Goal: Submit feedback/report problem: Submit feedback/report problem

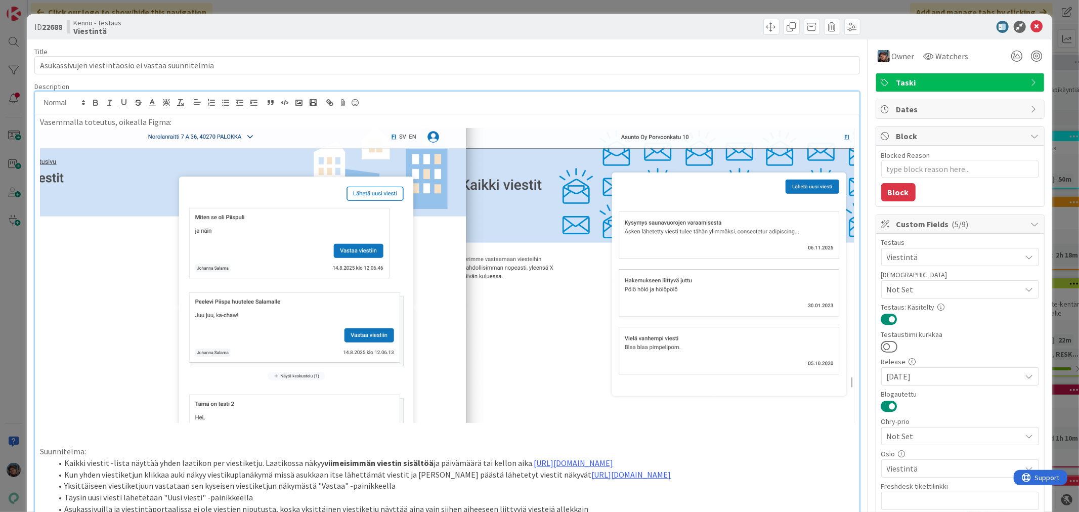
scroll to position [449, 0]
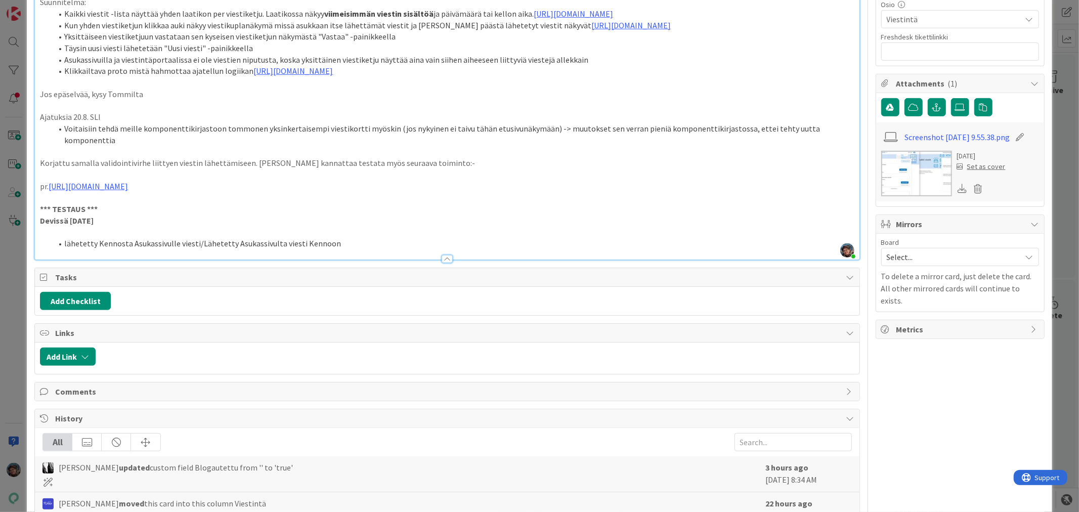
click at [378, 287] on div "Tasks" at bounding box center [447, 277] width 824 height 19
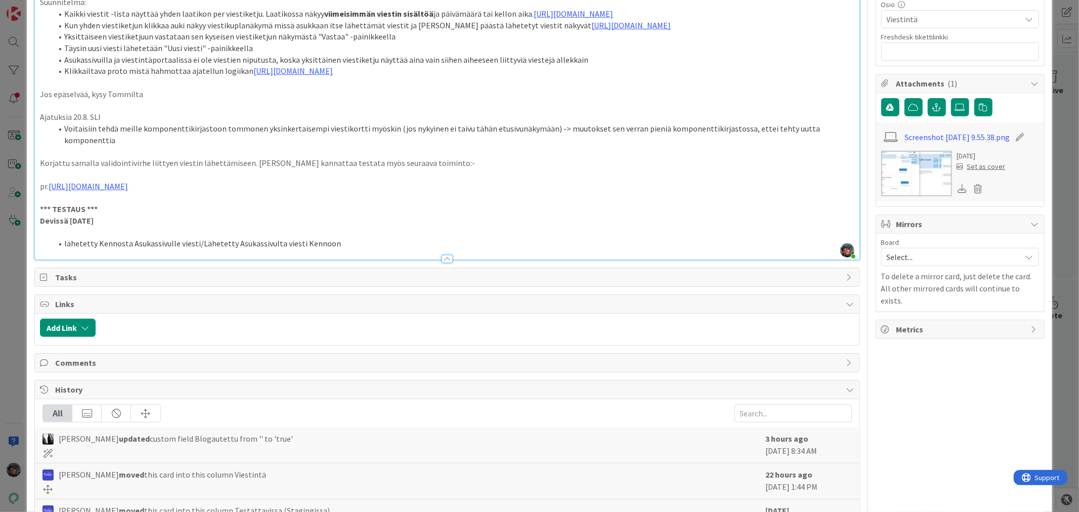
click at [351, 249] on li "lähetetty Kennosta Asukassivulle viesti/Lähetetty Asukassivulta viesti Kennoon" at bounding box center [452, 244] width 801 height 12
click at [349, 249] on li "lähetetty Kennosta Asukassivulle viesti/Lähetetty Asukassivulta viesti Kennoon" at bounding box center [452, 244] width 801 height 12
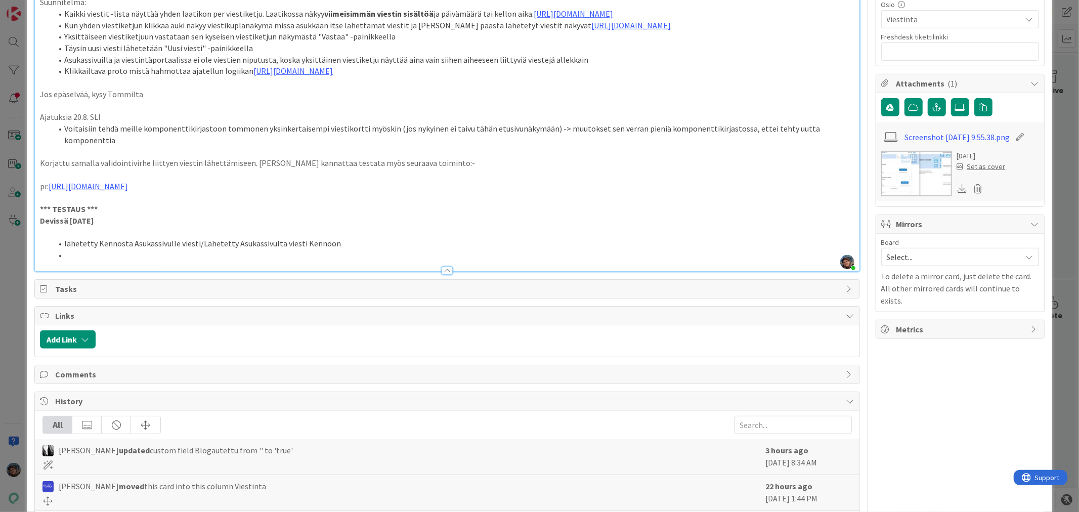
type textarea "x"
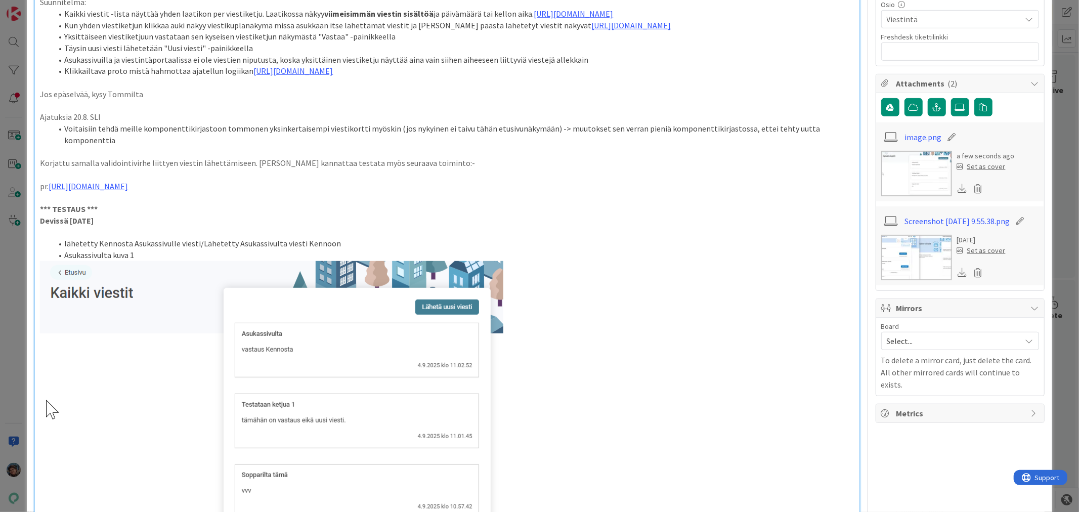
click at [146, 261] on li "Asukassivulta kuva 1" at bounding box center [452, 255] width 801 height 12
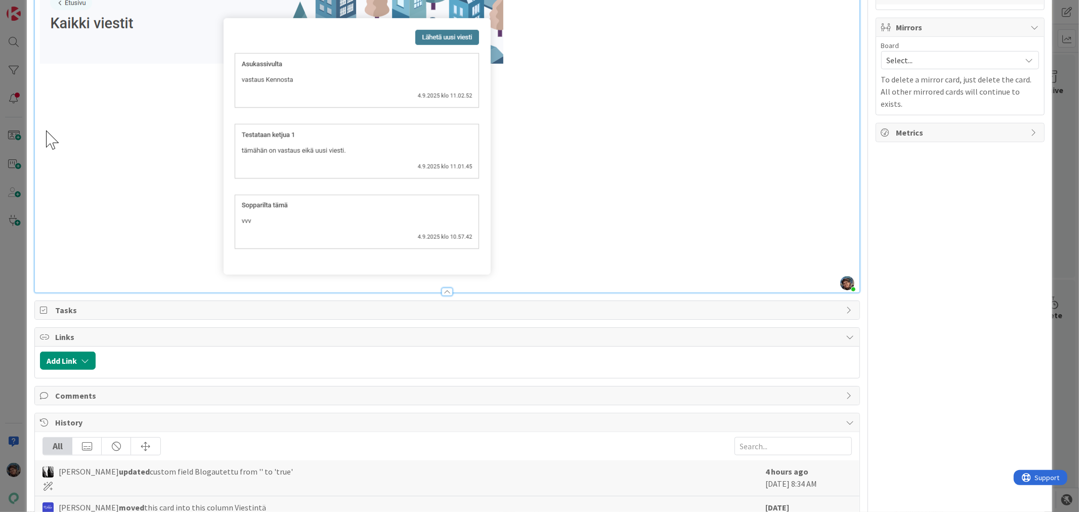
scroll to position [730, 0]
click at [502, 282] on img at bounding box center [271, 136] width 463 height 291
click at [617, 213] on p at bounding box center [447, 136] width 814 height 291
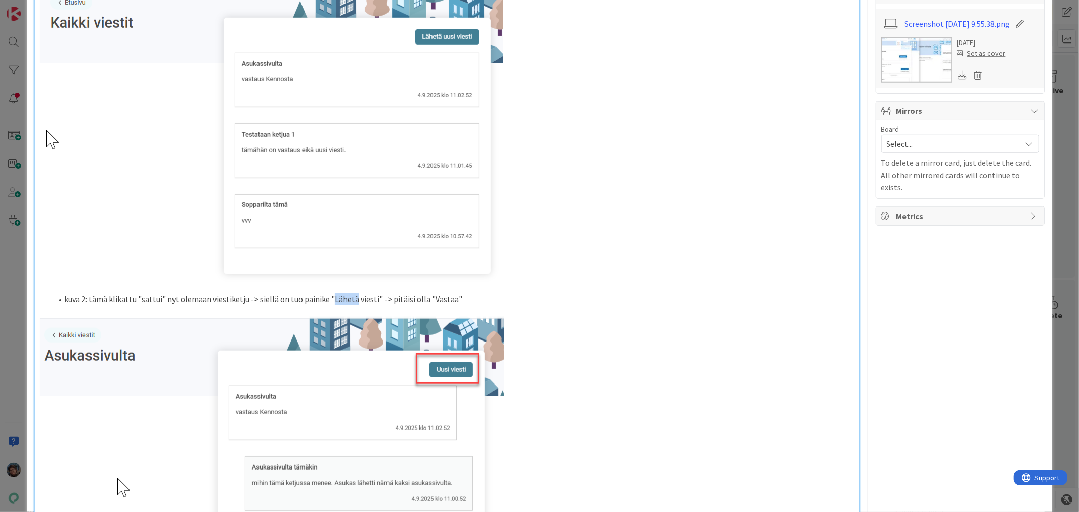
drag, startPoint x: 325, startPoint y: 318, endPoint x: 345, endPoint y: 317, distance: 20.7
click at [345, 305] on li "kuva 2: tämä klikattu "sattui" nyt olemaan viestiketju -> siellä on tuo painike…" at bounding box center [452, 299] width 801 height 12
click at [160, 305] on li "kuva 2: tämä klikattu "sattui" nyt olemaan viestiketju -> siellä on tuo painike…" at bounding box center [452, 299] width 801 height 12
click at [139, 305] on li "kuva 2: tämä klikattu "sattui nyt olemaan viestiketju -> siellä on tuo painike …" at bounding box center [452, 299] width 801 height 12
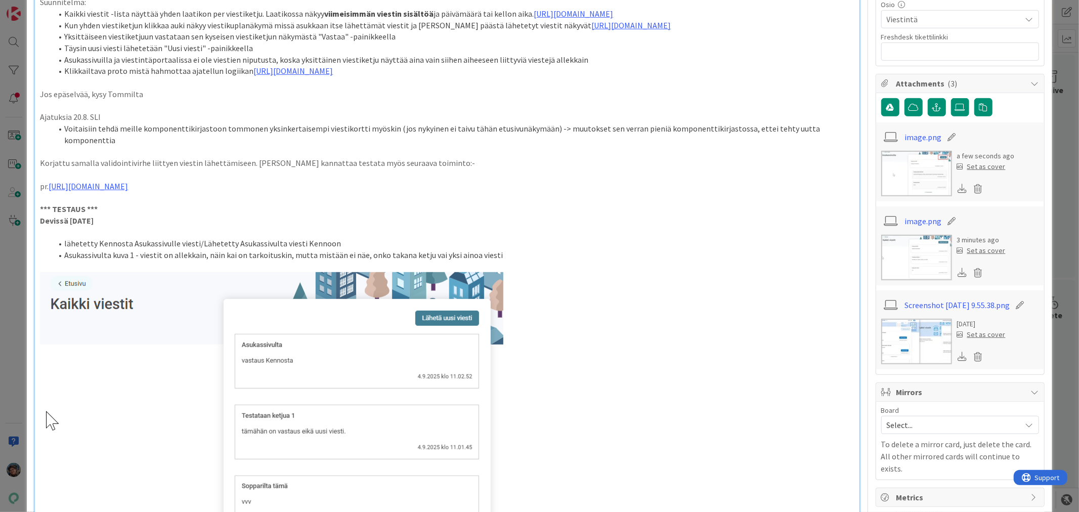
drag, startPoint x: 311, startPoint y: 274, endPoint x: 498, endPoint y: 271, distance: 186.6
click at [498, 261] on li "Asukassivulta kuva 1 - viestit on allekkain, näin kai on tarkoituskin, mutta mi…" at bounding box center [452, 255] width 801 height 12
click at [639, 249] on li "lähetetty Kennosta Asukassivulle viesti/Lähetetty Asukassivulta viesti Kennoon" at bounding box center [452, 244] width 801 height 12
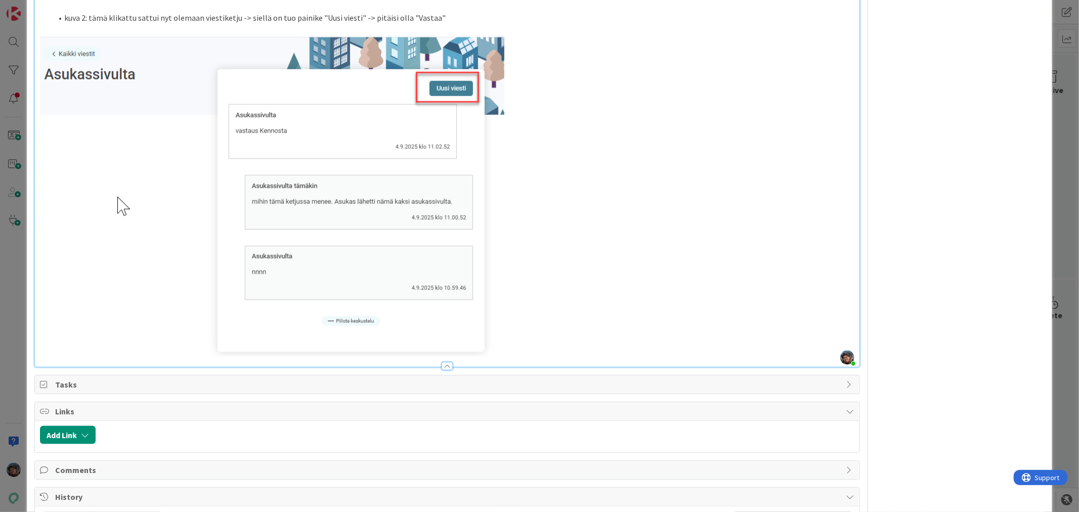
scroll to position [730, 0]
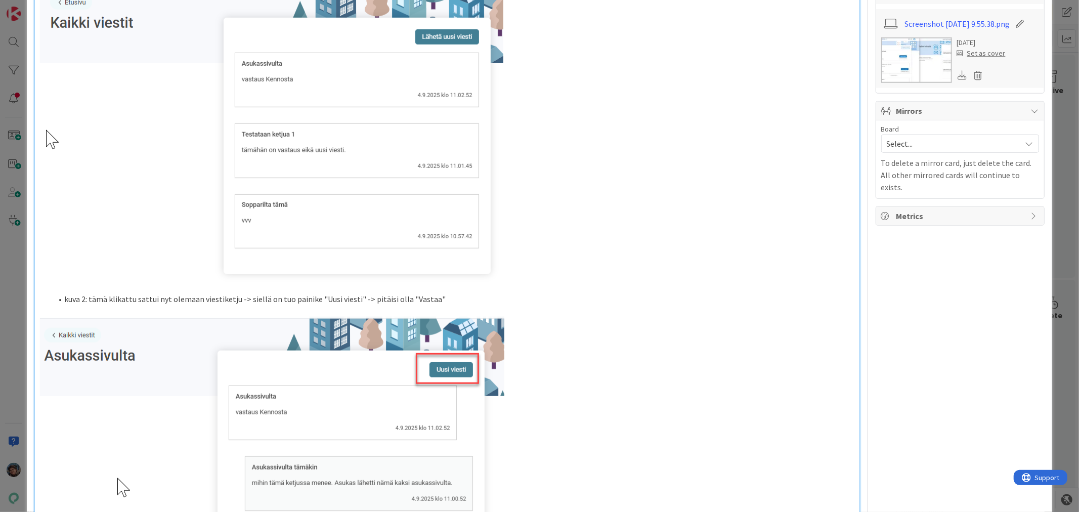
click at [437, 305] on li "kuva 2: tämä klikattu sattui nyt olemaan viestiketju -> siellä on tuo painike "…" at bounding box center [452, 299] width 801 height 12
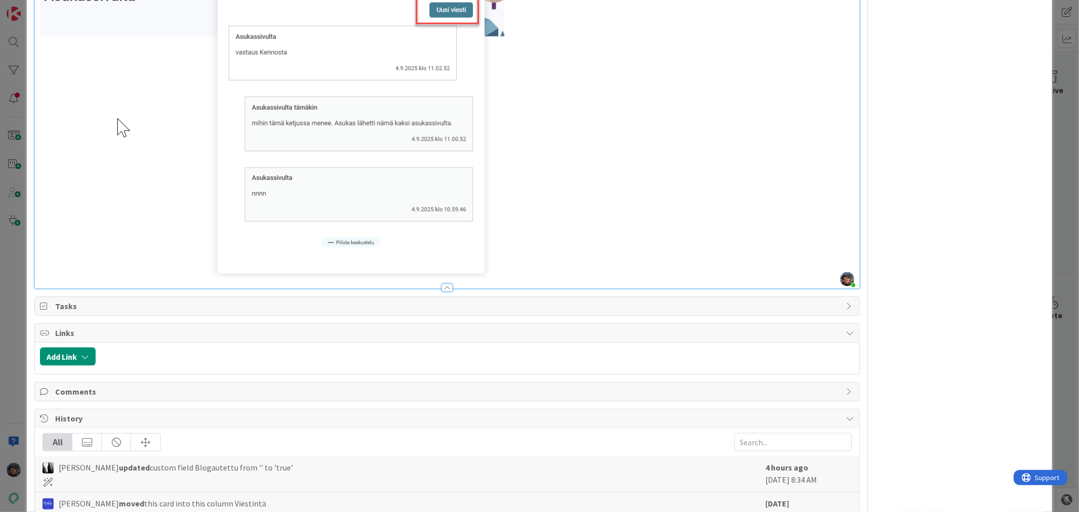
scroll to position [1124, 0]
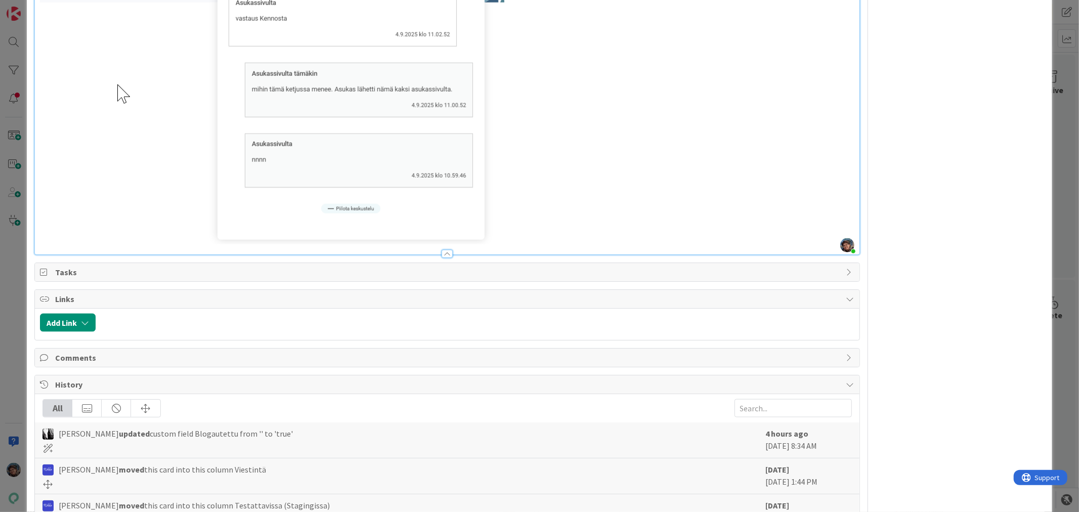
click at [491, 221] on img at bounding box center [272, 83] width 464 height 321
click at [532, 219] on p at bounding box center [447, 83] width 814 height 321
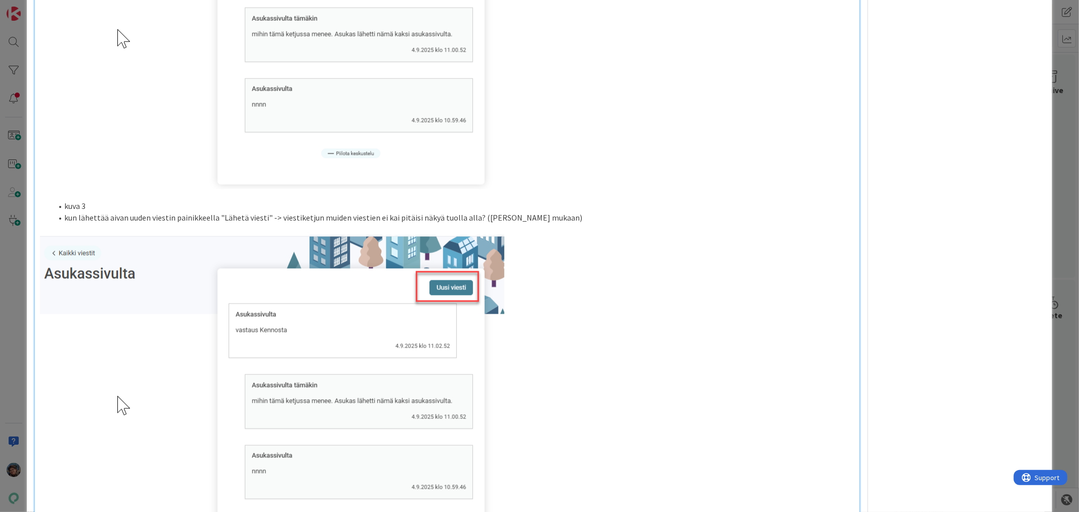
scroll to position [1180, 0]
drag, startPoint x: 523, startPoint y: 381, endPoint x: 392, endPoint y: 368, distance: 131.6
click at [392, 368] on p at bounding box center [447, 394] width 814 height 321
drag, startPoint x: 401, startPoint y: 368, endPoint x: 449, endPoint y: 373, distance: 47.3
click at [449, 373] on img at bounding box center [272, 394] width 464 height 321
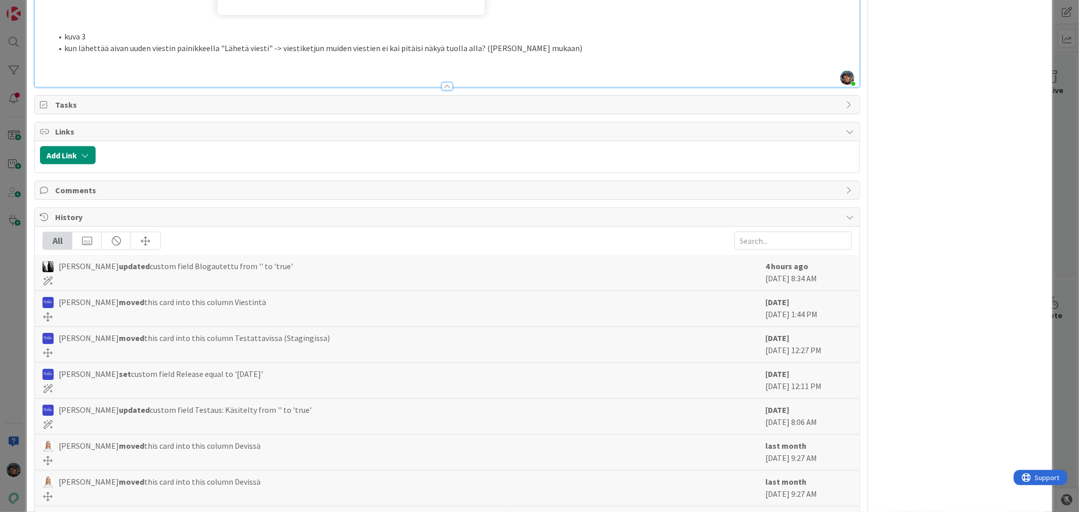
scroll to position [1236, 0]
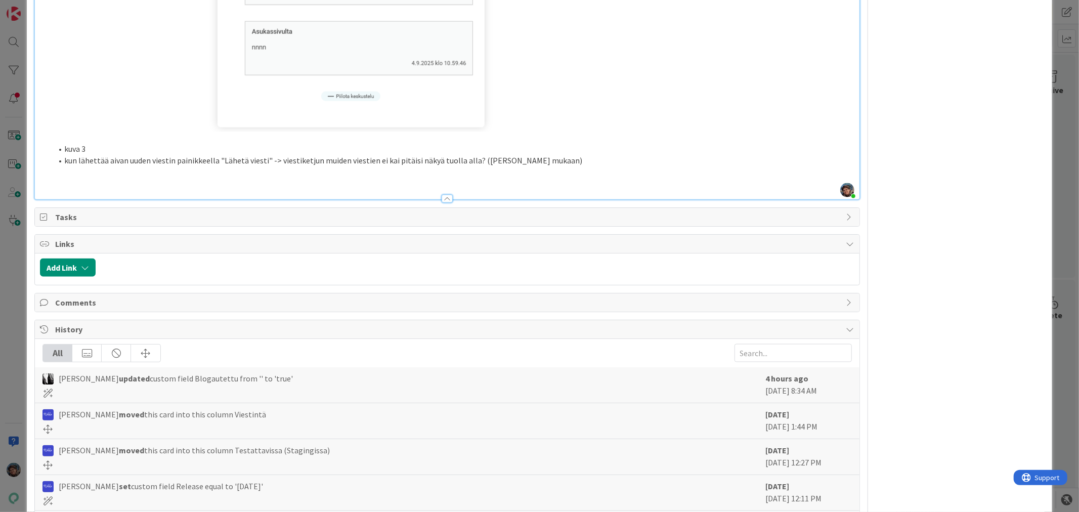
click at [548, 166] on li "kun lähettää aivan uuden viestin painikkeella "Lähetä viesti" -> viestiketjun m…" at bounding box center [452, 161] width 801 height 12
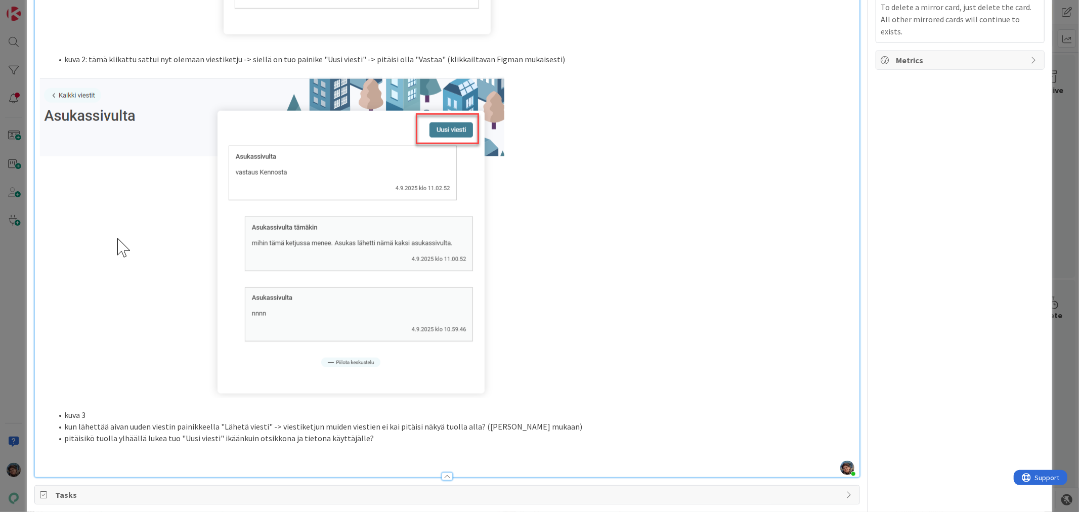
scroll to position [1011, 0]
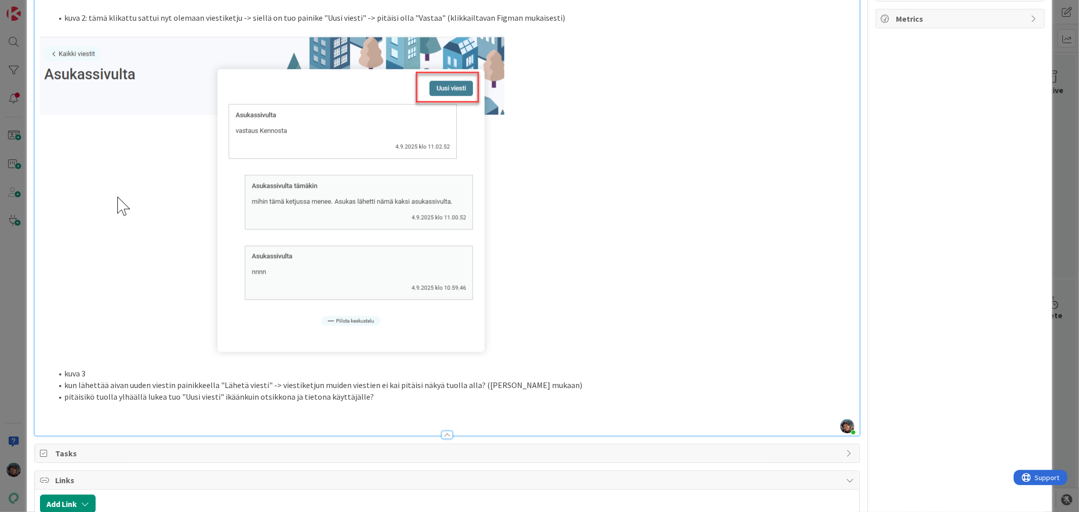
click at [487, 348] on img at bounding box center [272, 195] width 464 height 321
drag, startPoint x: 531, startPoint y: 342, endPoint x: 537, endPoint y: 341, distance: 6.1
click at [531, 341] on p at bounding box center [447, 195] width 814 height 321
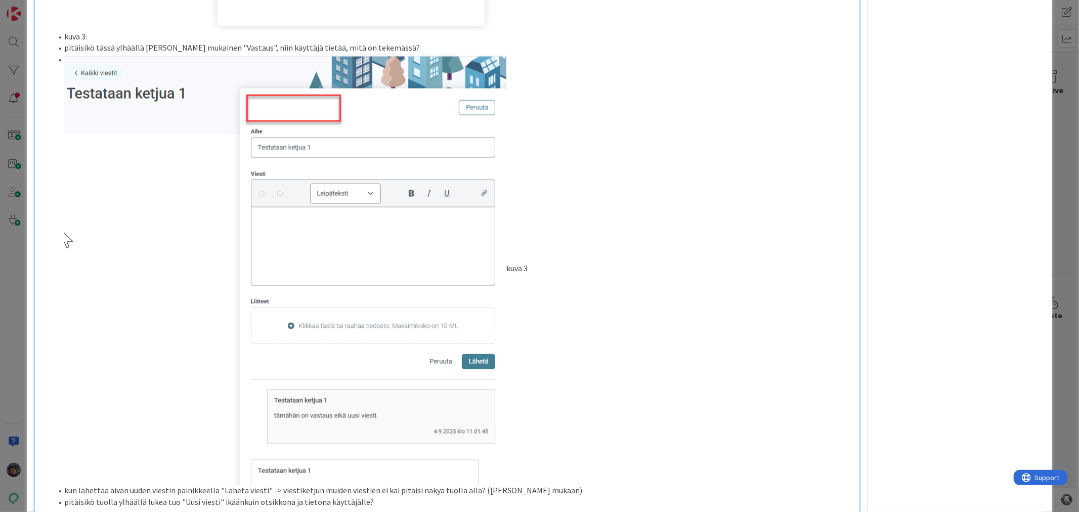
scroll to position [1404, 0]
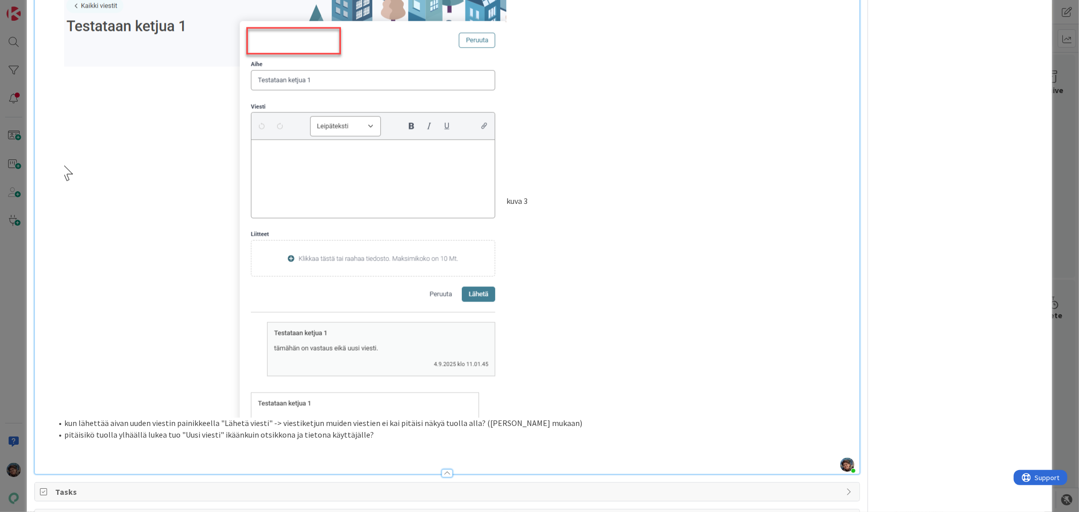
click at [539, 381] on li "kuva 3" at bounding box center [452, 201] width 801 height 431
click at [487, 390] on img at bounding box center [285, 201] width 442 height 431
drag, startPoint x: 522, startPoint y: 386, endPoint x: 552, endPoint y: 388, distance: 29.9
click at [527, 388] on li "kuva 3" at bounding box center [452, 201] width 801 height 431
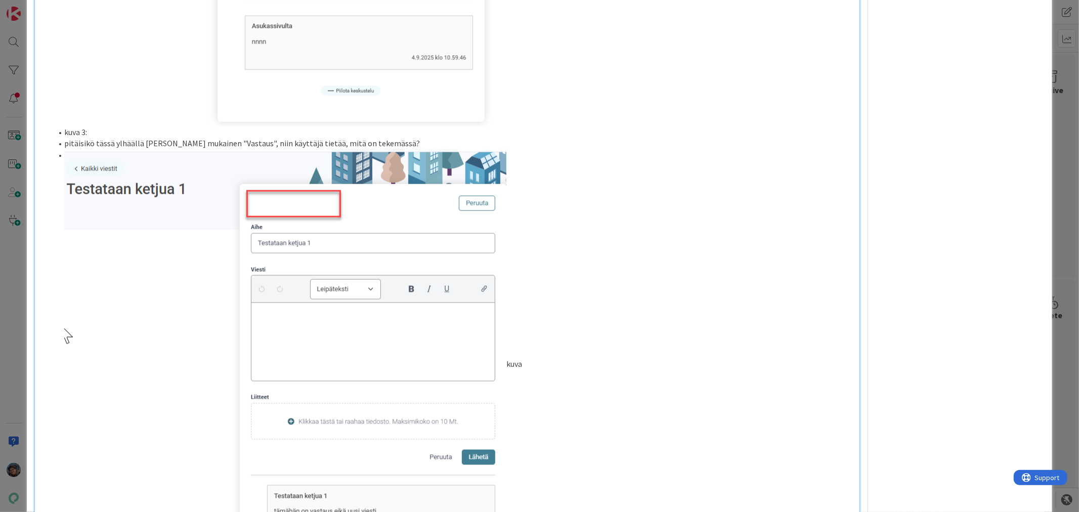
scroll to position [1236, 0]
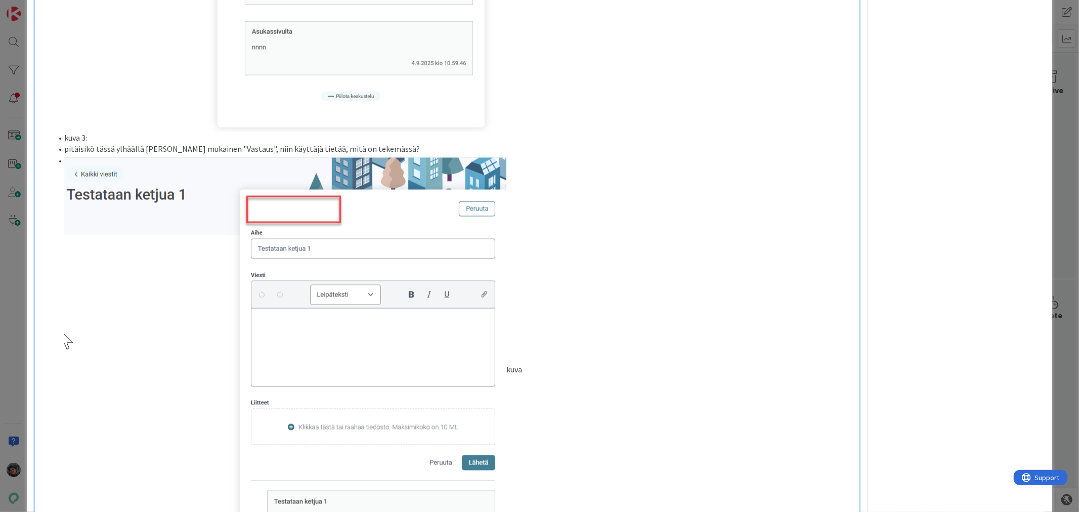
click at [63, 180] on ol "kuva 3: pitäisikö tässä ylhäällä lukea Figman mukainen "Vastaus", niin käyttäjä…" at bounding box center [447, 359] width 814 height 454
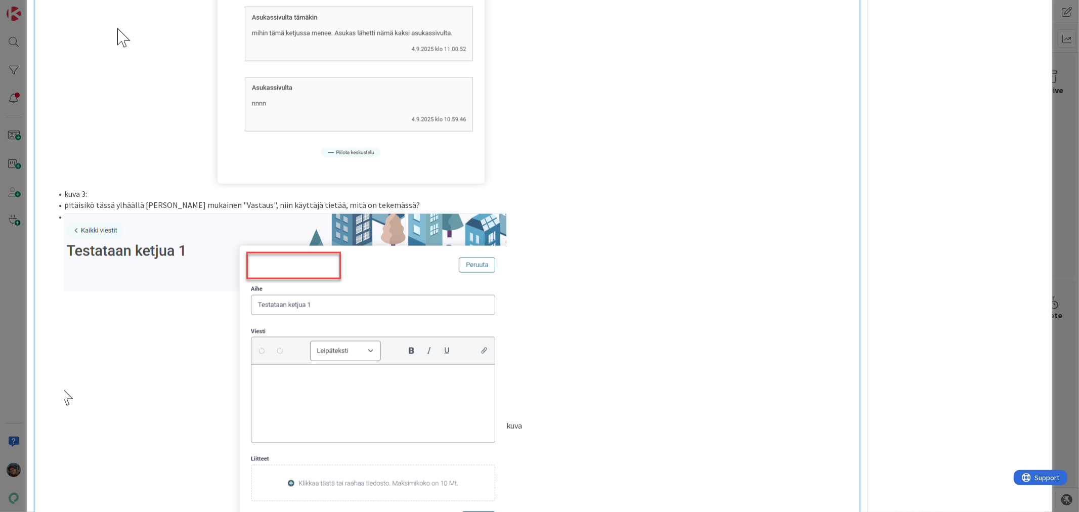
scroll to position [1330, 0]
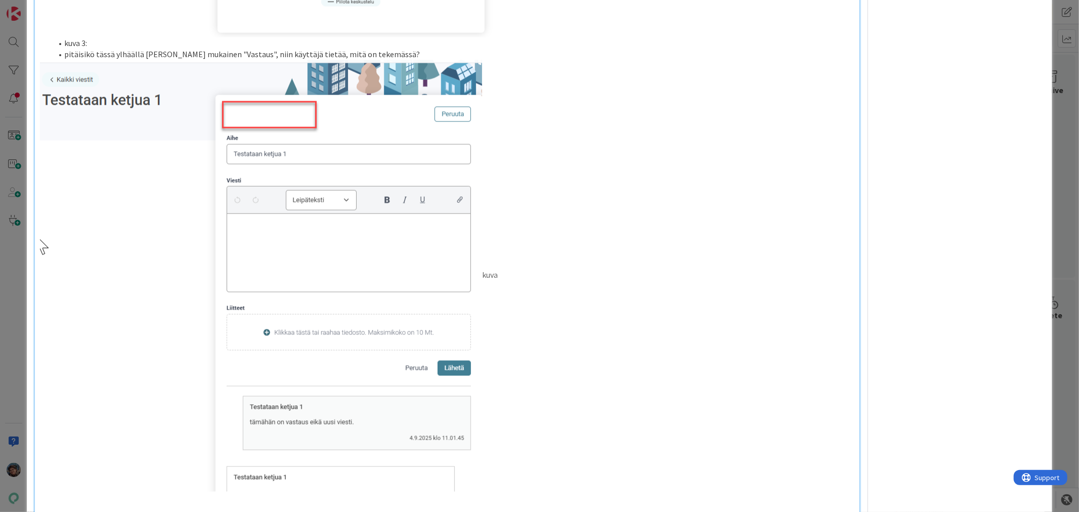
click at [413, 60] on li "pitäisikö tässä ylhäällä lukea Figman mukainen "Vastaus", niin käyttäjä tietää,…" at bounding box center [452, 55] width 801 height 12
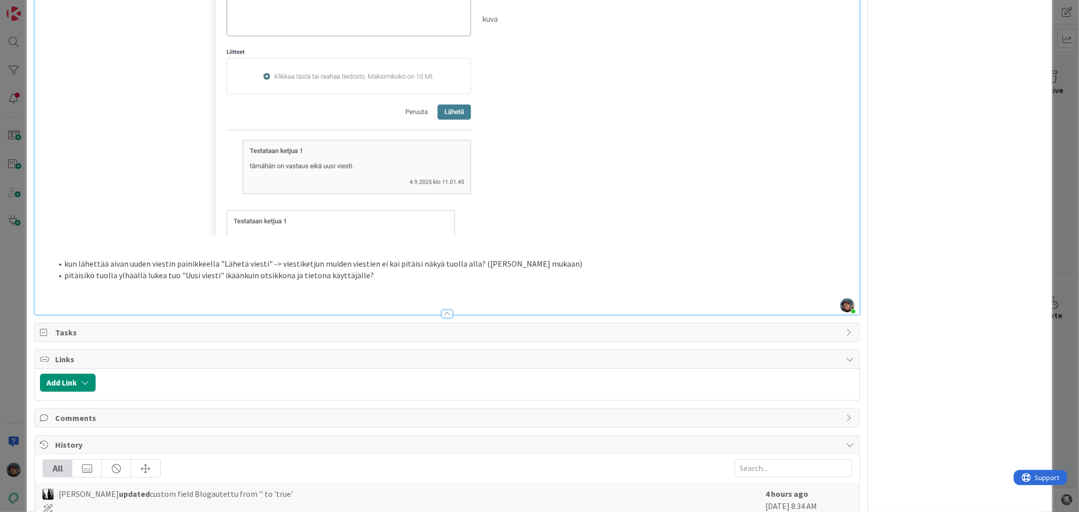
scroll to position [1611, 0]
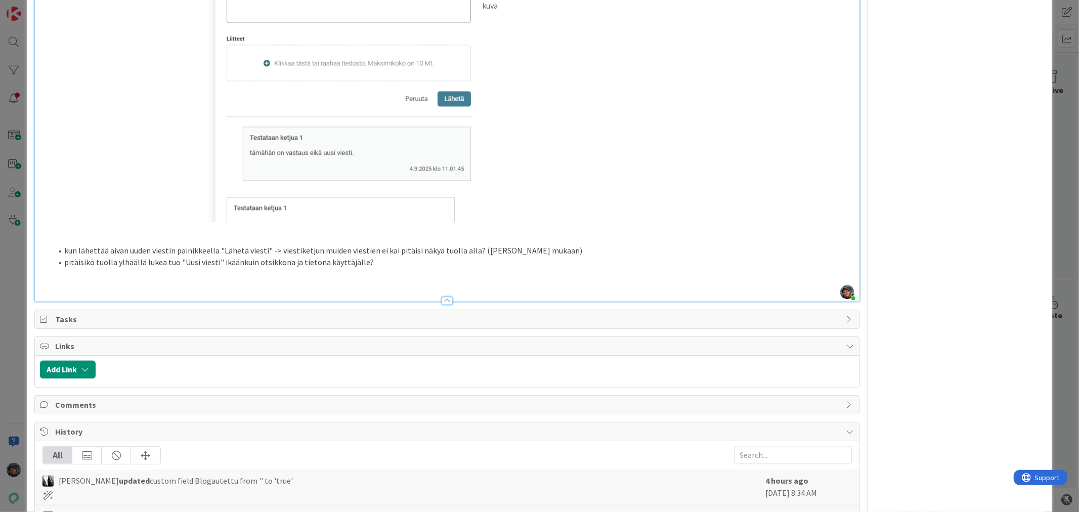
click at [165, 268] on li "pitäisikö tuolla ylhäällä lukea tuo "Uusi viesti" ikäänkuin otsikkona ja tieton…" at bounding box center [452, 263] width 801 height 12
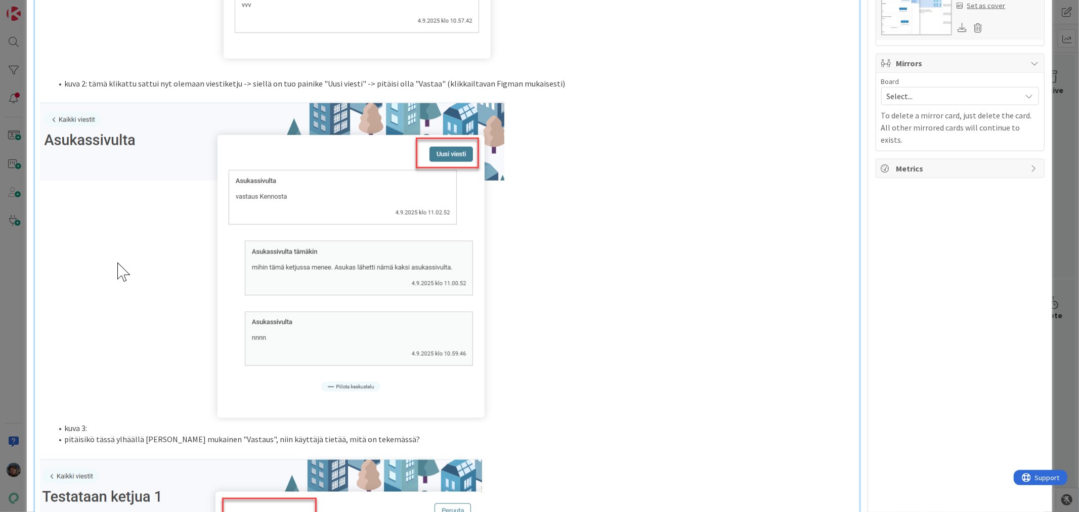
scroll to position [937, 0]
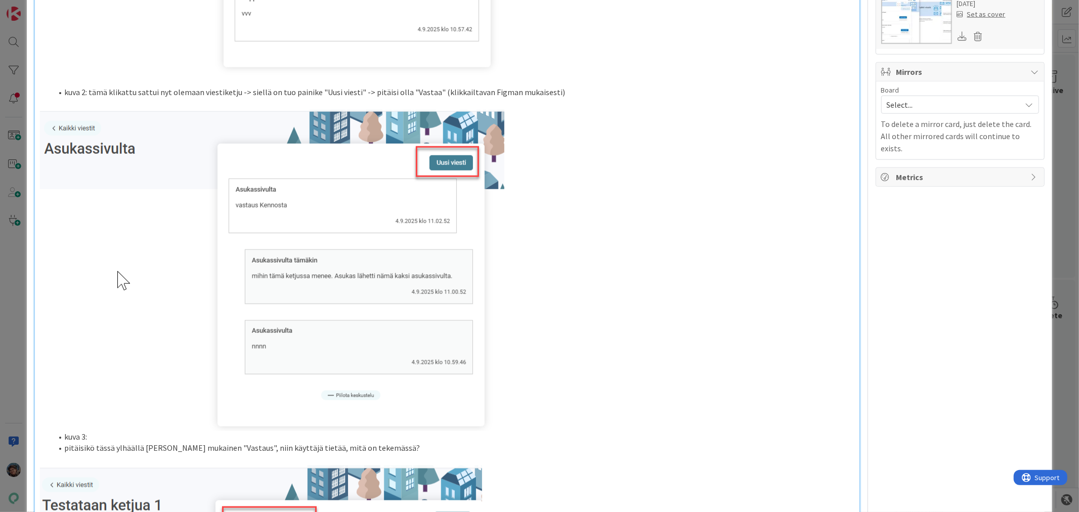
click at [88, 98] on li "kuva 2: tämä klikattu sattui nyt olemaan viestiketju -> siellä on tuo painike "…" at bounding box center [452, 92] width 801 height 12
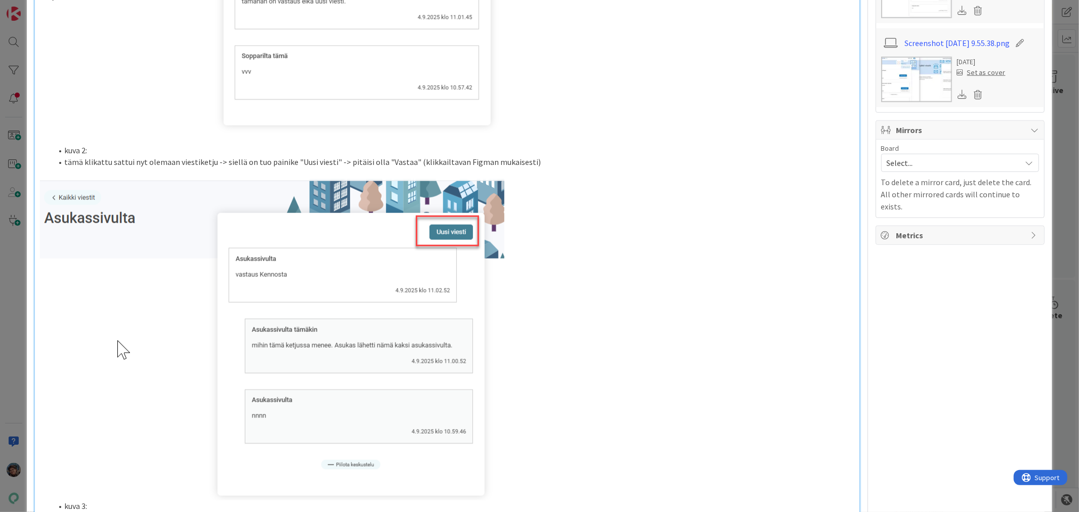
scroll to position [656, 0]
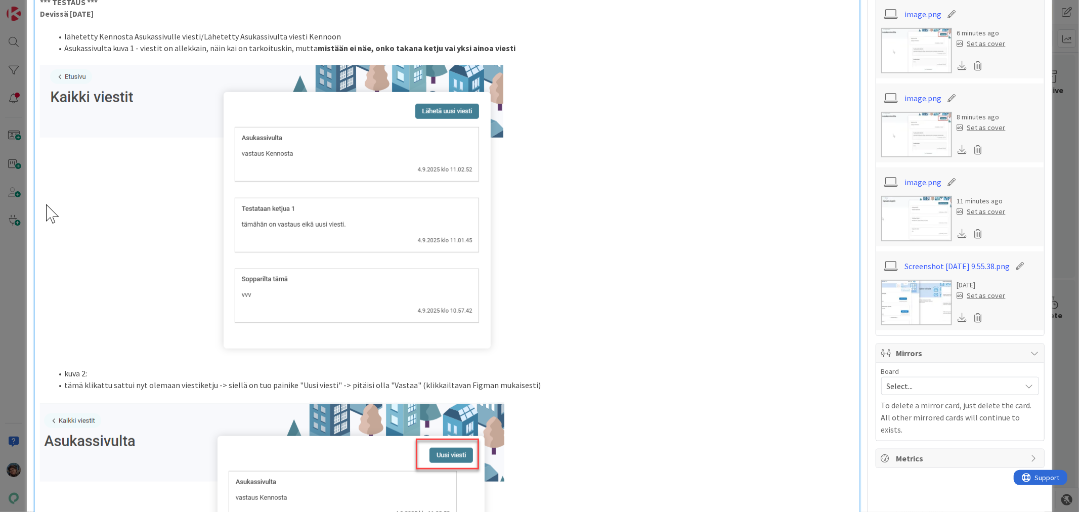
click at [135, 54] on li "Asukassivulta kuva 1 - viestit on allekkain, näin kai on tarkoituskin, mutta mi…" at bounding box center [452, 48] width 801 height 12
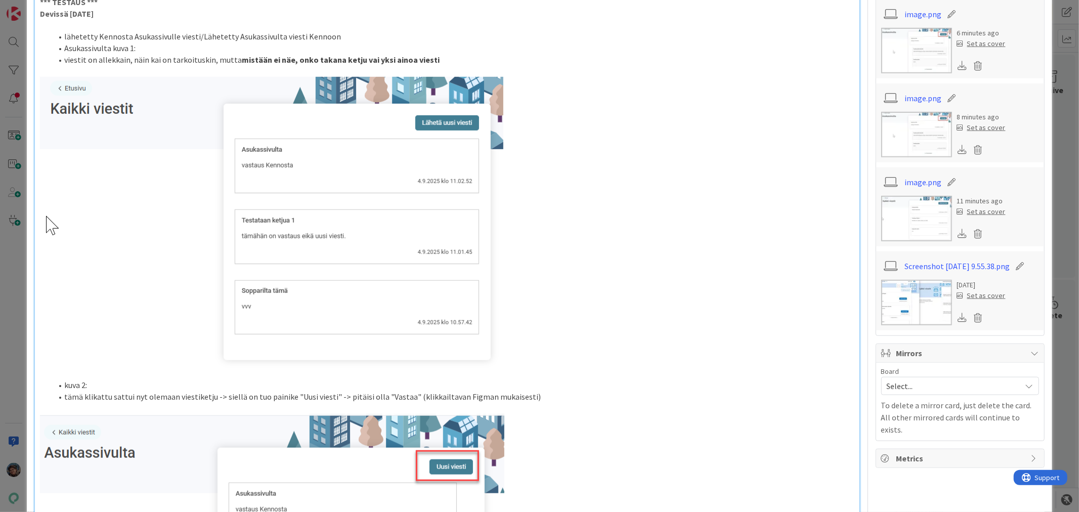
click at [330, 42] on li "lähetetty Kennosta Asukassivulle viesti/Lähetetty Asukassivulta viesti Kennoon" at bounding box center [452, 37] width 801 height 12
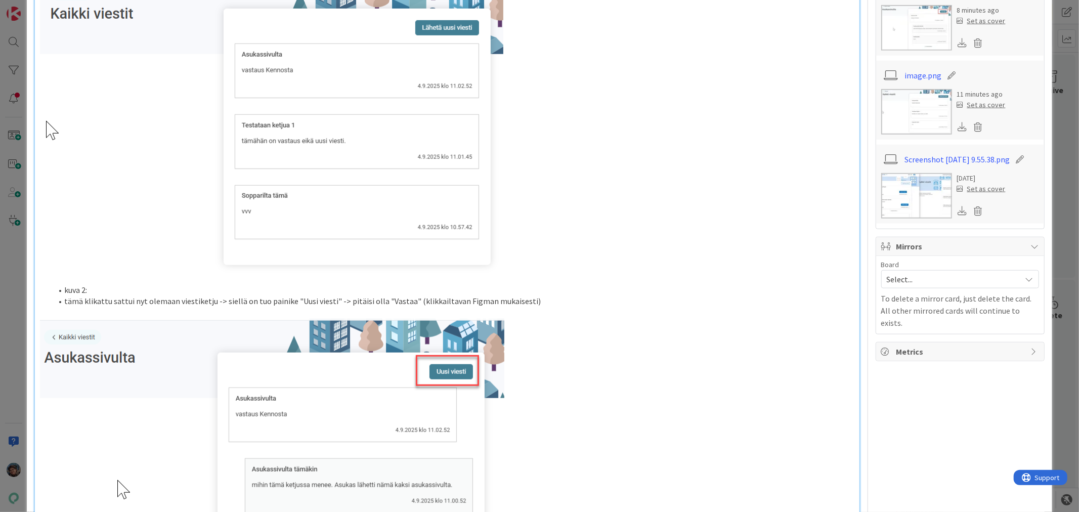
scroll to position [769, 0]
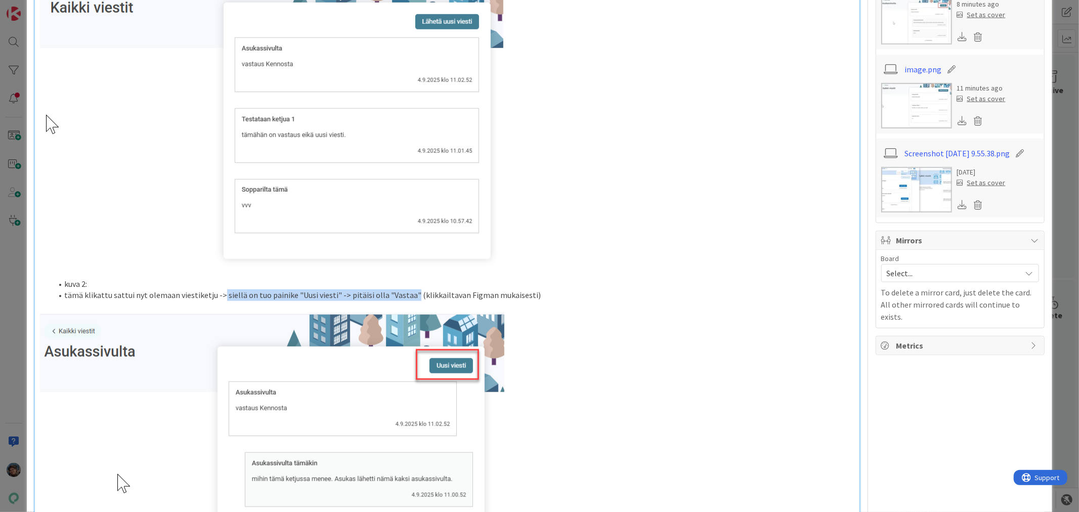
drag, startPoint x: 218, startPoint y: 316, endPoint x: 405, endPoint y: 317, distance: 186.1
click at [405, 301] on li "tämä klikattu sattui nyt olemaan viestiketju -> siellä on tuo painike "Uusi vie…" at bounding box center [452, 295] width 801 height 12
click at [614, 278] on p at bounding box center [447, 272] width 814 height 12
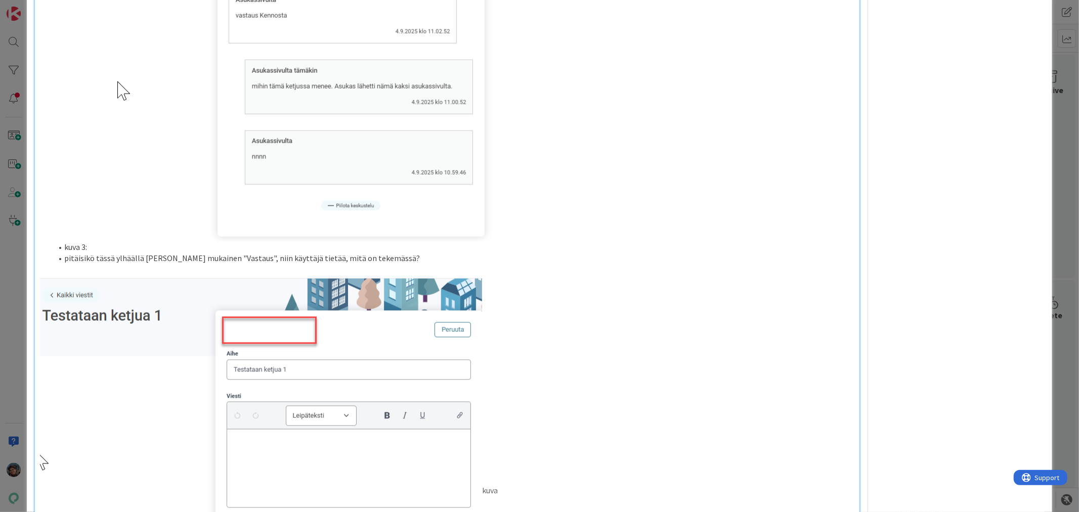
scroll to position [1161, 0]
drag, startPoint x: 65, startPoint y: 278, endPoint x: 258, endPoint y: 277, distance: 193.2
click at [258, 263] on li "pitäisikö tässä ylhäällä lukea Figman mukainen "Vastaus", niin käyttäjä tietää,…" at bounding box center [452, 258] width 801 height 12
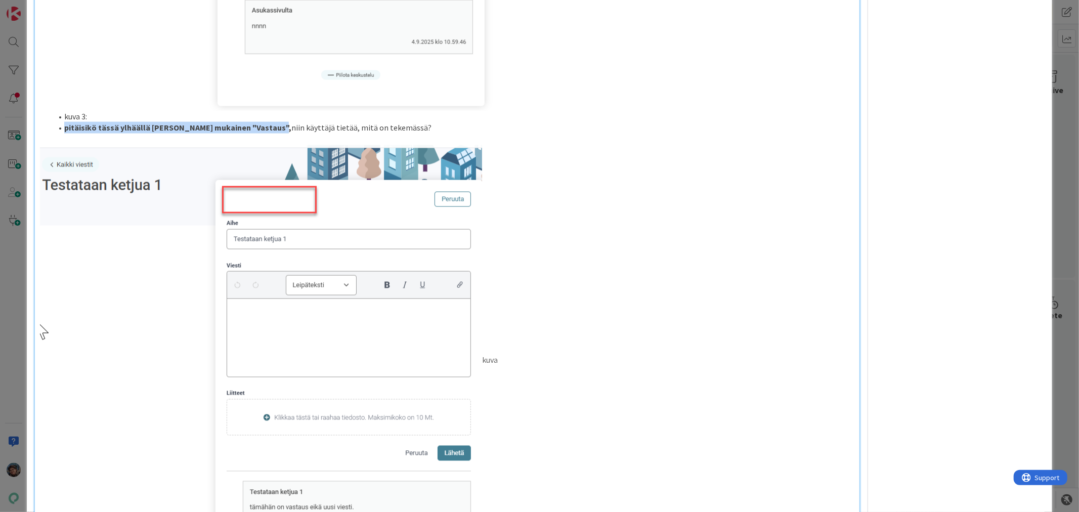
scroll to position [1330, 0]
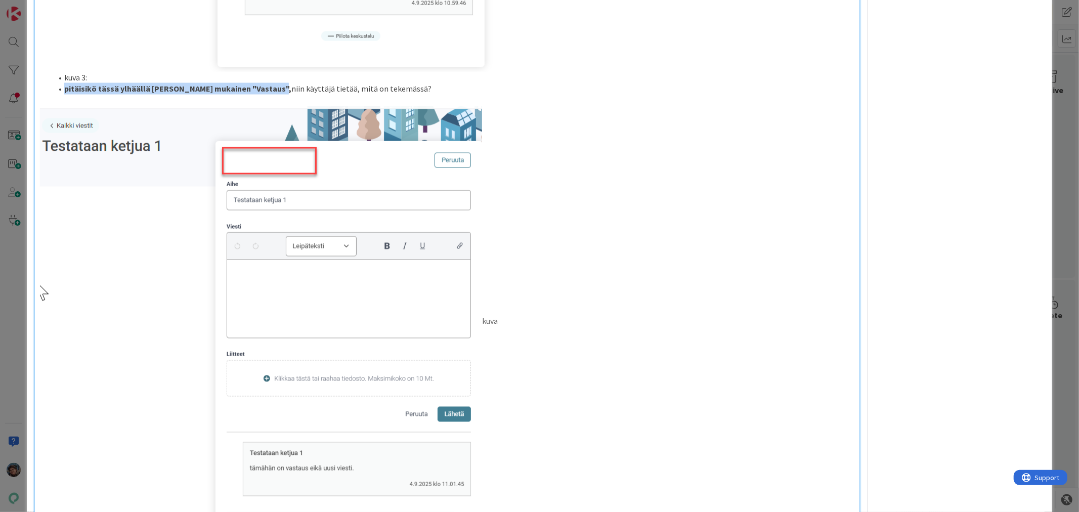
click at [150, 271] on img at bounding box center [261, 321] width 442 height 431
click at [601, 223] on p "kuva" at bounding box center [447, 321] width 814 height 431
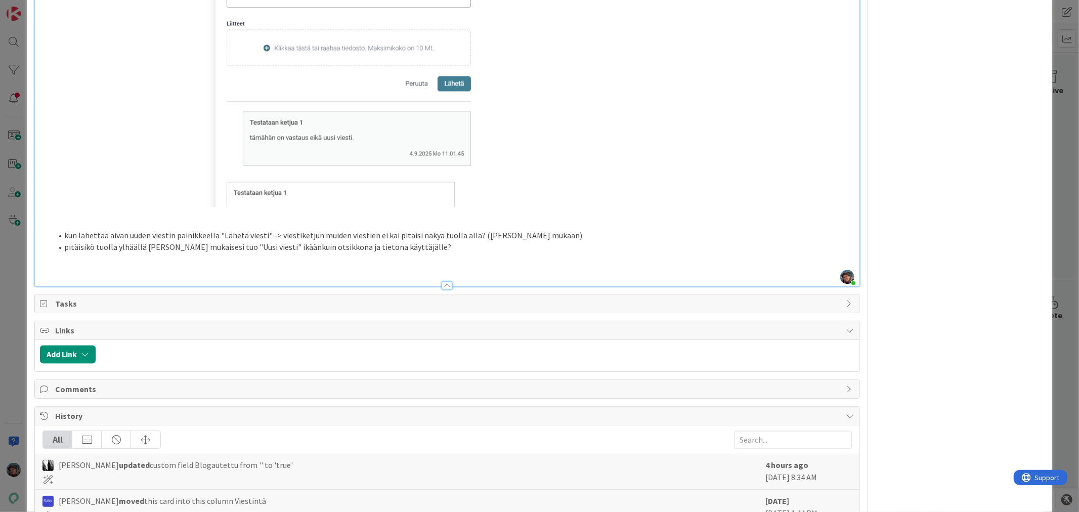
scroll to position [1667, 0]
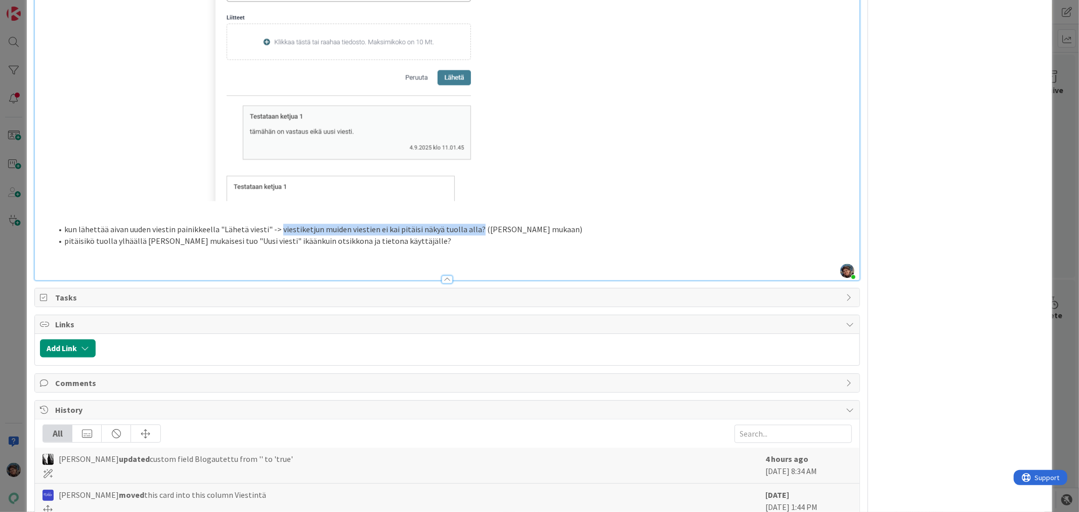
drag, startPoint x: 276, startPoint y: 250, endPoint x: 472, endPoint y: 245, distance: 195.7
click at [472, 235] on li "kun lähettää aivan uuden viestin painikkeella "Lähetä viesti" -> viestiketjun m…" at bounding box center [452, 229] width 801 height 12
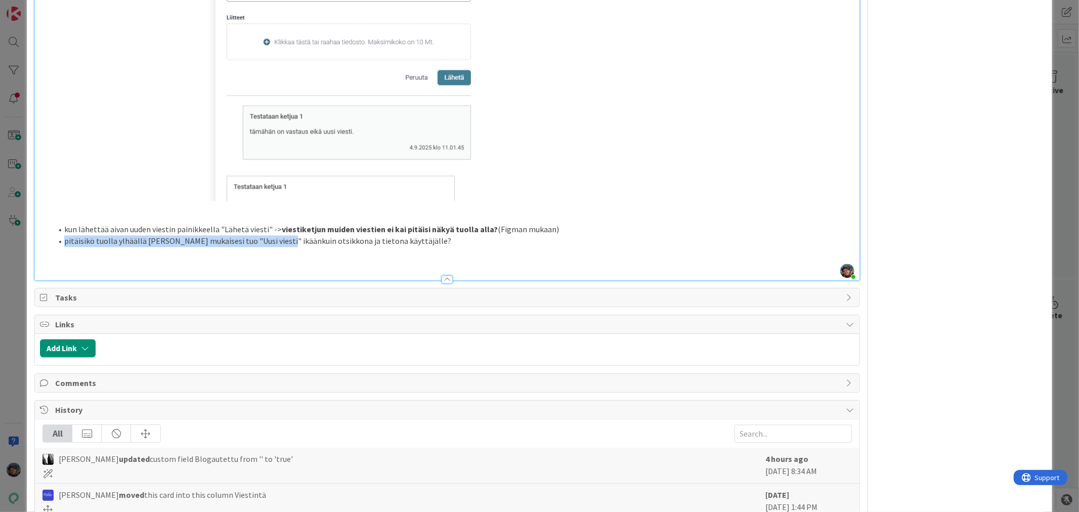
drag, startPoint x: 66, startPoint y: 262, endPoint x: 283, endPoint y: 259, distance: 217.4
click at [282, 247] on li "pitäisikö tuolla ylhäällä lukea Figman mukaisesi tuo "Uusi viesti" ikäänkuin ot…" at bounding box center [452, 241] width 801 height 12
click at [447, 247] on li "pitäisikö tuolla ylhäällä lukea Figman mukaisesi tuo "Uusi viesti" ikäänkuin ot…" at bounding box center [452, 241] width 801 height 12
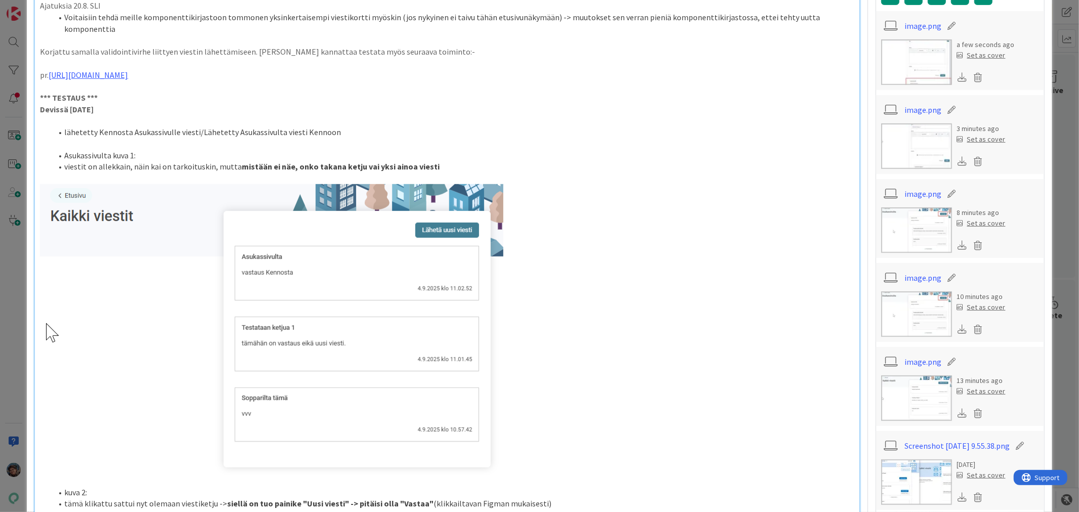
scroll to position [562, 0]
click at [441, 171] on li "viestit on allekkain, näin kai on tarkoituskin, mutta mistään ei näe, onko taka…" at bounding box center [452, 165] width 801 height 12
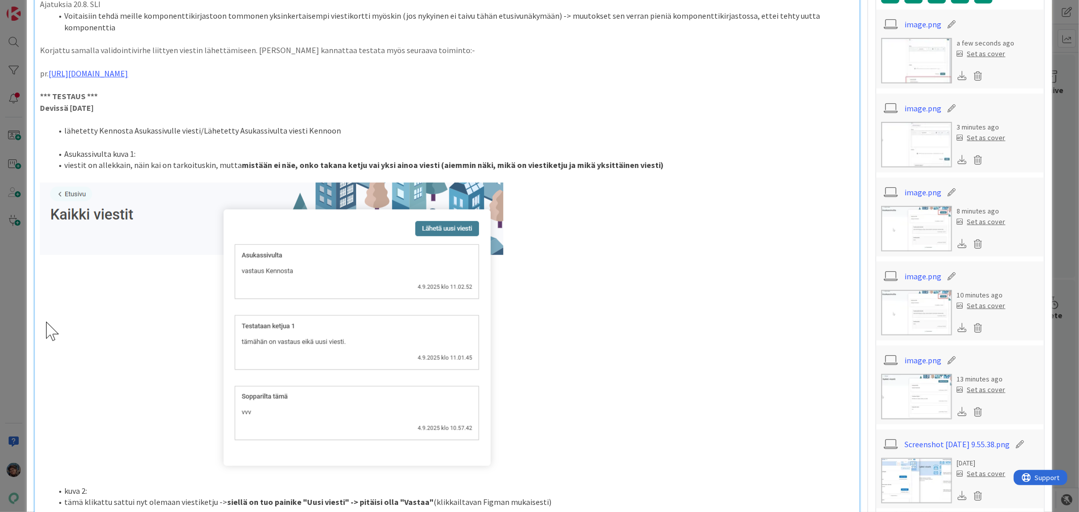
click at [479, 170] on strong "mistään ei näe, onko takana ketju vai yksi ainoa viesti (aiemmin näki, mikä on …" at bounding box center [453, 165] width 422 height 10
click at [734, 171] on li "viestit on allekkain, näin kai on tarkoituskin, mutta mistään ei näe, onko taka…" at bounding box center [452, 165] width 801 height 12
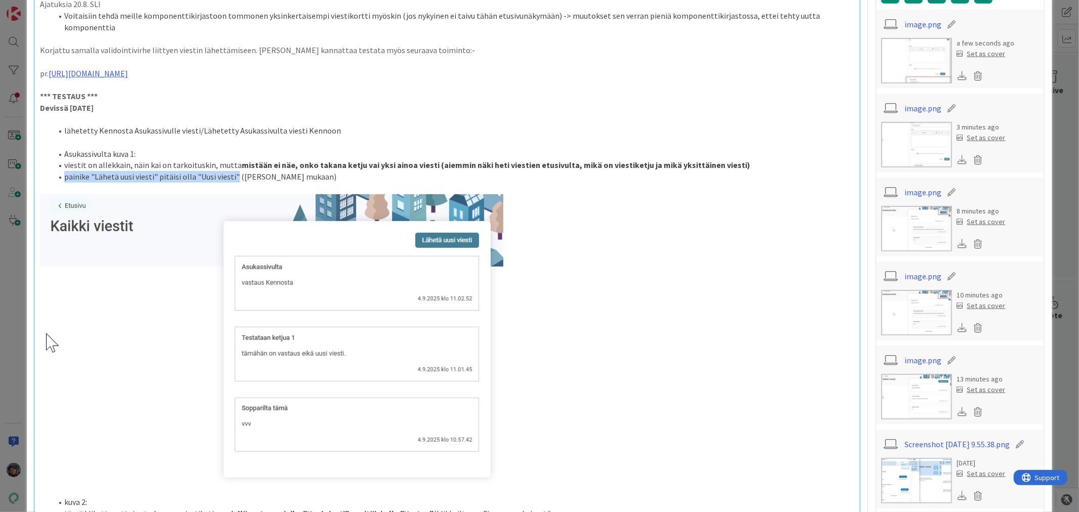
drag, startPoint x: 64, startPoint y: 195, endPoint x: 234, endPoint y: 199, distance: 169.9
click at [234, 183] on li "painike "Lähetä uusi viesti" pitäisi olla "Uusi viesti" (Figman mukaan)" at bounding box center [452, 177] width 801 height 12
click at [549, 114] on p "Devissä [DATE]" at bounding box center [447, 108] width 814 height 12
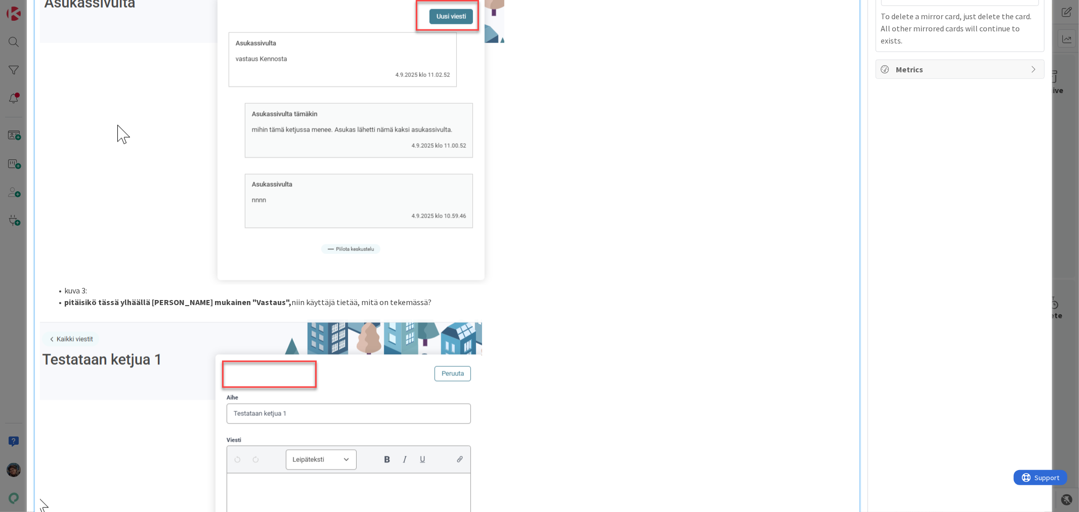
scroll to position [1180, 0]
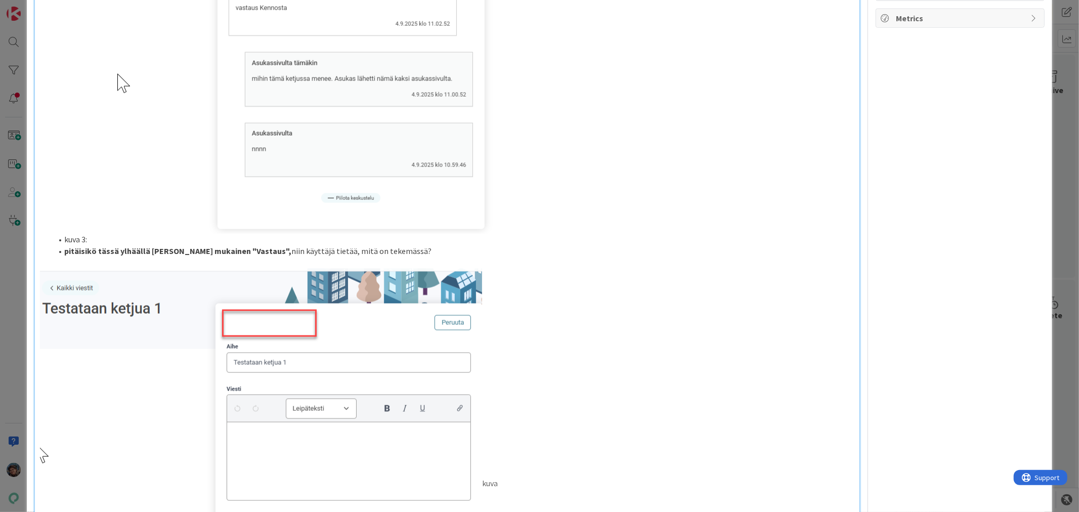
click at [65, 256] on strong "pitäisikö tässä ylhäällä lukea Figman mukainen "Vastaus"," at bounding box center [177, 251] width 227 height 10
drag, startPoint x: 64, startPoint y: 271, endPoint x: 184, endPoint y: 271, distance: 120.3
click at [184, 257] on li "ja kun siitä luo uuden viestin, niin pitäisikö tässä ylhäällä lukea Figman muka…" at bounding box center [452, 251] width 801 height 12
drag, startPoint x: 470, startPoint y: 187, endPoint x: 478, endPoint y: 185, distance: 8.0
click at [472, 187] on img at bounding box center [272, 73] width 464 height 321
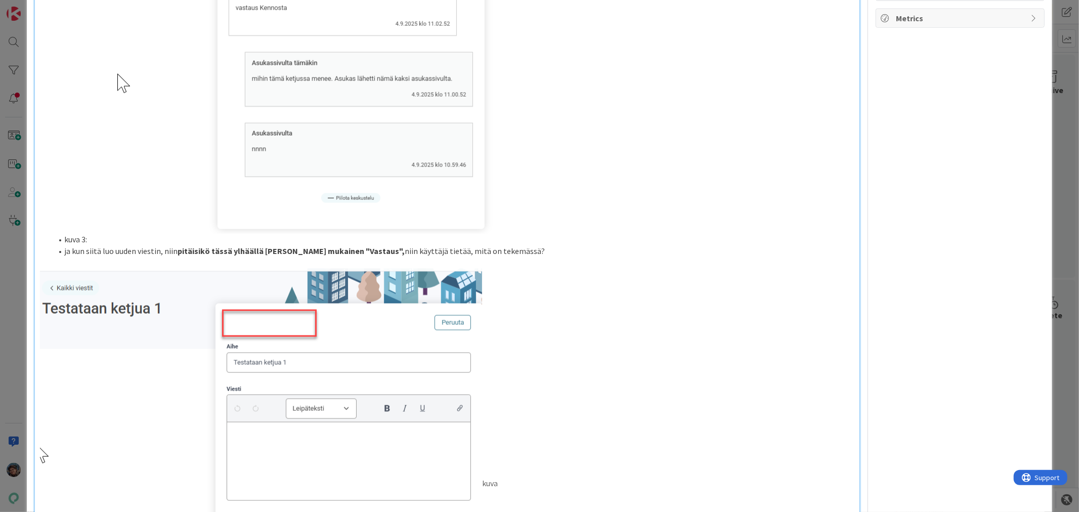
click at [584, 225] on p at bounding box center [447, 73] width 814 height 321
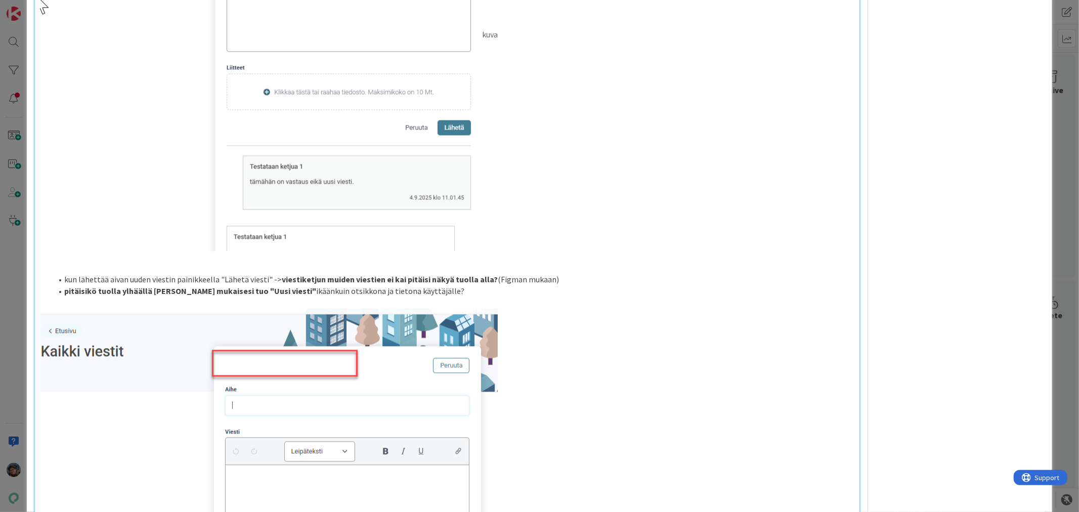
scroll to position [1629, 0]
click at [266, 285] on li "kun lähettää aivan uuden viestin painikkeella "Lähetä viesti" -> viestiketjun m…" at bounding box center [452, 279] width 801 height 12
click at [268, 285] on li "kun lähettää aivan uuden viestin painikkeella "Lähetä viesti" "Uusi viesti" -> …" at bounding box center [452, 279] width 801 height 12
click at [216, 285] on li "kun lähettää aivan uuden viestin painikkeella "Lähetä viesti")"Uusi viesti" -> …" at bounding box center [452, 279] width 801 height 12
drag, startPoint x: 322, startPoint y: 298, endPoint x: 366, endPoint y: 296, distance: 43.6
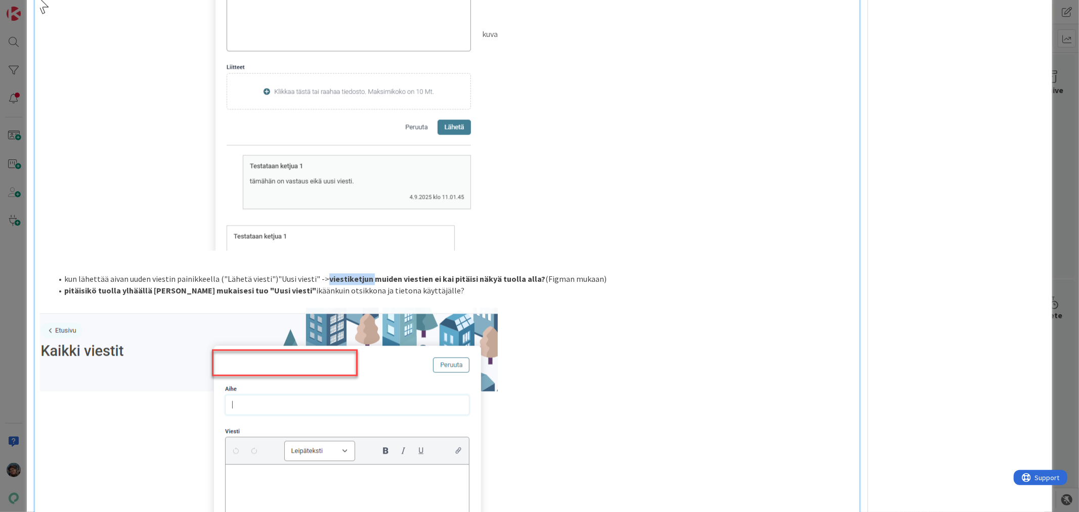
click at [366, 284] on strong "viestiketjun muiden viestien ei kai pitäisi näkyä tuolla alla?" at bounding box center [437, 279] width 216 height 10
click at [350, 284] on strong "muiden viestien ei kai pitäisi näkyä tuolla alla?" at bounding box center [414, 279] width 170 height 10
drag, startPoint x: 172, startPoint y: 307, endPoint x: 250, endPoint y: 312, distance: 78.0
click at [250, 295] on strong "pitäisikö tuolla ylhäällä lukea Figman mukaisesi tuo "Uusi viesti"" at bounding box center [190, 290] width 252 height 10
drag, startPoint x: 597, startPoint y: 287, endPoint x: 609, endPoint y: 299, distance: 17.2
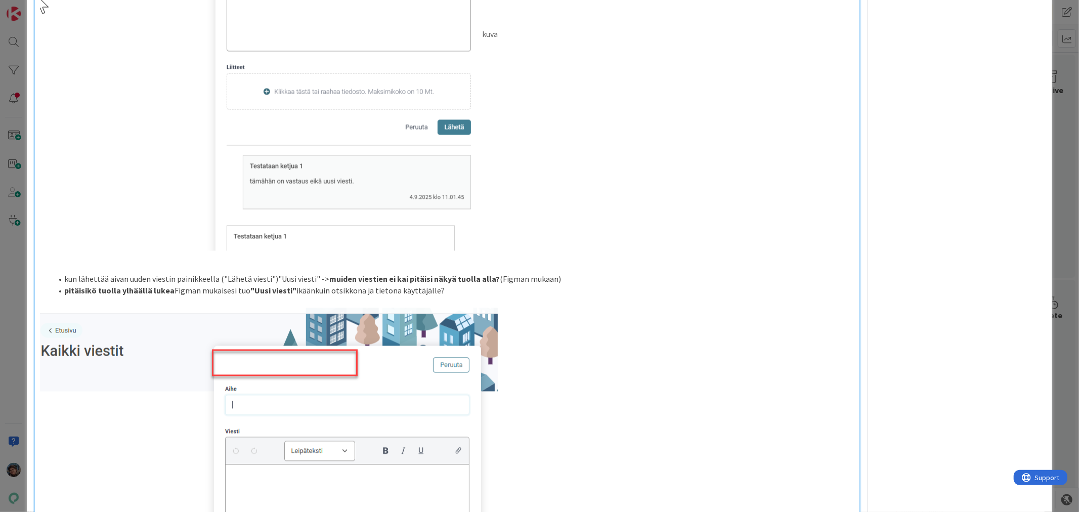
click at [597, 273] on p at bounding box center [447, 267] width 814 height 12
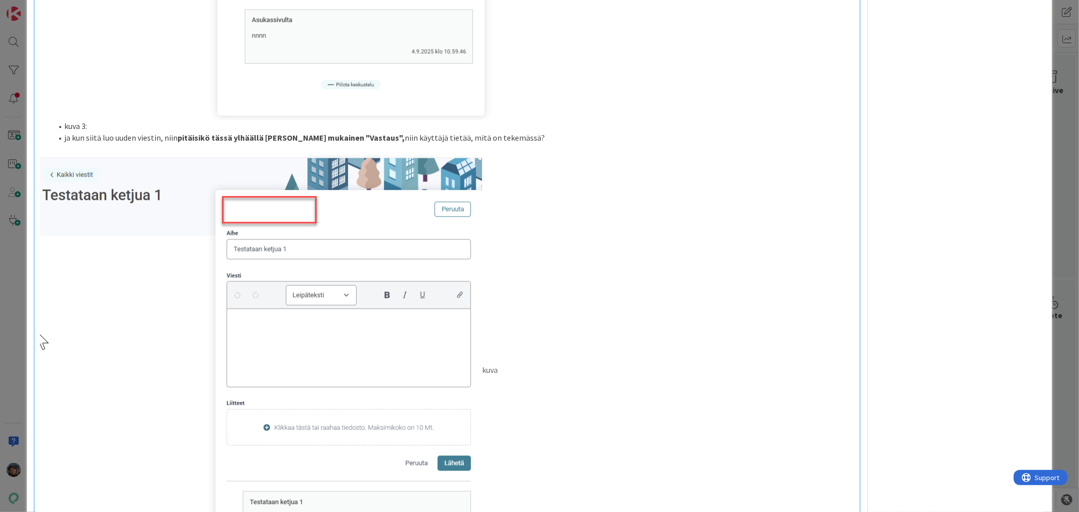
scroll to position [1292, 0]
drag, startPoint x: 282, startPoint y: 157, endPoint x: 346, endPoint y: 155, distance: 63.8
click at [346, 144] on strong "pitäisikö tässä ylhäällä lukea Figman mukainen "Vastaus"," at bounding box center [290, 138] width 227 height 10
click at [625, 210] on p "kuva" at bounding box center [447, 371] width 814 height 431
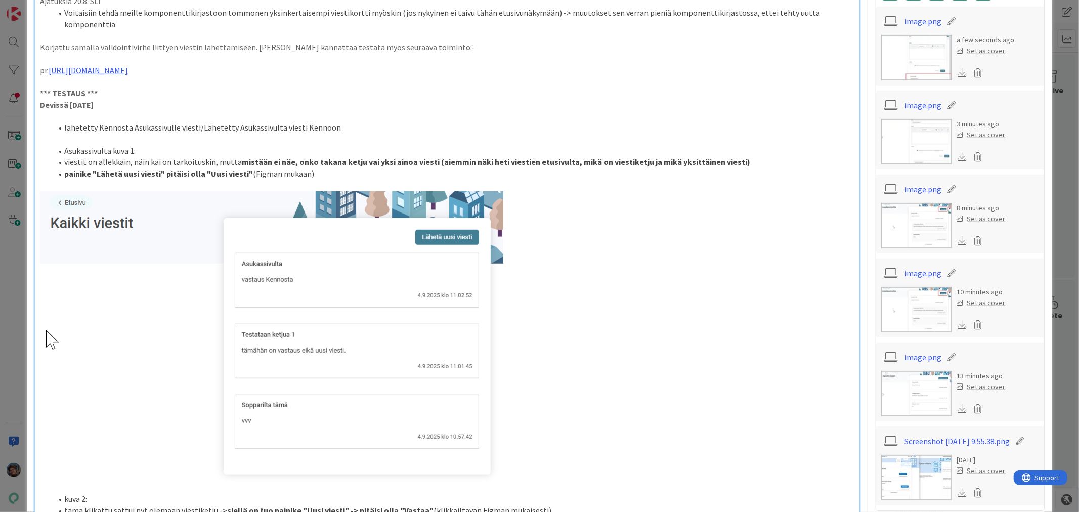
scroll to position [506, 0]
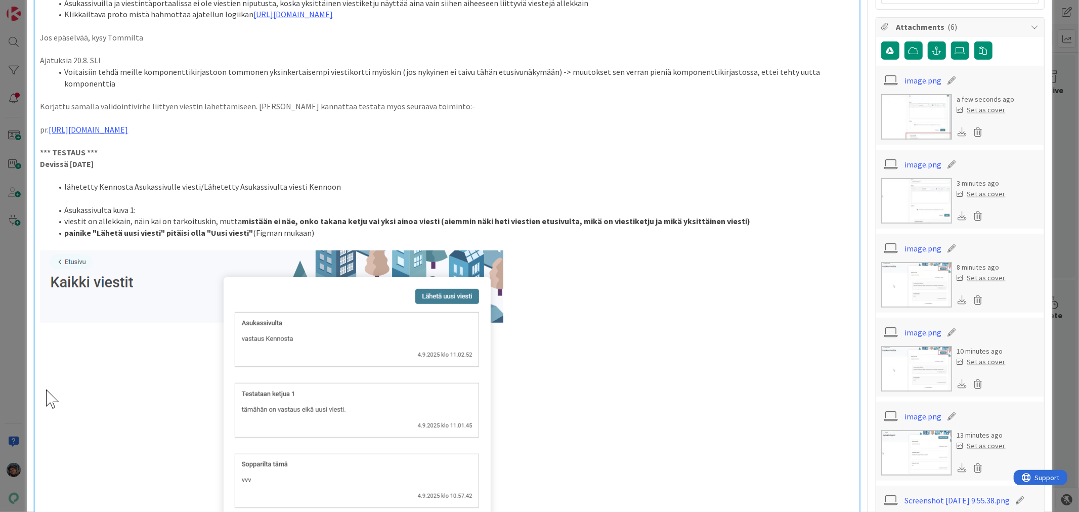
click at [432, 226] on strong "mistään ei näe, onko takana ketju vai yksi ainoa viesti (aiemmin näki heti vies…" at bounding box center [496, 221] width 508 height 10
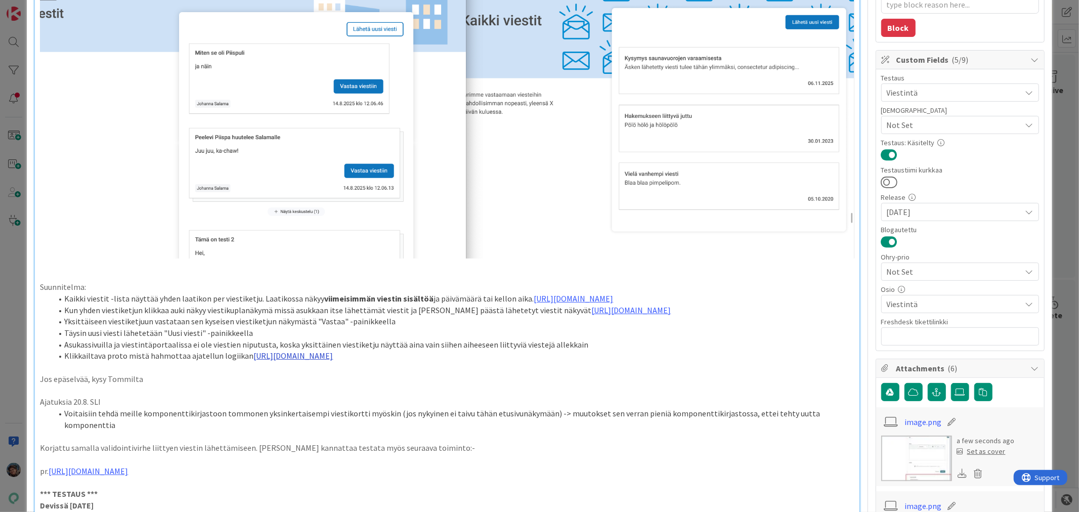
scroll to position [0, 0]
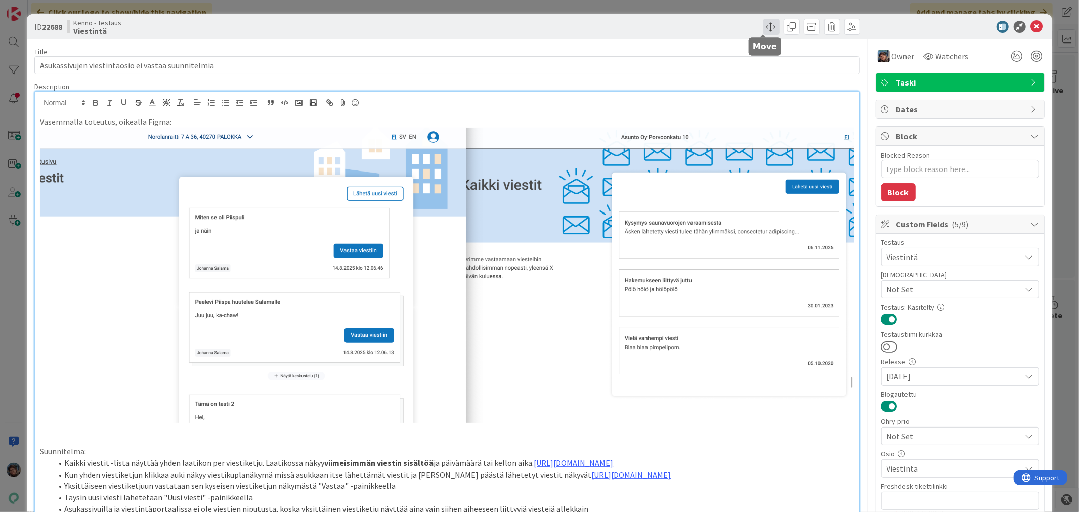
click at [763, 20] on span at bounding box center [771, 27] width 16 height 16
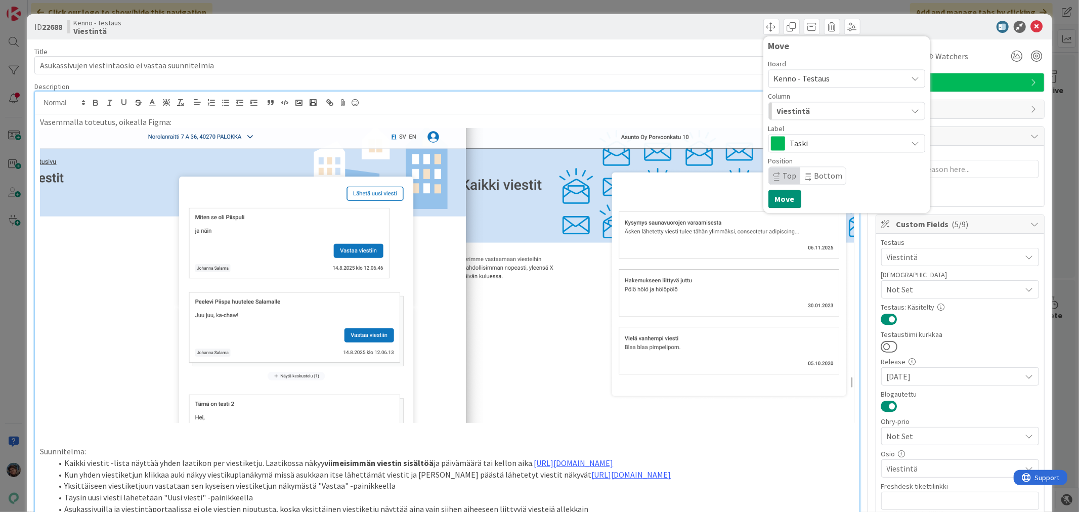
click at [813, 144] on span "Taski" at bounding box center [846, 143] width 112 height 14
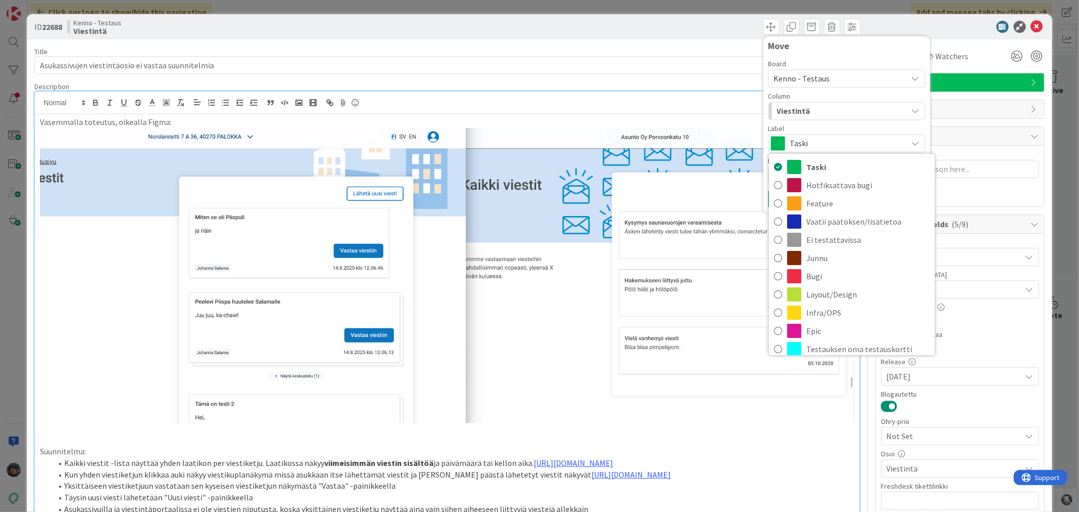
click at [825, 111] on div "Viestintä" at bounding box center [840, 111] width 133 height 16
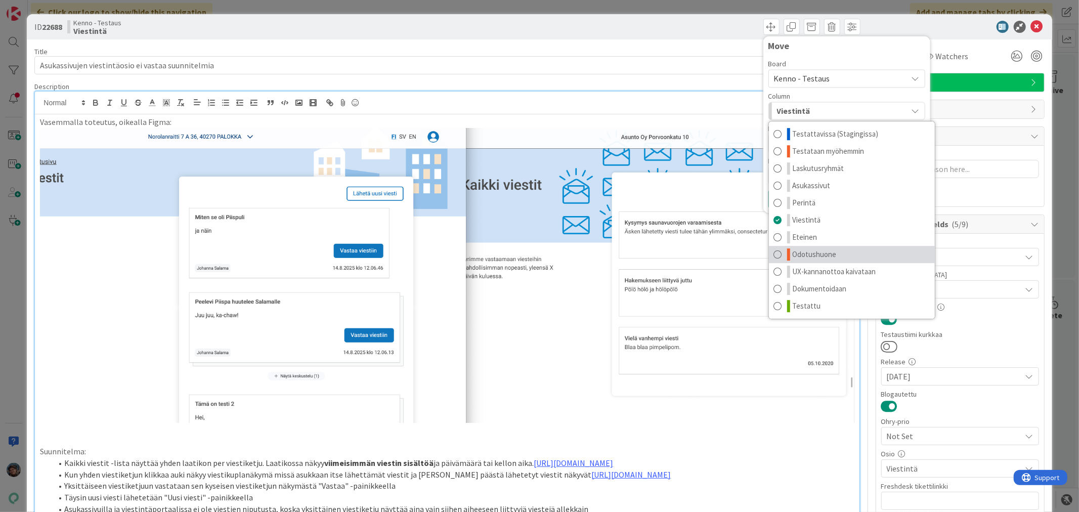
click at [810, 254] on span "Odotushuone" at bounding box center [814, 254] width 44 height 12
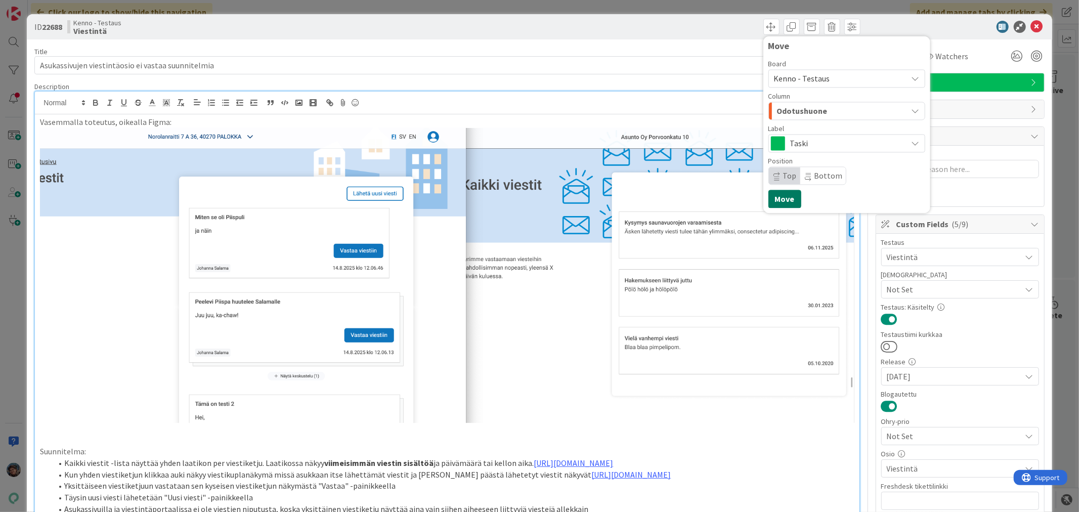
click at [769, 200] on button "Move" at bounding box center [784, 199] width 33 height 18
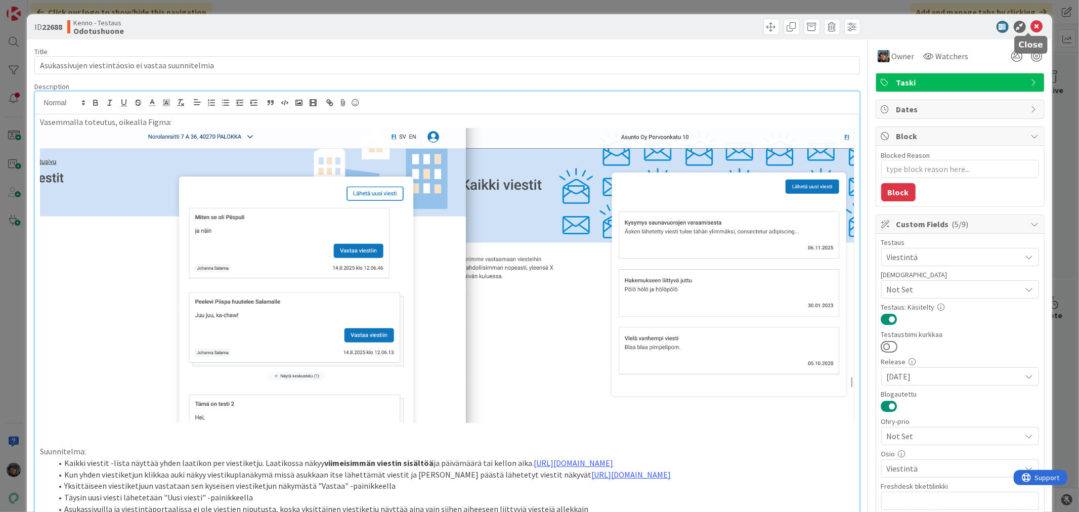
drag, startPoint x: 1027, startPoint y: 26, endPoint x: 926, endPoint y: 22, distance: 101.7
click at [1030, 26] on icon at bounding box center [1036, 27] width 12 height 12
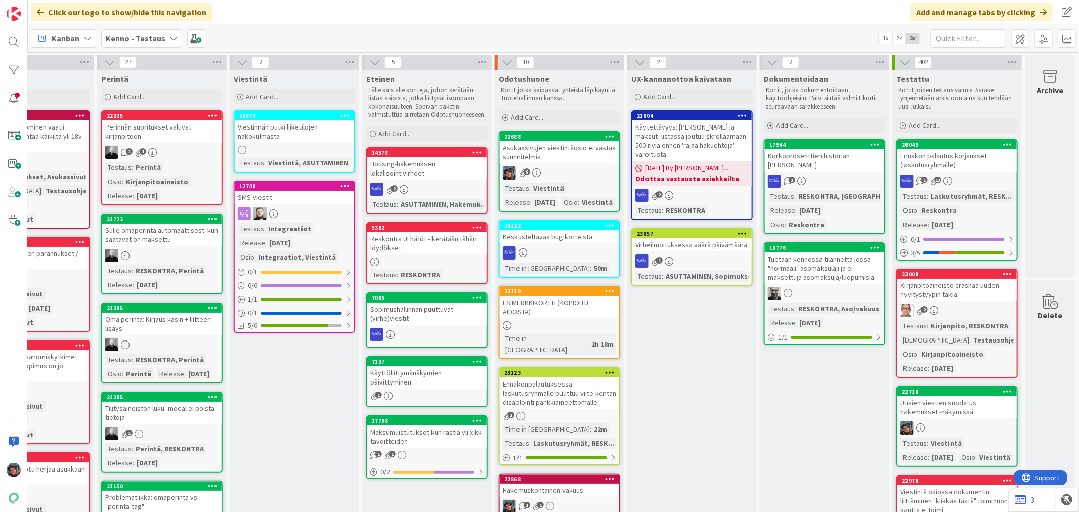
click at [578, 259] on div at bounding box center [559, 252] width 119 height 13
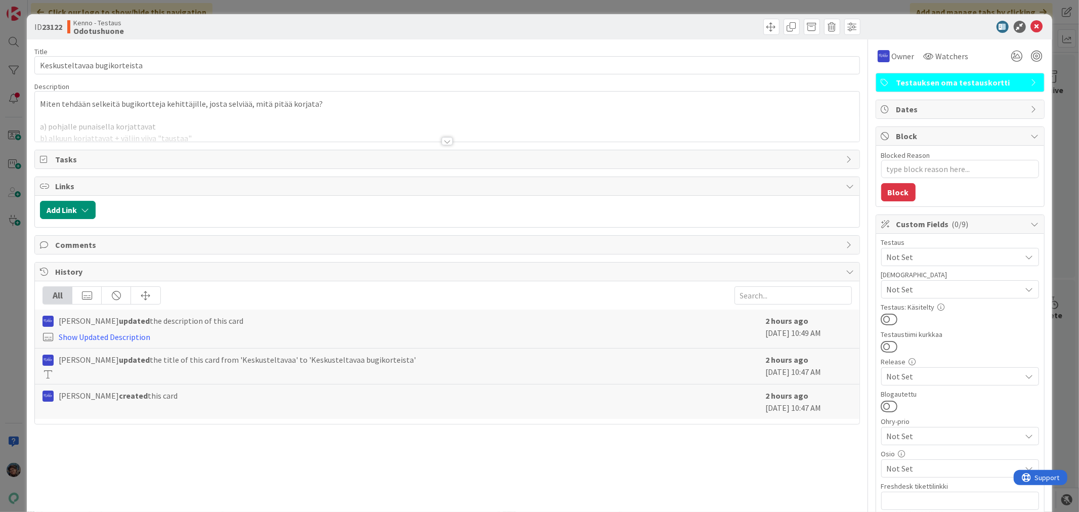
click at [443, 142] on div at bounding box center [446, 141] width 11 height 8
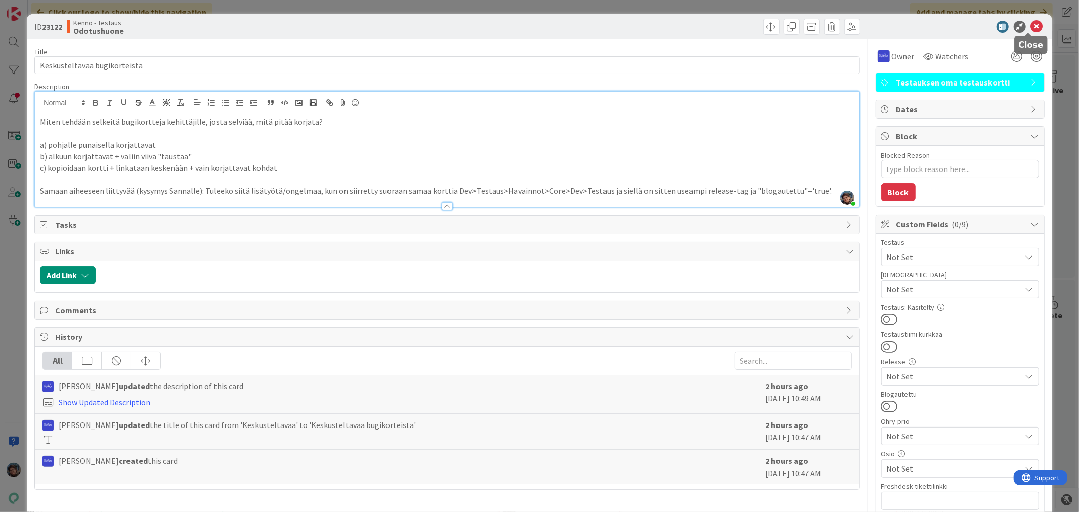
click at [1030, 27] on icon at bounding box center [1036, 27] width 12 height 12
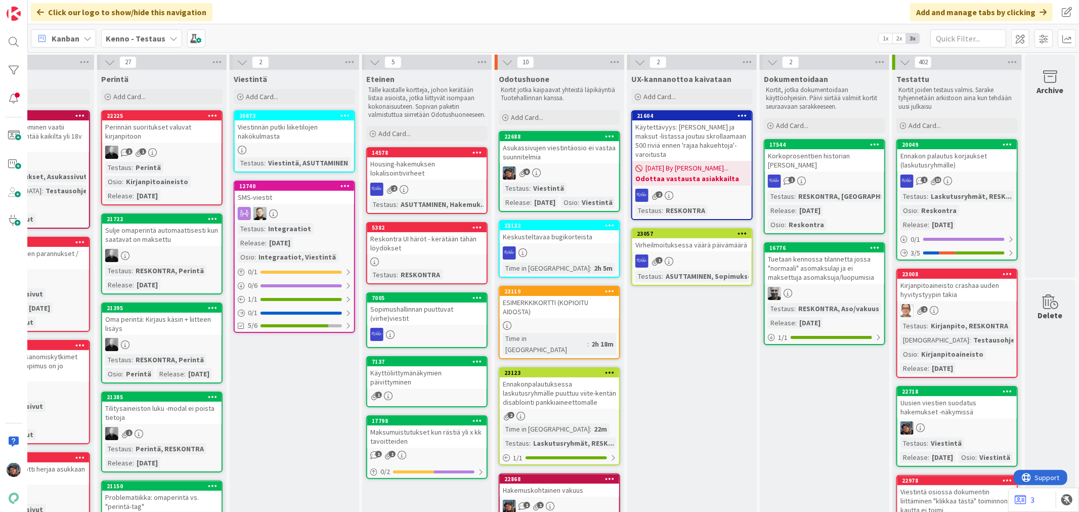
click at [560, 312] on div "ESIMERKKIKORTTI (KOPIOITU AIDOSTA)" at bounding box center [559, 307] width 119 height 22
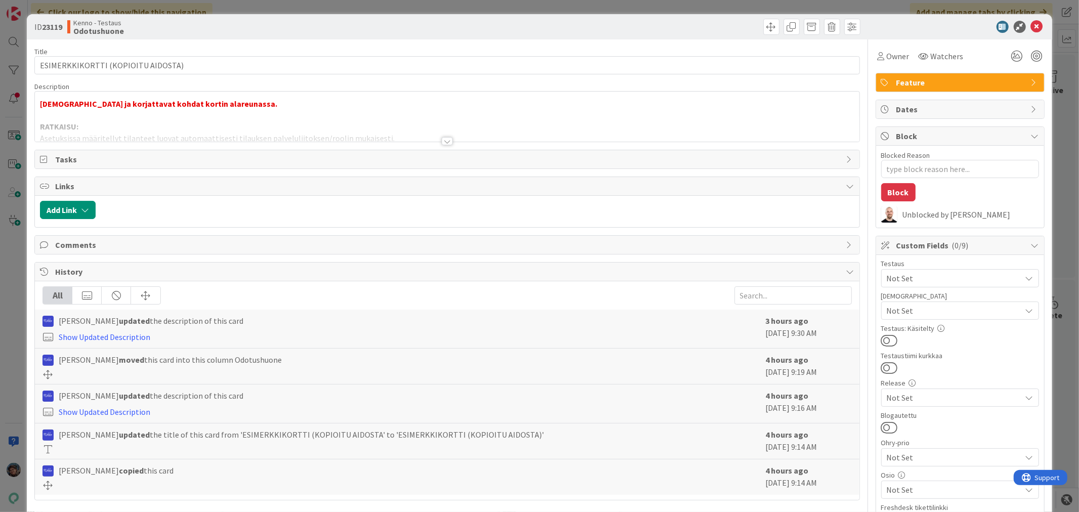
click at [442, 142] on div at bounding box center [446, 141] width 11 height 8
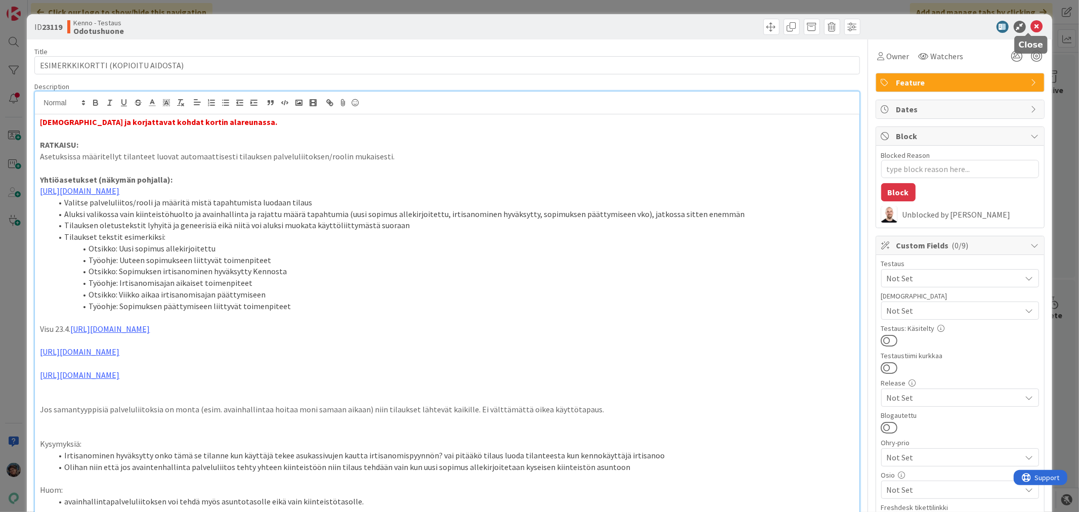
click at [1030, 28] on icon at bounding box center [1036, 27] width 12 height 12
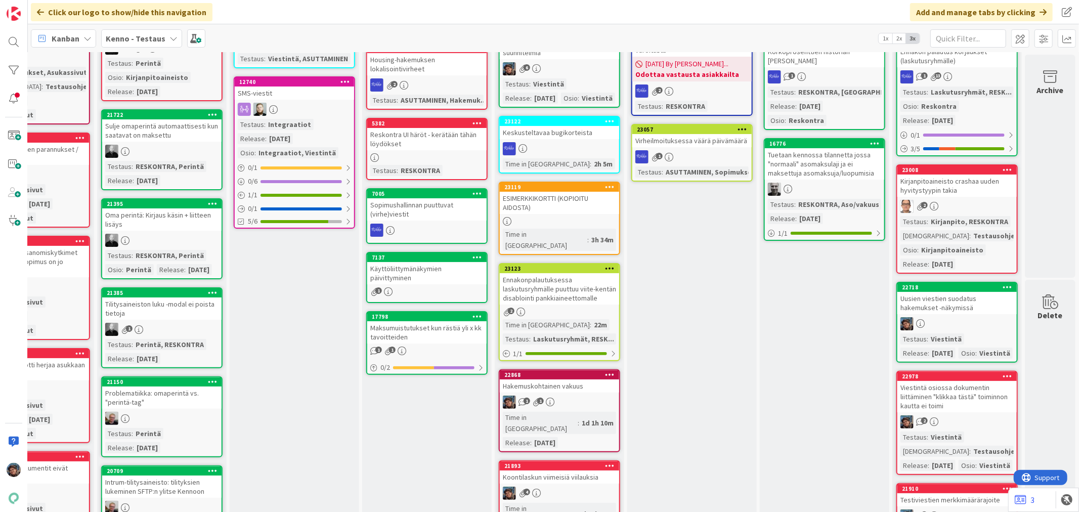
scroll to position [112, 472]
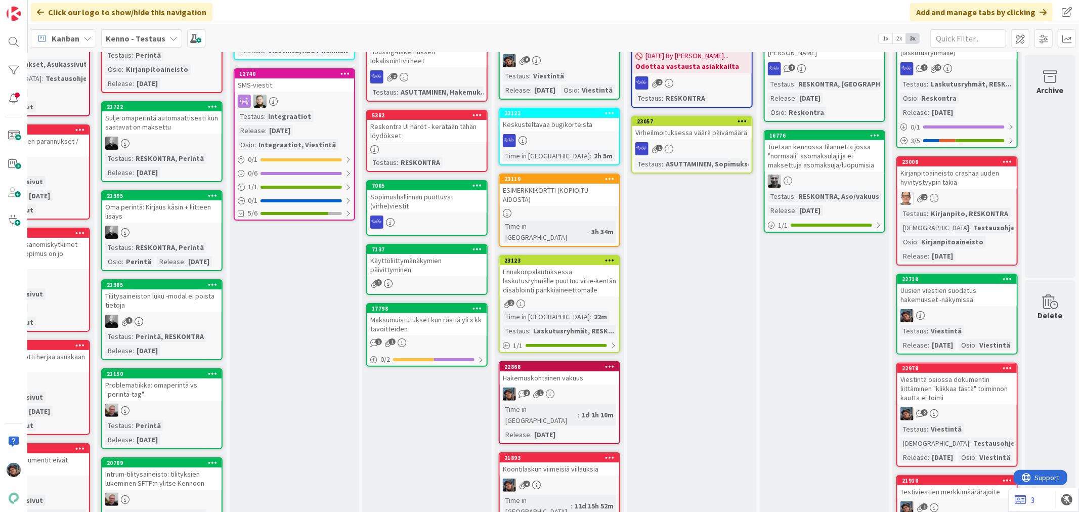
click at [575, 302] on div "2" at bounding box center [559, 303] width 119 height 9
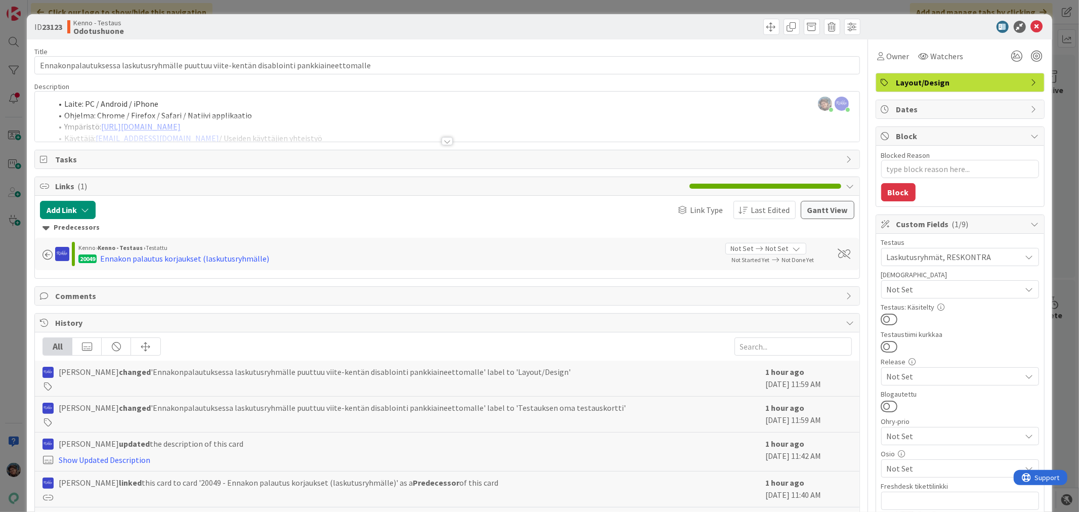
click at [445, 143] on div at bounding box center [446, 141] width 11 height 8
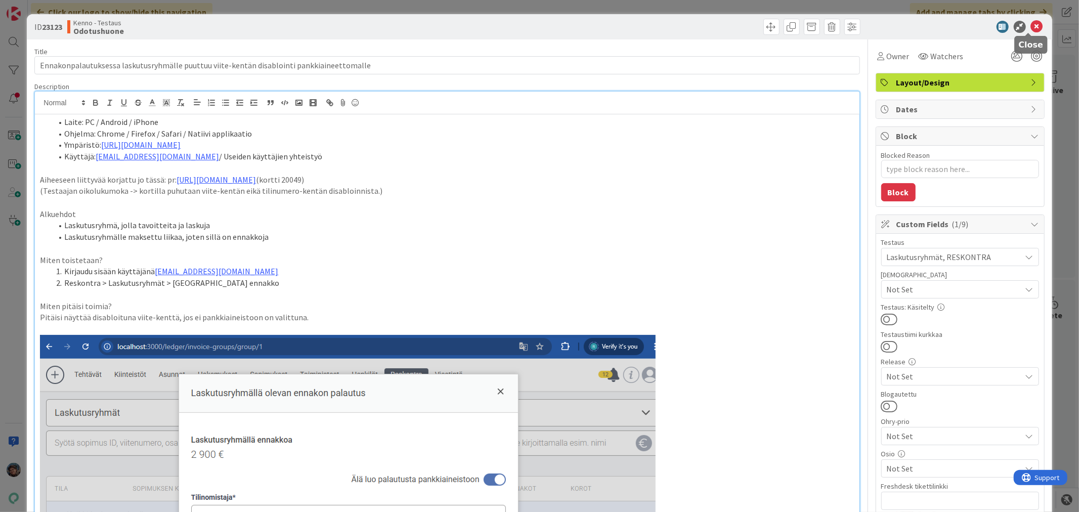
click at [1030, 23] on icon at bounding box center [1036, 27] width 12 height 12
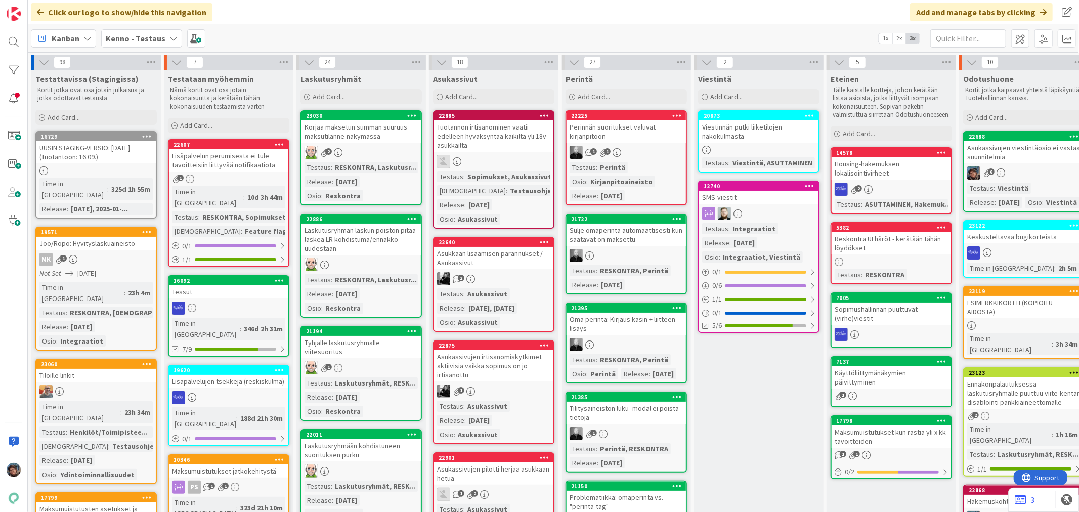
click at [517, 270] on link "22640 Asukkaan lisäämisen parannukset / Asukassivut 2 Testaus : Asukassivut Rel…" at bounding box center [493, 284] width 121 height 95
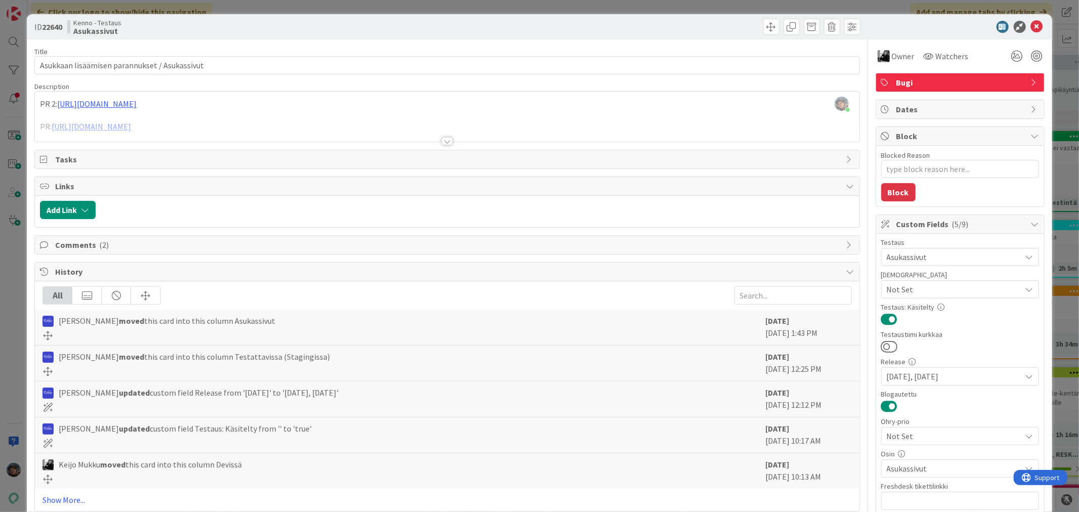
click at [442, 140] on div at bounding box center [446, 141] width 11 height 8
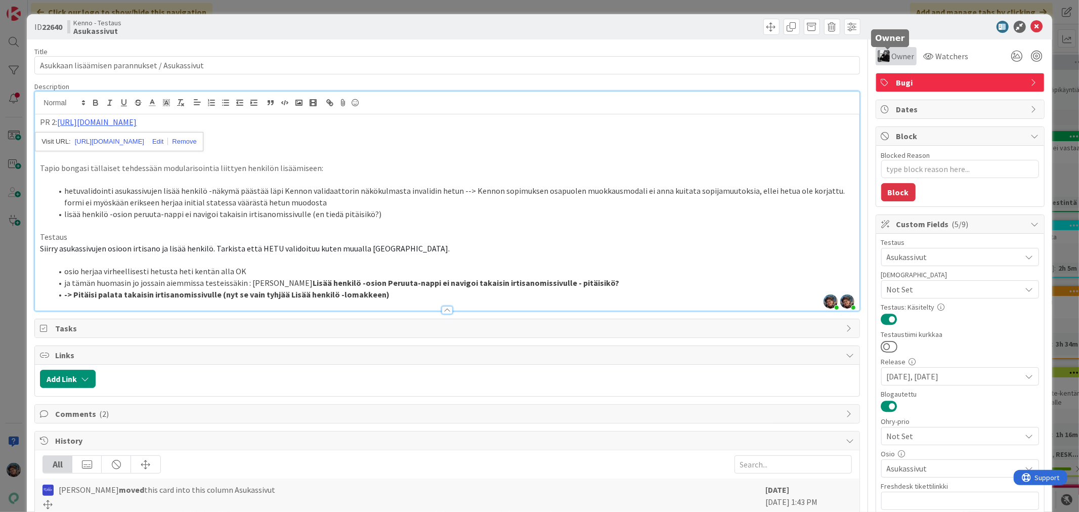
click at [891, 53] on span "Owner" at bounding box center [902, 56] width 23 height 12
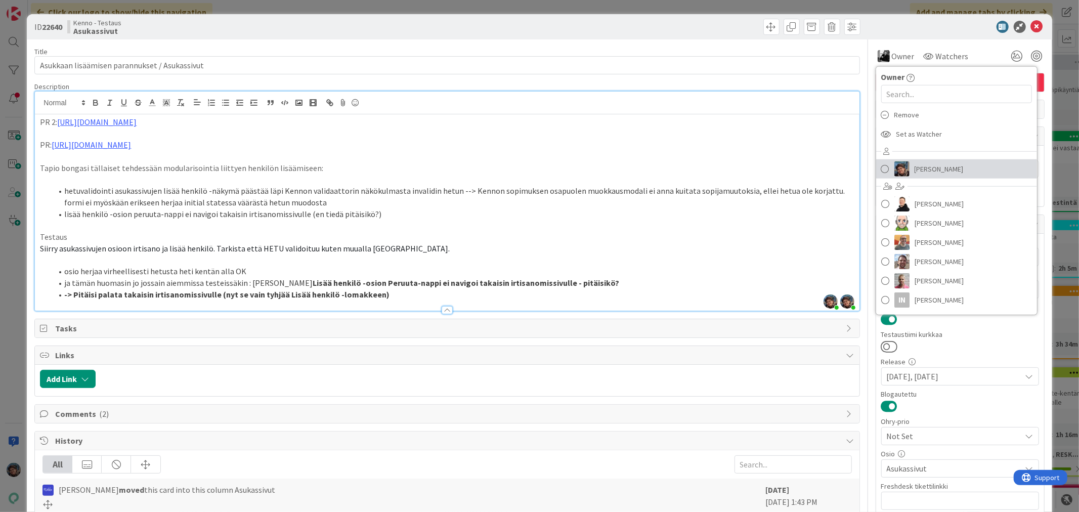
click at [894, 162] on img at bounding box center [901, 168] width 15 height 15
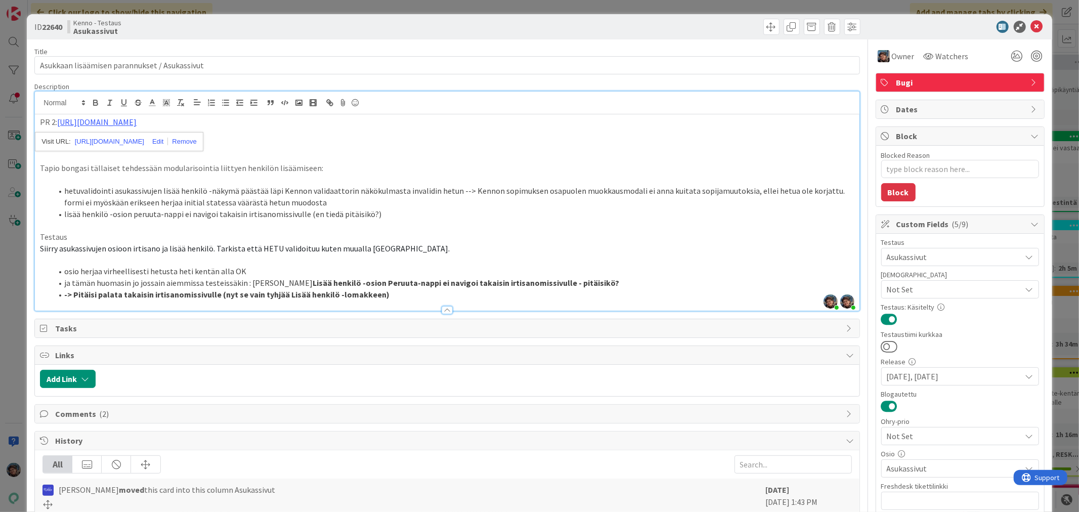
click at [412, 300] on div at bounding box center [447, 305] width 824 height 11
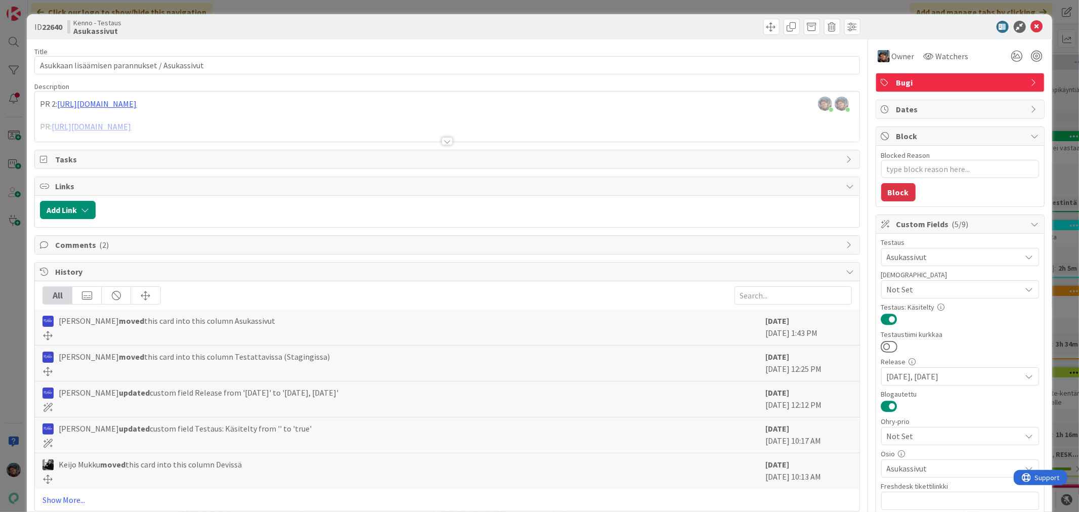
click at [445, 142] on div at bounding box center [446, 141] width 11 height 8
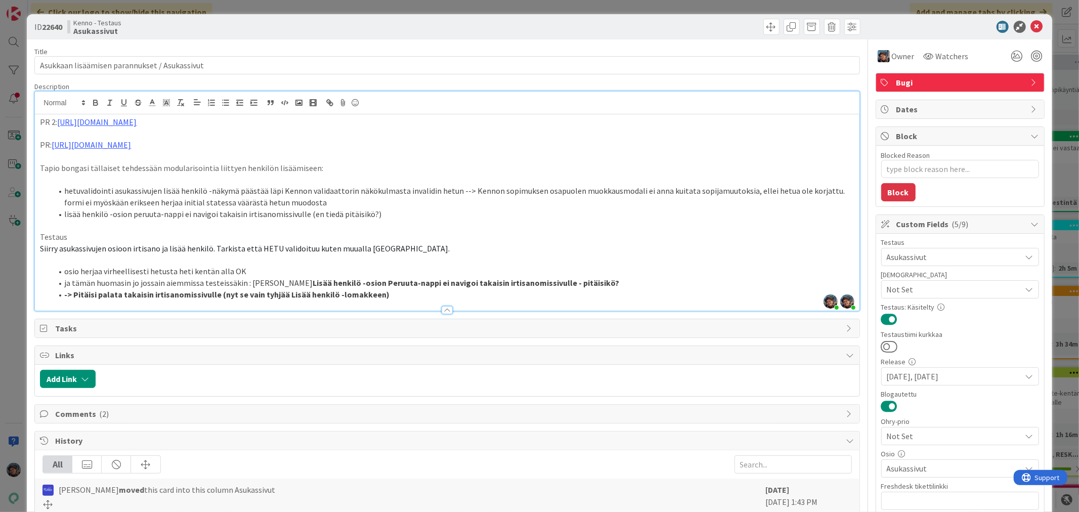
click at [388, 297] on li "-> Pitäisi palata takaisin irtisanomissivulle (nyt se vain tyhjää Lisää henkilö…" at bounding box center [452, 295] width 801 height 12
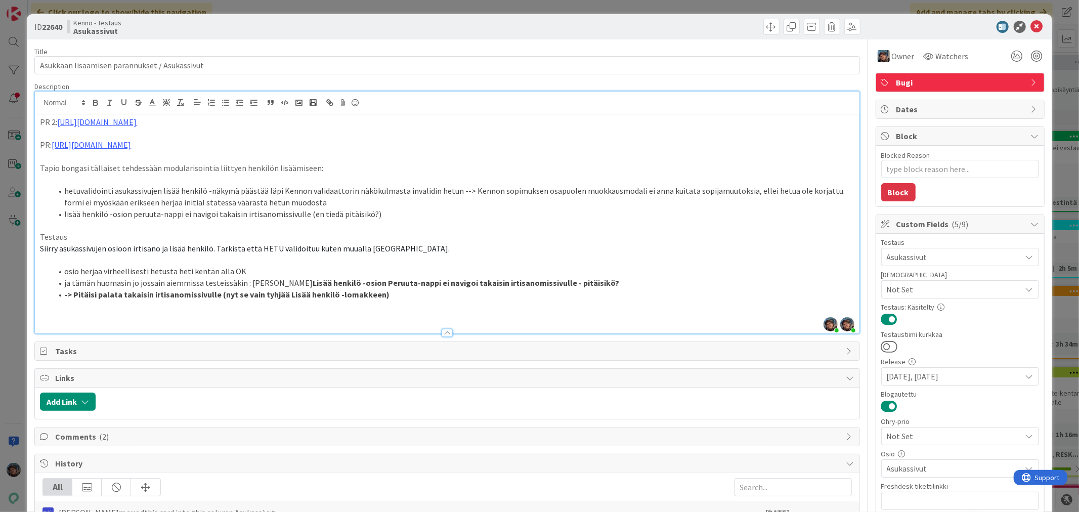
type textarea "x"
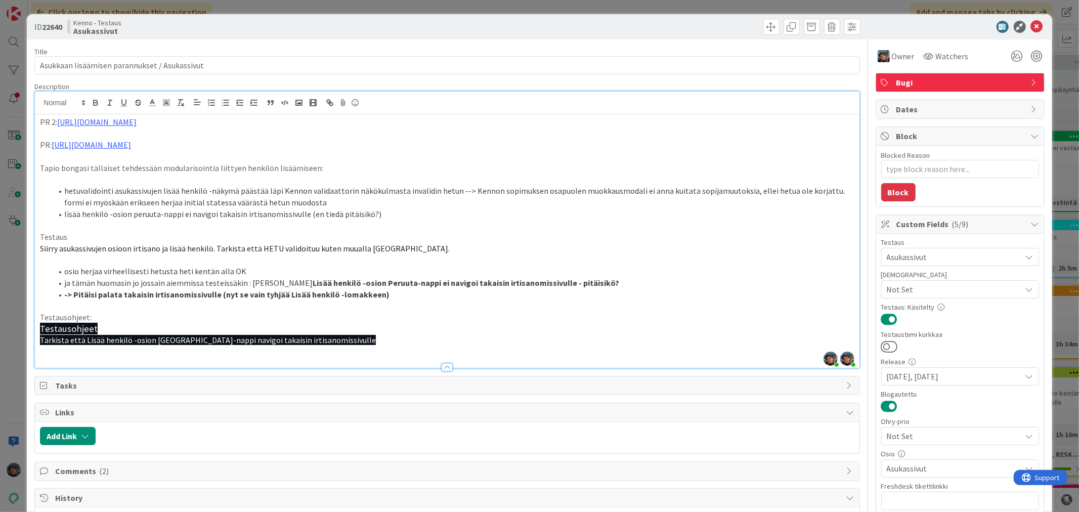
click at [277, 317] on p "Testausohjeet:" at bounding box center [447, 317] width 814 height 12
click at [56, 333] on span "Testausohjeet" at bounding box center [69, 329] width 58 height 12
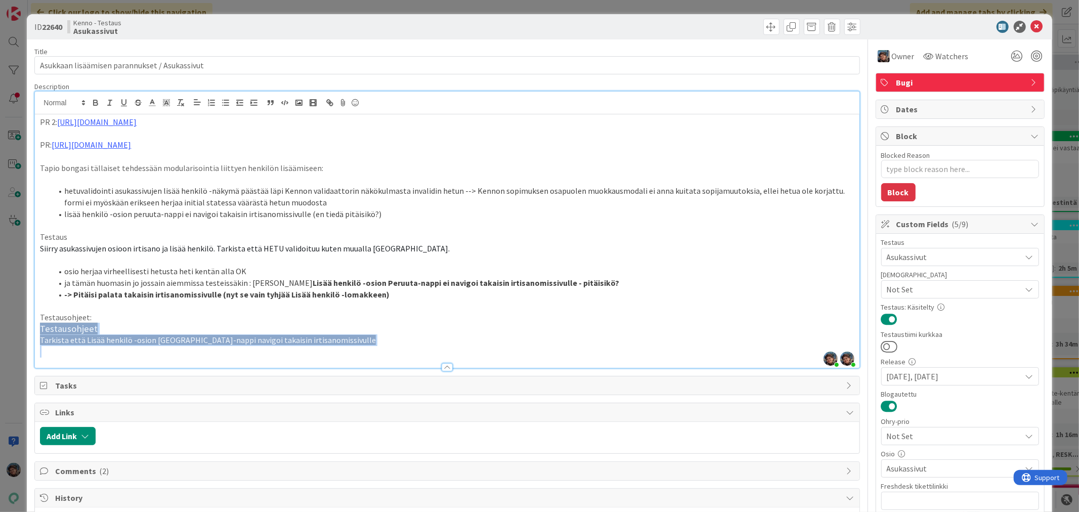
drag, startPoint x: 39, startPoint y: 331, endPoint x: 360, endPoint y: 346, distance: 321.5
click at [360, 346] on div "PR 2: https://github.com/pandiafi/kenno/pull/8352 PR: https://github.com/pandia…" at bounding box center [447, 240] width 824 height 253
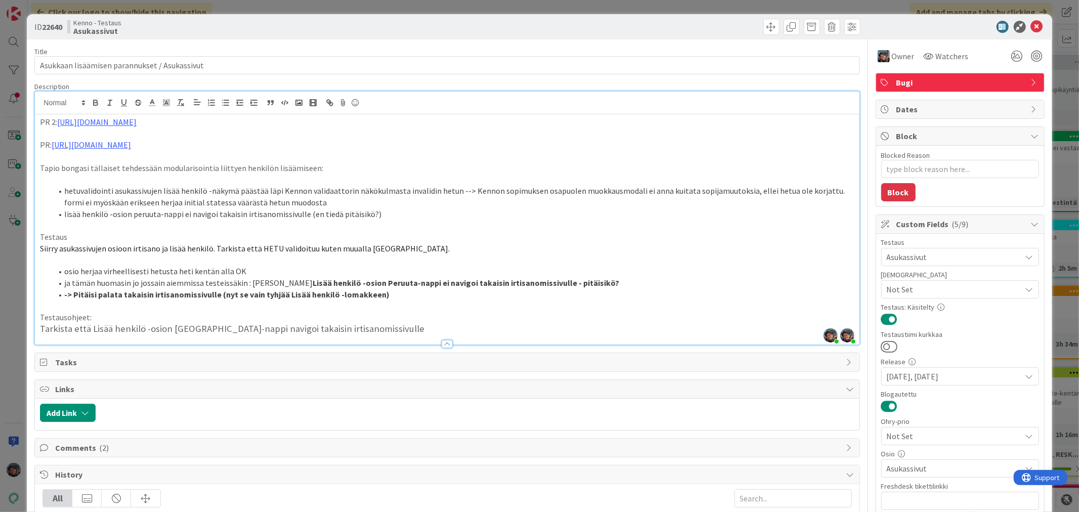
click at [61, 324] on h3 "Tarkista että Lisää henkilö -osion Peruuta-nappi navigoi takaisin irtisanomissi…" at bounding box center [447, 328] width 814 height 11
drag, startPoint x: 41, startPoint y: 326, endPoint x: 405, endPoint y: 340, distance: 363.8
click at [405, 340] on div "Description Pirjo Peltonen joined 10 m ago Pirjo Peltonen joined 5 m ago PR 2: …" at bounding box center [446, 213] width 825 height 263
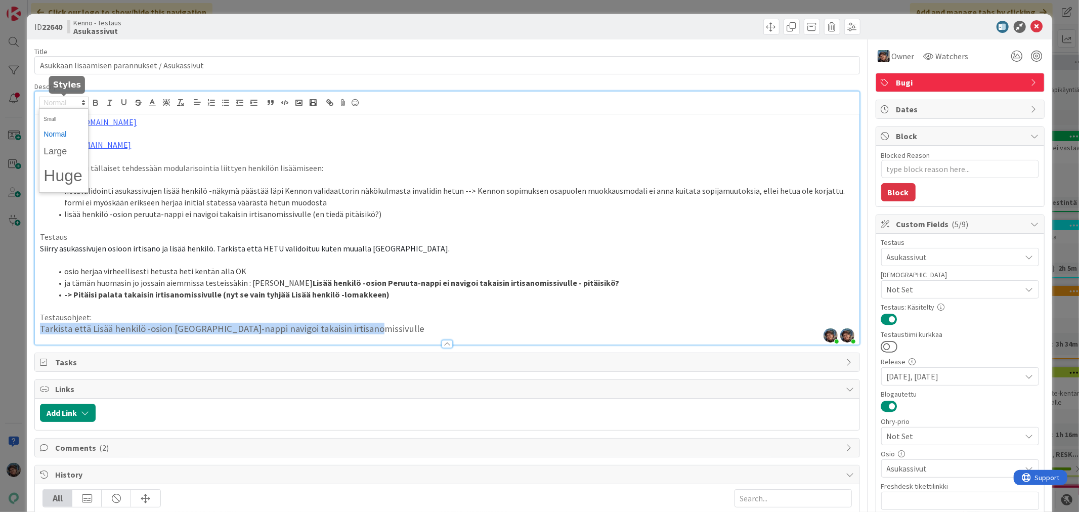
click at [84, 105] on icon at bounding box center [83, 102] width 9 height 9
click at [59, 122] on span at bounding box center [63, 119] width 40 height 16
click at [83, 105] on icon at bounding box center [83, 102] width 9 height 9
click at [63, 134] on span at bounding box center [63, 134] width 40 height 16
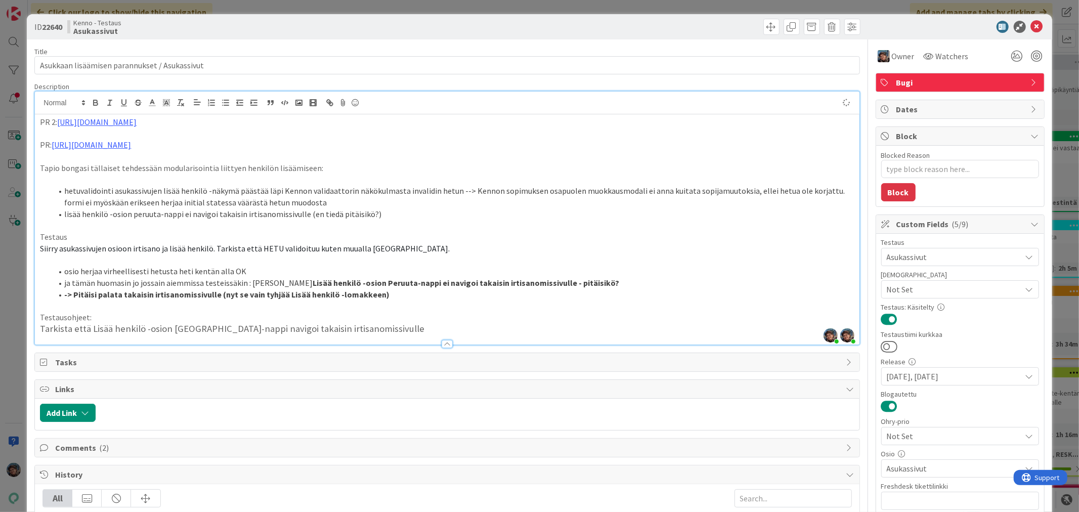
click at [147, 306] on p at bounding box center [447, 306] width 814 height 12
click at [376, 329] on h3 "Tarkista että Lisää henkilö -osion Peruuta-nappi navigoi takaisin irtisanomissi…" at bounding box center [447, 328] width 814 height 11
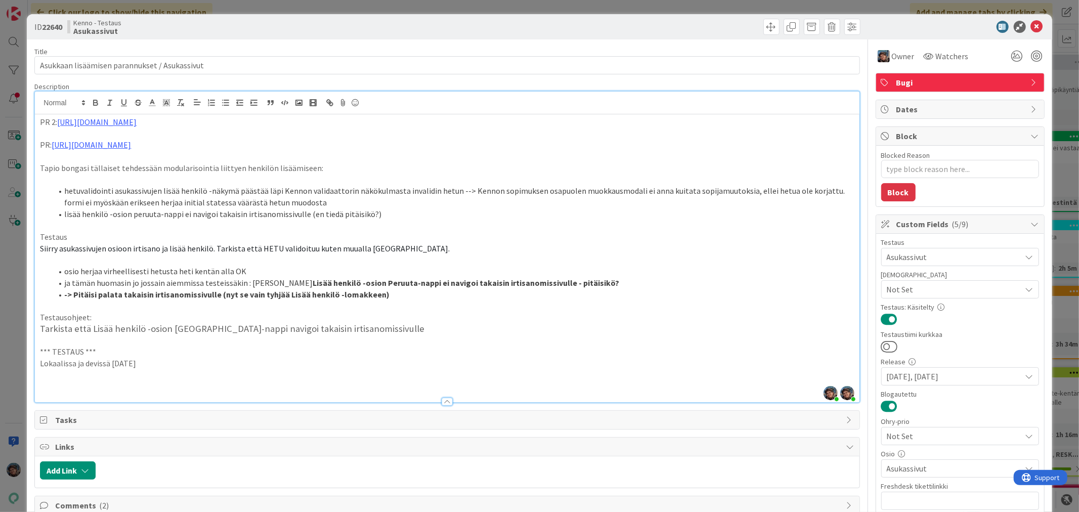
drag, startPoint x: 125, startPoint y: 360, endPoint x: 25, endPoint y: 339, distance: 102.1
click at [22, 342] on div "ID 22640 Kenno - Testaus Asukassivut Title 45 / 128 Asukkaan lisäämisen parannu…" at bounding box center [539, 256] width 1079 height 512
click at [95, 100] on icon "button" at bounding box center [96, 101] width 4 height 3
click at [59, 381] on p at bounding box center [447, 386] width 814 height 12
drag, startPoint x: 242, startPoint y: 386, endPoint x: 334, endPoint y: 378, distance: 92.9
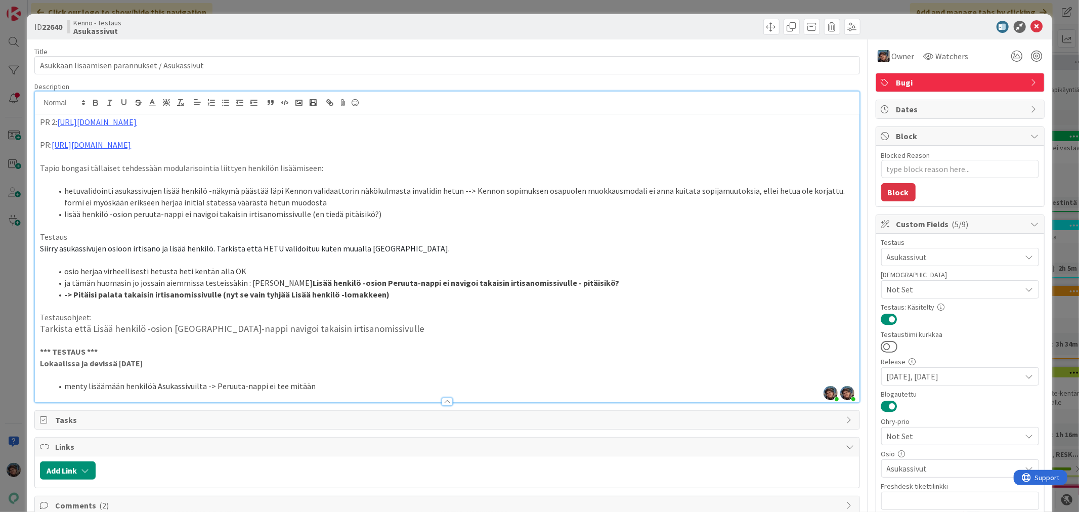
click at [323, 391] on li "menty lisäämään henkilöä Asukassivuilta -> Peruuta-nappi ei tee mitään" at bounding box center [452, 386] width 801 height 12
drag, startPoint x: 212, startPoint y: 385, endPoint x: 310, endPoint y: 382, distance: 98.1
click at [310, 382] on li "menty lisäämään henkilöä Asukassivuilta -> Peruuta-painike ei tee mitään, tyhjä…" at bounding box center [452, 386] width 801 height 12
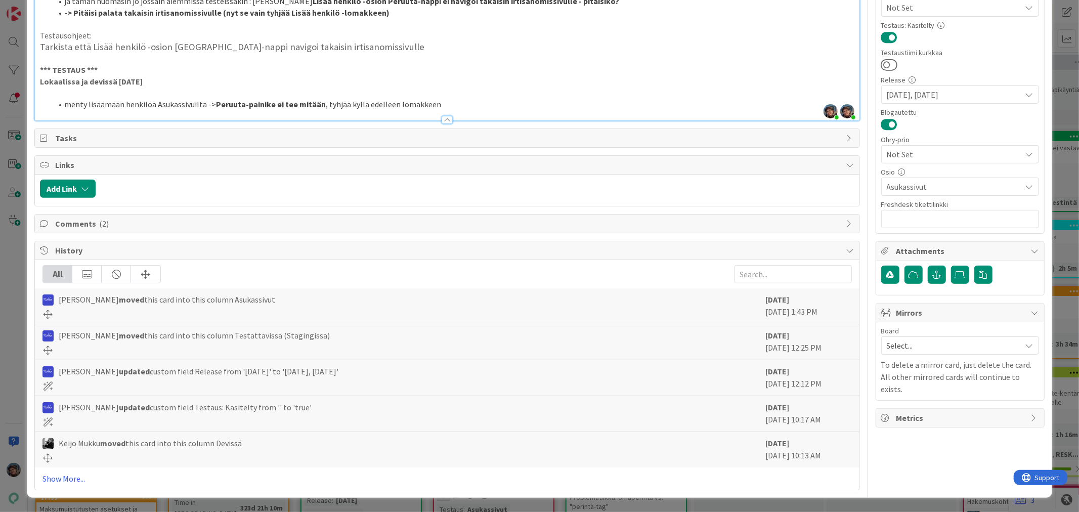
scroll to position [282, 0]
click at [74, 479] on link "Show More..." at bounding box center [446, 478] width 809 height 12
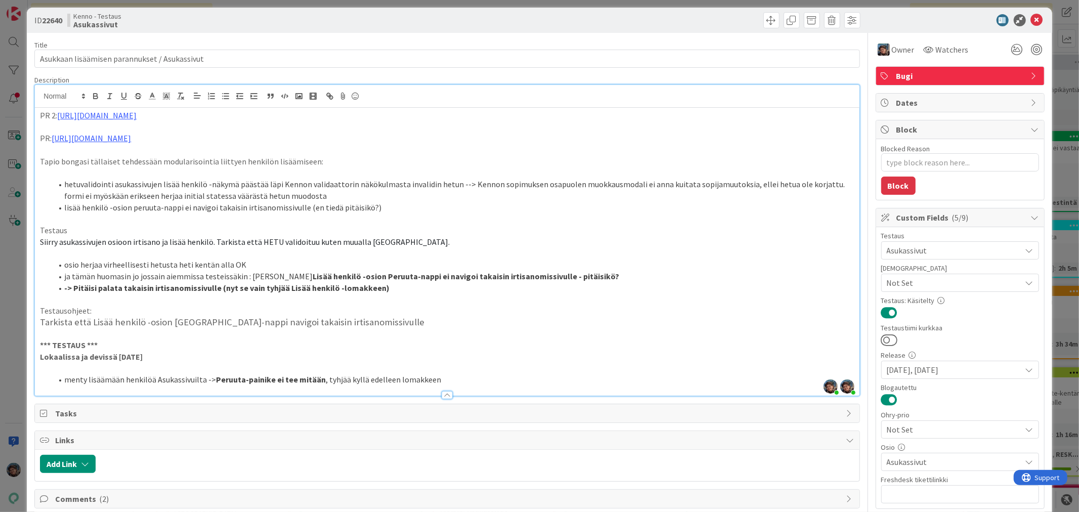
scroll to position [0, 0]
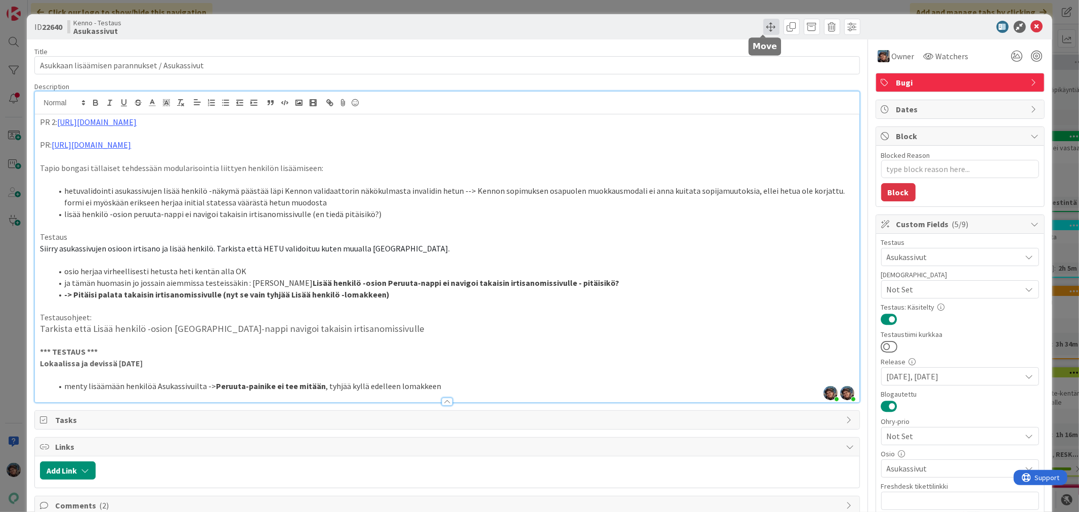
click at [763, 24] on span at bounding box center [771, 27] width 16 height 16
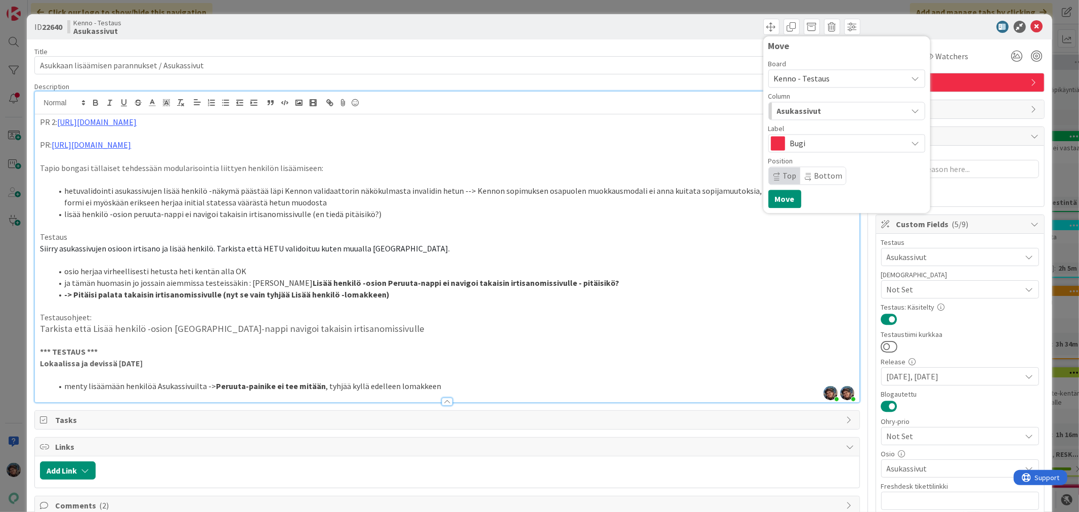
click at [815, 79] on span "Kenno - Testaus" at bounding box center [802, 78] width 56 height 10
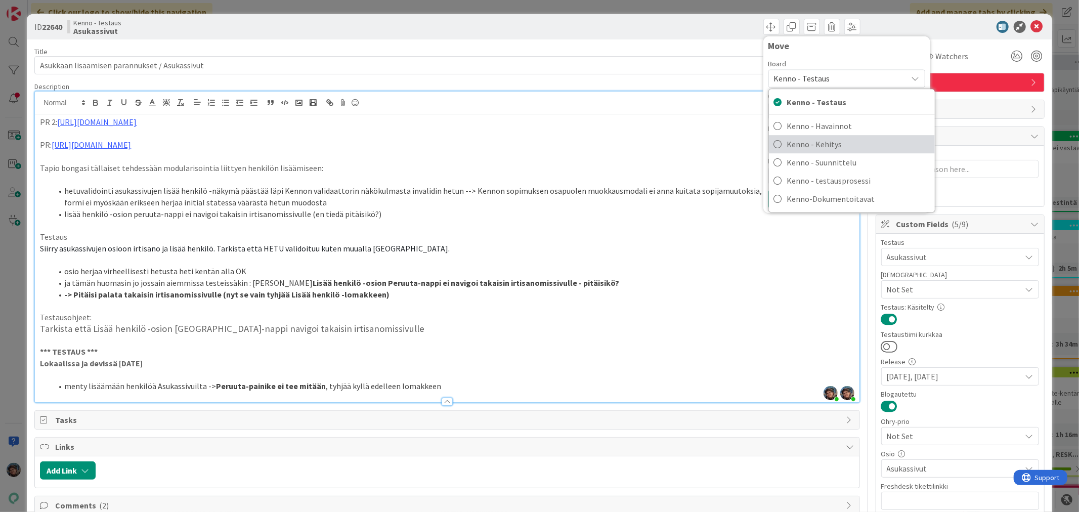
click at [828, 138] on span "Kenno - Kehitys" at bounding box center [858, 144] width 143 height 15
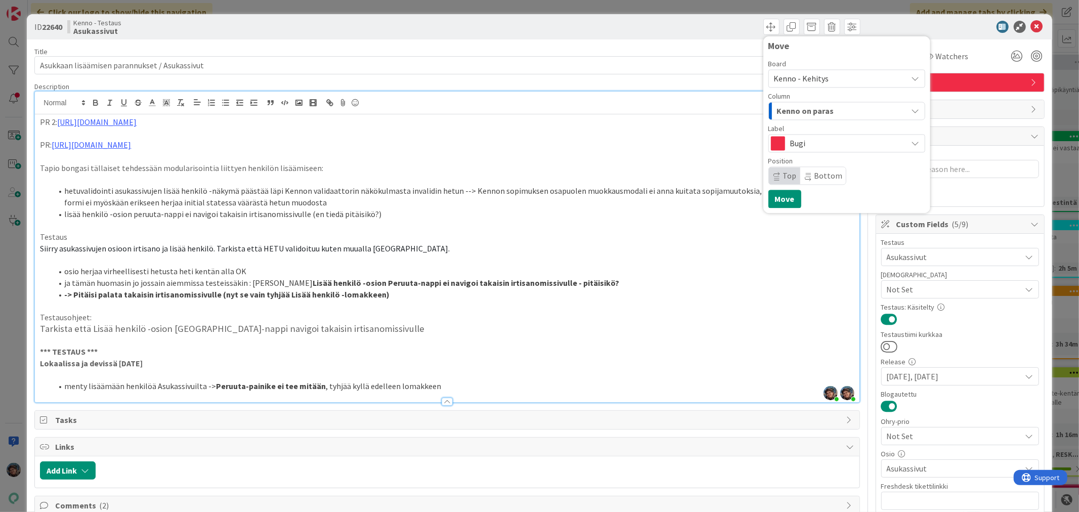
click at [832, 112] on div "Kenno on paras" at bounding box center [840, 111] width 133 height 16
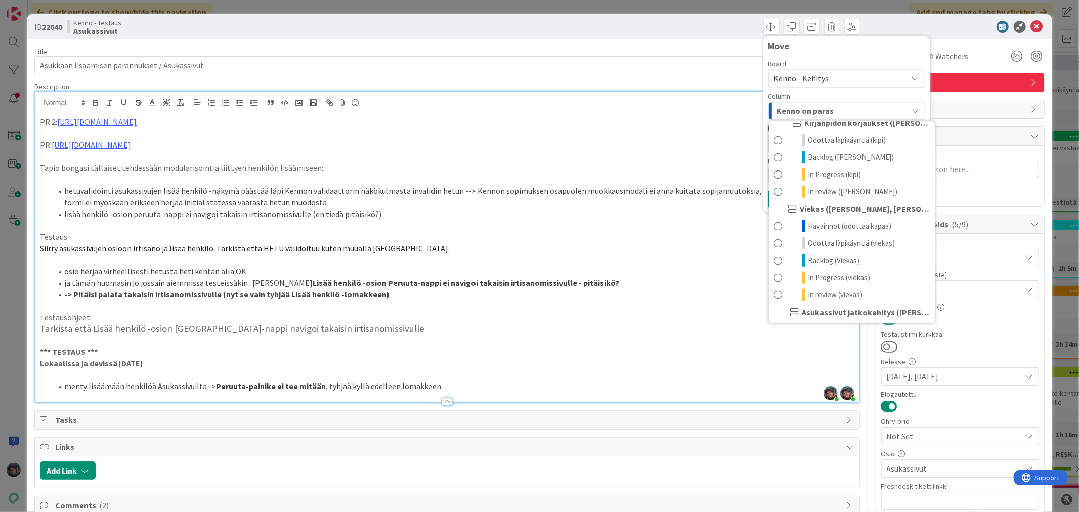
scroll to position [506, 0]
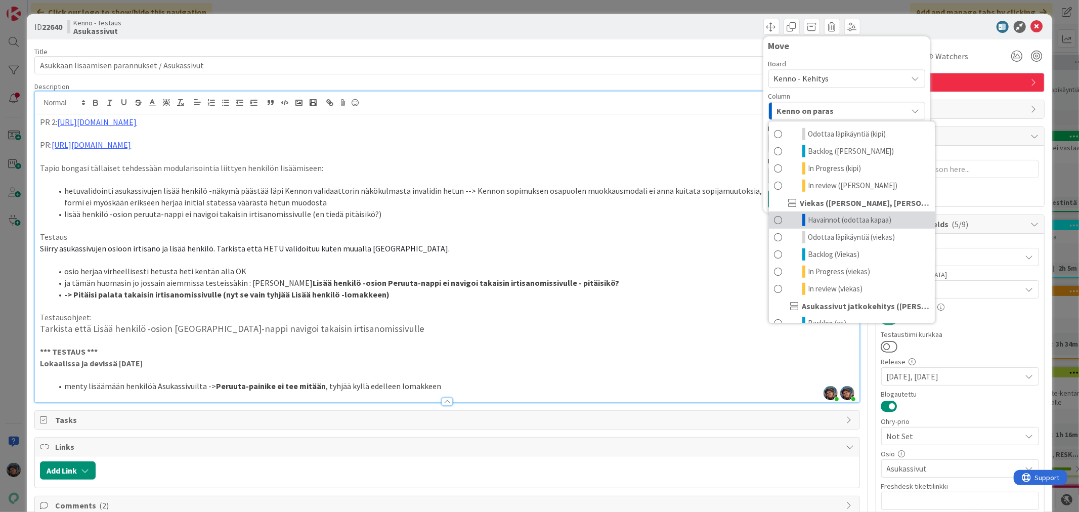
click at [866, 226] on span "Havainnot (odottaa kapaa)" at bounding box center [849, 220] width 83 height 12
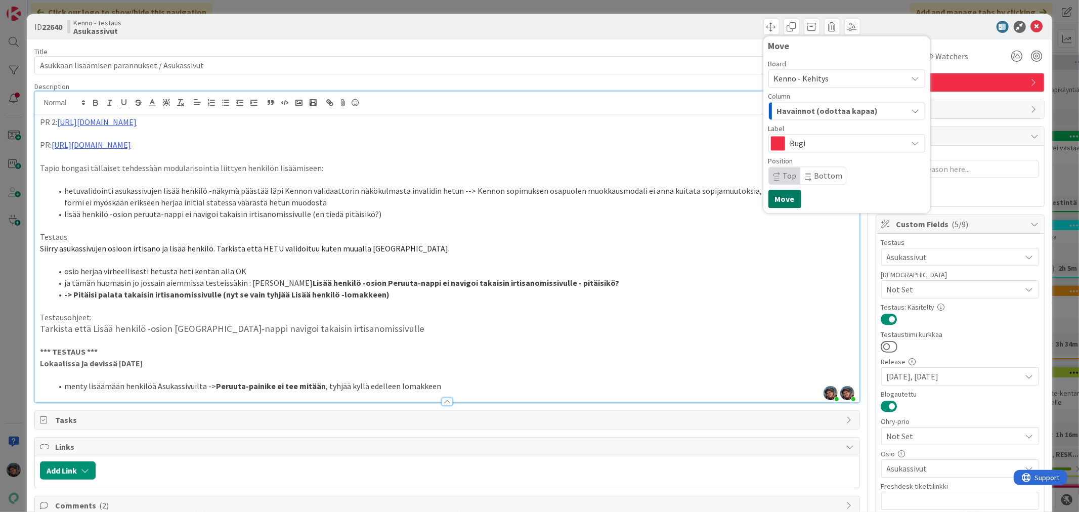
click at [778, 201] on button "Move" at bounding box center [784, 199] width 33 height 18
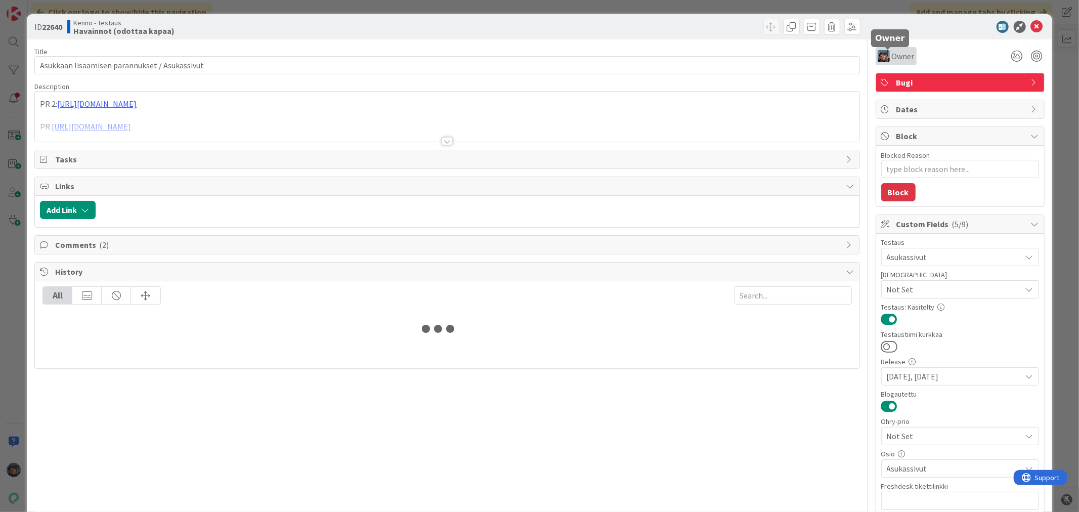
click at [882, 57] on div "Owner" at bounding box center [895, 56] width 37 height 12
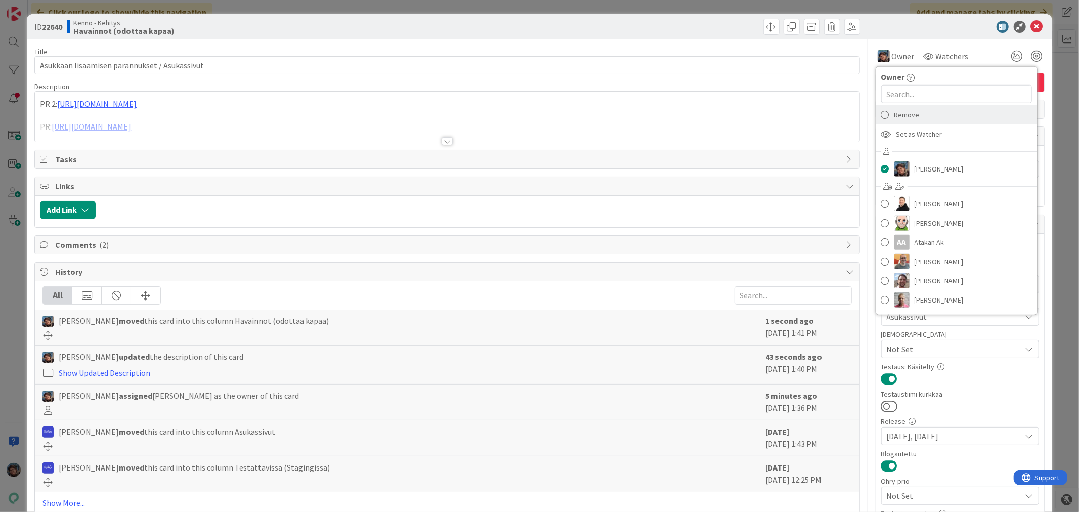
click at [894, 117] on span "Remove" at bounding box center [906, 114] width 25 height 15
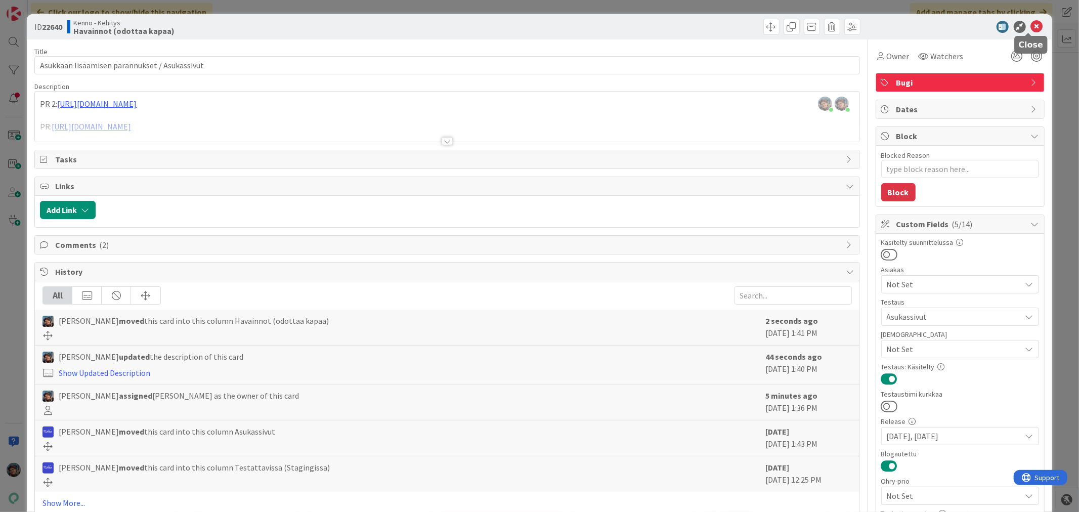
click at [1030, 25] on icon at bounding box center [1036, 27] width 12 height 12
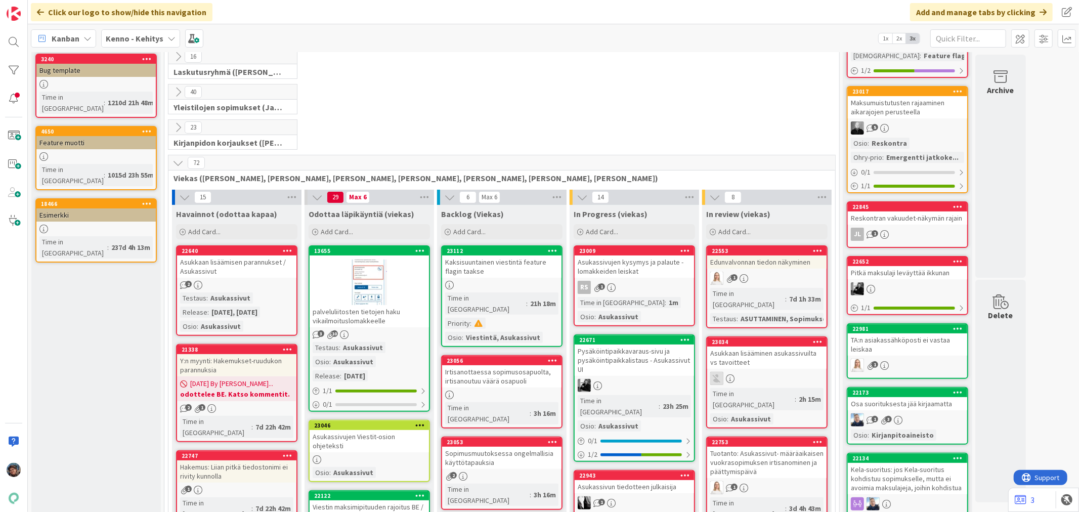
scroll to position [225, 0]
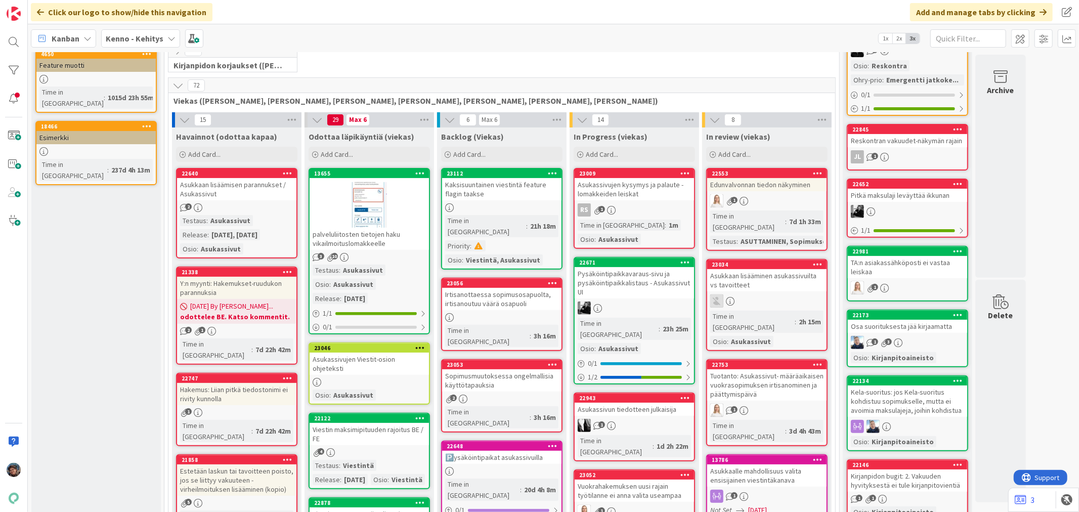
click at [223, 223] on div "Asukassivut" at bounding box center [230, 220] width 45 height 11
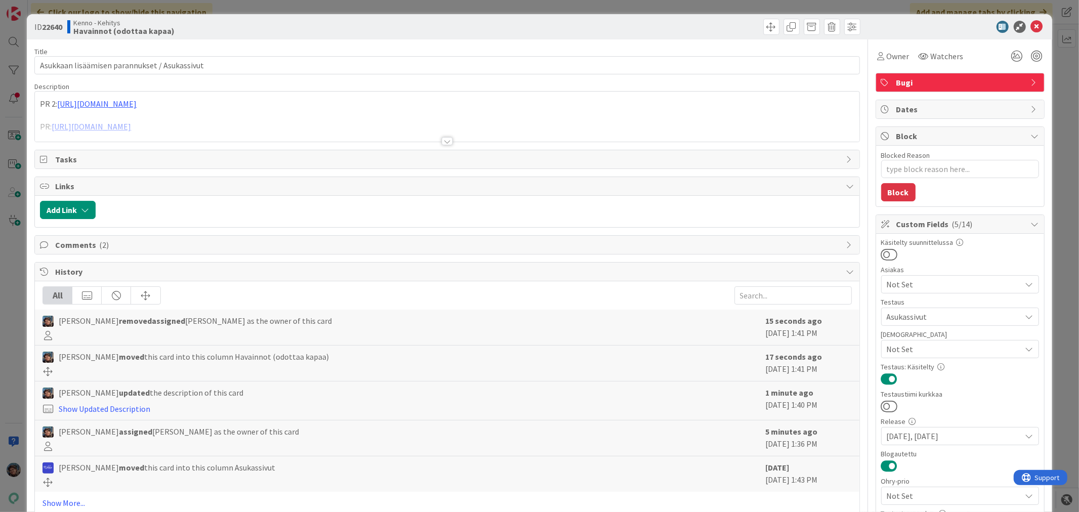
type textarea "x"
click at [438, 137] on div at bounding box center [447, 129] width 824 height 26
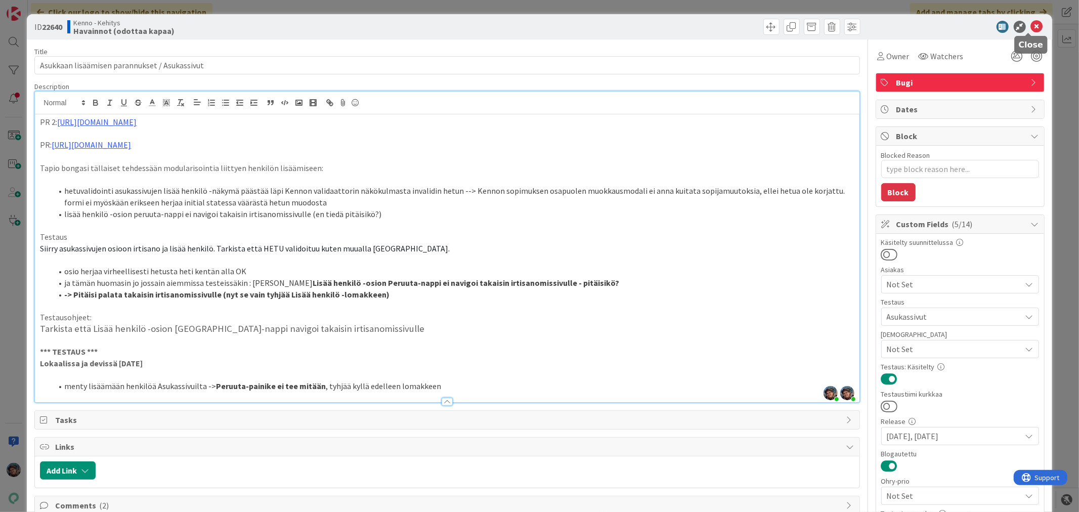
click at [1030, 24] on icon at bounding box center [1036, 27] width 12 height 12
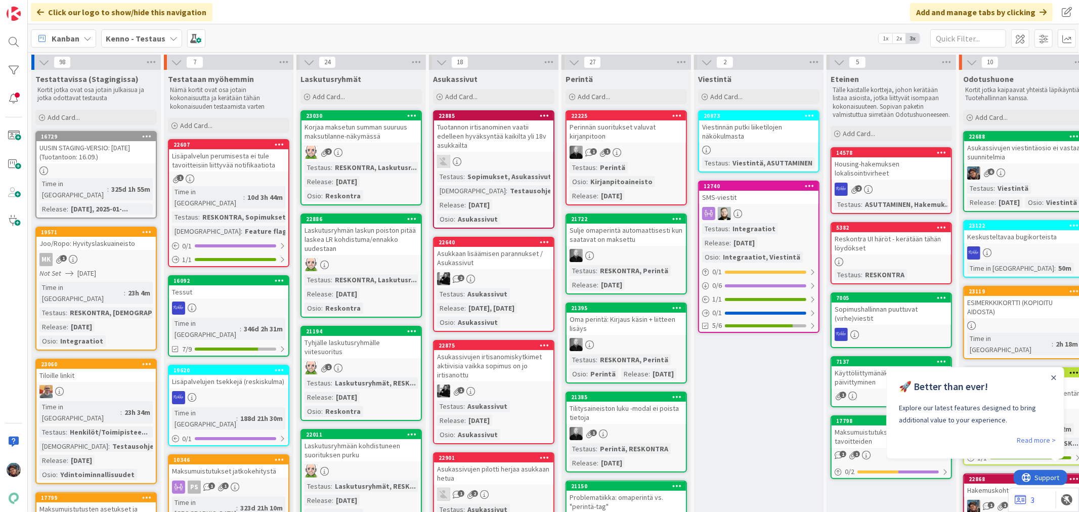
click at [507, 265] on div "Asukkaan lisäämisen parannukset / Asukassivut" at bounding box center [493, 258] width 119 height 22
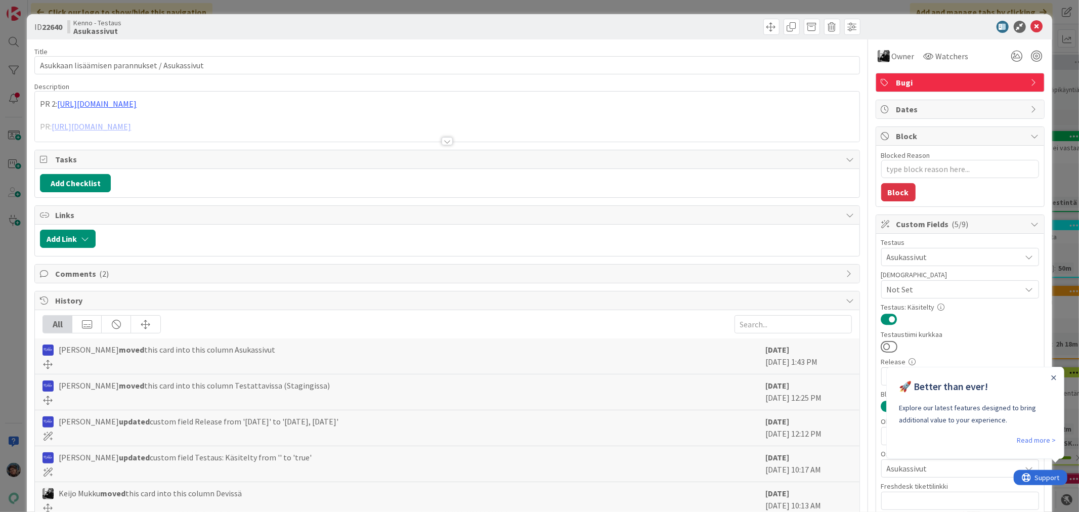
click at [447, 141] on div at bounding box center [446, 141] width 11 height 8
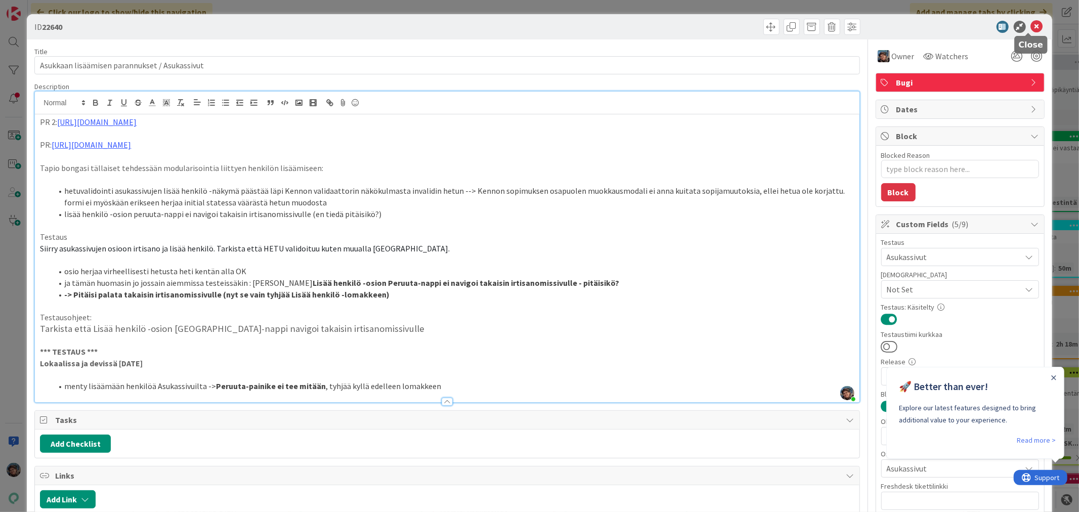
click at [1030, 26] on icon at bounding box center [1036, 27] width 12 height 12
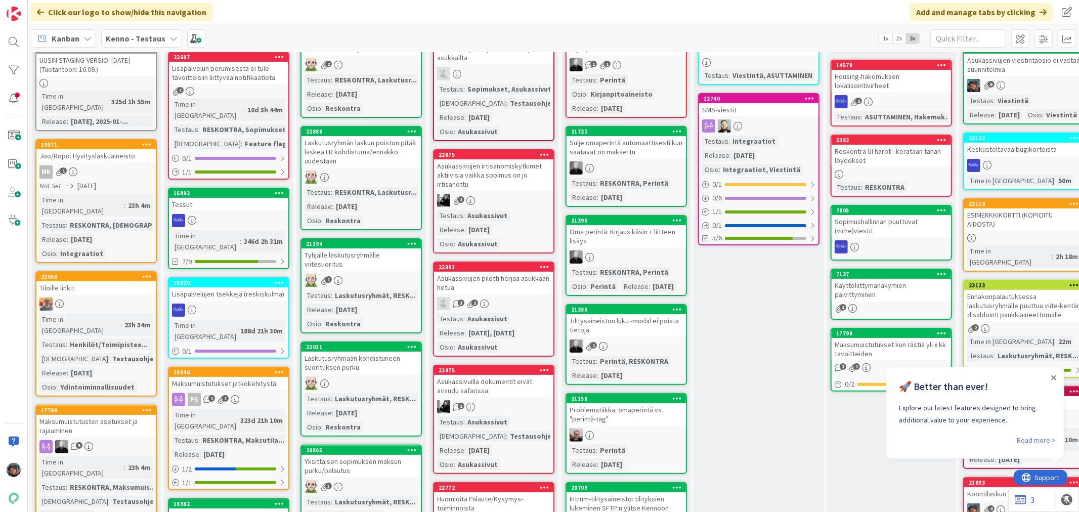
scroll to position [112, 0]
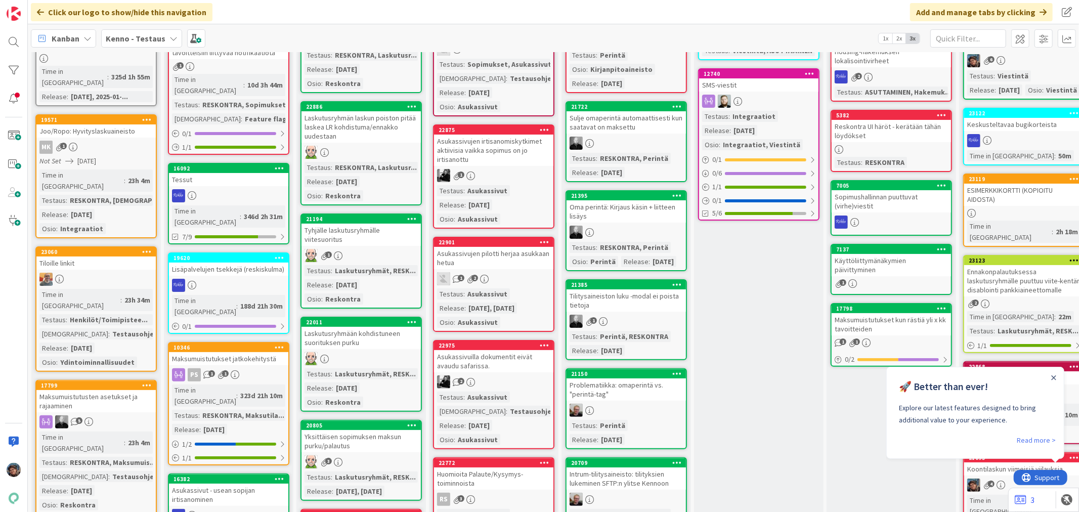
click at [501, 253] on div "Asukassivujen pilotti herjaa asukkaan hetua" at bounding box center [493, 258] width 119 height 22
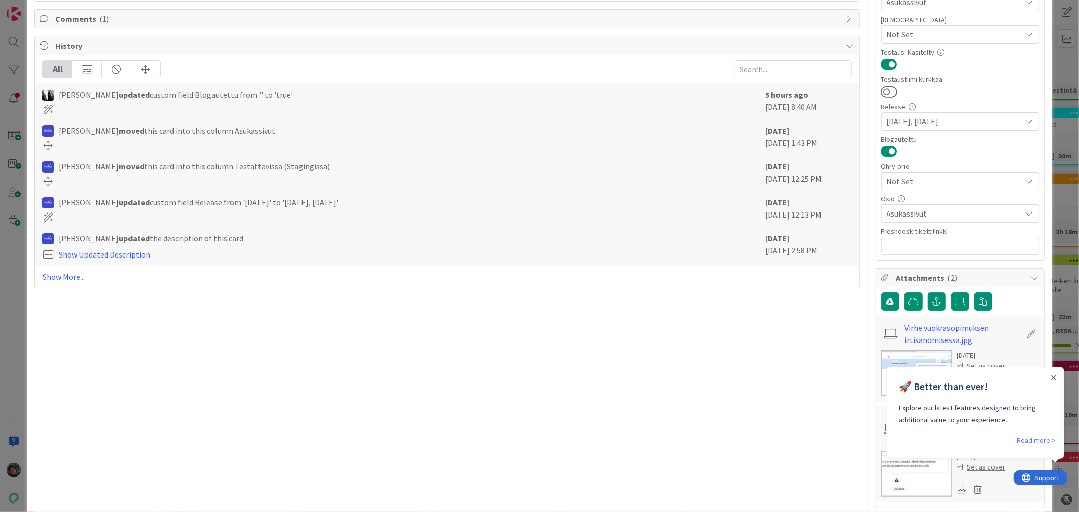
scroll to position [281, 0]
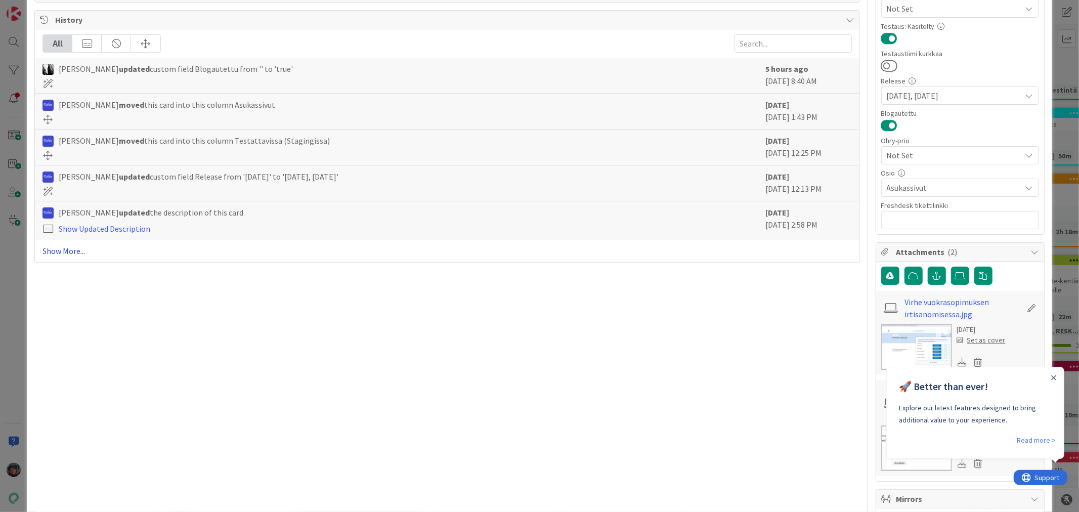
click at [66, 253] on link "Show More..." at bounding box center [446, 251] width 809 height 12
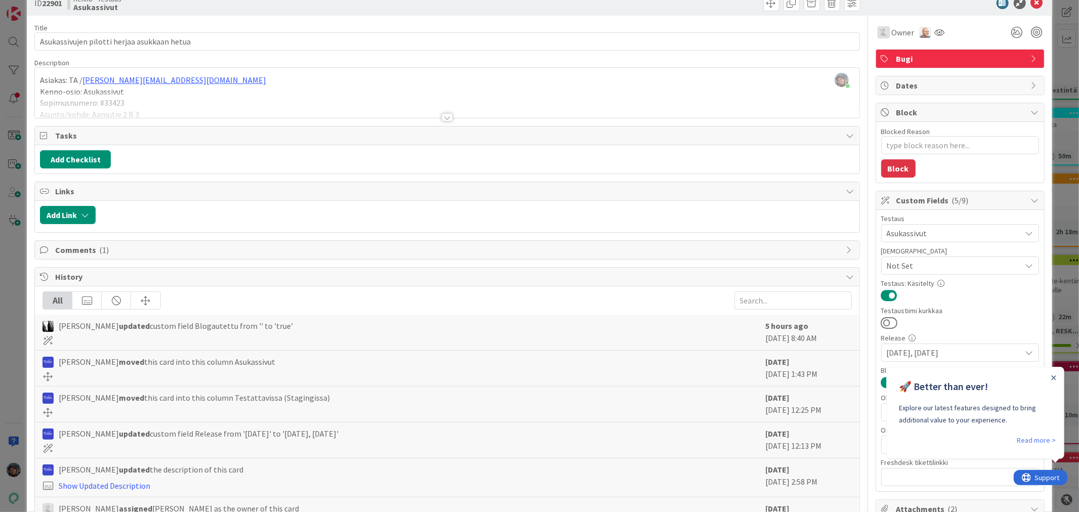
scroll to position [0, 0]
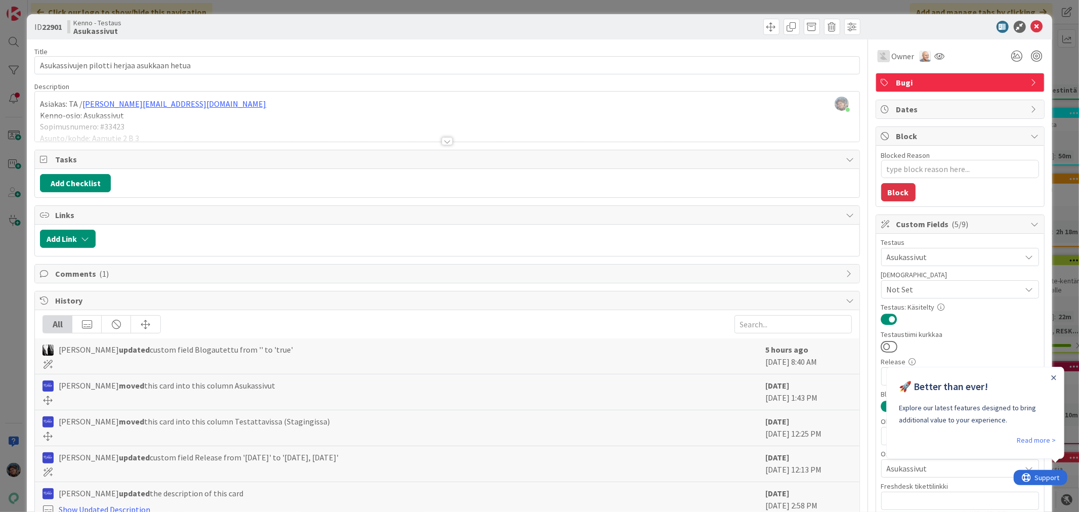
click at [445, 143] on div at bounding box center [446, 141] width 11 height 8
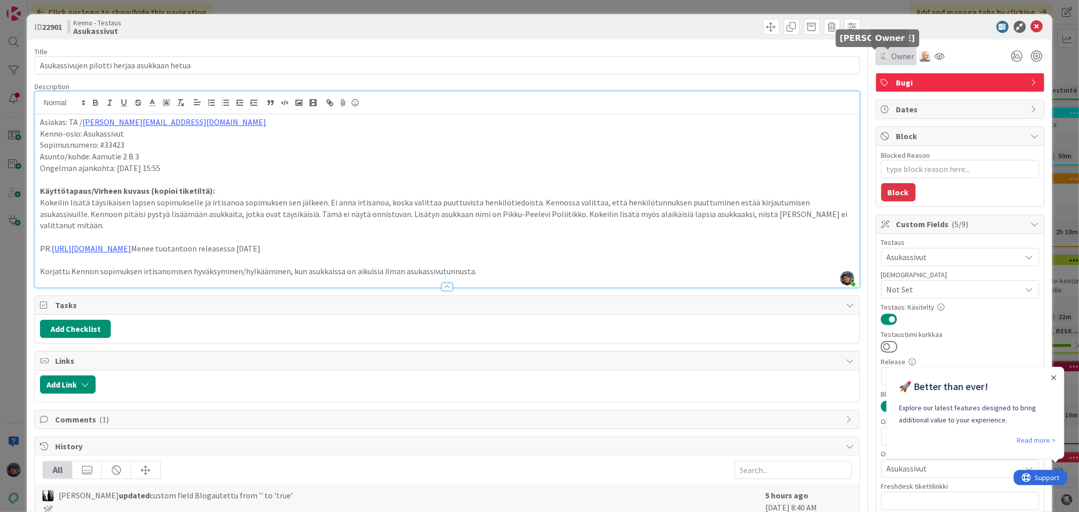
click at [878, 52] on img at bounding box center [883, 56] width 12 height 12
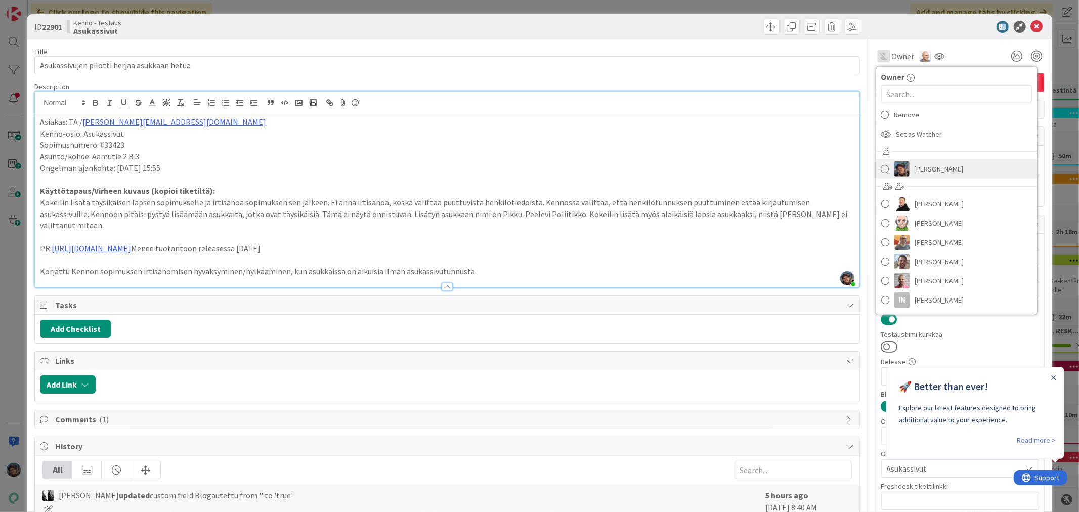
click at [918, 167] on span "[PERSON_NAME]" at bounding box center [938, 168] width 49 height 15
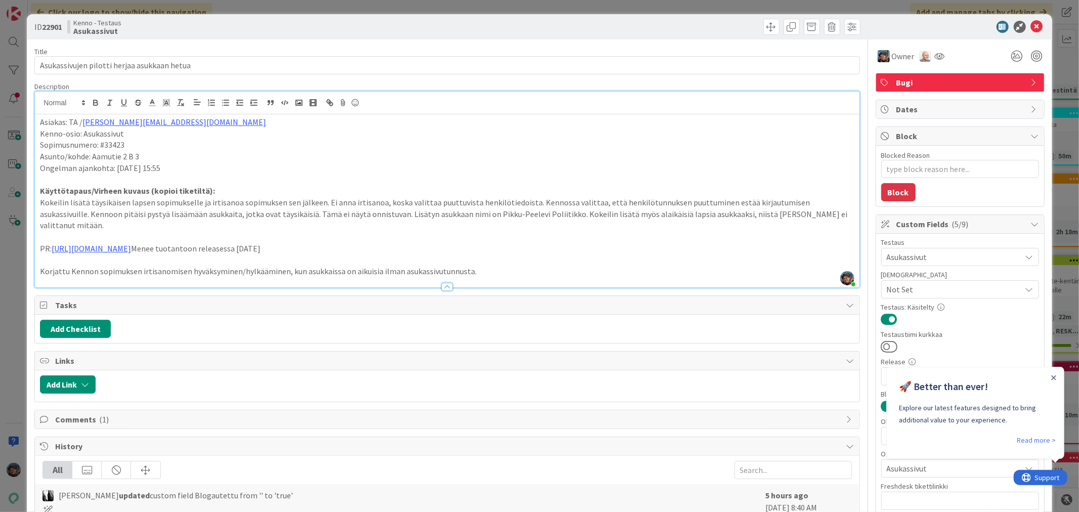
click at [481, 265] on p "Korjattu Kennon sopimuksen irtisanomisen hyväksyminen/hylkääminen, kun asukkais…" at bounding box center [447, 271] width 814 height 12
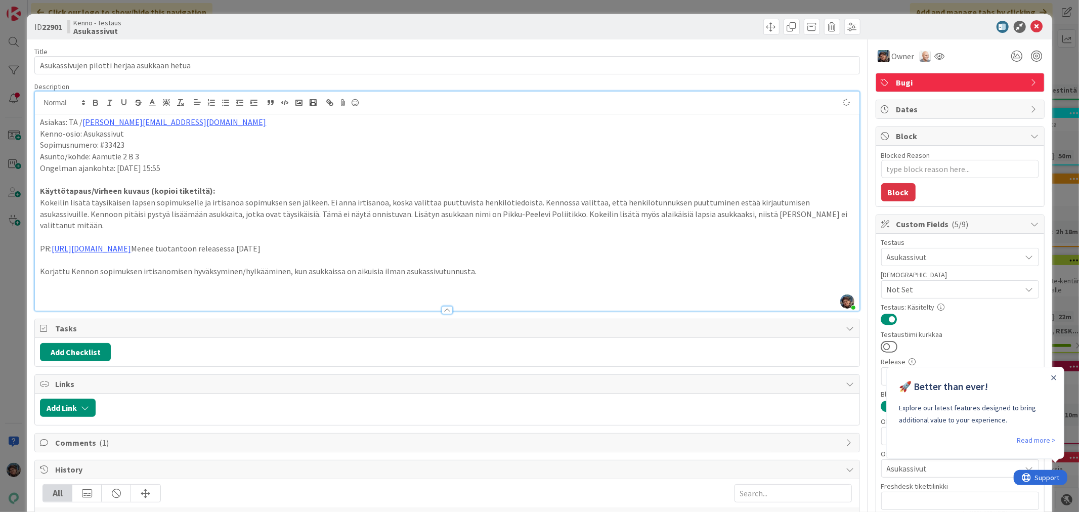
type textarea "x"
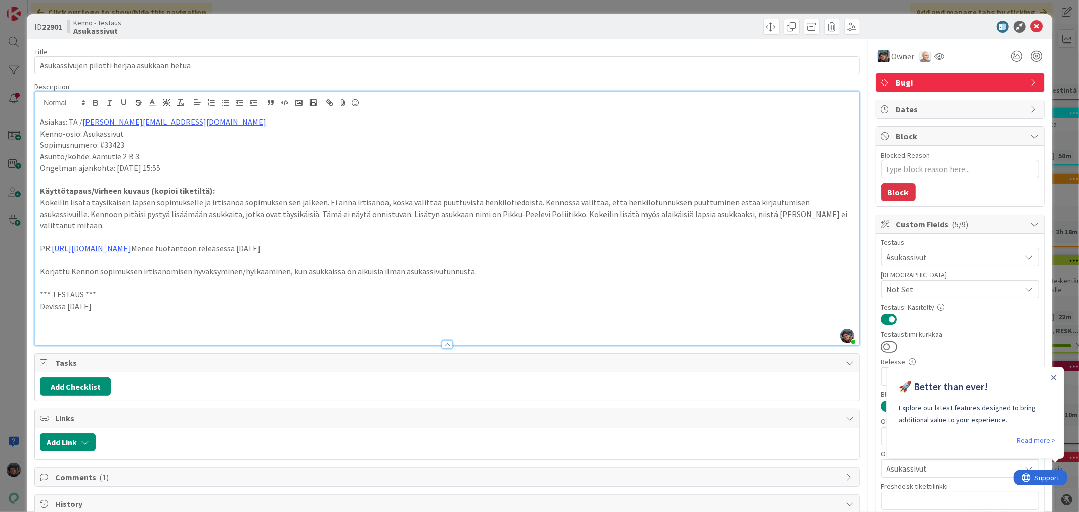
drag, startPoint x: 114, startPoint y: 296, endPoint x: 24, endPoint y: 276, distance: 92.6
click at [24, 276] on div "ID 22901 Kenno - Testaus Asukassivut Title 45 / 128 Asukassivujen pilotti herja…" at bounding box center [539, 256] width 1079 height 512
click at [95, 101] on icon "button" at bounding box center [95, 102] width 9 height 9
click at [51, 323] on p at bounding box center [447, 329] width 814 height 12
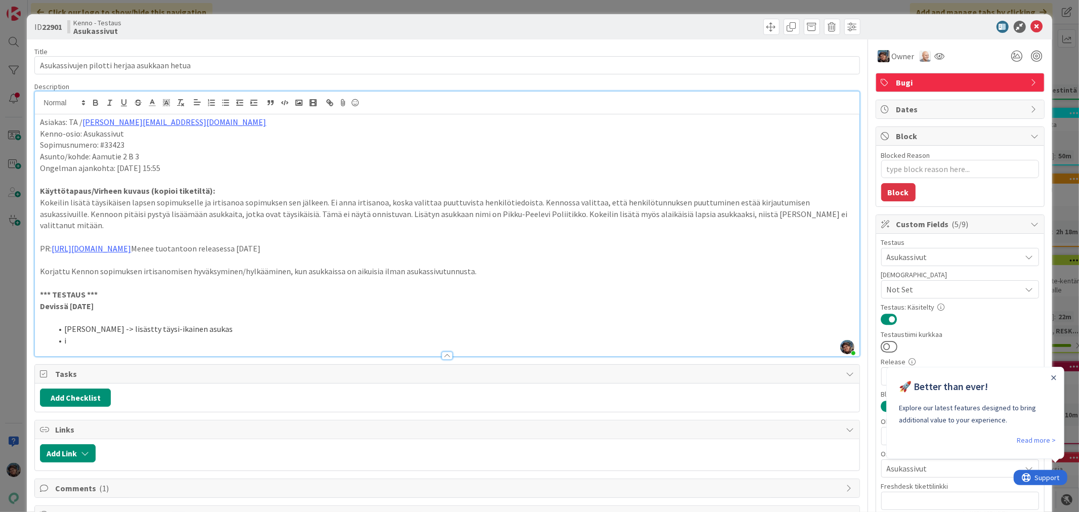
click at [213, 323] on li "Kari Korppi -> lisästty täysi-ikainen asukas" at bounding box center [452, 329] width 801 height 12
click at [102, 335] on li "i" at bounding box center [452, 341] width 801 height 12
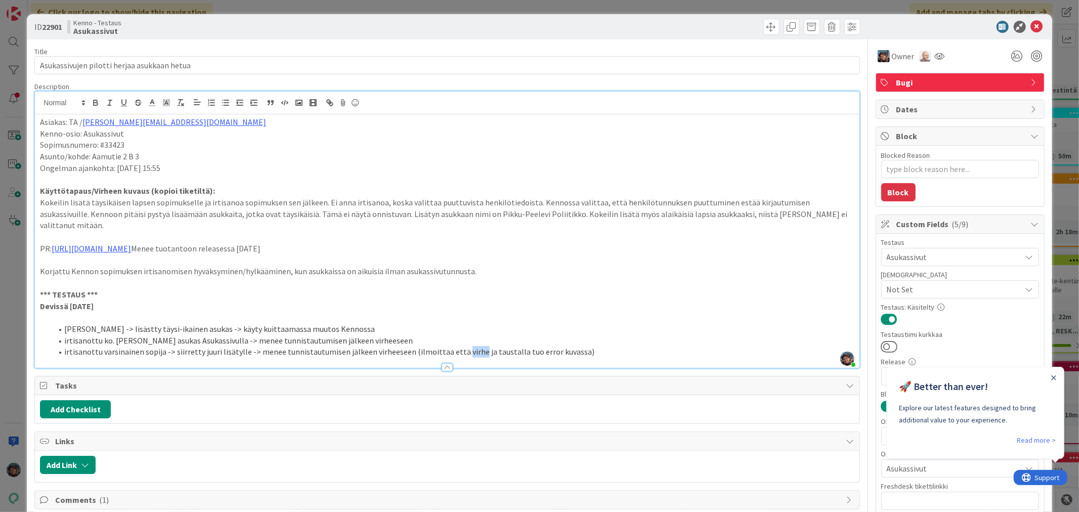
drag, startPoint x: 452, startPoint y: 341, endPoint x: 470, endPoint y: 336, distance: 18.9
click at [470, 346] on li "irtisanottu varsinainen sopija -> siirretty juuri lisätylle -> menee tunnistaut…" at bounding box center [452, 352] width 801 height 12
drag, startPoint x: 563, startPoint y: 341, endPoint x: 634, endPoint y: 344, distance: 70.9
click at [628, 345] on div "Description Pirjo Peltonen joined 30 m ago Asiakas: TA / johanna.salama@ta.fi K…" at bounding box center [446, 225] width 825 height 286
drag, startPoint x: 402, startPoint y: 339, endPoint x: 612, endPoint y: 339, distance: 209.8
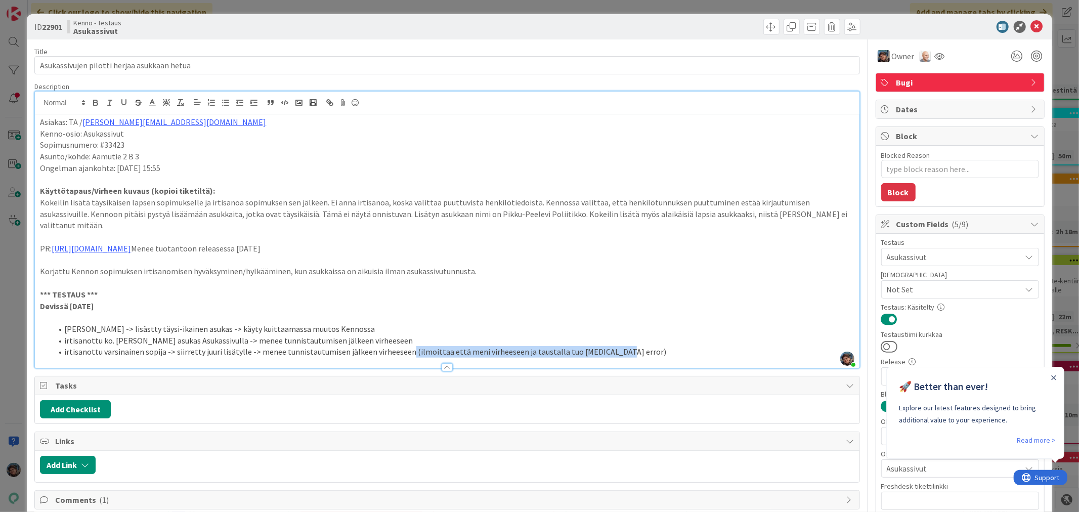
click at [612, 346] on li "irtisanottu varsinainen sopija -> siirretty juuri lisätylle -> menee tunnistaut…" at bounding box center [452, 352] width 801 height 12
copy li "(ilmoittaa että meni virheeseen ja taustalla tuo kuvan error)"
click at [381, 335] on li "irtisanottu ko. lisätty asukas Asukassivulla -> menee tunnistautumisen jälkeen …" at bounding box center [452, 341] width 801 height 12
click at [162, 323] on li "Kari Korppi -> lisästty täysi-ikainen asukas -> käyty kuittaamassa muutos Kenno…" at bounding box center [452, 329] width 801 height 12
drag, startPoint x: 241, startPoint y: 338, endPoint x: 259, endPoint y: 345, distance: 19.5
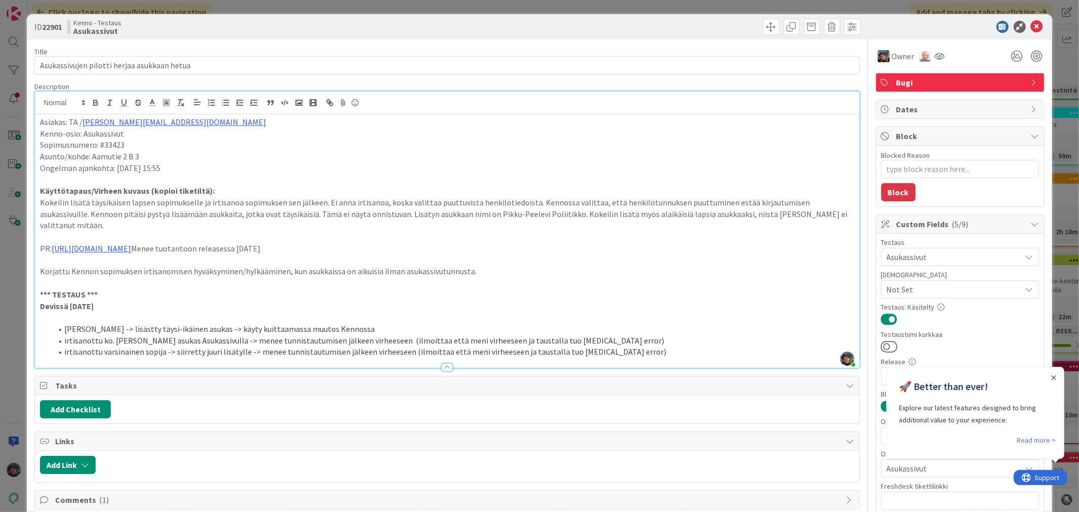
click at [242, 346] on li "irtisanottu varsinainen sopija -> siirretty juuri lisätylle -> menee tunnistaut…" at bounding box center [452, 352] width 801 height 12
click at [714, 346] on li "irtisanottu varsinainen sopija -> siirretty juuri lisätylle (joka ei ole sopija…" at bounding box center [452, 352] width 801 height 12
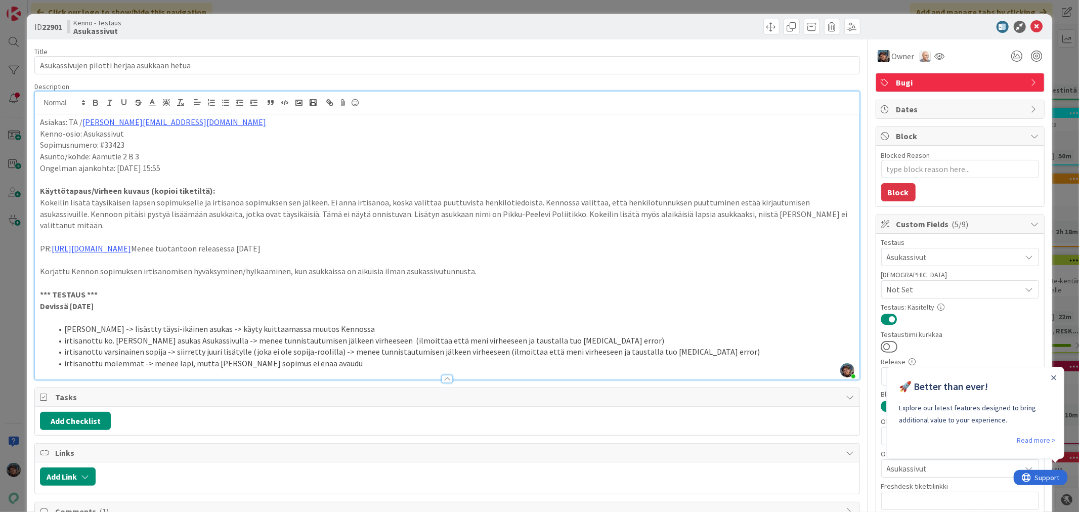
click at [185, 357] on li "irtisanottu molemmat -> menee läpi, mutta Kennossa sopimus ei enää avaudu" at bounding box center [452, 363] width 801 height 12
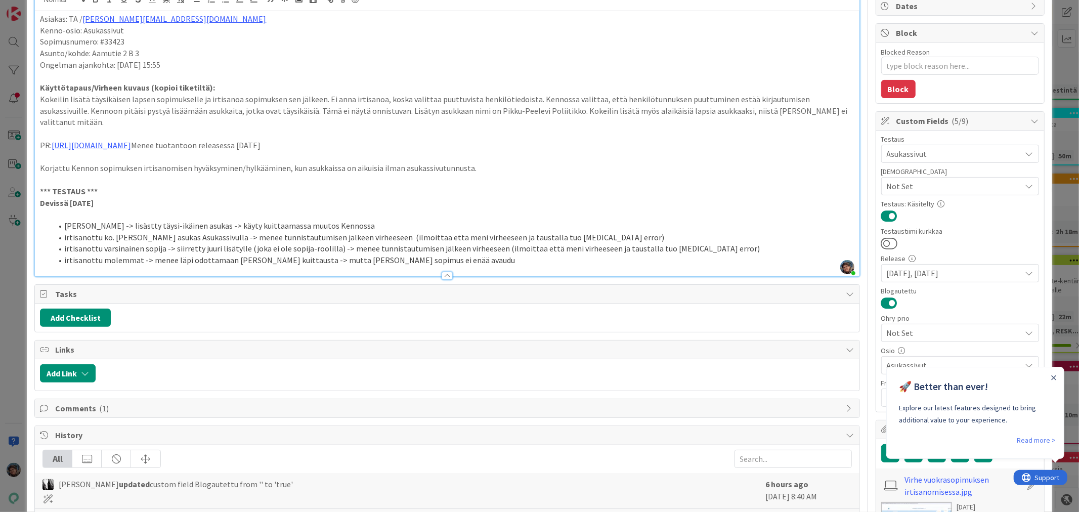
scroll to position [112, 0]
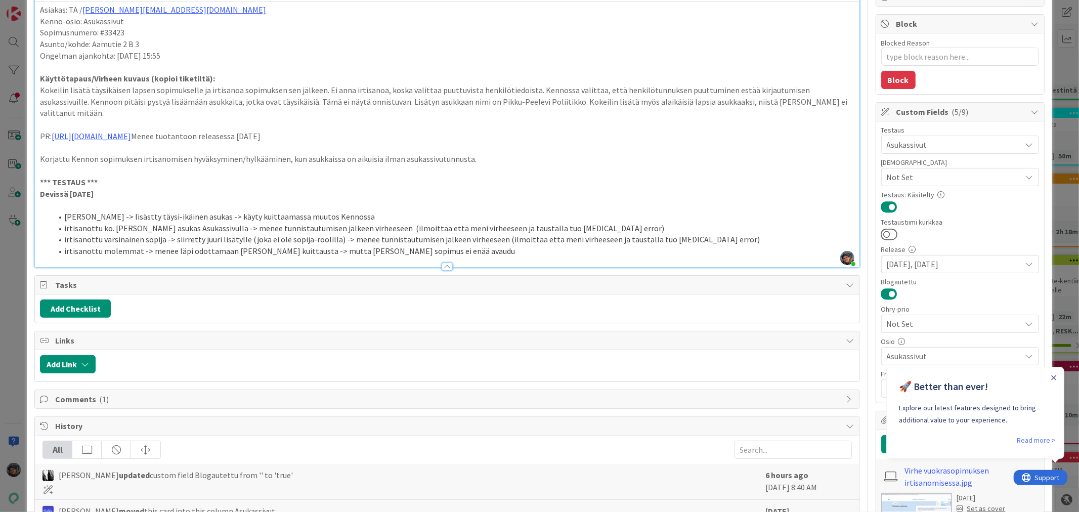
click at [452, 245] on li "irtisanottu molemmat -> menee läpi odottamaan [PERSON_NAME] kuittausta -> mutta…" at bounding box center [452, 251] width 801 height 12
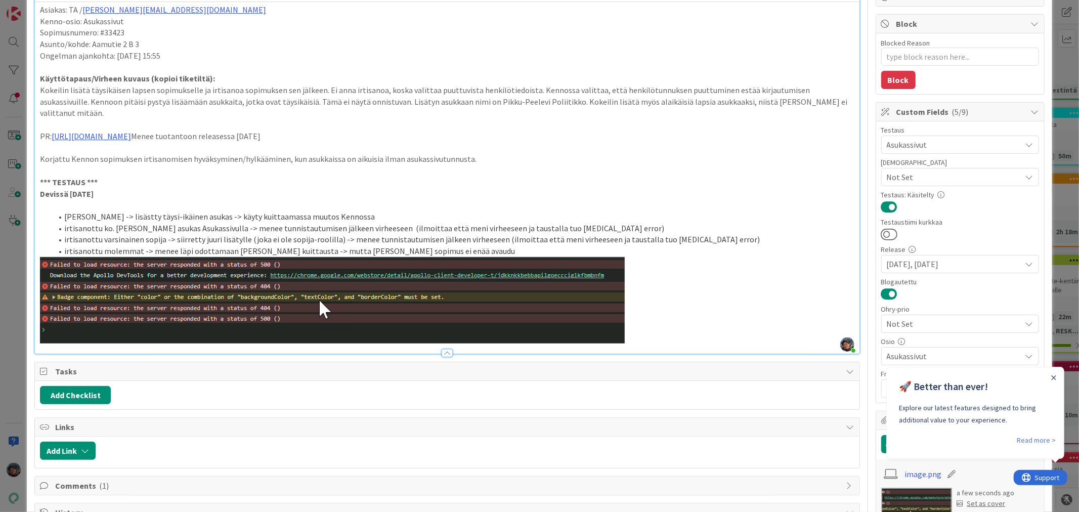
click at [587, 222] on li "irtisanottu ko. lisätty asukas Asukassivulla -> menee tunnistautumisen jälkeen …" at bounding box center [452, 228] width 801 height 12
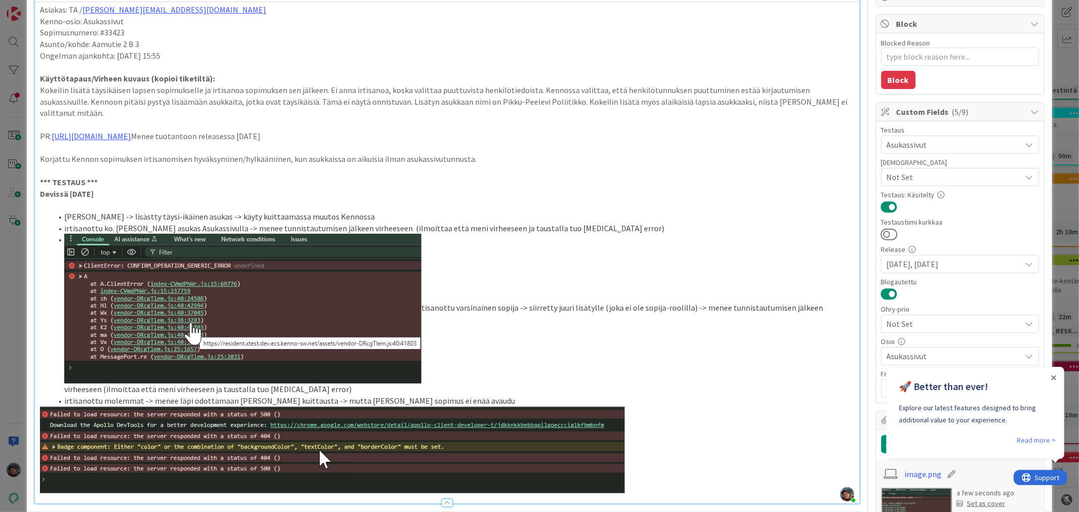
click at [428, 292] on li "tisanottu varsinainen sopija -> siirretty juuri lisätylle (joka ei ole sopija-r…" at bounding box center [452, 314] width 801 height 161
drag, startPoint x: 368, startPoint y: 282, endPoint x: 380, endPoint y: 280, distance: 12.3
click at [368, 282] on img at bounding box center [242, 309] width 357 height 150
drag, startPoint x: 422, startPoint y: 266, endPoint x: 385, endPoint y: 270, distance: 36.6
click at [385, 270] on li "tisanottu varsinainen sopija -> siirretty juuri lisätylle (joka ei ole sopija-r…" at bounding box center [452, 314] width 801 height 161
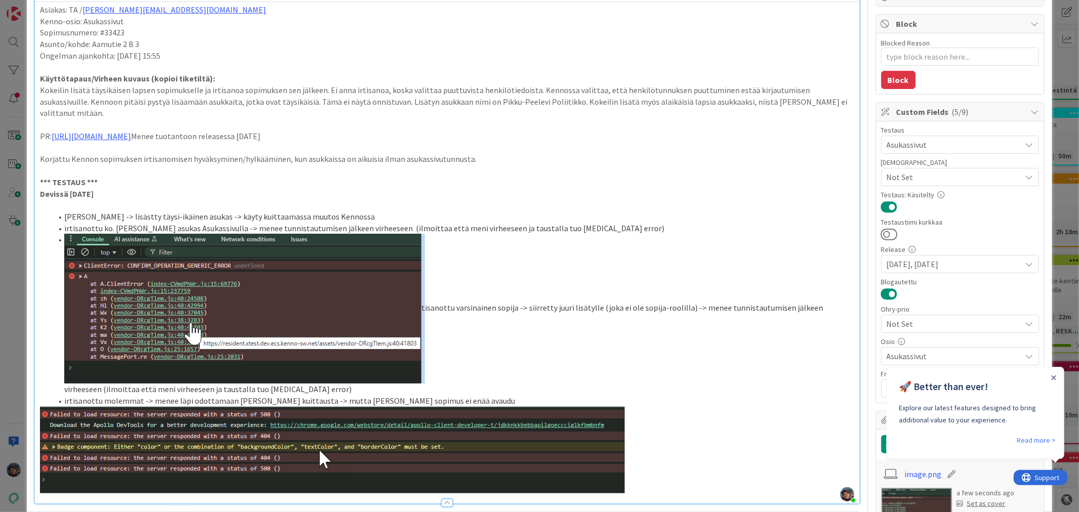
drag, startPoint x: 416, startPoint y: 263, endPoint x: 397, endPoint y: 263, distance: 18.7
click at [397, 263] on li "tisanottu varsinainen sopija -> siirretty juuri lisätylle (joka ei ole sopija-r…" at bounding box center [452, 314] width 801 height 161
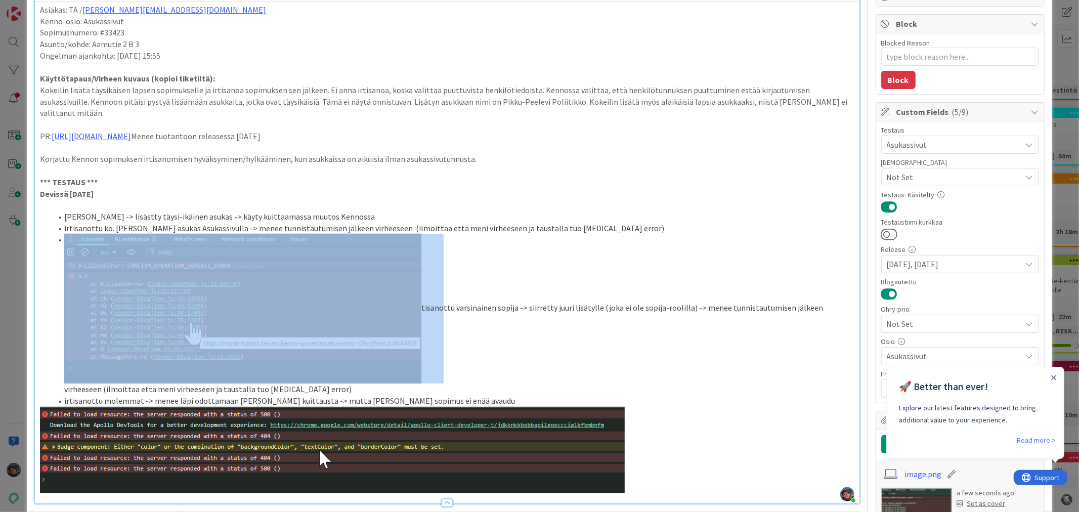
drag, startPoint x: 427, startPoint y: 259, endPoint x: 82, endPoint y: 264, distance: 345.4
click at [82, 264] on li "tisanottu varsinainen sopija -> siirretty juuri lisätylle (joka ei ole sopija-r…" at bounding box center [452, 314] width 801 height 161
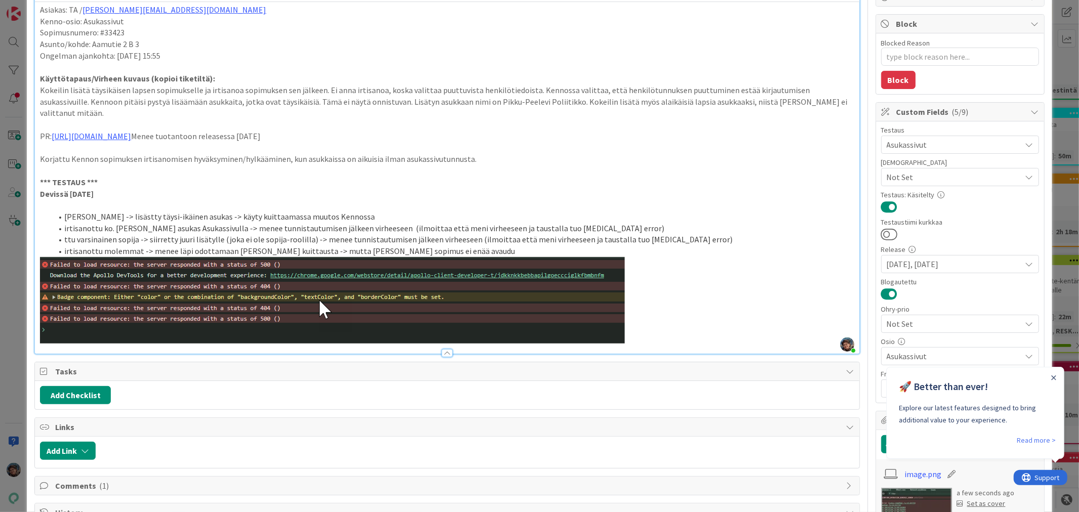
click at [577, 222] on li "irtisanottu ko. lisätty asukas Asukassivulla -> menee tunnistautumisen jälkeen …" at bounding box center [452, 228] width 801 height 12
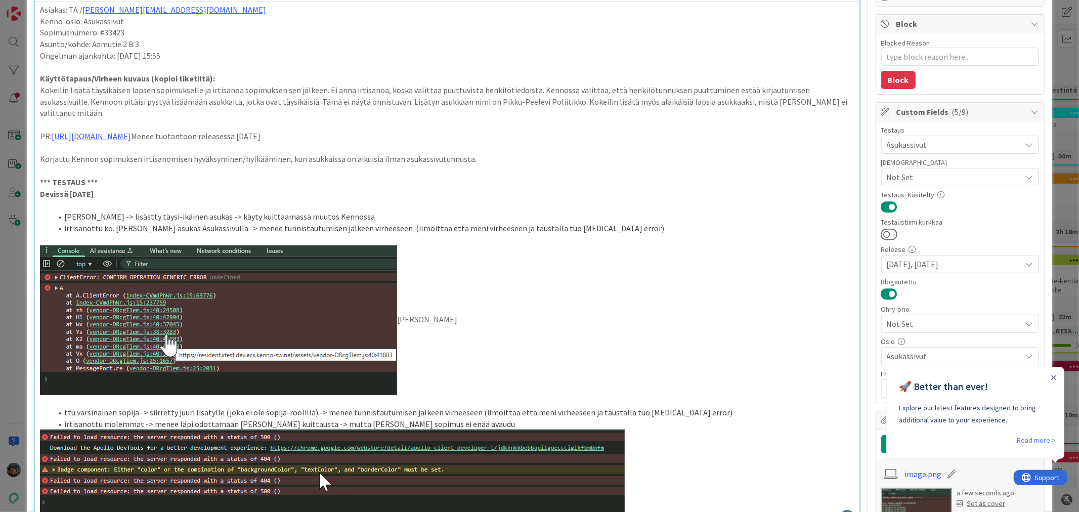
click at [63, 407] on li "ttu varsinainen sopija -> siirretty juuri lisätylle (joka ei ole sopija-roolill…" at bounding box center [452, 413] width 801 height 12
click at [417, 305] on p "tisano" at bounding box center [447, 320] width 814 height 150
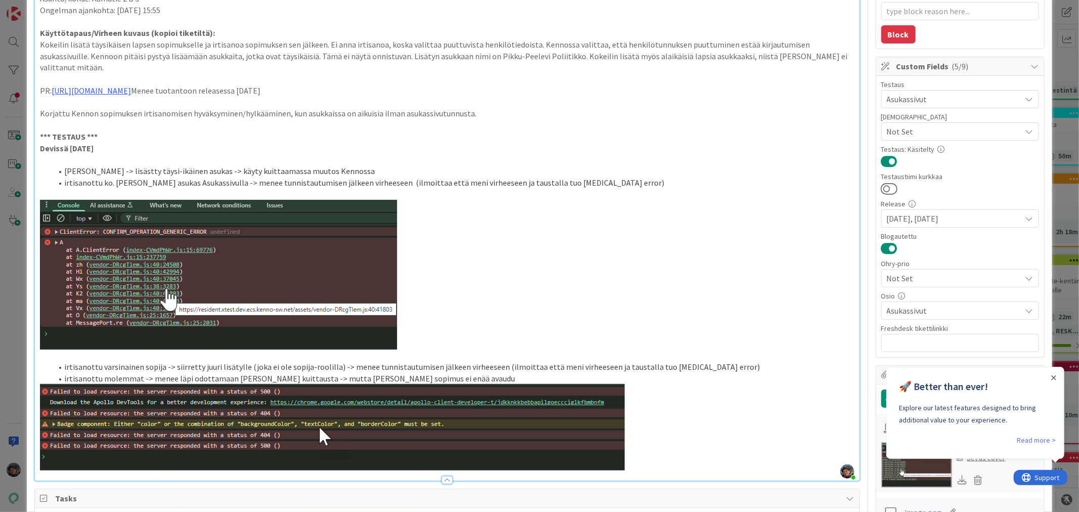
scroll to position [168, 0]
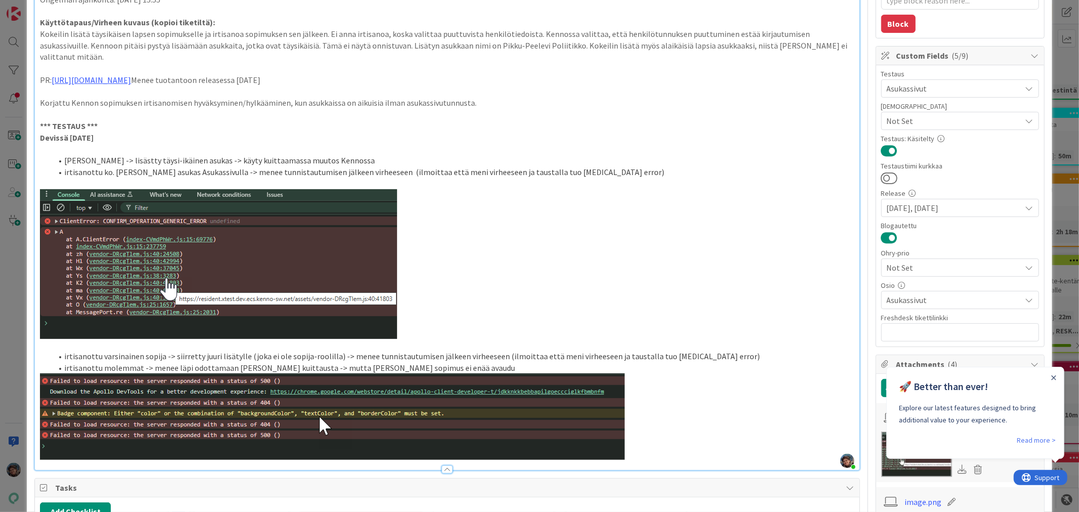
click at [458, 362] on li "irtisanottu molemmat -> menee läpi odottamaan [PERSON_NAME] kuittausta -> mutta…" at bounding box center [452, 368] width 801 height 12
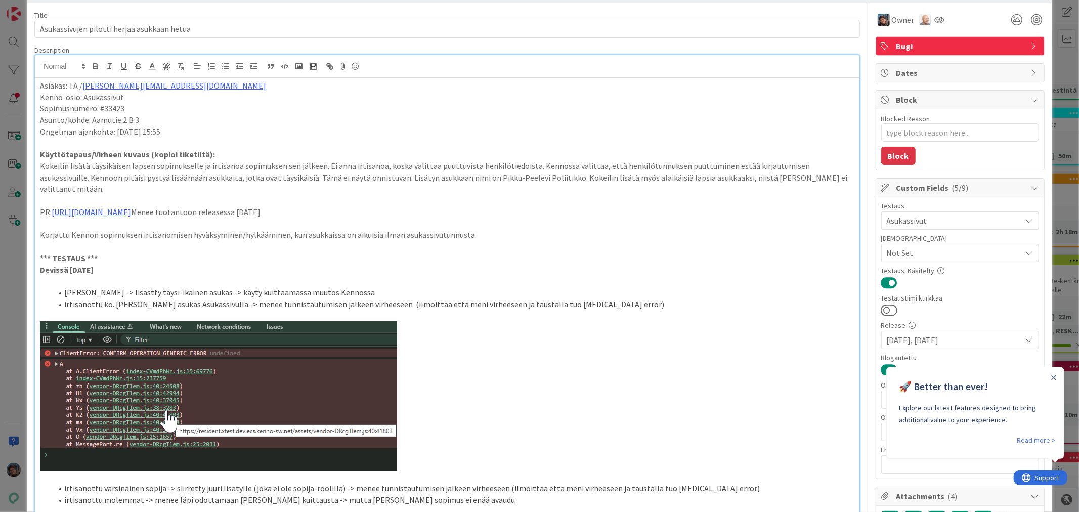
scroll to position [56, 0]
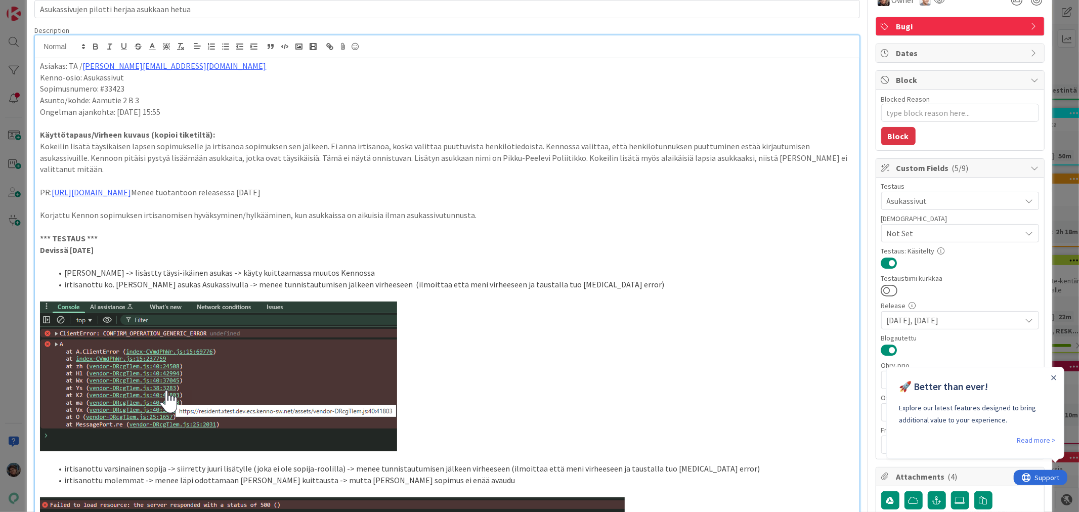
drag, startPoint x: 125, startPoint y: 261, endPoint x: 130, endPoint y: 264, distance: 5.9
click at [125, 267] on li "Kari Korppi -> lisästty täysi-ikäinen asukas -> käyty kuittaamassa muutos Kenno…" at bounding box center [452, 273] width 801 height 12
type textarea "x"
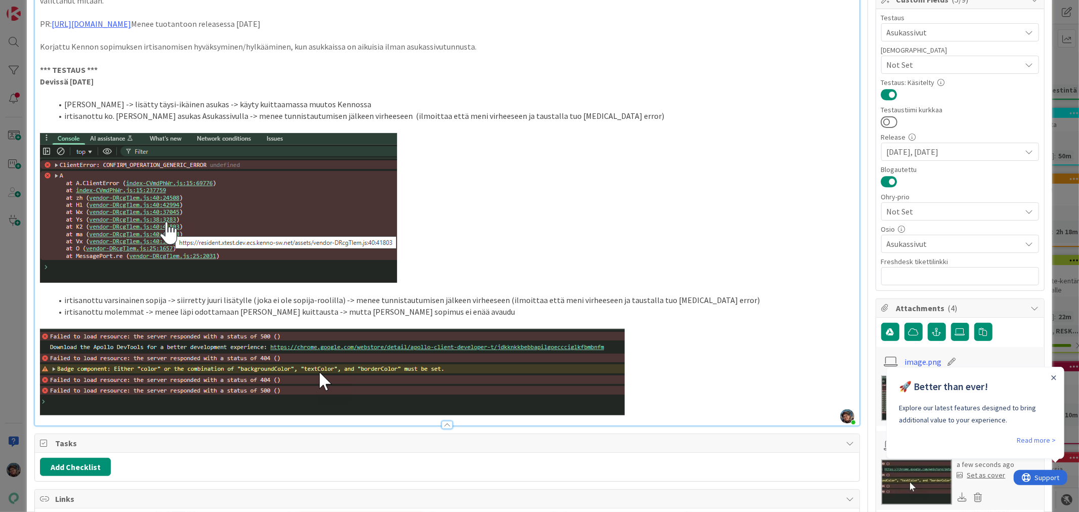
scroll to position [168, 0]
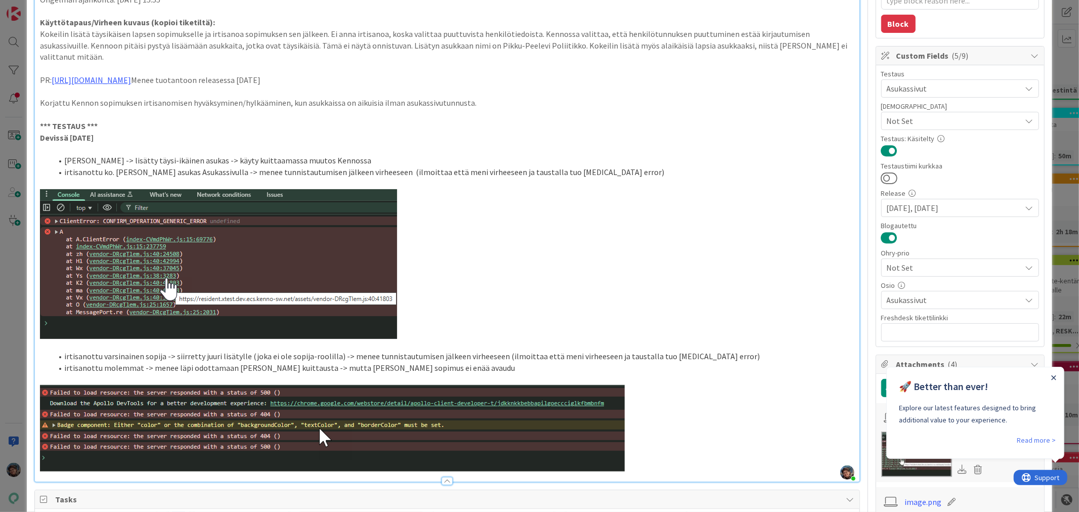
click at [1054, 375] on icon "Close Announcement" at bounding box center [1053, 377] width 5 height 5
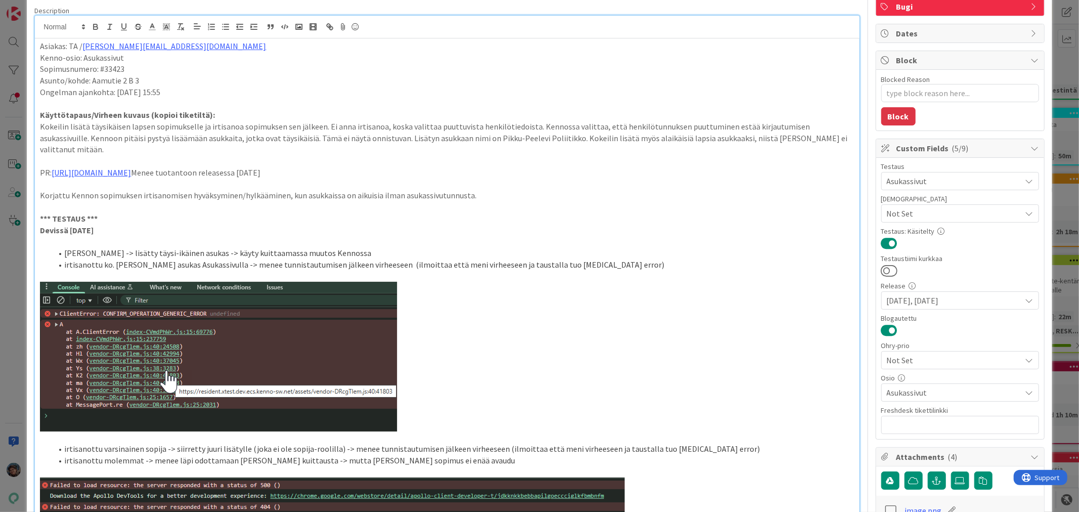
scroll to position [0, 0]
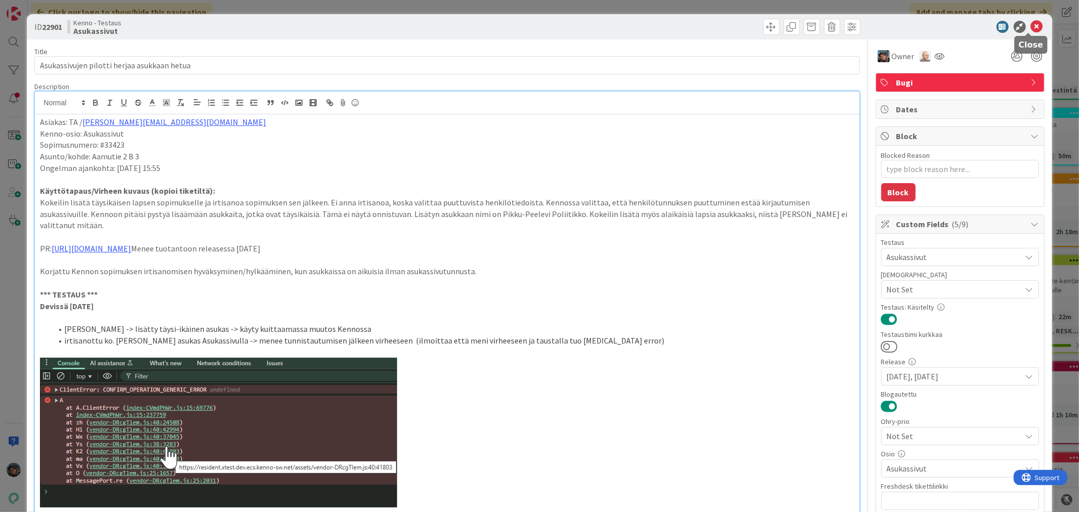
drag, startPoint x: 1028, startPoint y: 23, endPoint x: 778, endPoint y: 144, distance: 277.7
click at [1030, 24] on icon at bounding box center [1036, 27] width 12 height 12
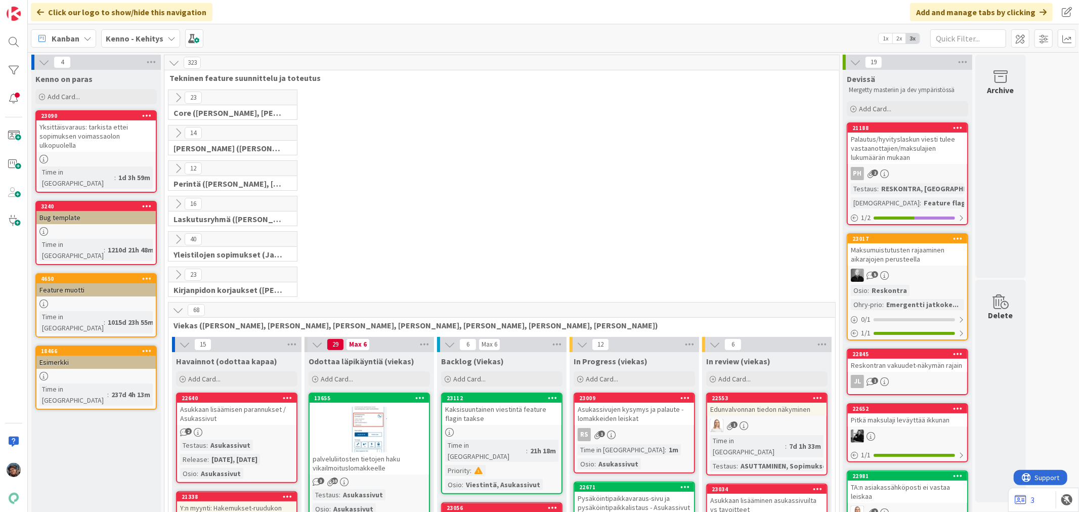
scroll to position [225, 0]
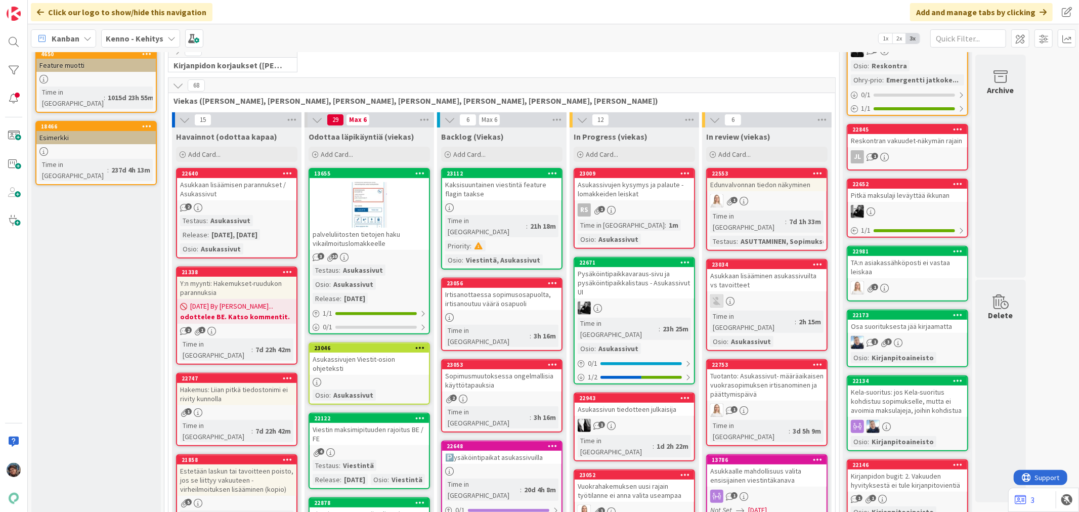
click at [132, 39] on b "Kenno - Kehitys" at bounding box center [135, 38] width 58 height 10
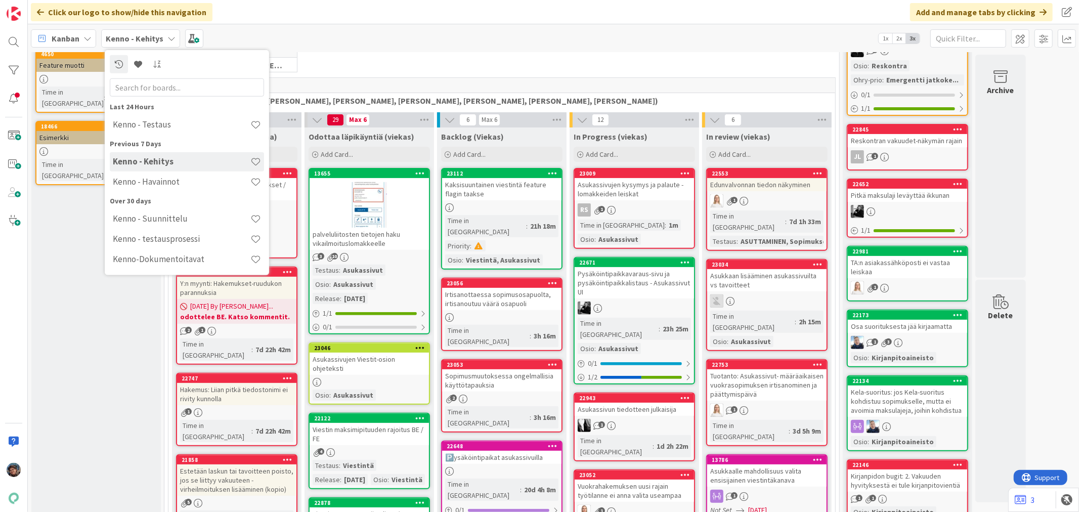
drag, startPoint x: 73, startPoint y: 329, endPoint x: 89, endPoint y: 329, distance: 16.2
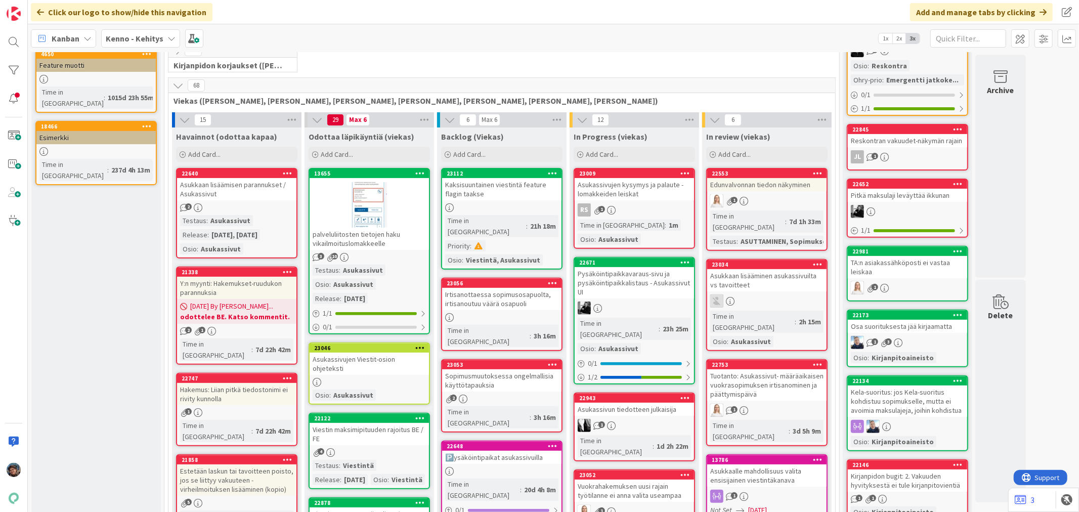
click at [144, 37] on b "Kenno - Kehitys" at bounding box center [135, 38] width 58 height 10
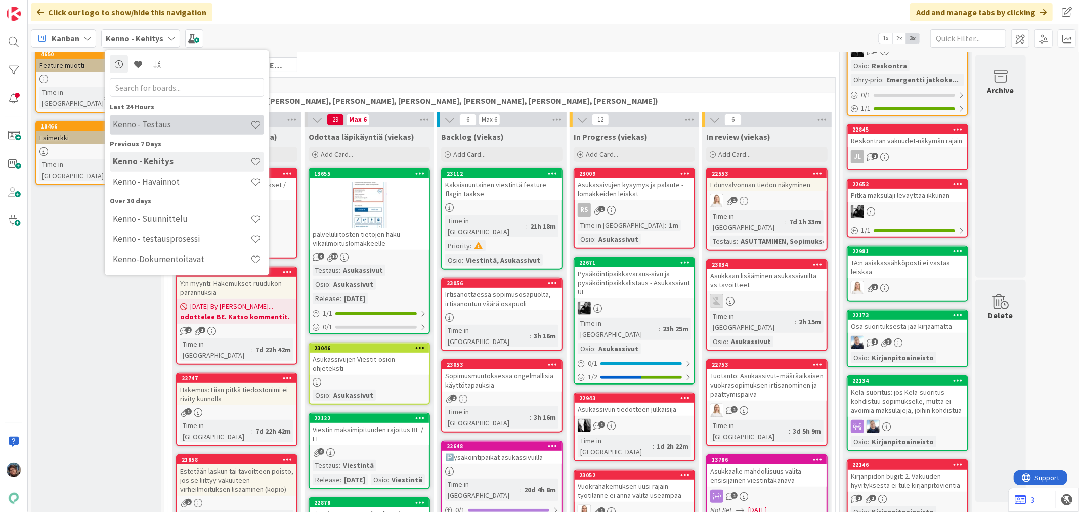
click at [158, 125] on h4 "Kenno - Testaus" at bounding box center [182, 124] width 138 height 10
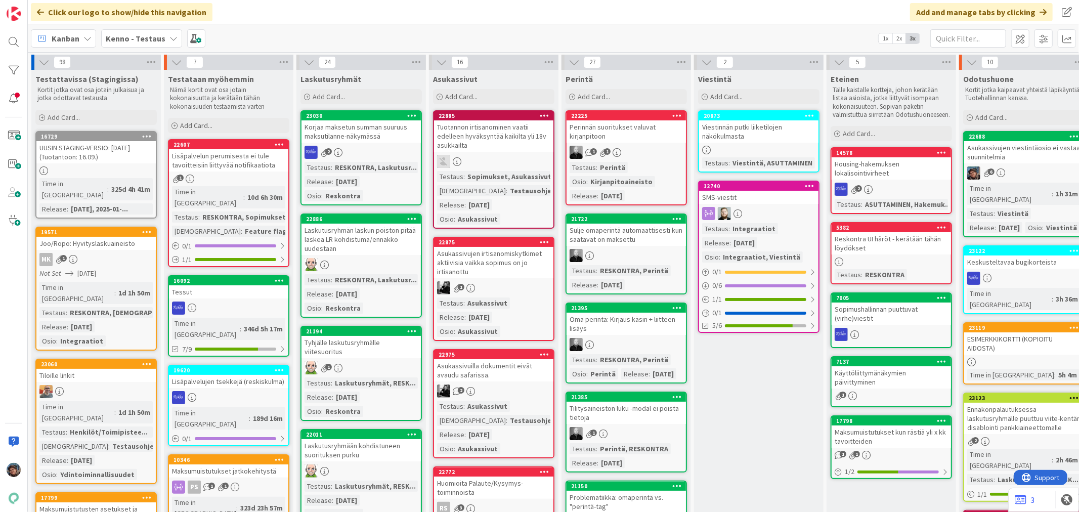
click at [513, 295] on link "22875 Asukassivujen irtisanomiskytkimet aktiivisia vaikka sopimus on jo irtisan…" at bounding box center [493, 289] width 121 height 104
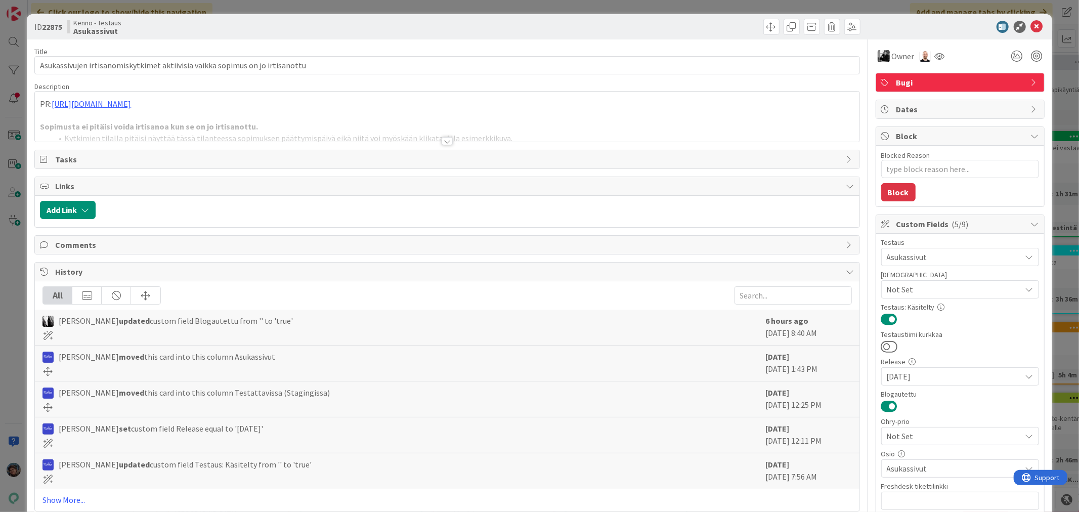
click at [441, 139] on div at bounding box center [446, 141] width 11 height 8
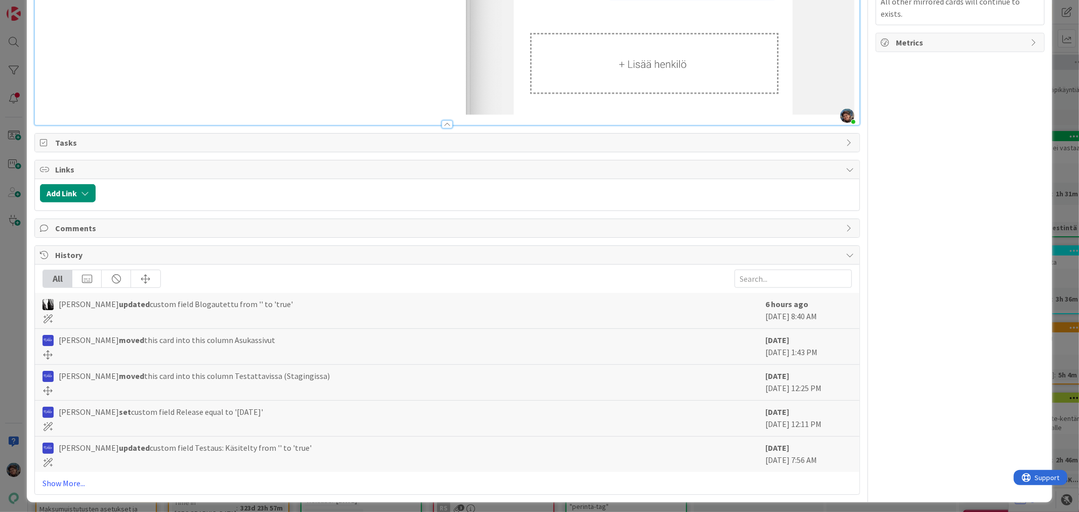
scroll to position [775, 0]
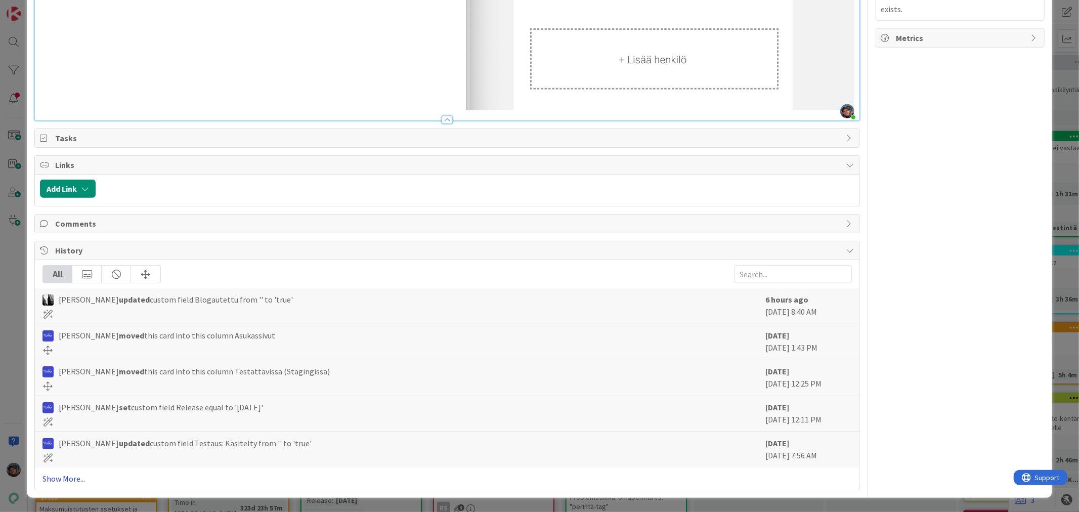
click at [64, 477] on link "Show More..." at bounding box center [446, 478] width 809 height 12
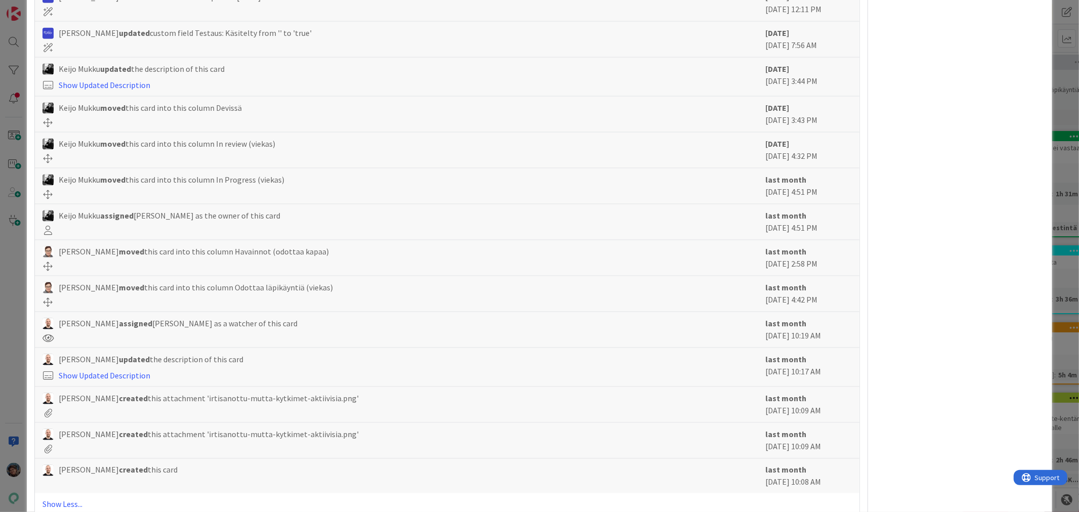
scroll to position [1212, 0]
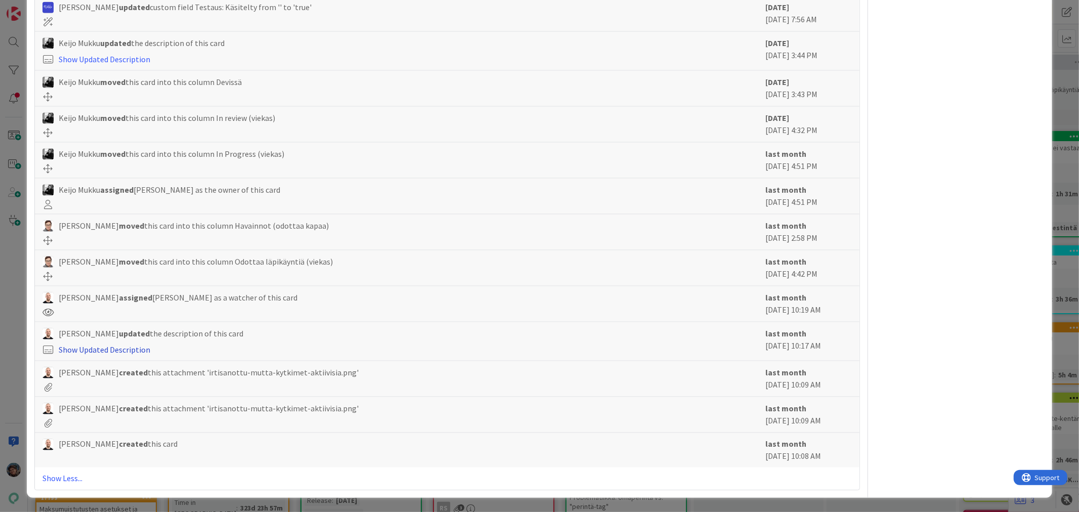
click at [119, 350] on link "Show Updated Description" at bounding box center [105, 349] width 92 height 10
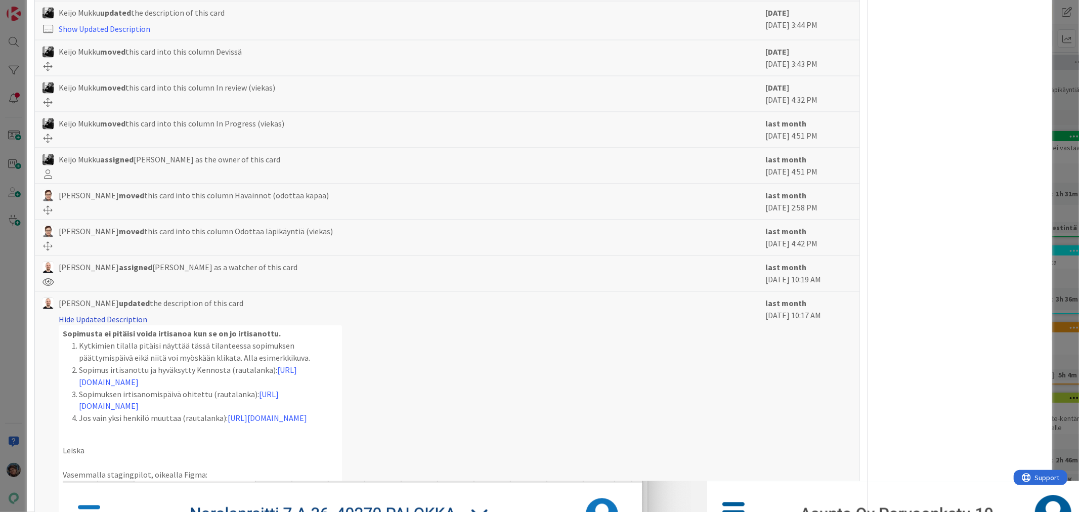
click at [100, 324] on link "Hide Updated Description" at bounding box center [103, 319] width 88 height 10
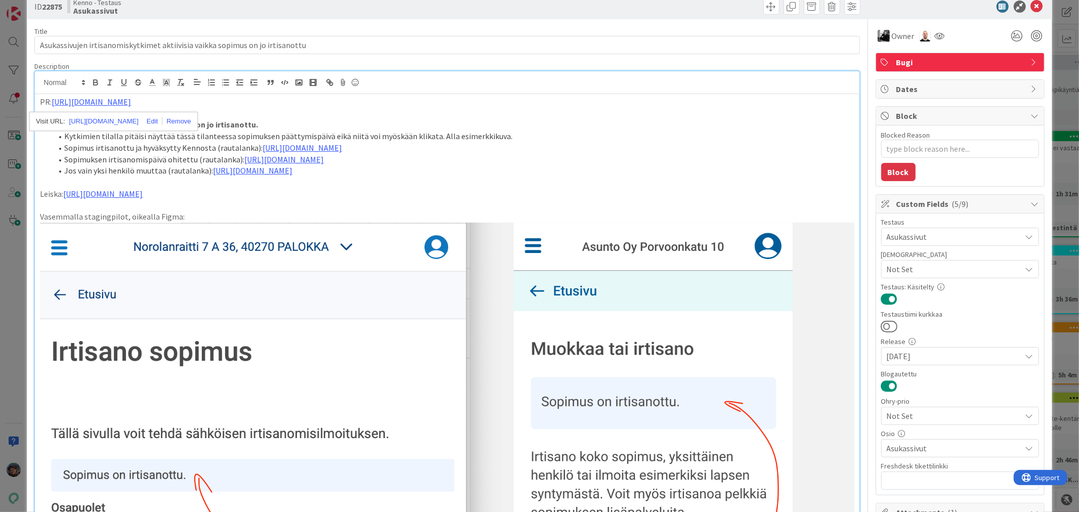
scroll to position [0, 0]
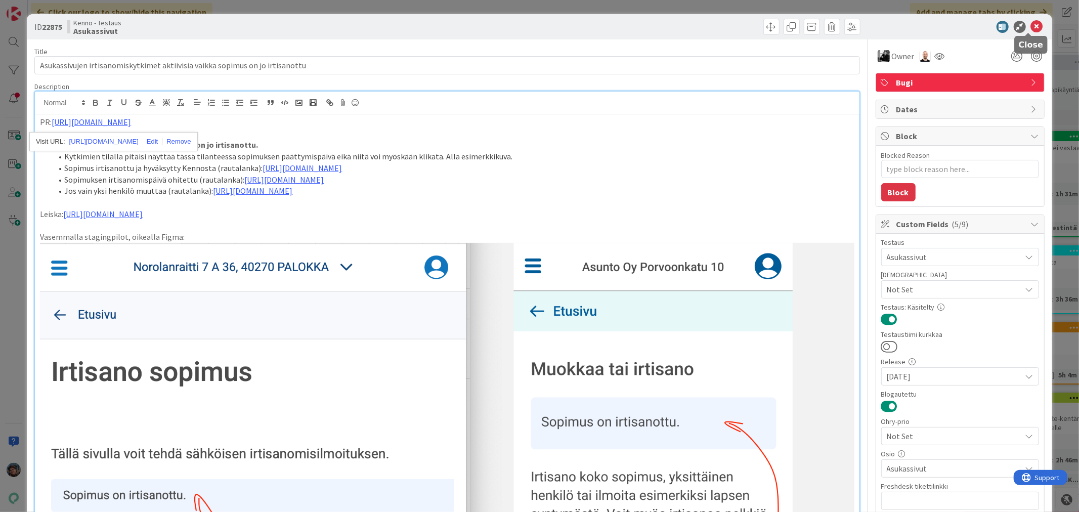
click at [1030, 29] on icon at bounding box center [1036, 27] width 12 height 12
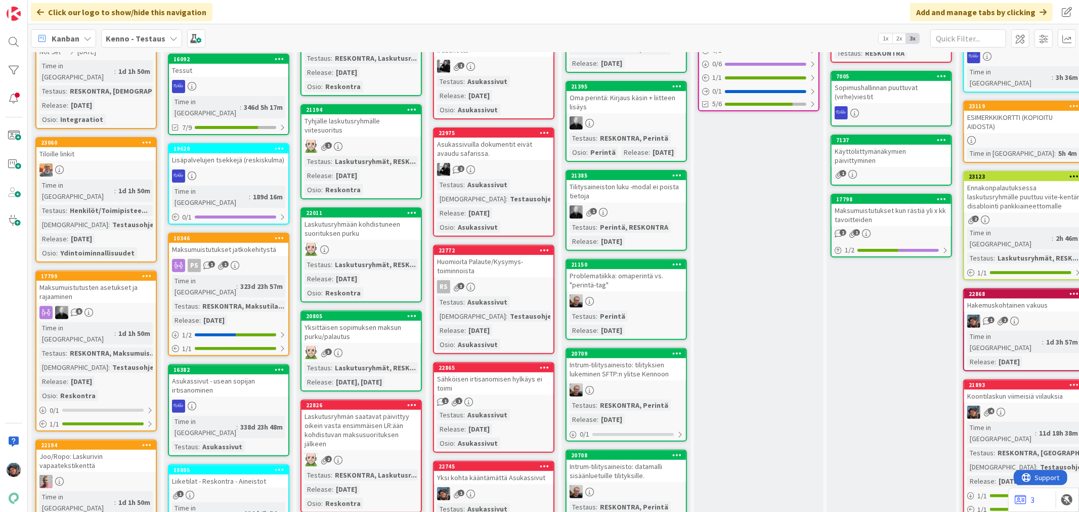
scroll to position [225, 0]
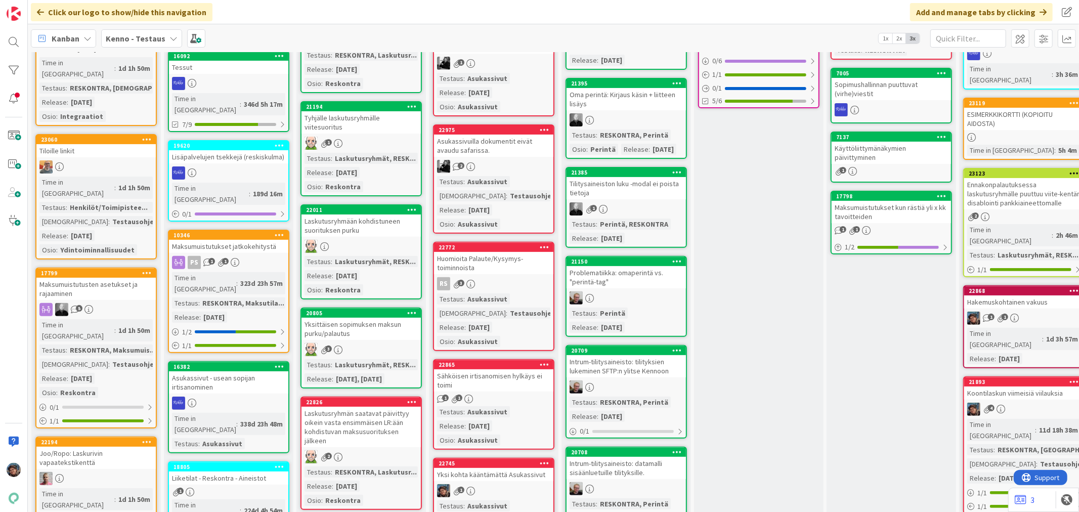
click at [498, 271] on link "22772 Huomioita Palaute/Kysymys-toiminnoista RS 3 Testaus : Asukassivut Testaus…" at bounding box center [493, 296] width 121 height 109
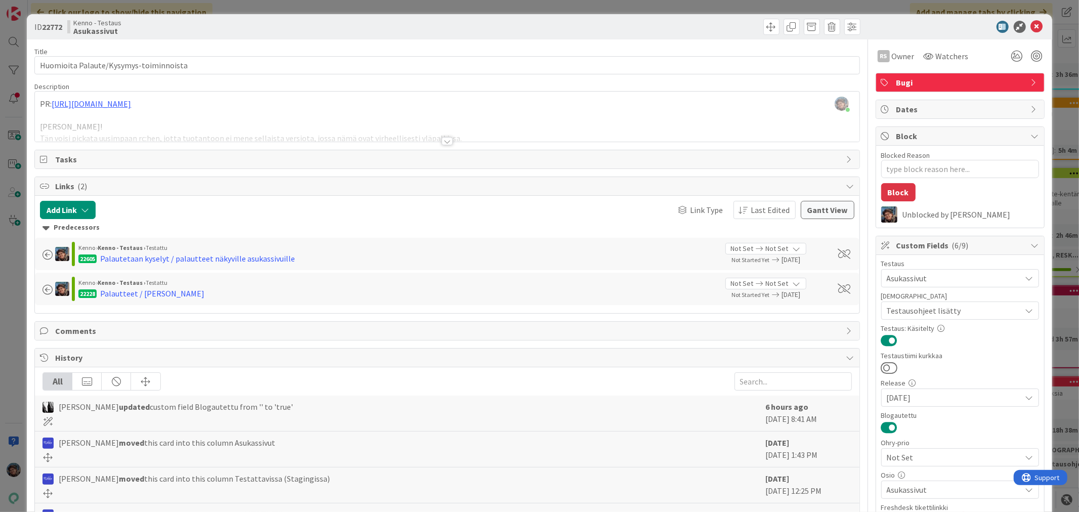
click at [441, 142] on div at bounding box center [446, 141] width 11 height 8
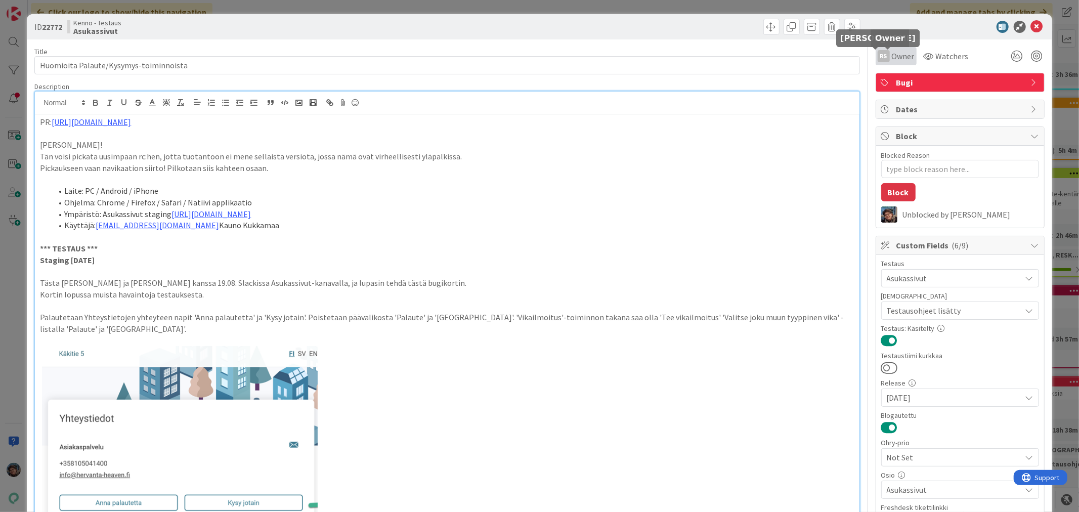
click at [877, 52] on div "RS" at bounding box center [883, 56] width 12 height 12
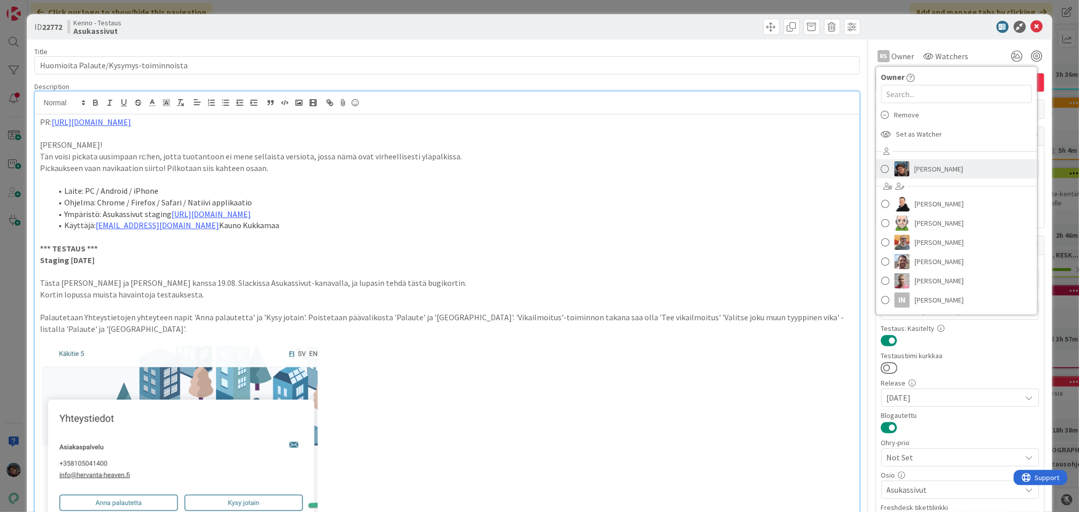
click at [914, 170] on span "[PERSON_NAME]" at bounding box center [938, 168] width 49 height 15
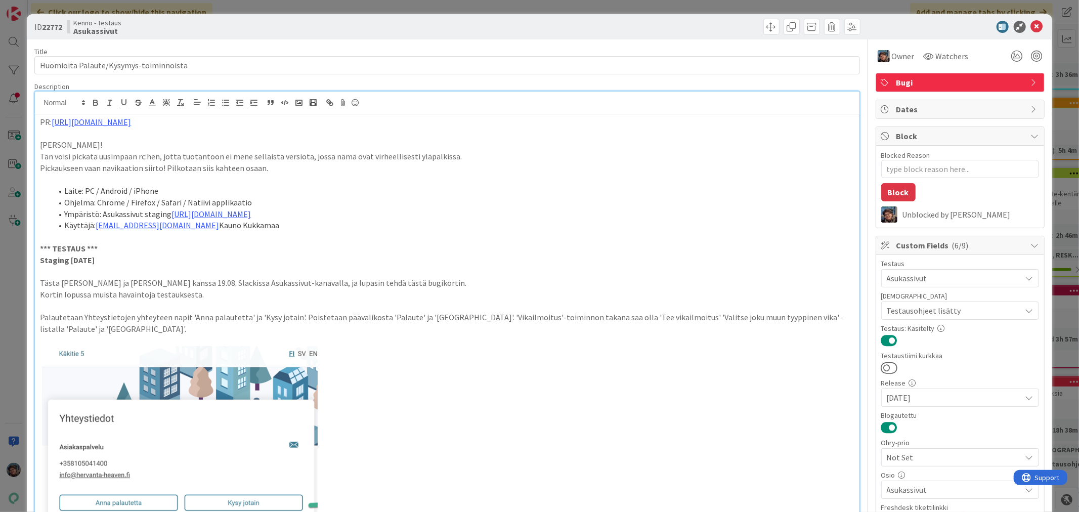
click at [1030, 23] on icon at bounding box center [1036, 27] width 12 height 12
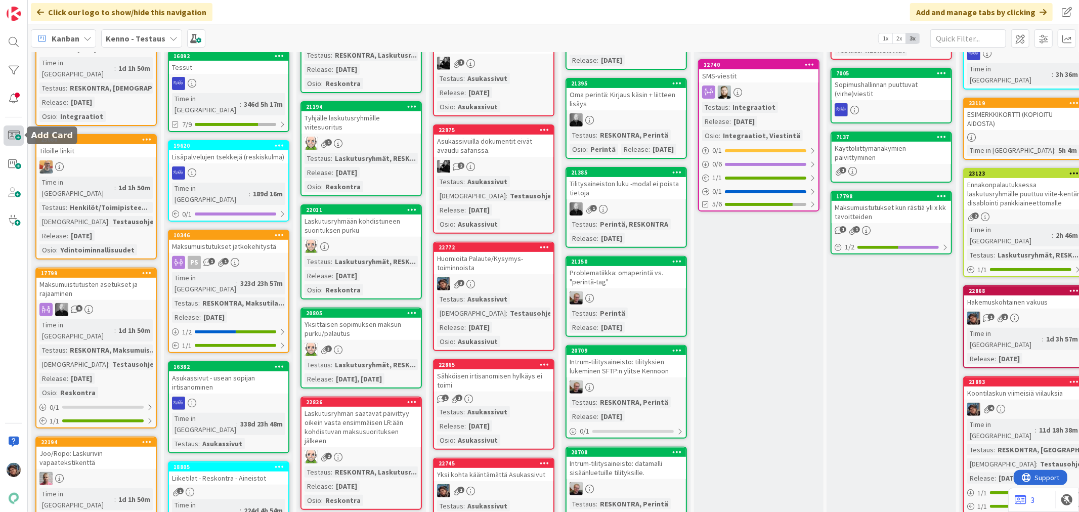
click at [11, 135] on span at bounding box center [14, 135] width 20 height 20
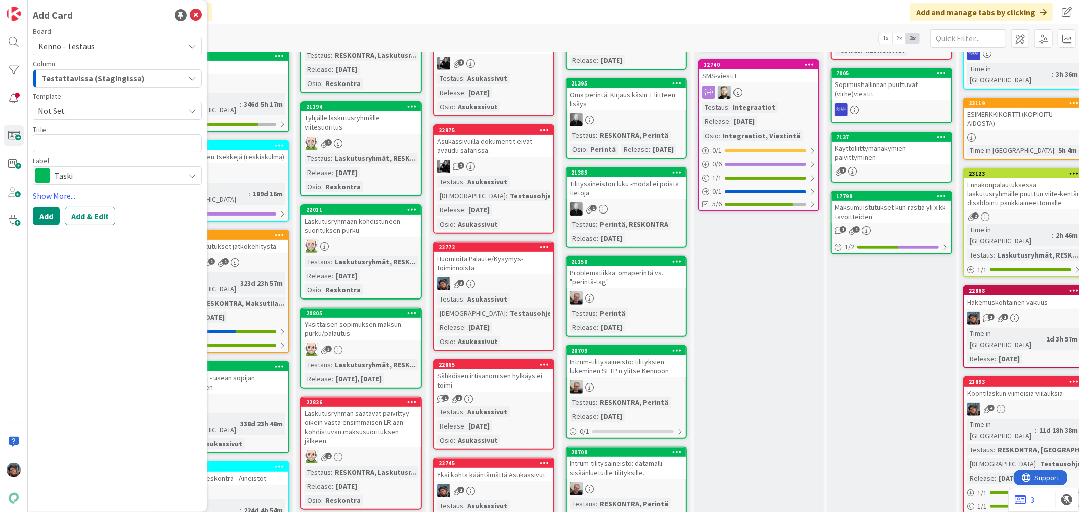
click at [145, 143] on textarea at bounding box center [117, 143] width 169 height 18
type textarea "x"
type textarea "F"
type textarea "x"
type textarea "Fi"
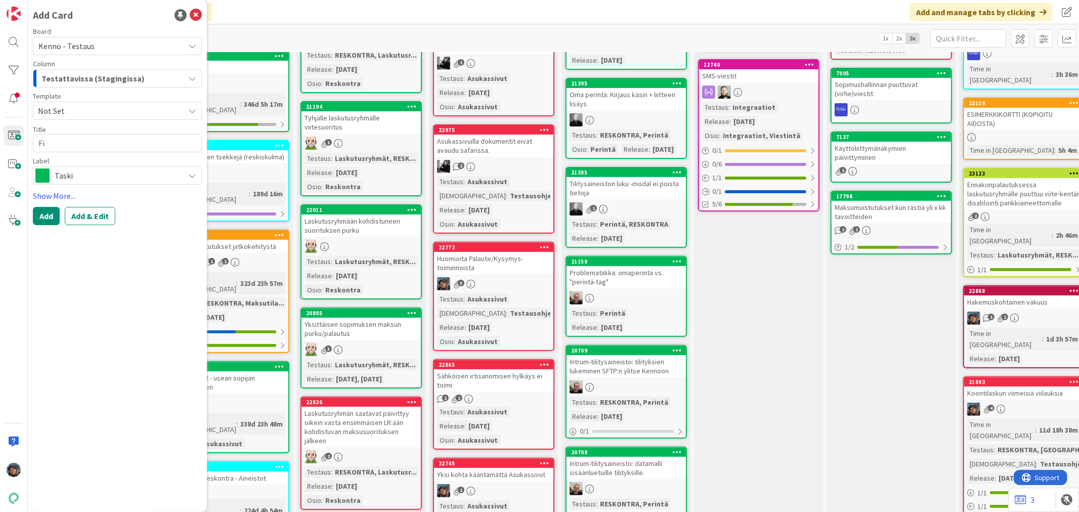
type textarea "x"
type textarea "Fil"
type textarea "x"
type textarea "Filt"
type textarea "x"
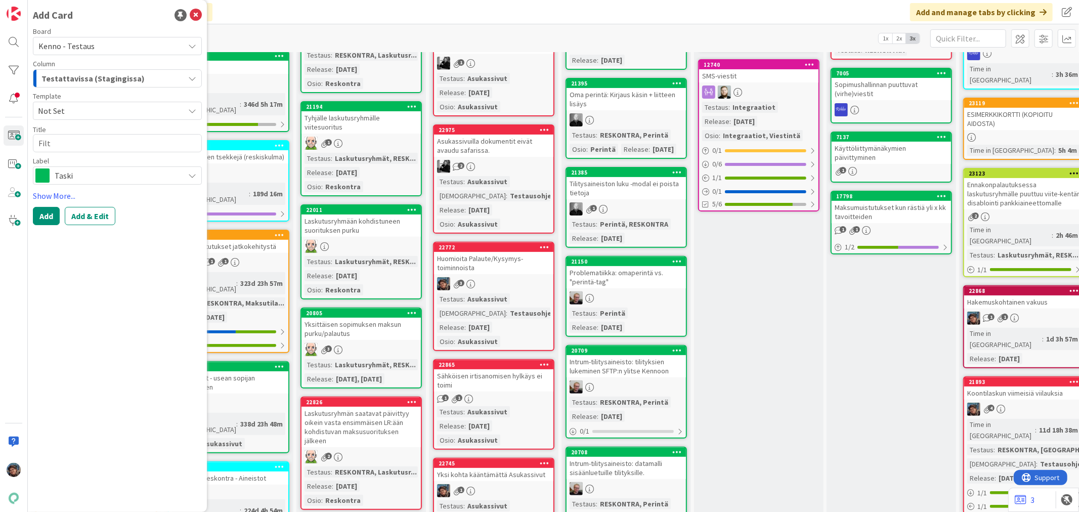
type textarea "Filtt"
type textarea "x"
type textarea "Filtte"
type textarea "x"
type textarea "Filtter"
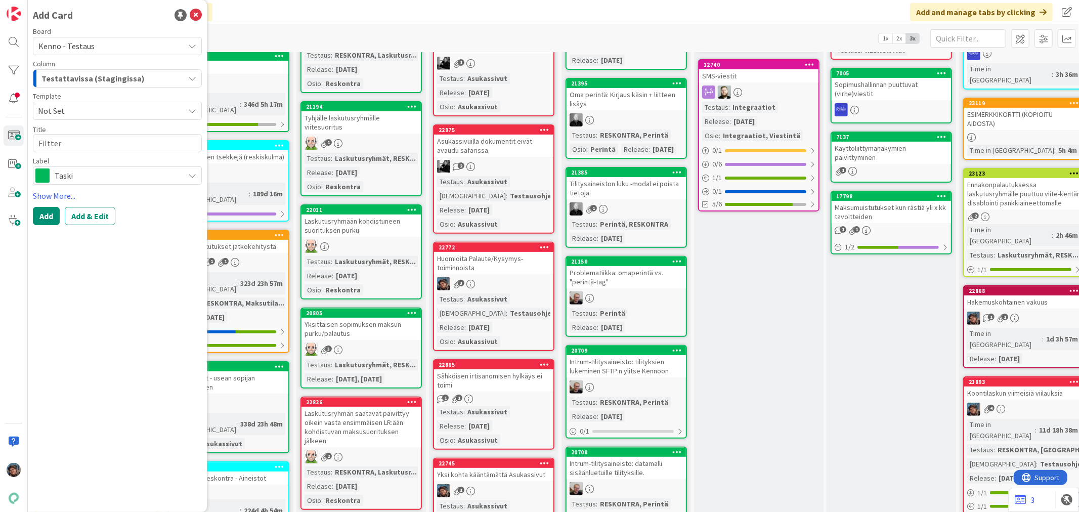
type textarea "x"
type textarea "Filtteri"
type textarea "x"
type textarea "Filtteri"
type textarea "x"
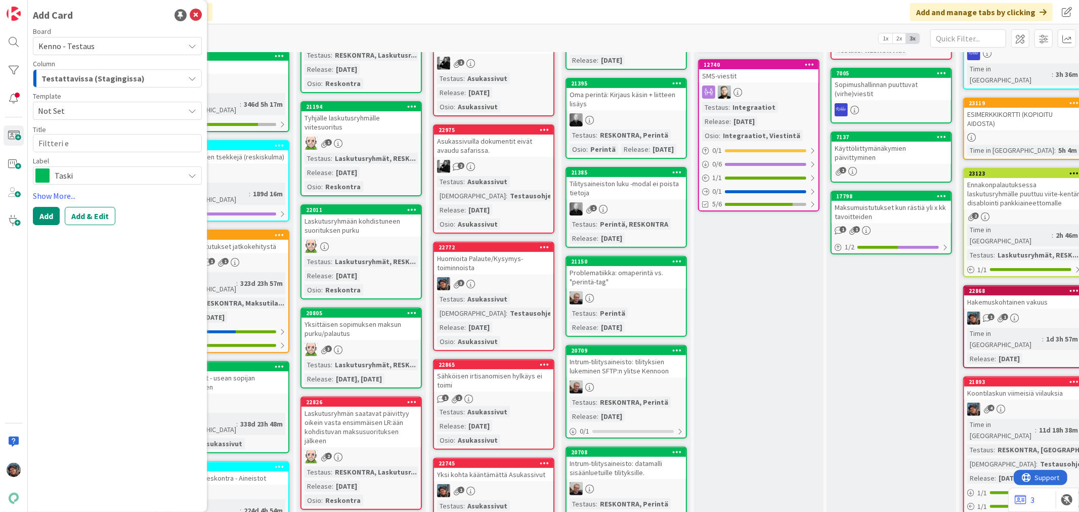
type textarea "Filtteri ei"
type textarea "x"
type textarea "Filtteri ei"
type textarea "x"
type textarea "Filtteri ei n"
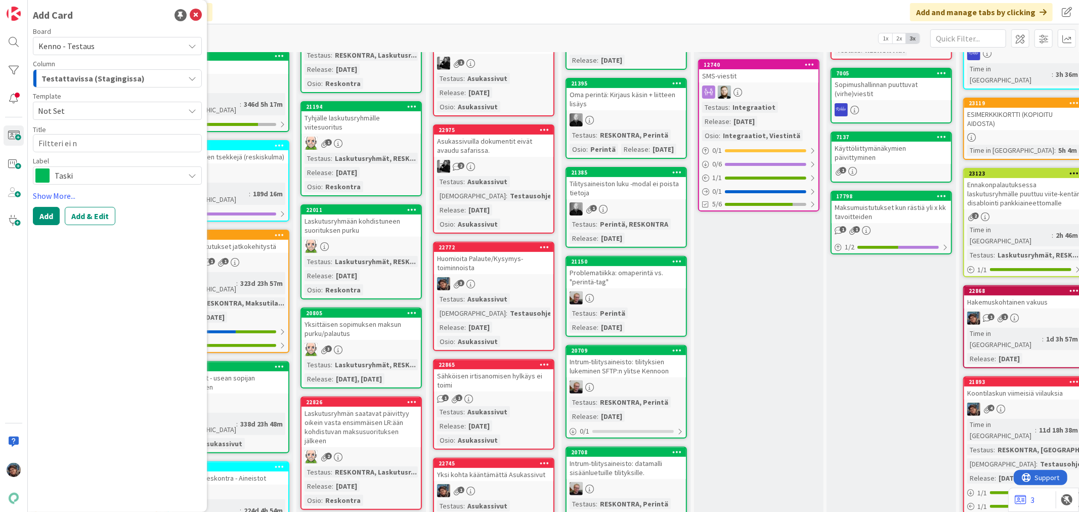
type textarea "x"
type textarea "Filtteri ei nol"
type textarea "x"
type textarea "Filtteri ei noll"
type textarea "x"
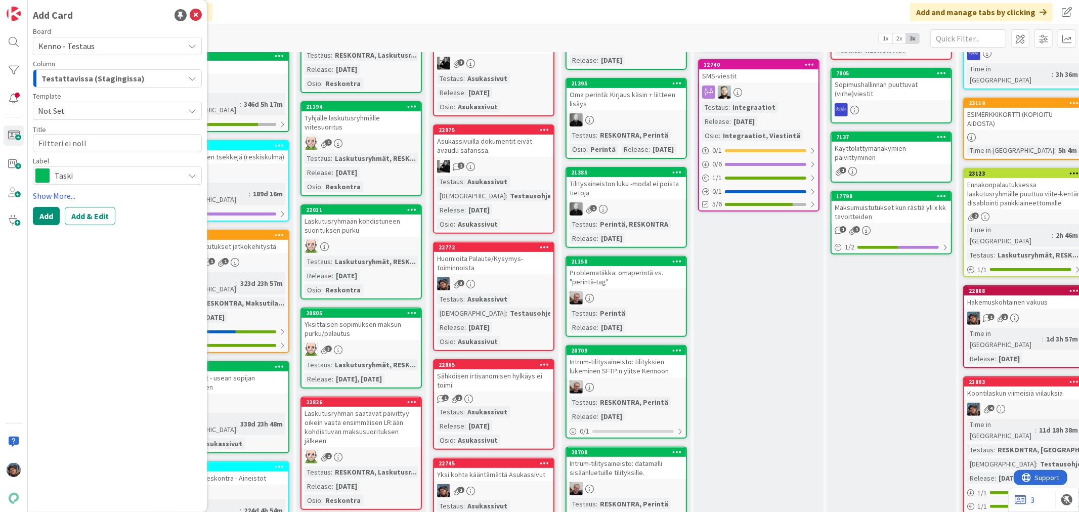
type textarea "Filtteri ei nolla"
type textarea "x"
type textarea "Filtteri ei nollaa"
type textarea "x"
type textarea "Filtteri ei nollaa"
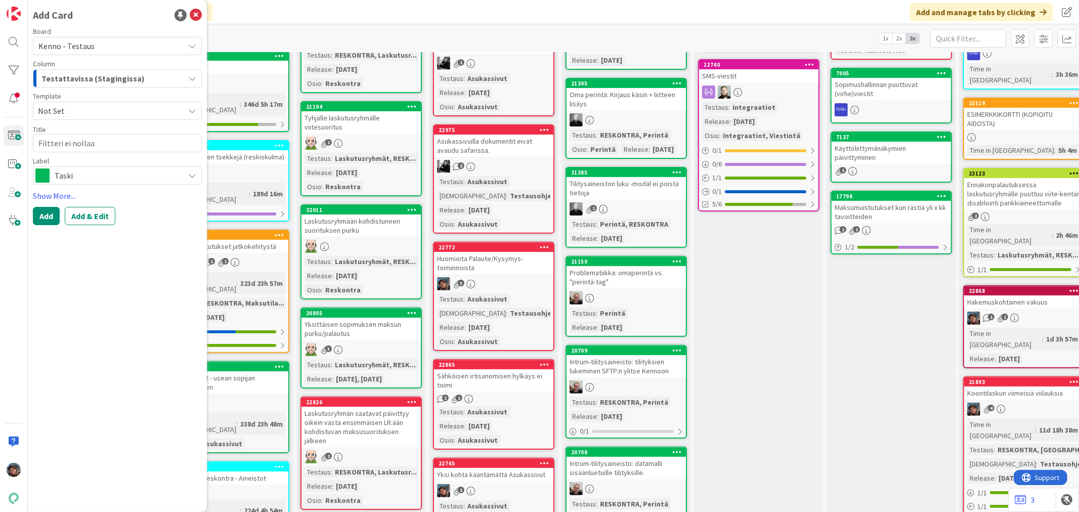
type textarea "x"
type textarea "Filtteri ei nollaa v"
type textarea "x"
type textarea "Filtteri ei nollaa va"
type textarea "x"
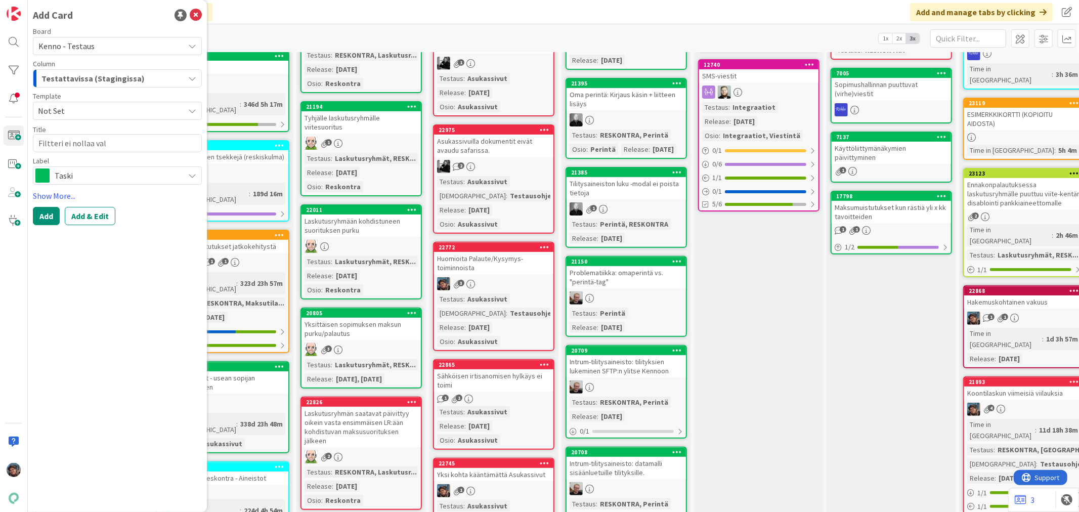
type textarea "Filtteri ei nollaa vali"
type textarea "x"
type textarea "Filtteri ei nollaa valin"
type textarea "x"
type textarea "Filtteri ei nollaa valinto"
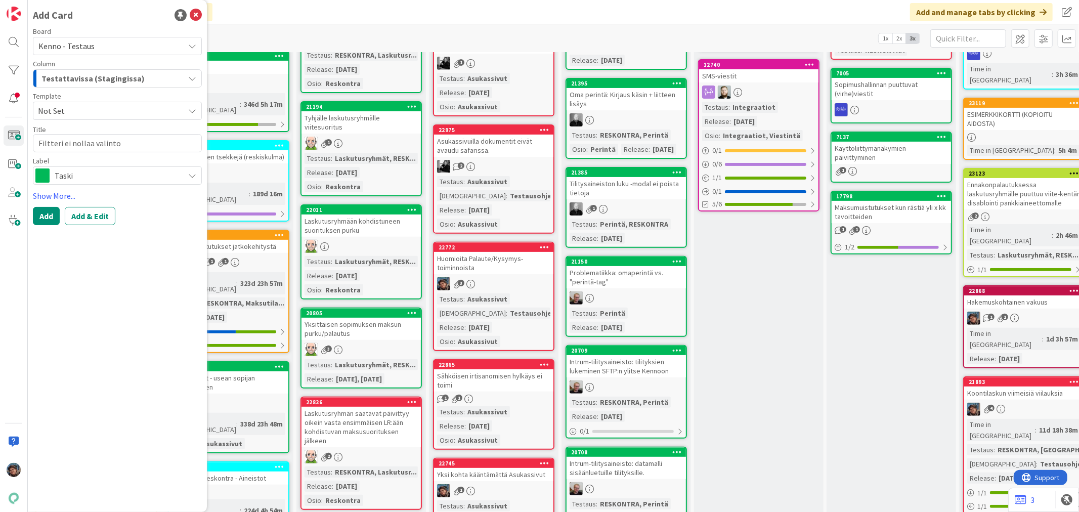
type textarea "x"
type textarea "Filtteri ei nollaa valintoj"
type textarea "x"
type textarea "Filtteri ei nollaa valinto"
type textarea "x"
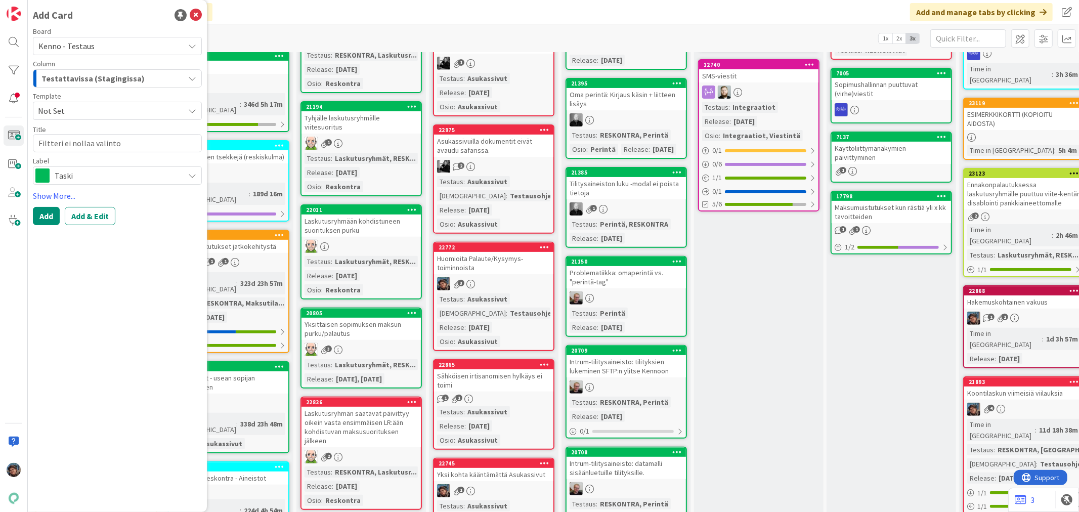
type textarea "Filtteri ei nollaa valint"
type textarea "x"
type textarea "Filtteri ei nollaa valin"
type textarea "x"
type textarea "Filtteri ei nollaa vali"
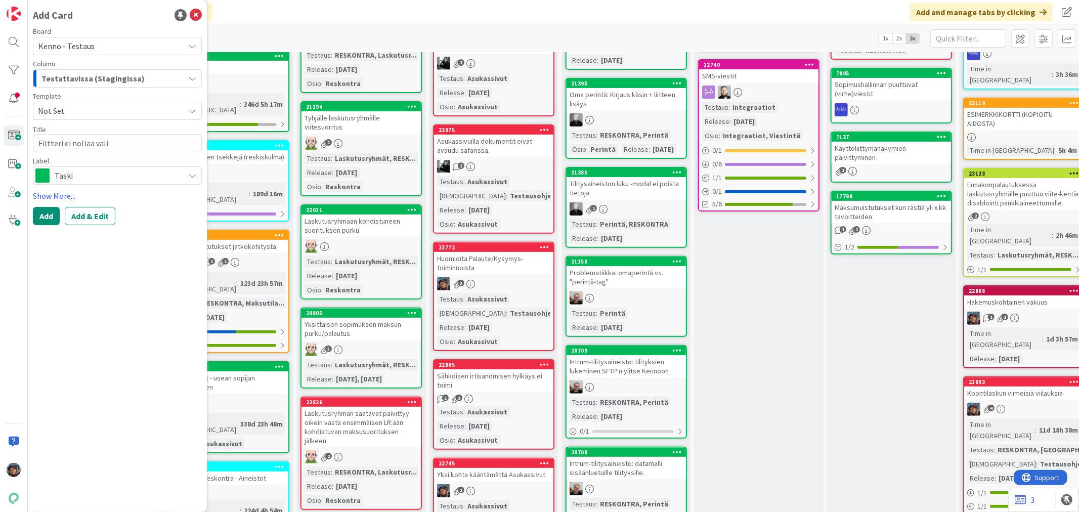
type textarea "x"
type textarea "Filtteri ei nollaa val"
type textarea "x"
type textarea "Filtteri ei nollaa va"
type textarea "x"
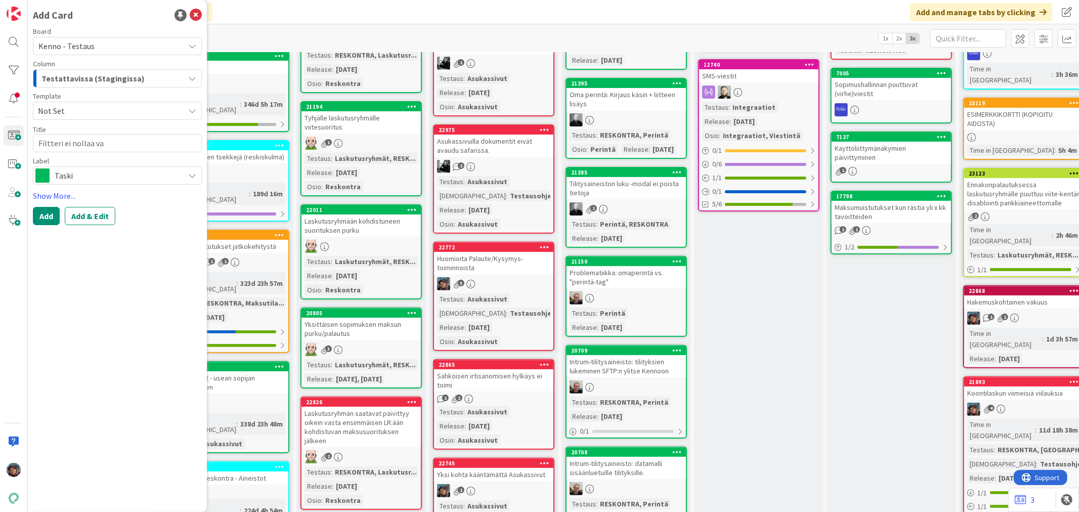
type textarea "Filtteri ei nollaa v"
type textarea "x"
type textarea "Filtteri ei nollaa"
type textarea "x"
type textarea "Filtteri ei nollaa"
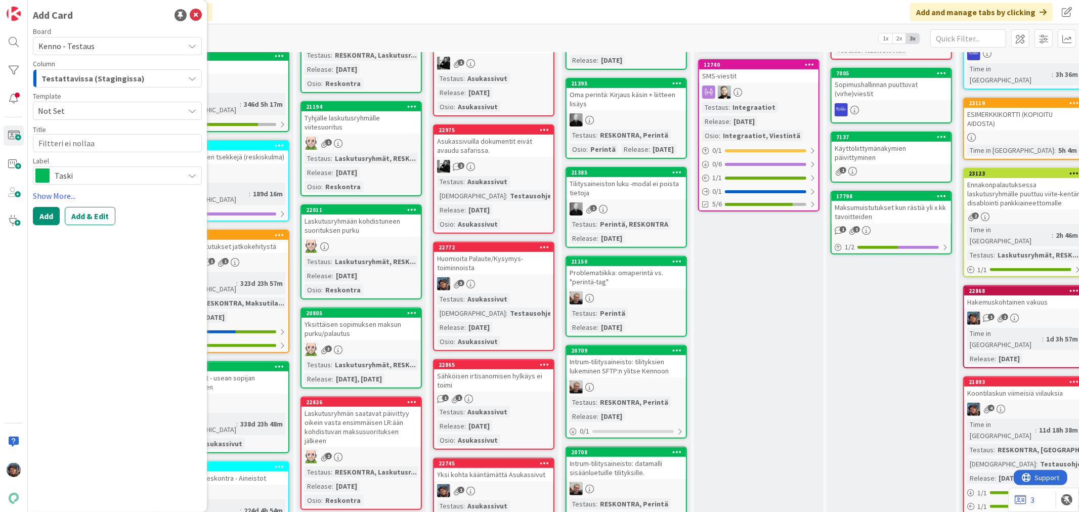
type textarea "x"
type textarea "Filtteri ei nolla"
type textarea "x"
type textarea "Filtteri ei nol"
type textarea "x"
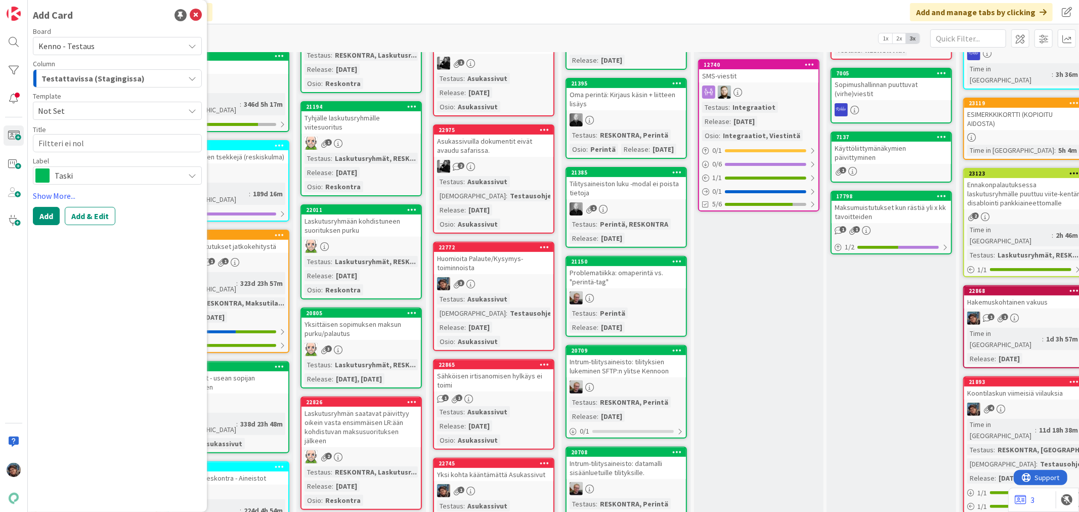
type textarea "Filtteri ei no"
type textarea "x"
type textarea "Filtteri ei n"
type textarea "x"
type textarea "Filtteri ei"
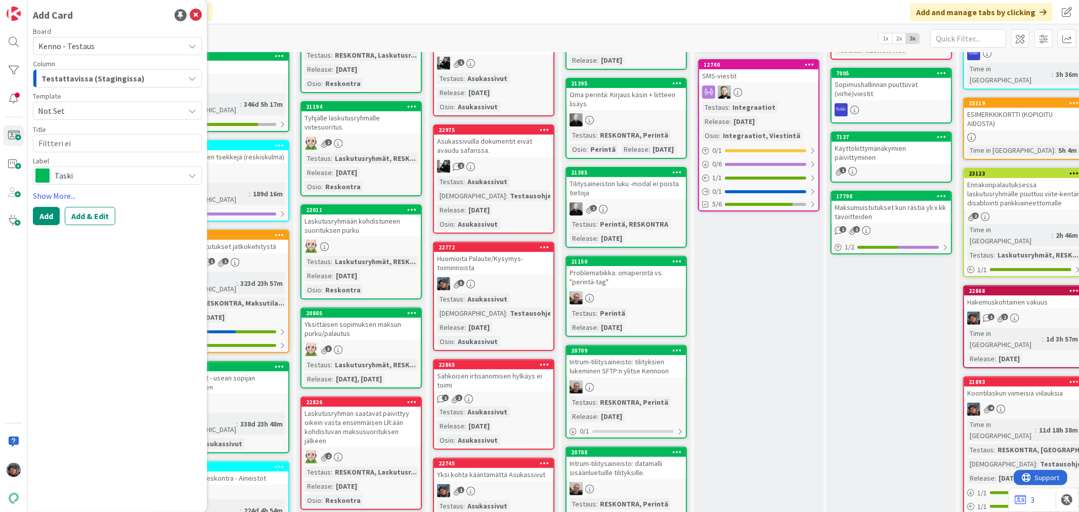
type textarea "x"
type textarea "Filtteri ei"
type textarea "x"
type textarea "Filtteri e"
type textarea "x"
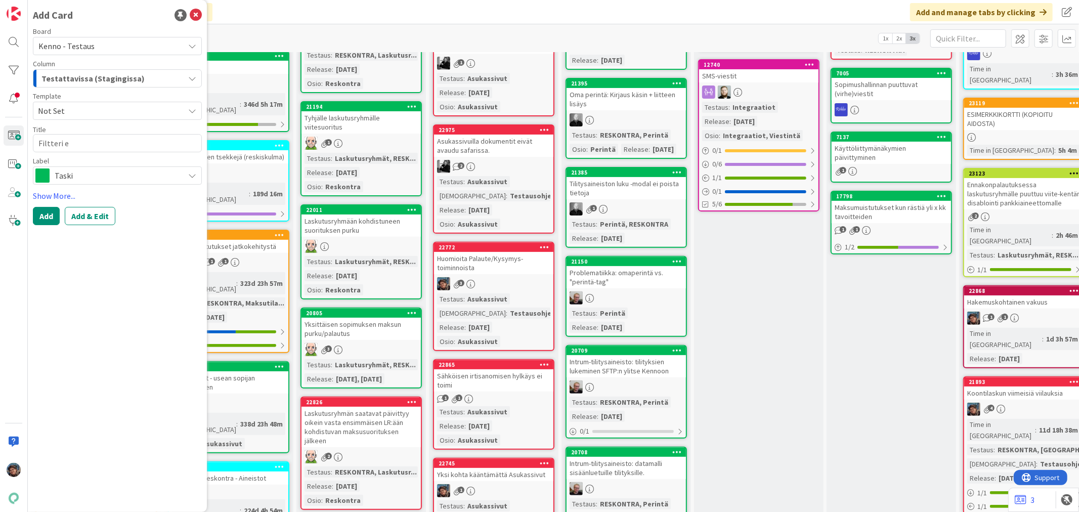
type textarea "Filtteri"
type textarea "x"
type textarea "Filtter"
type textarea "x"
type textarea "Filtte"
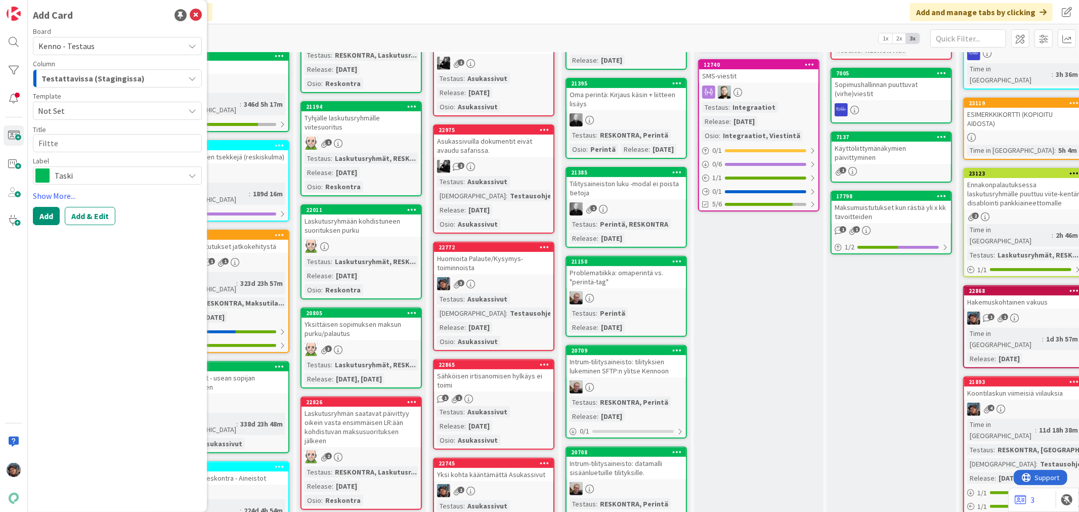
type textarea "x"
type textarea "Filtt"
type textarea "x"
type textarea "Filt"
type textarea "x"
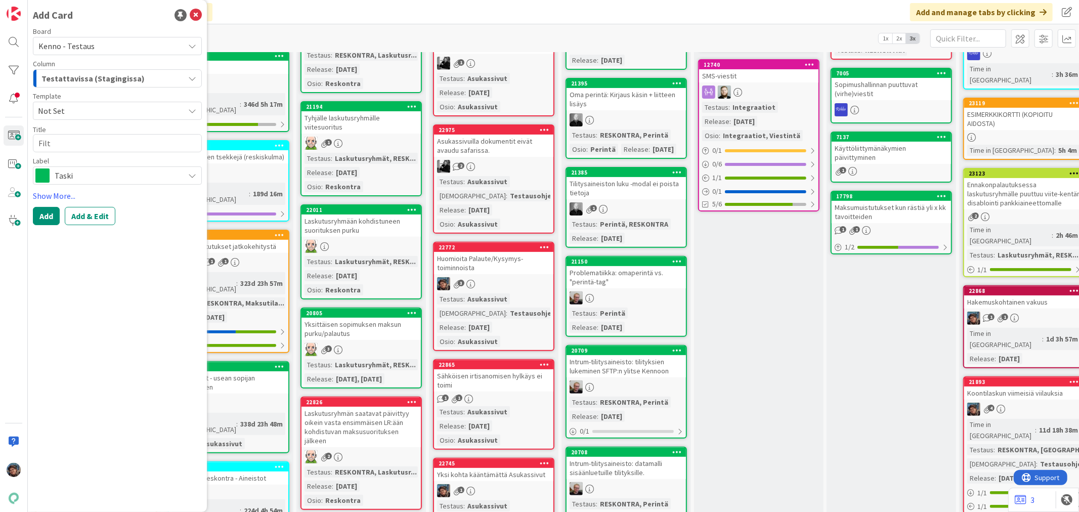
type textarea "Fil"
type textarea "x"
type textarea "Fi"
type textarea "x"
type textarea "F"
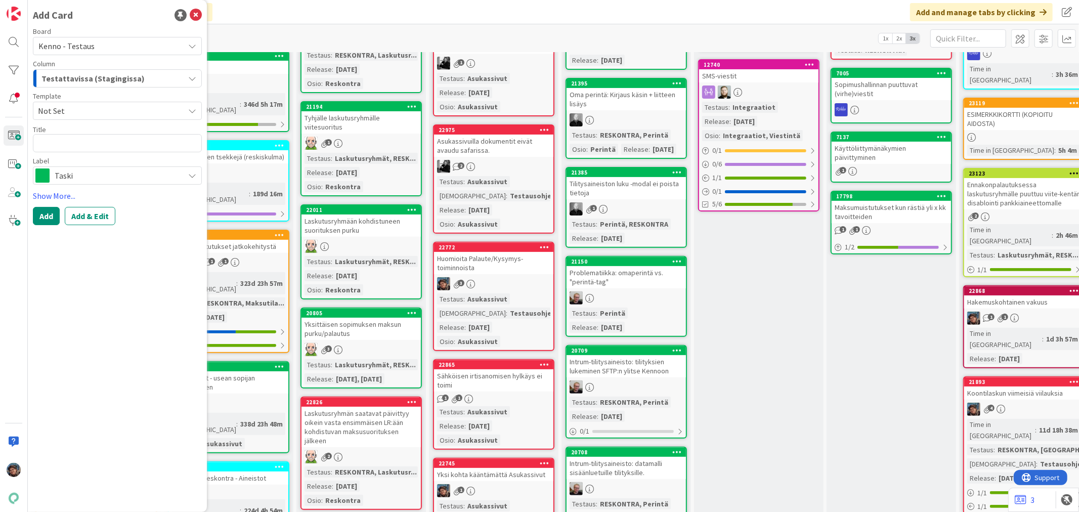
type textarea "x"
type textarea "N"
type textarea "x"
type textarea "No"
type textarea "x"
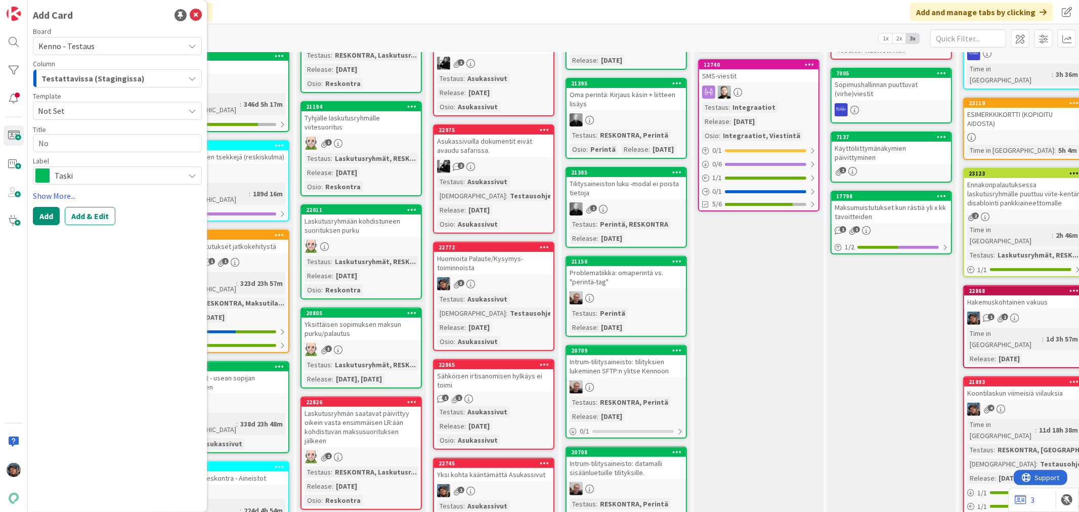
type textarea "Nol"
type textarea "x"
type textarea "Noll"
type textarea "x"
type textarea "Nolla"
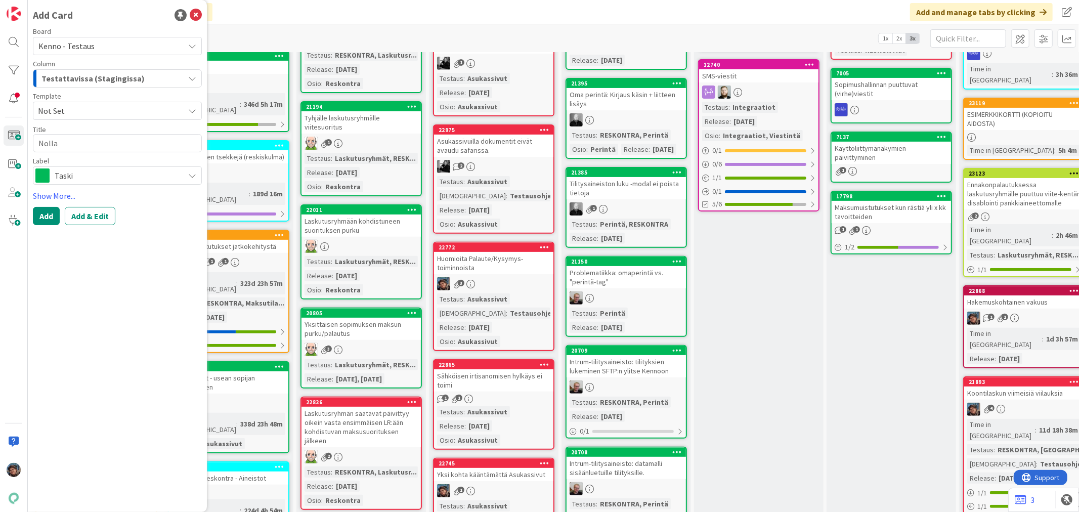
type textarea "x"
type textarea "Nollaa"
type textarea "x"
type textarea "Nollaa e"
type textarea "x"
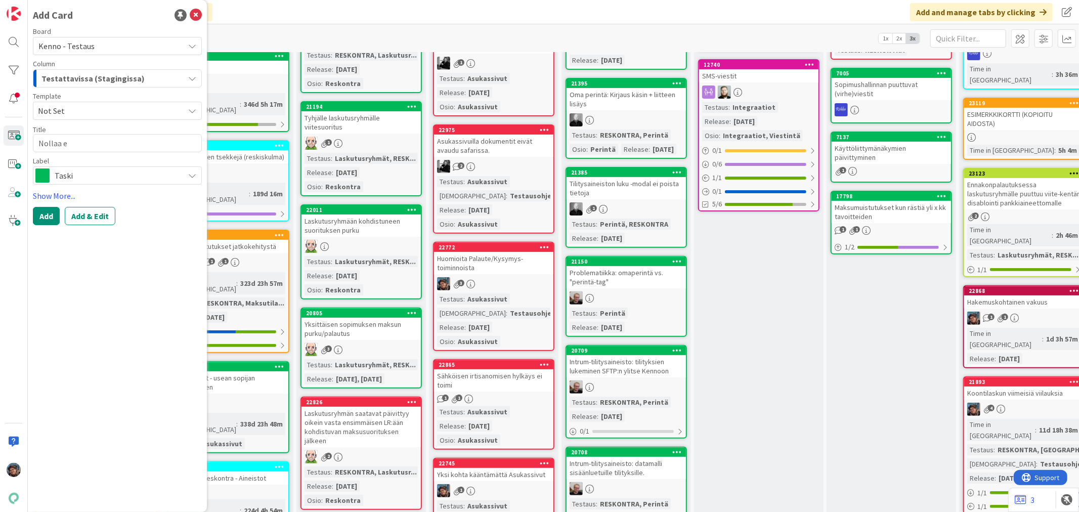
type textarea "Nollaa ei"
type textarea "x"
type textarea "Nollaa ei"
type textarea "x"
type textarea "Nollaa ei v"
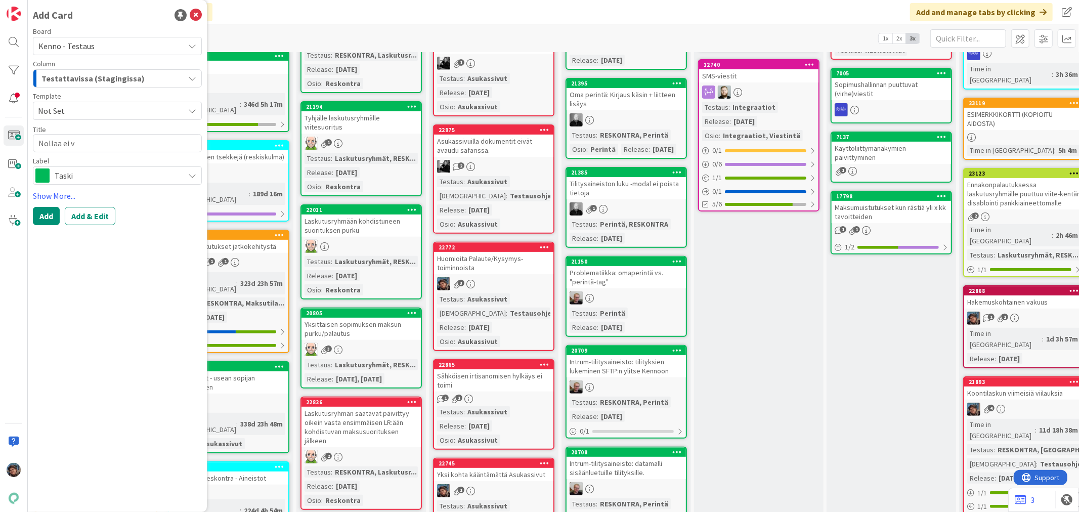
type textarea "x"
type textarea "Nollaa ei vap"
type textarea "x"
type textarea "Nollaa ei vapa"
type textarea "x"
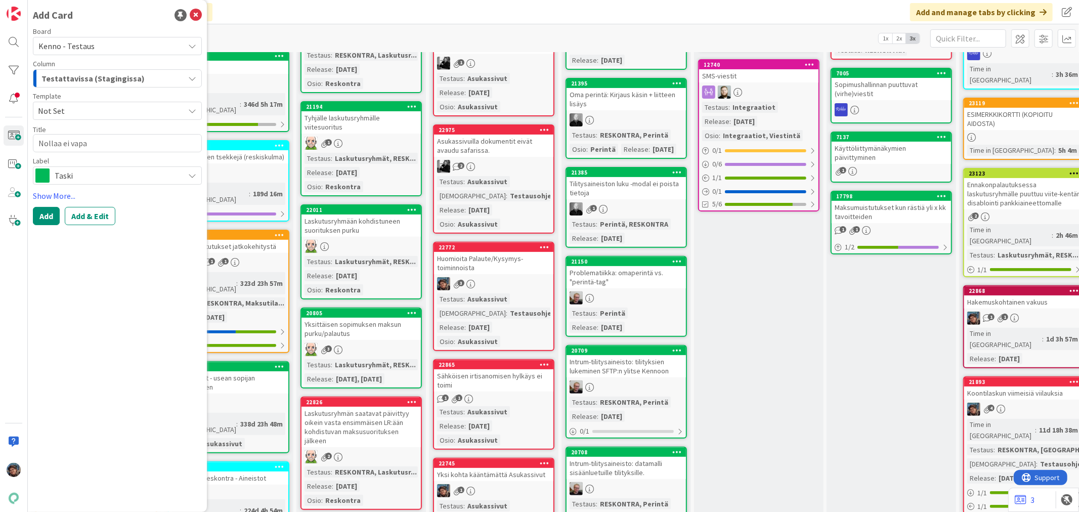
type textarea "Nollaa ei vapau"
type textarea "x"
type textarea "Nollaa ei vapaut"
type textarea "x"
type textarea "Nollaa ei vapauta"
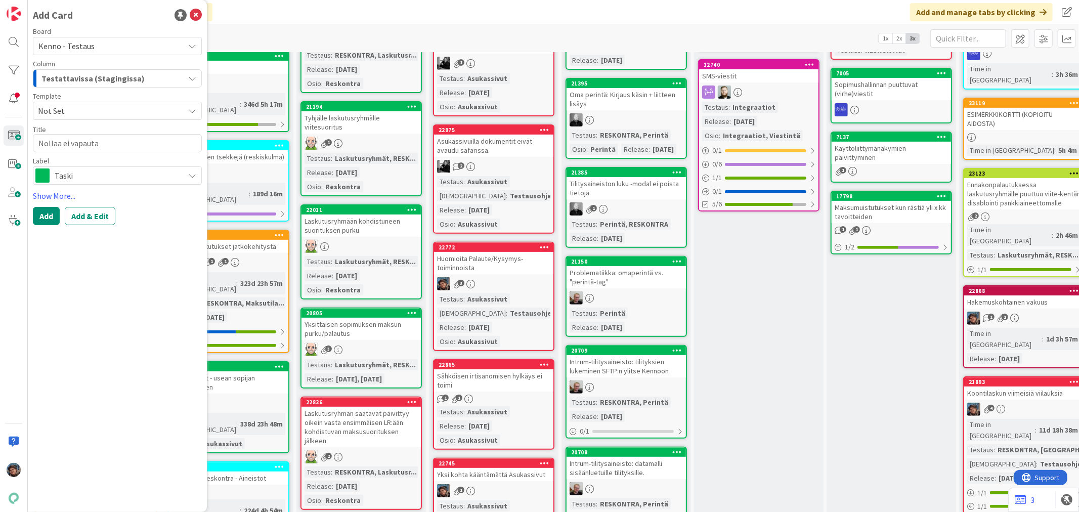
type textarea "x"
type textarea "Nollaa ei vapauta fi"
type textarea "x"
type textarea "Nollaa ei vapauta fil"
type textarea "x"
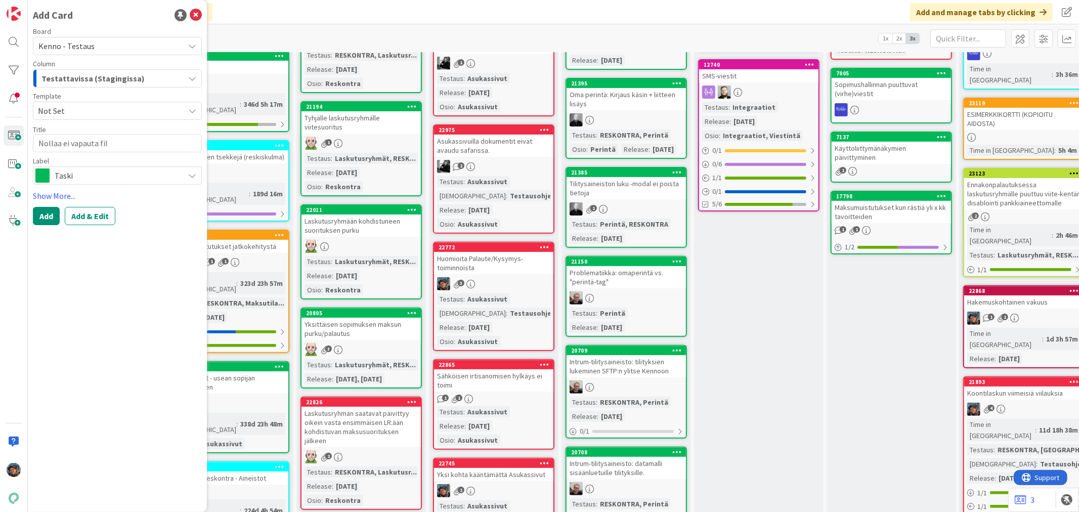
type textarea "Nollaa ei vapauta filt"
type textarea "x"
type textarea "Nollaa ei vapauta filtt"
type textarea "x"
type textarea "Nollaa ei vapauta filtte"
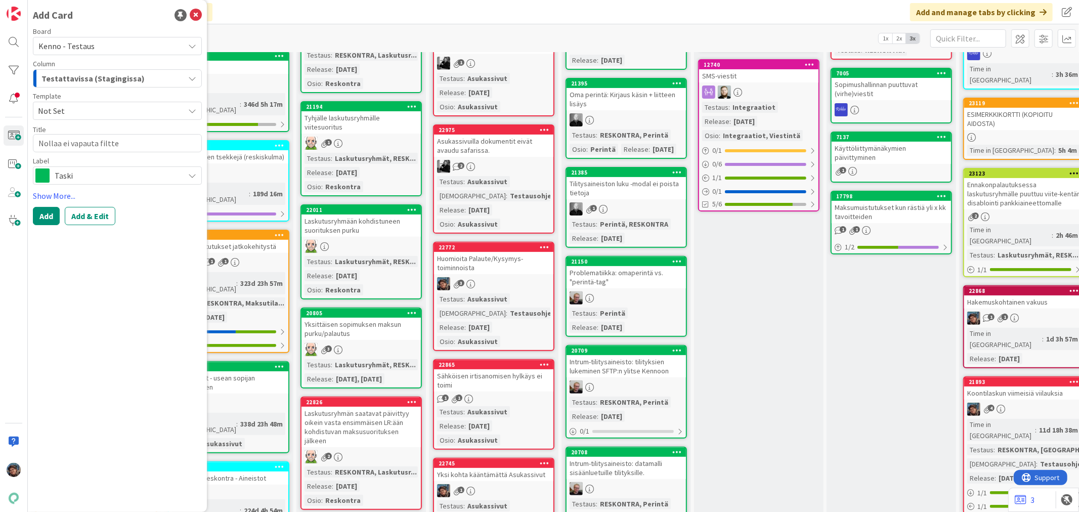
type textarea "x"
type textarea "Nollaa ei vapauta filtteri"
type textarea "x"
type textarea "Nollaa ei vapauta filtter"
type textarea "x"
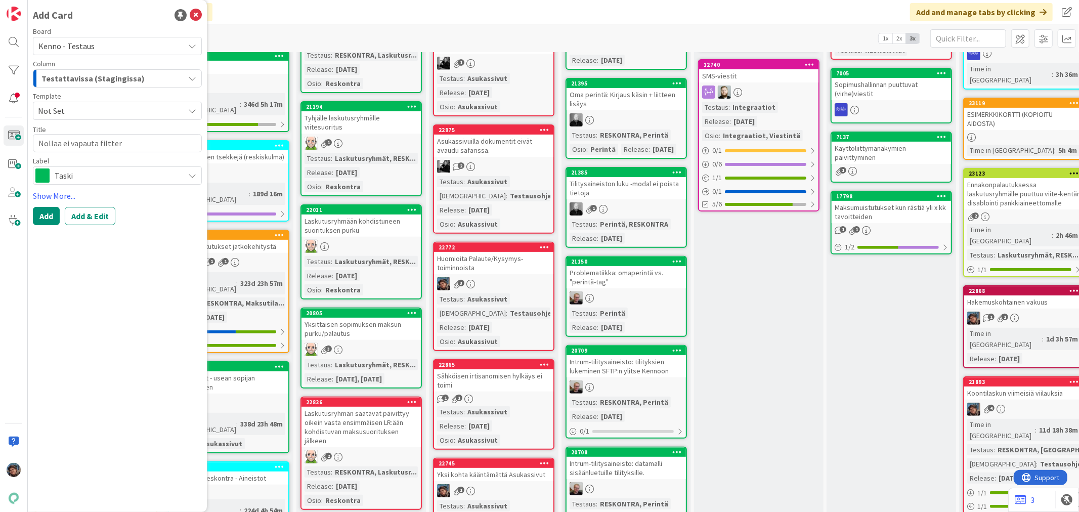
type textarea "Nollaa ei vapauta filttere"
type textarea "x"
type textarea "Nollaa ei vapauta filtterei"
type textarea "x"
type textarea "Nollaa ei vapauta filttereitä"
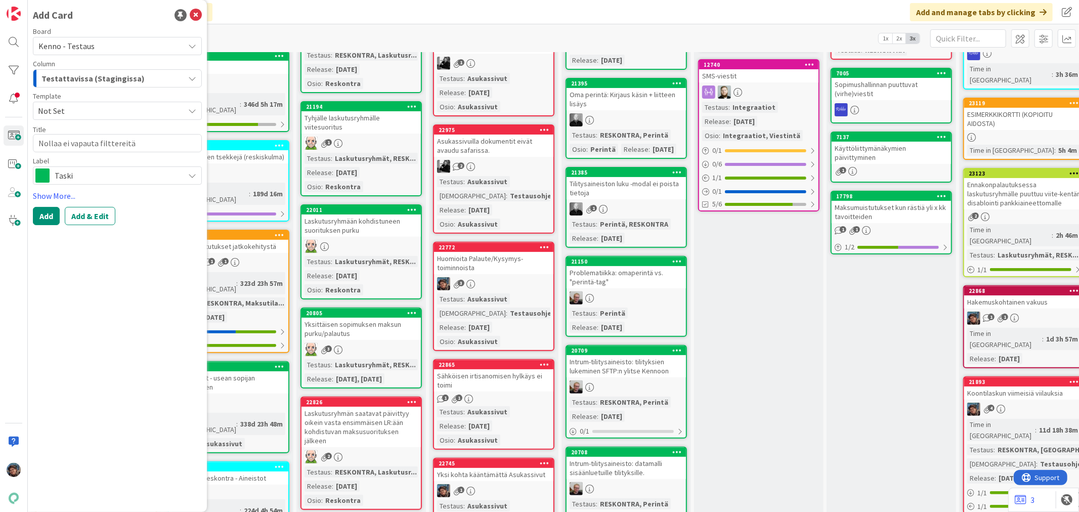
type textarea "x"
type textarea "Nollaa ei vapauta filttereitä"
type textarea "x"
type textarea "Nollaa ei vapauta filttereitä"
type textarea "x"
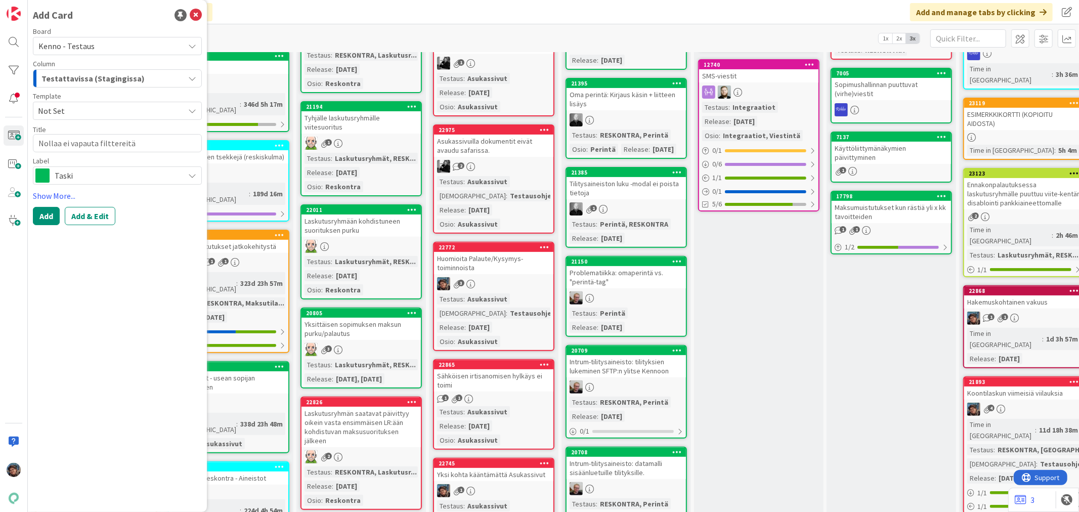
type textarea "Nollaa ei vapauta filttereit"
type textarea "x"
type textarea "Nollaa ei vapauta filtterei"
type textarea "x"
type textarea "Nollaa ei vapauta filttere"
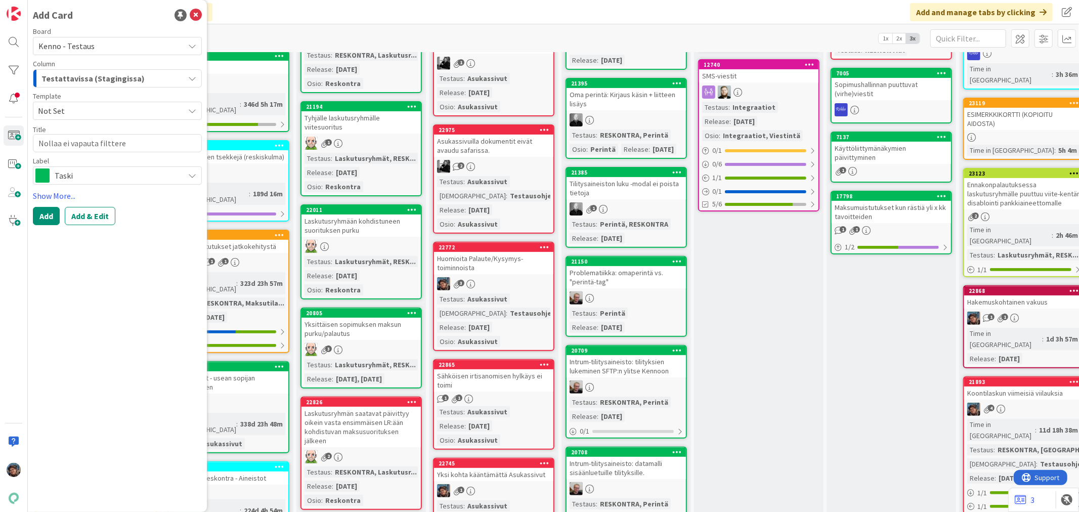
type textarea "x"
type textarea "Nollaa ei vapauta filtter"
type textarea "x"
type textarea "Nollaa ei vapauta filtte"
type textarea "x"
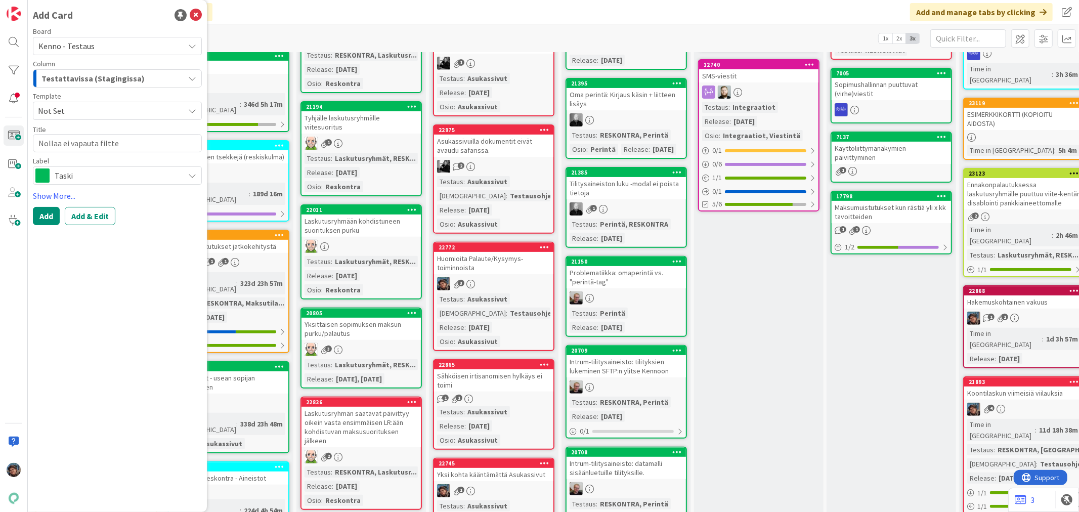
type textarea "Nollaa ei vapauta filtt"
type textarea "x"
type textarea "Nollaa ei vapauta filt"
type textarea "x"
type textarea "Nollaa ei vapauta fil"
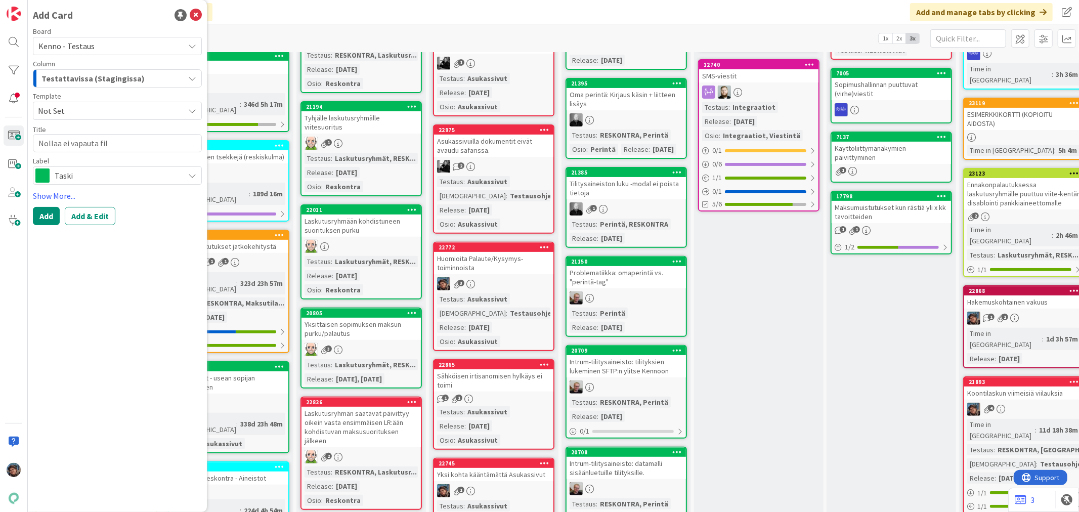
type textarea "x"
type textarea "Nollaa ei vapauta f"
type textarea "x"
type textarea "Nollaa ei vapauta"
type textarea "x"
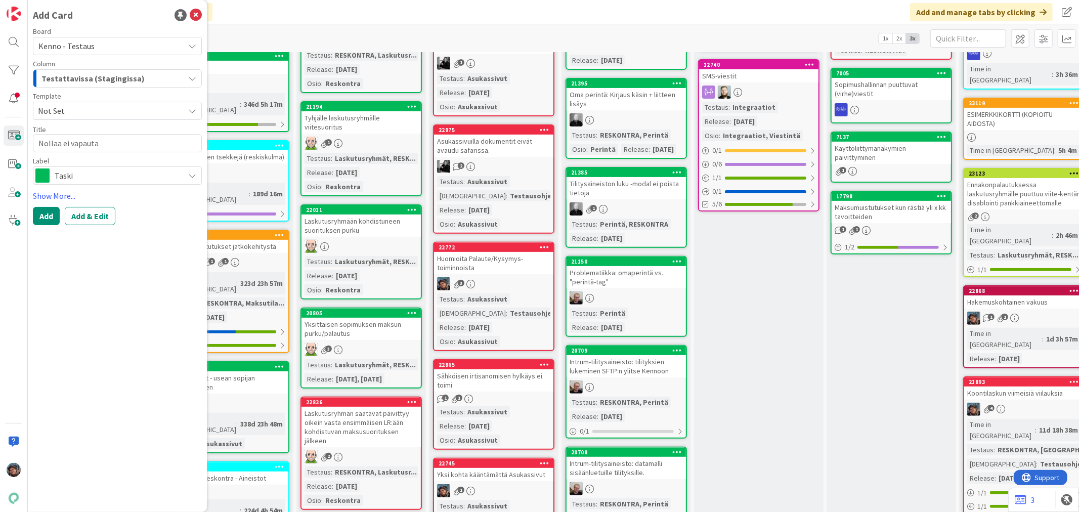
type textarea "Nollaa ei vapauta K"
type textarea "x"
type textarea "Nollaa ei vapauta Ky"
type textarea "x"
type textarea "Nollaa ei vapauta Kys"
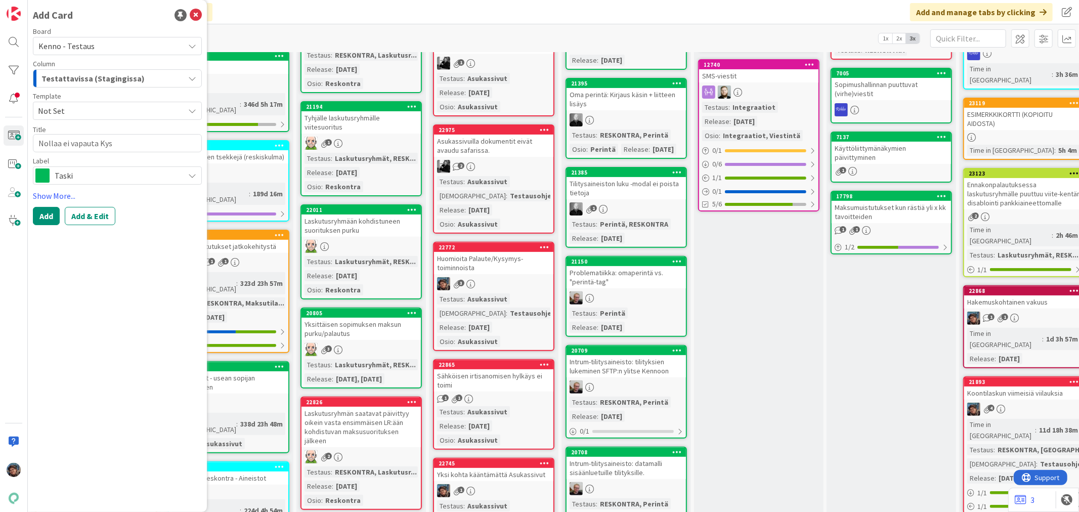
type textarea "x"
type textarea "Nollaa ei vapauta Kysy"
type textarea "x"
type textarea "Nollaa ei vapauta Kysym"
type textarea "x"
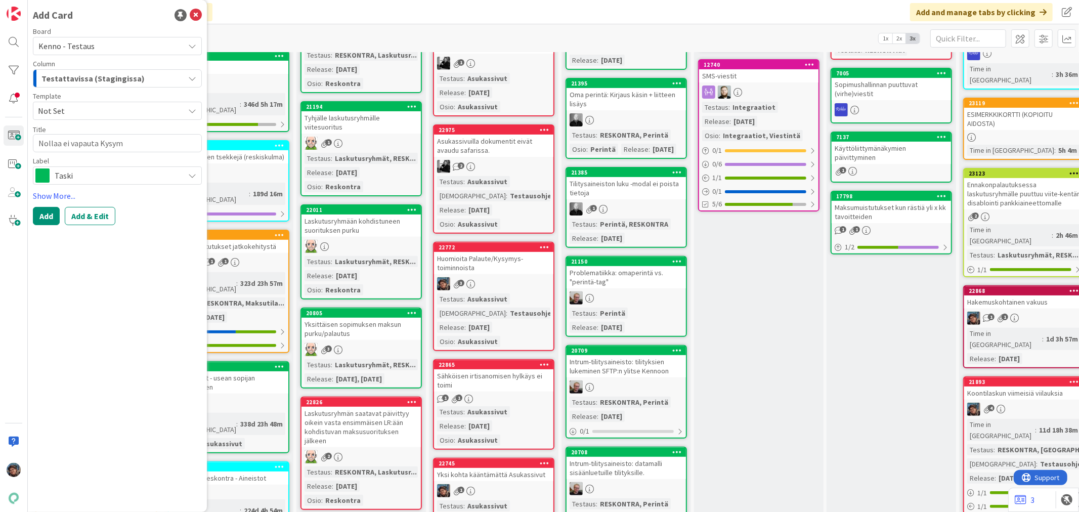
type textarea "Nollaa ei vapauta Kysymy"
type textarea "x"
type textarea "Nollaa ei vapauta Kysymys"
type textarea "x"
type textarea "Nollaa ei vapauta Kysymys/"
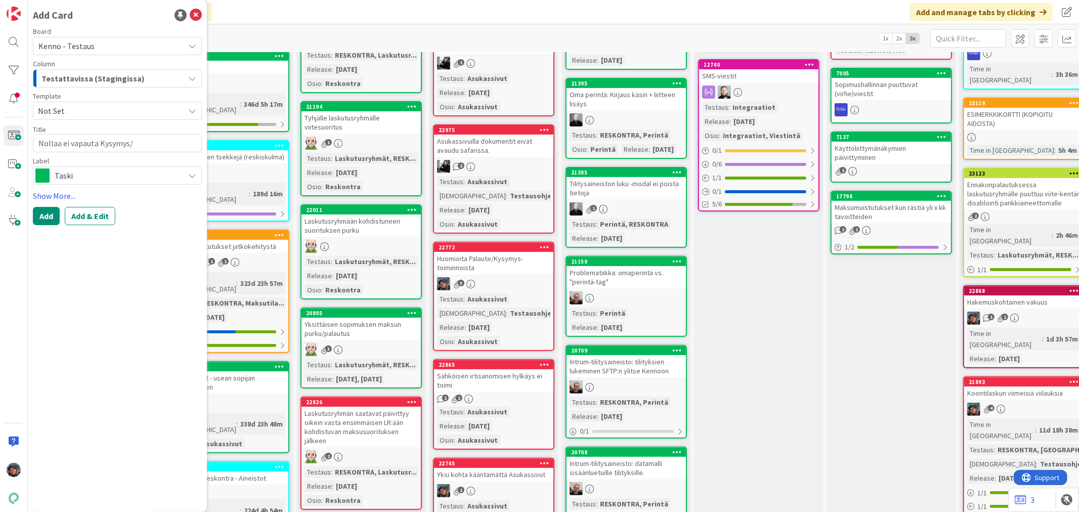
type textarea "x"
type textarea "Nollaa ei vapauta Kysymys/P"
type textarea "x"
type textarea "Nollaa ei vapauta Kysymys/Pa"
type textarea "x"
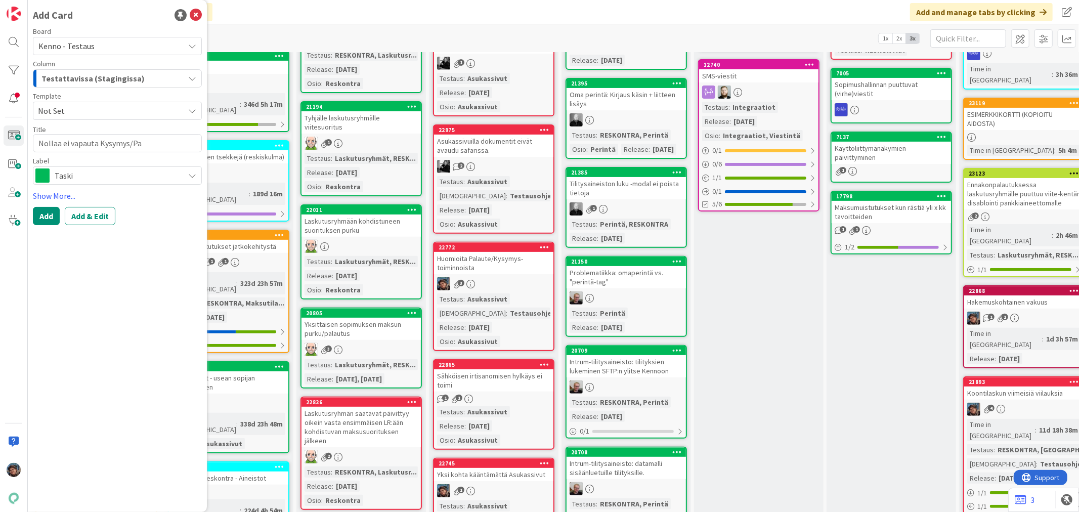
type textarea "Nollaa ei vapauta Kysymys/Pal"
type textarea "x"
type textarea "Nollaa ei vapauta Kysymys/Pala"
type textarea "x"
type textarea "Nollaa ei vapauta Kysymys/Palau"
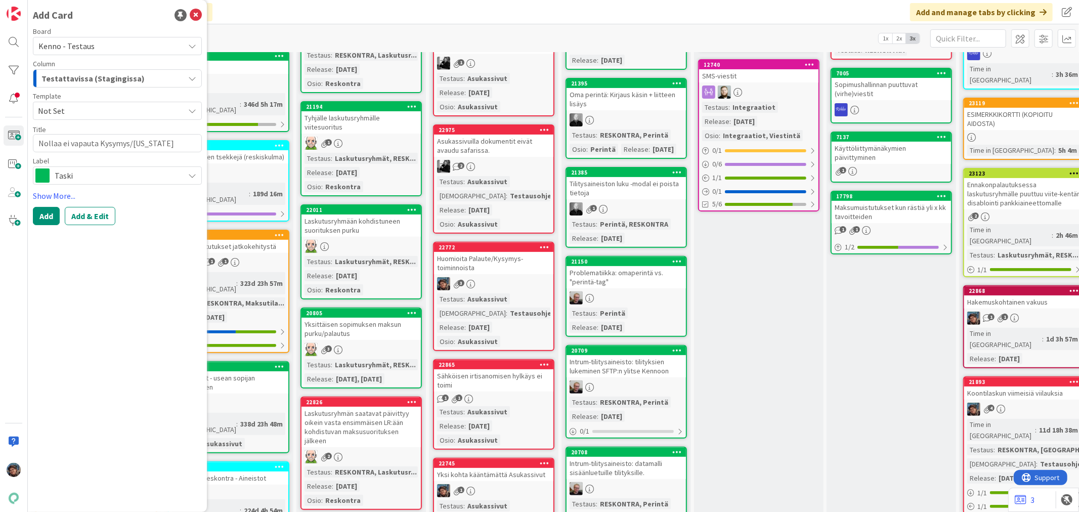
type textarea "x"
type textarea "Nollaa ei vapauta Kysymys/Palaut"
type textarea "x"
type textarea "Nollaa ei vapauta Kysymys/Palaute"
type textarea "x"
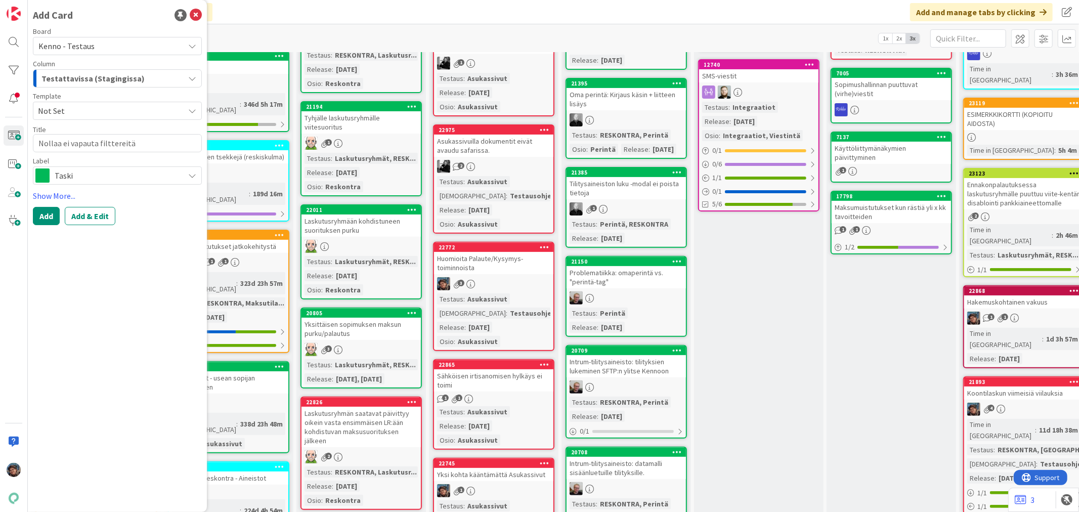
click at [127, 107] on span "Not Set" at bounding box center [107, 110] width 139 height 13
click at [94, 148] on span "Bugi" at bounding box center [120, 154] width 147 height 13
drag, startPoint x: 69, startPoint y: 136, endPoint x: 0, endPoint y: 129, distance: 69.5
click at [0, 129] on div "Add Card Board Kenno - Testaus Column Testattavissa (Stagingissa) Template Bugi…" at bounding box center [14, 256] width 28 height 512
click at [84, 215] on button "Add & Edit" at bounding box center [90, 216] width 51 height 18
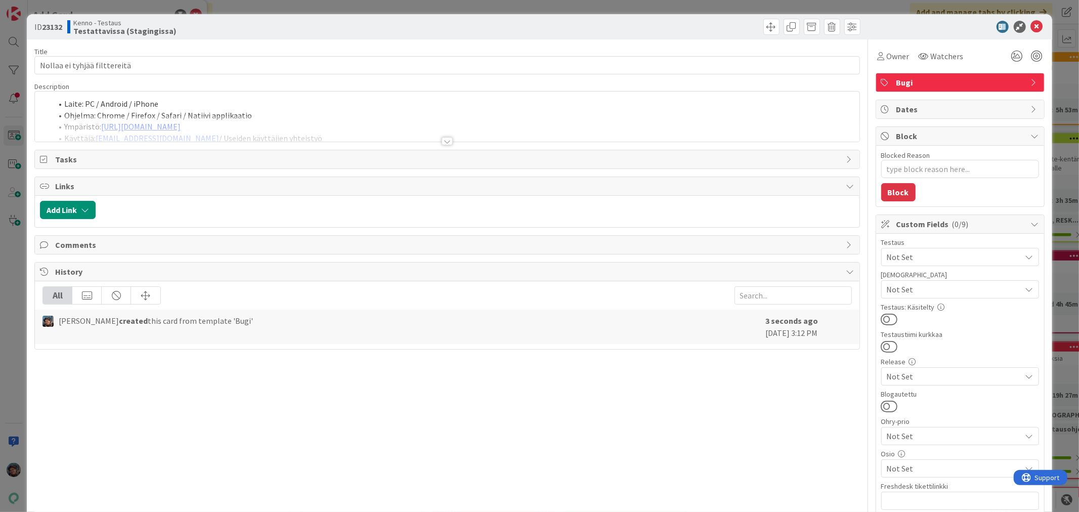
click at [444, 142] on div at bounding box center [446, 141] width 11 height 8
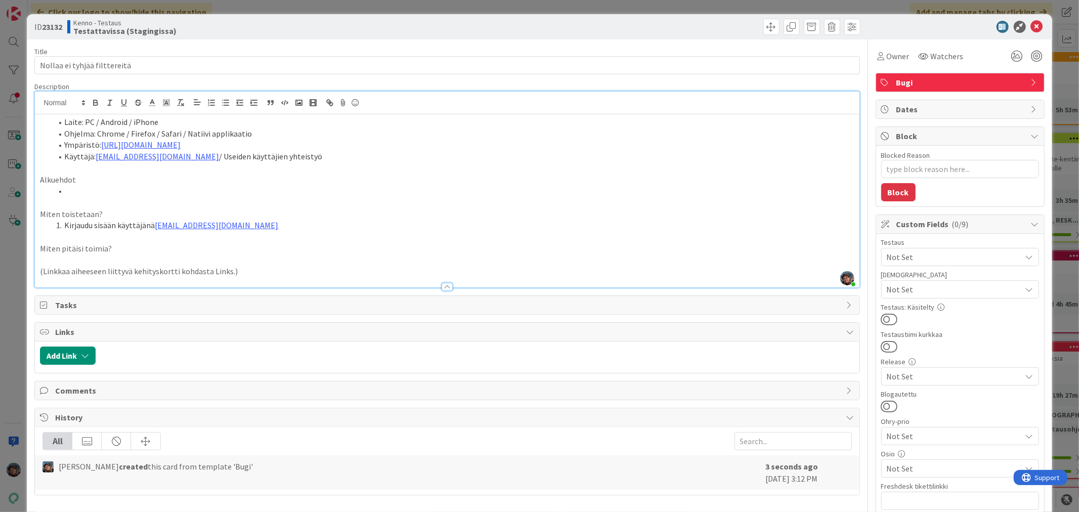
click at [104, 191] on li at bounding box center [452, 191] width 801 height 12
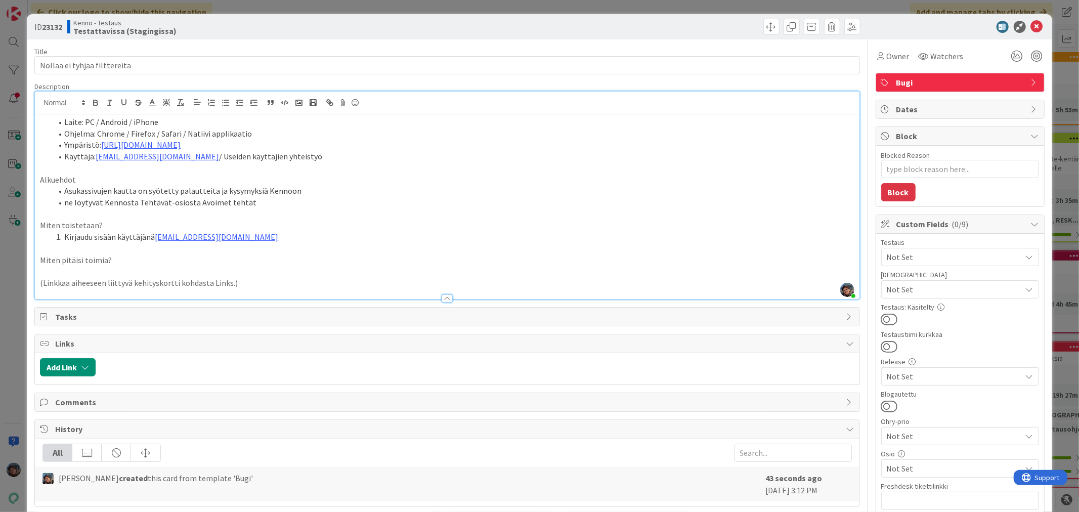
scroll to position [285, 0]
click at [254, 239] on li "Kirjaudu sisään käyttäjänä kenno.admin@pandia.fi" at bounding box center [452, 237] width 801 height 12
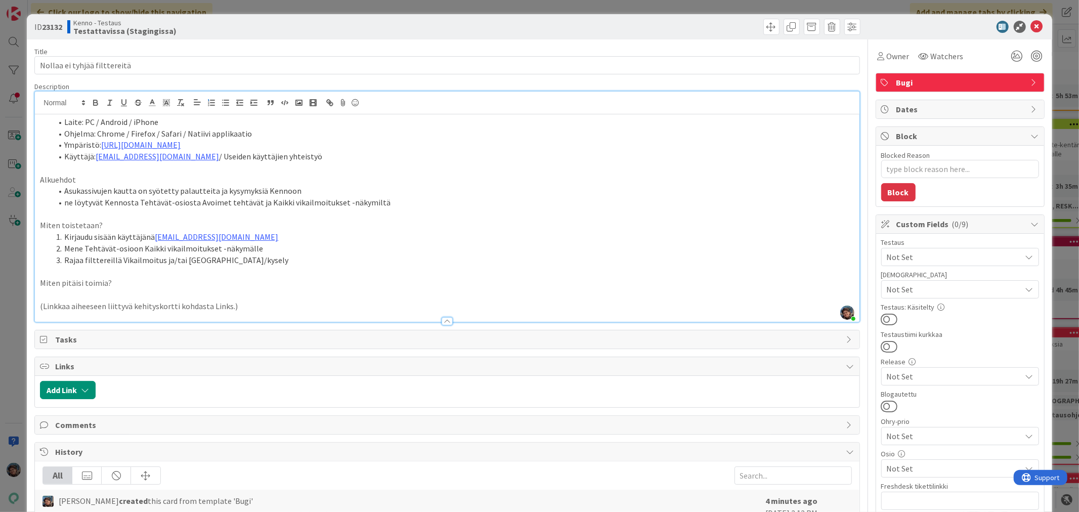
drag, startPoint x: 178, startPoint y: 260, endPoint x: 185, endPoint y: 258, distance: 6.7
click at [178, 259] on li "Rajaa filttereillä Vikailmoitus ja/tai Palaute/kysely" at bounding box center [452, 260] width 801 height 12
click at [227, 260] on li "Rajaa filttereillä Vikailmoitus ja Palaute/kysely" at bounding box center [452, 260] width 801 height 12
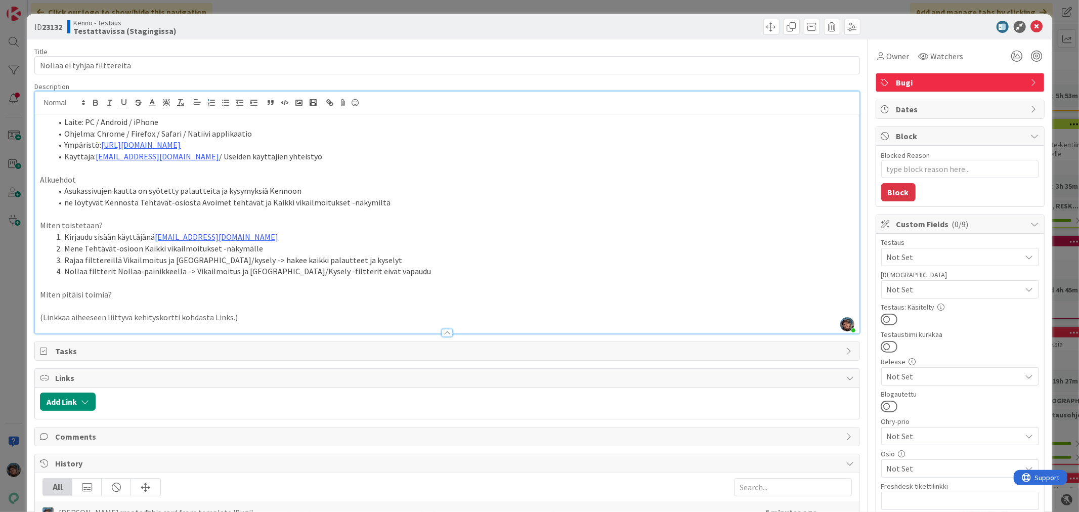
click at [117, 293] on p "Miten pitäisi toimia?" at bounding box center [447, 295] width 814 height 12
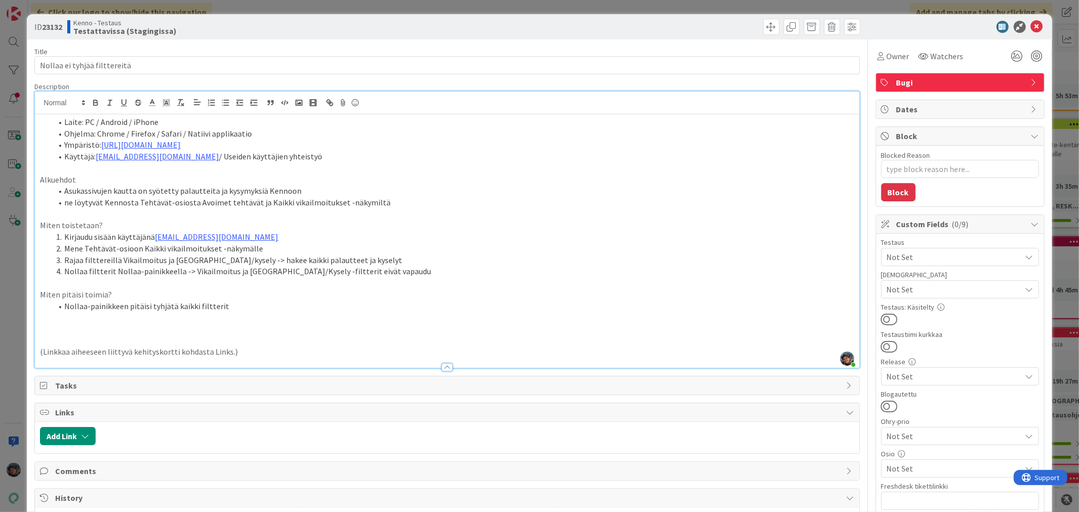
click at [62, 330] on p at bounding box center [447, 329] width 814 height 12
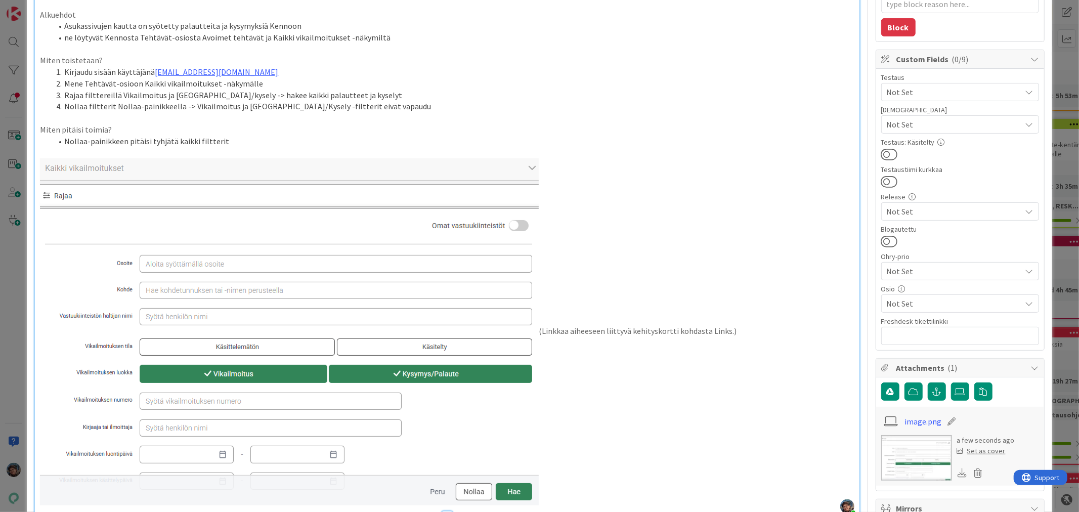
scroll to position [168, 0]
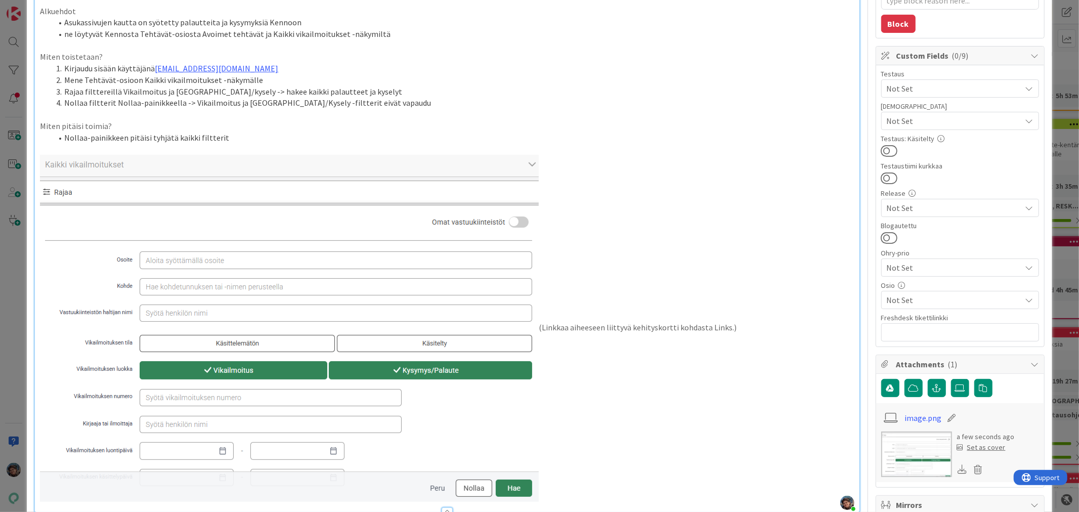
click at [539, 325] on p "(Linkkaa aiheeseen liittyvä kehityskortti kohdasta Links.)" at bounding box center [447, 328] width 814 height 347
click at [547, 326] on p "(Linkkaa aiheeseen liittyvä kehityskortti kohdasta Links.)" at bounding box center [447, 328] width 814 height 347
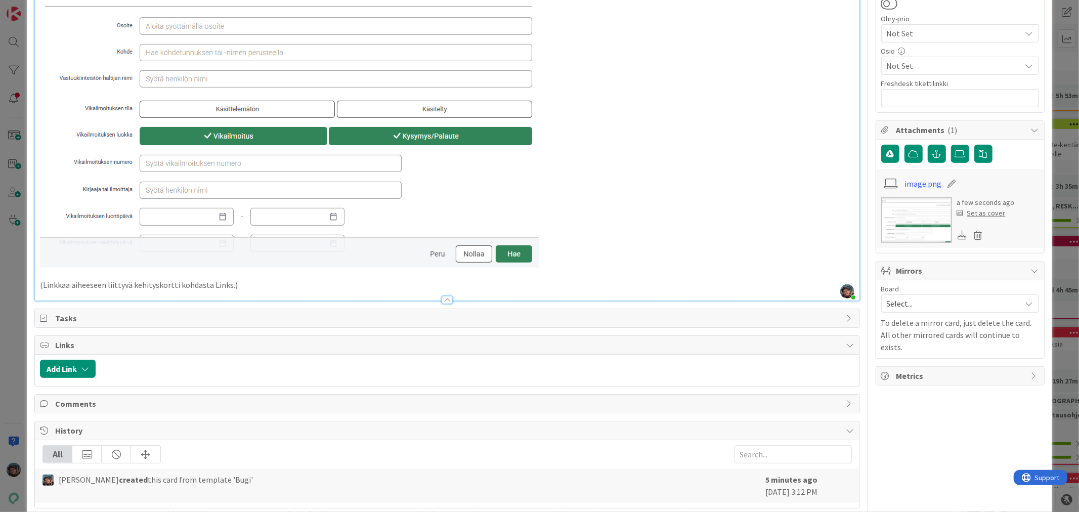
scroll to position [405, 0]
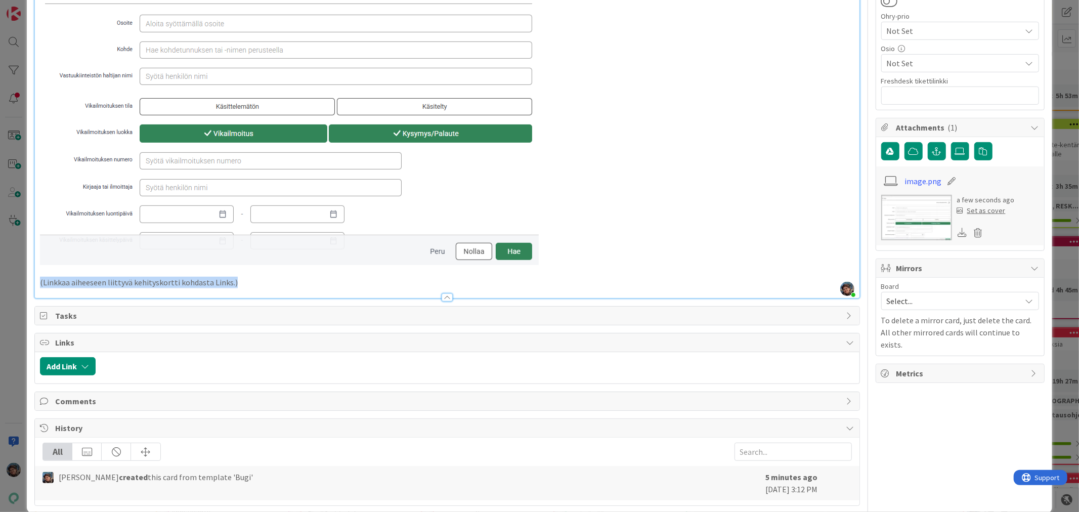
drag, startPoint x: 229, startPoint y: 284, endPoint x: 11, endPoint y: 285, distance: 218.4
click at [11, 285] on div "ID 23132 Kenno - Testaus Testattavissa (Stagingissa) Title 28 / 128 Nollaa ei t…" at bounding box center [539, 256] width 1079 height 512
click at [63, 362] on button "Add Link" at bounding box center [68, 366] width 56 height 18
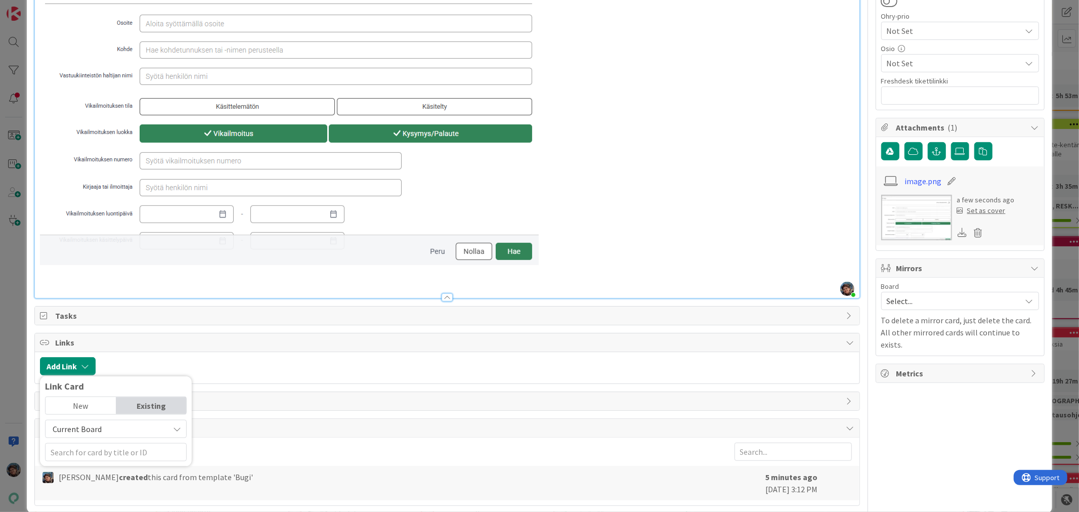
click at [91, 426] on span "Current Board" at bounding box center [77, 429] width 49 height 10
click at [76, 472] on span "All Boards" at bounding box center [121, 470] width 141 height 15
click at [88, 449] on input "text" at bounding box center [116, 452] width 142 height 18
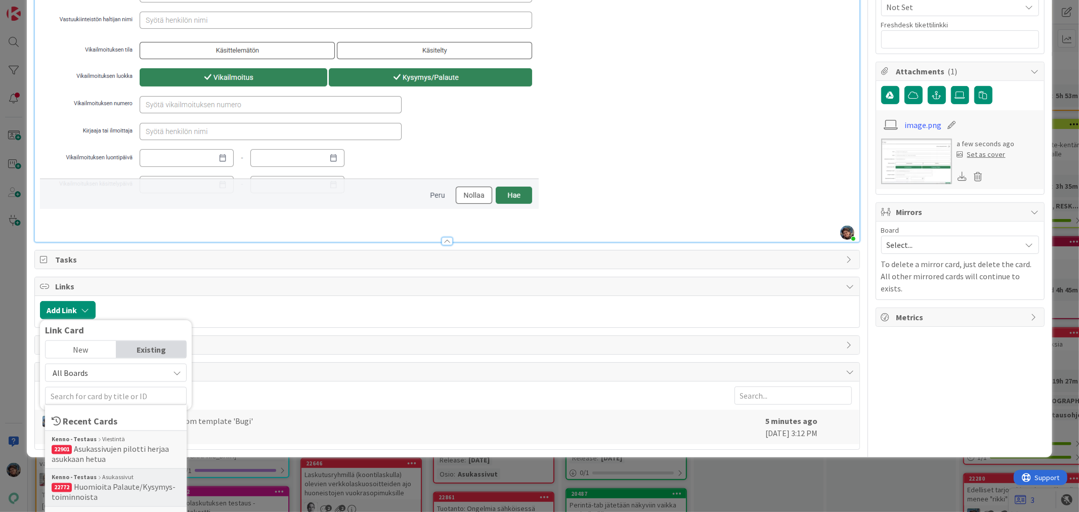
click at [93, 487] on span "Huomioita Palaute/Kysymys-toiminnoista" at bounding box center [114, 492] width 124 height 20
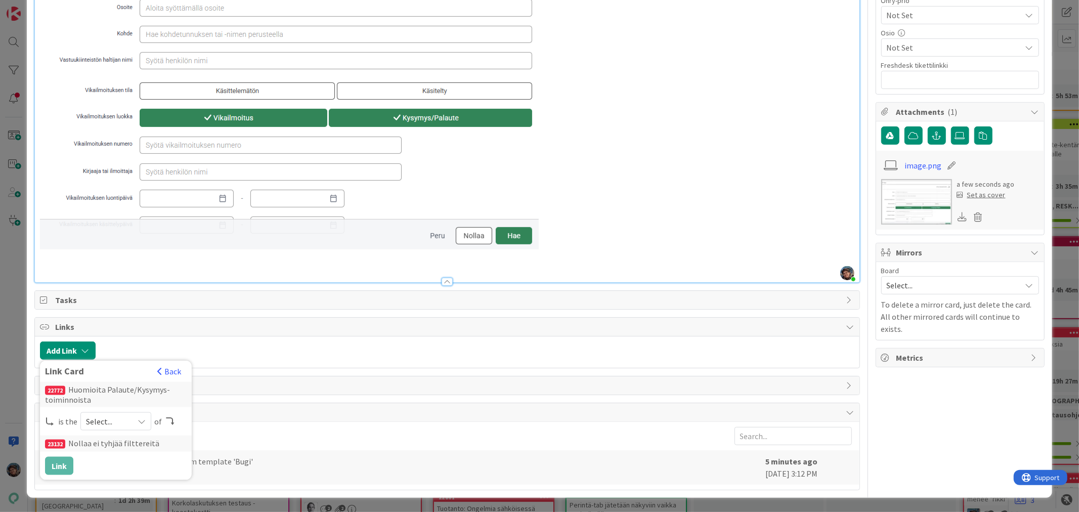
scroll to position [422, 0]
click at [100, 420] on span "Select..." at bounding box center [107, 421] width 42 height 14
click at [127, 373] on span "predecessor" at bounding box center [169, 379] width 114 height 15
click at [58, 463] on button "Link" at bounding box center [59, 466] width 28 height 18
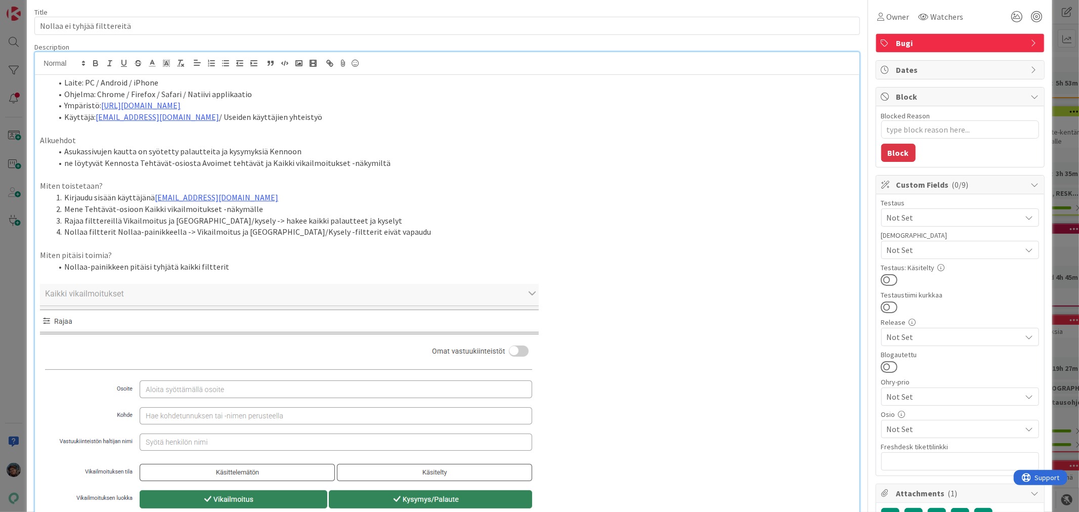
scroll to position [0, 0]
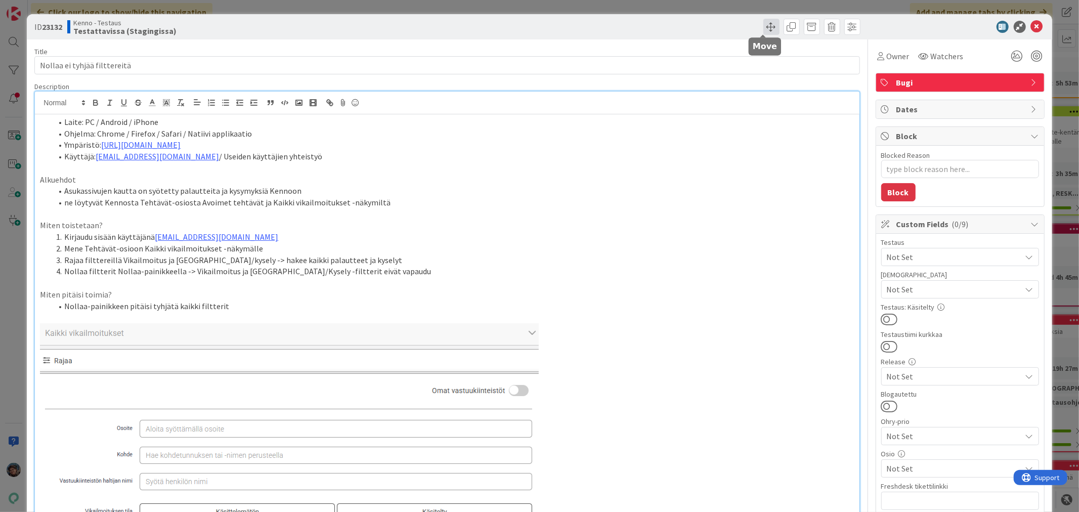
click at [763, 28] on span at bounding box center [771, 27] width 16 height 16
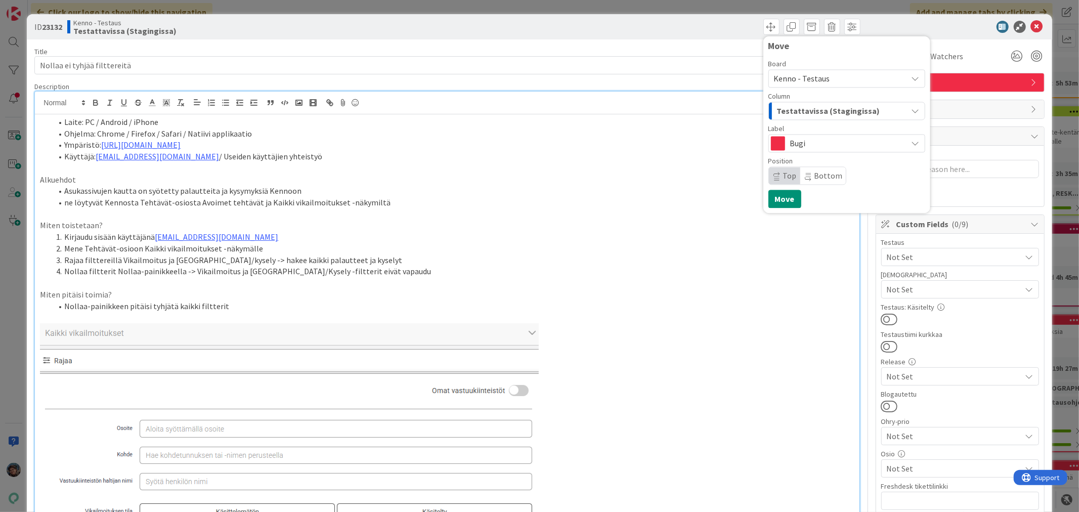
click at [805, 77] on span "Kenno - Testaus" at bounding box center [802, 78] width 56 height 10
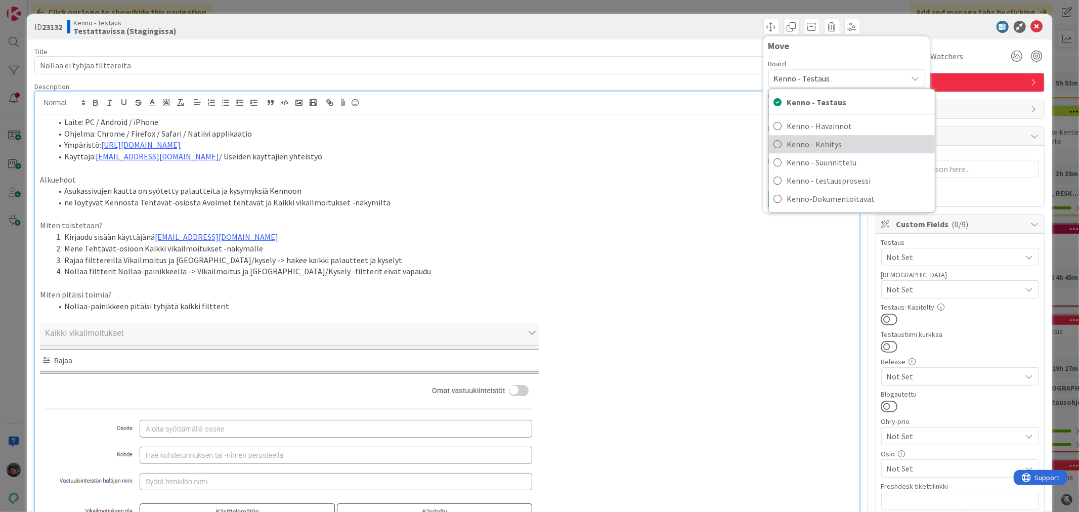
click at [837, 143] on span "Kenno - Kehitys" at bounding box center [858, 144] width 143 height 15
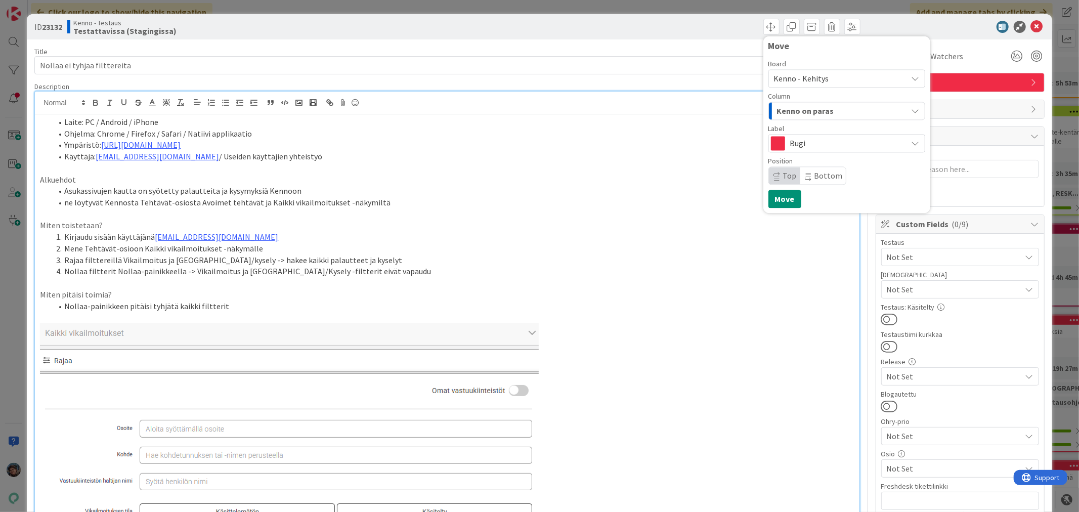
click at [836, 108] on div "Kenno on paras" at bounding box center [840, 111] width 133 height 16
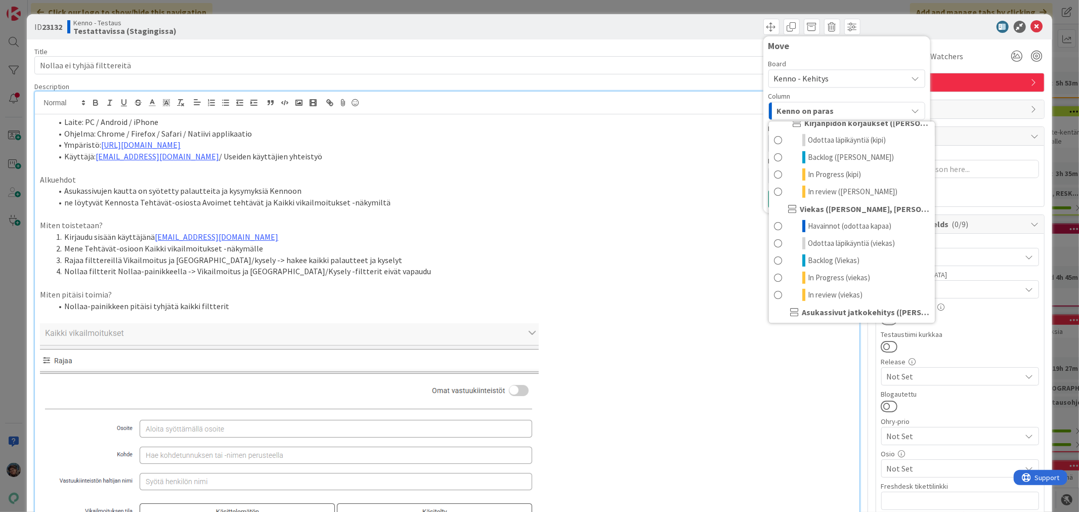
scroll to position [506, 0]
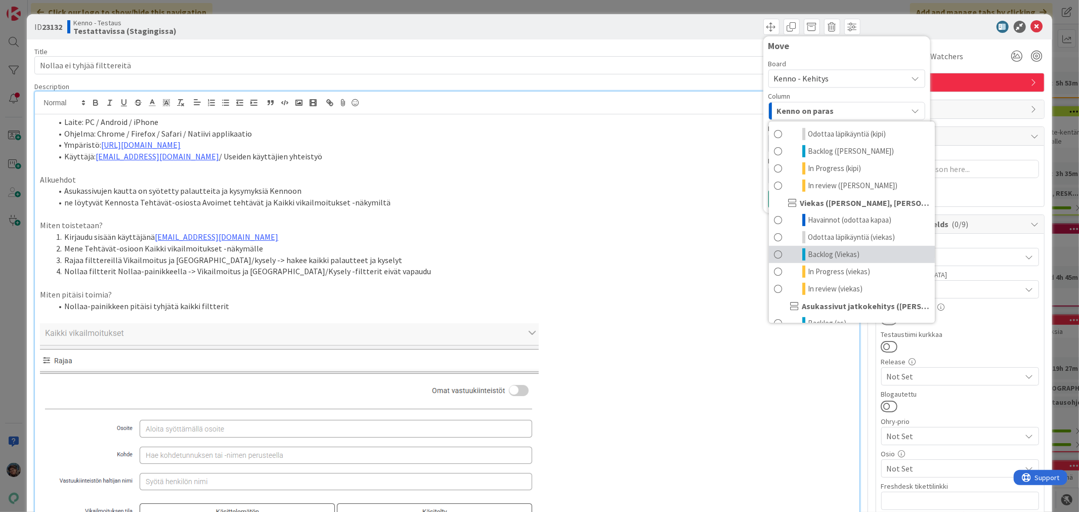
click at [823, 260] on span "Backlog (Viekas)" at bounding box center [834, 254] width 52 height 12
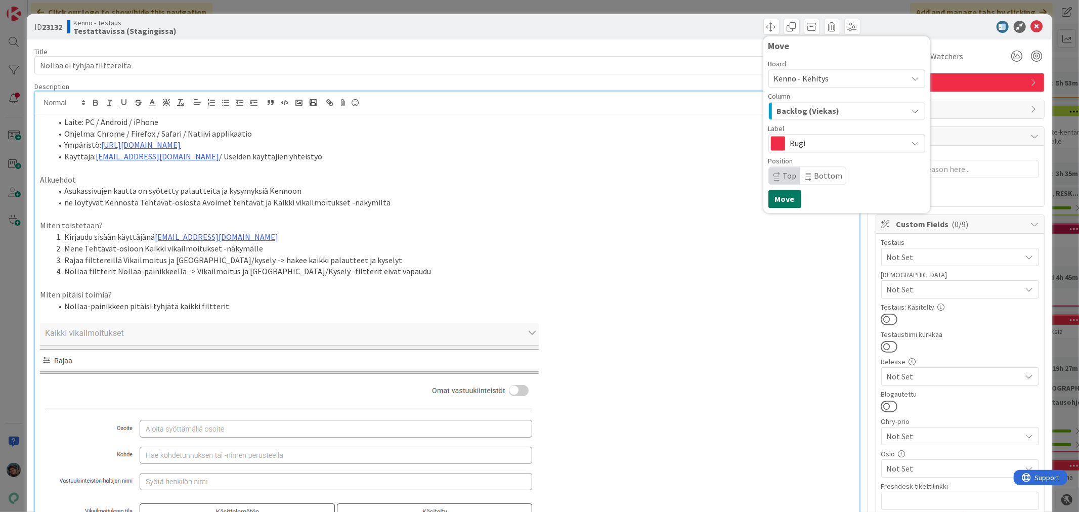
click at [777, 196] on button "Move" at bounding box center [784, 199] width 33 height 18
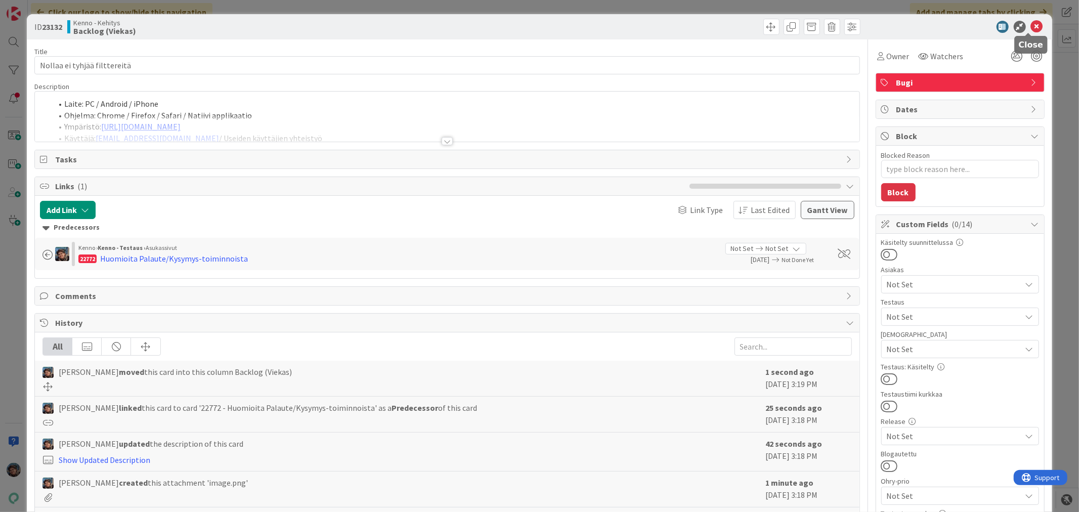
click at [1030, 26] on icon at bounding box center [1036, 27] width 12 height 12
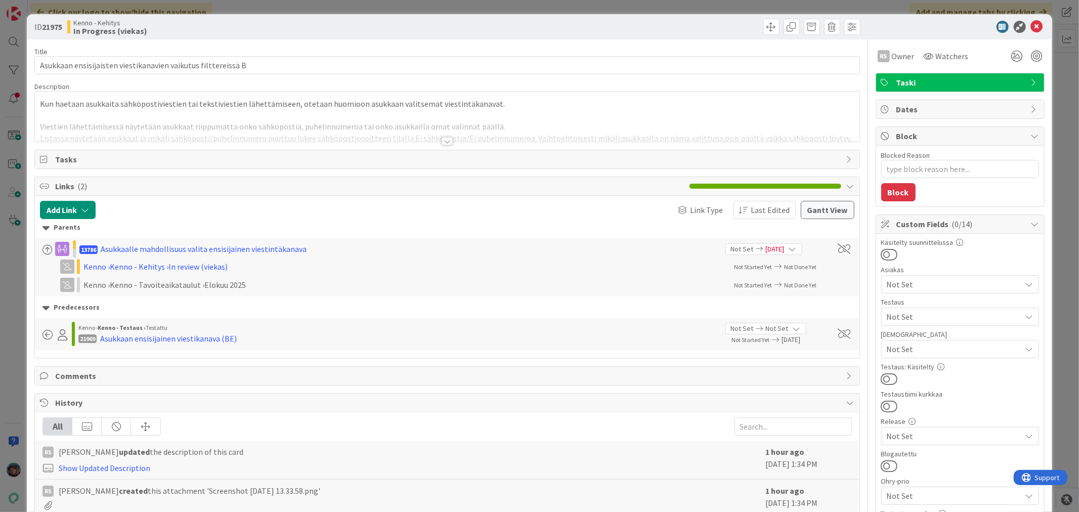
type textarea "x"
click at [445, 142] on div at bounding box center [446, 141] width 11 height 8
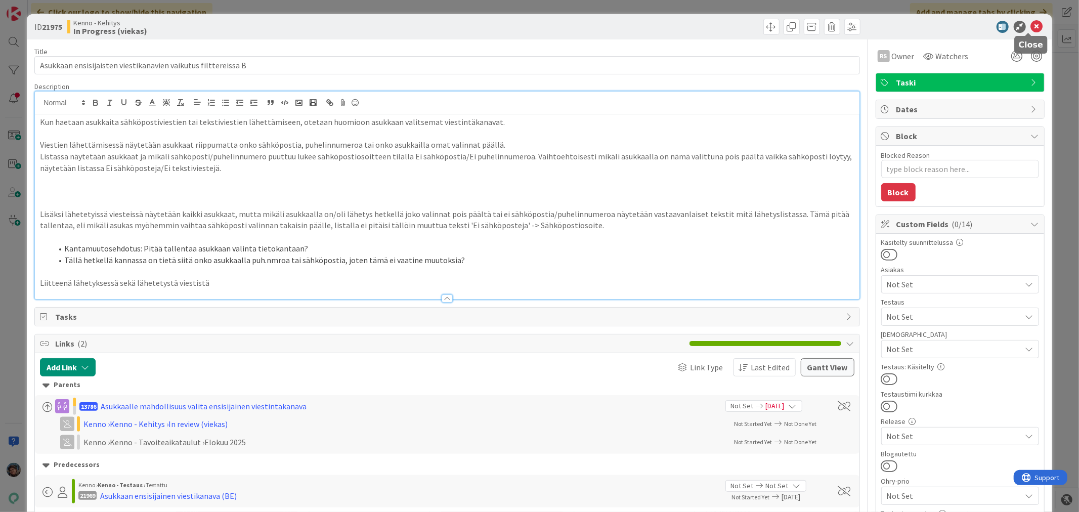
click at [1030, 31] on icon at bounding box center [1036, 27] width 12 height 12
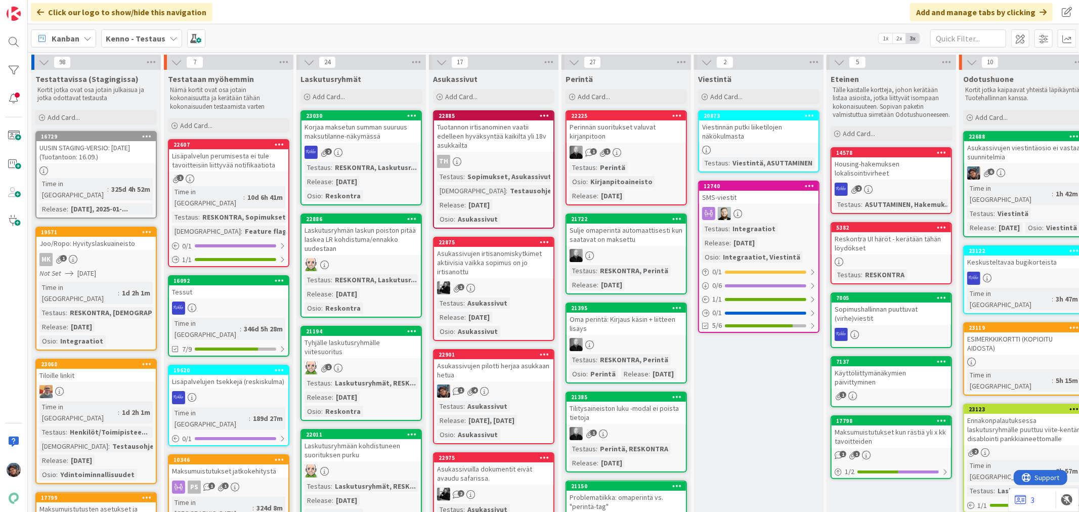
click at [527, 384] on div "1 4" at bounding box center [493, 390] width 119 height 13
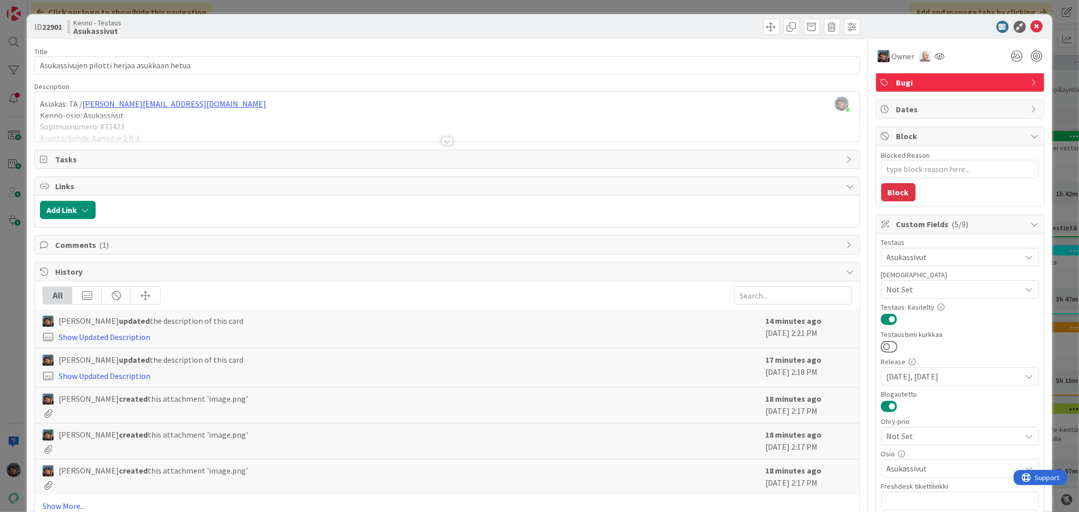
click at [441, 139] on div at bounding box center [446, 141] width 11 height 8
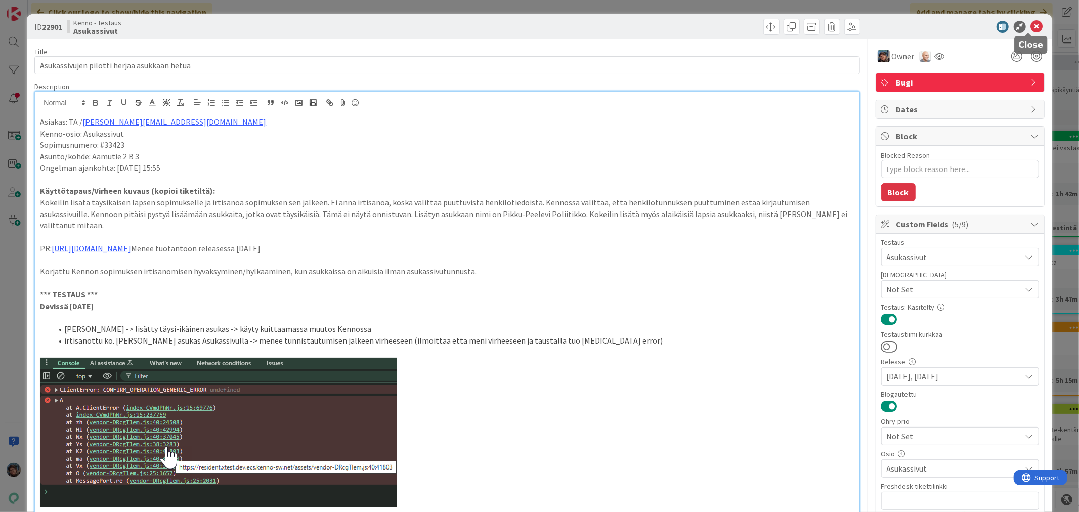
click at [1030, 24] on icon at bounding box center [1036, 27] width 12 height 12
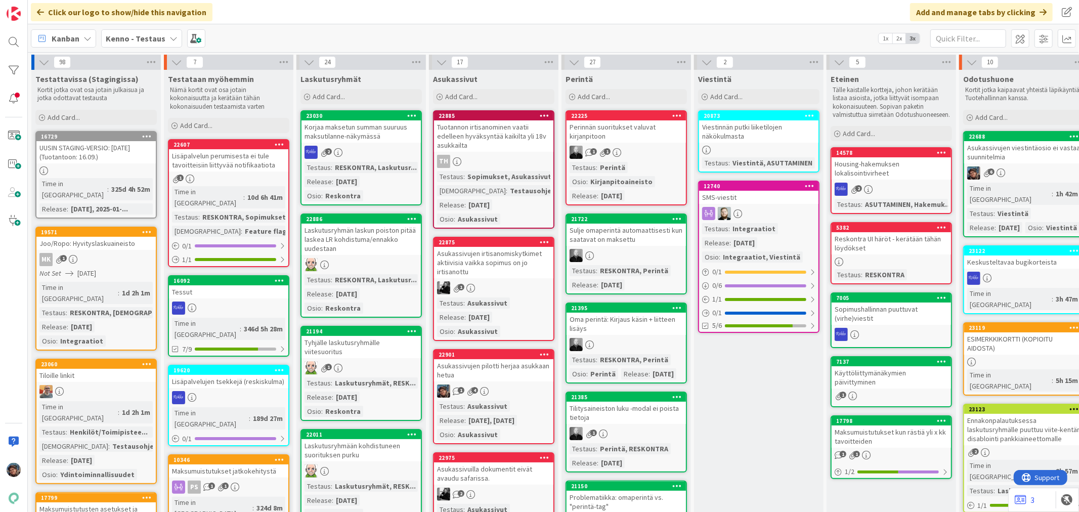
click at [523, 376] on div "Asukassivujen pilotti herjaa asukkaan hetua" at bounding box center [493, 370] width 119 height 22
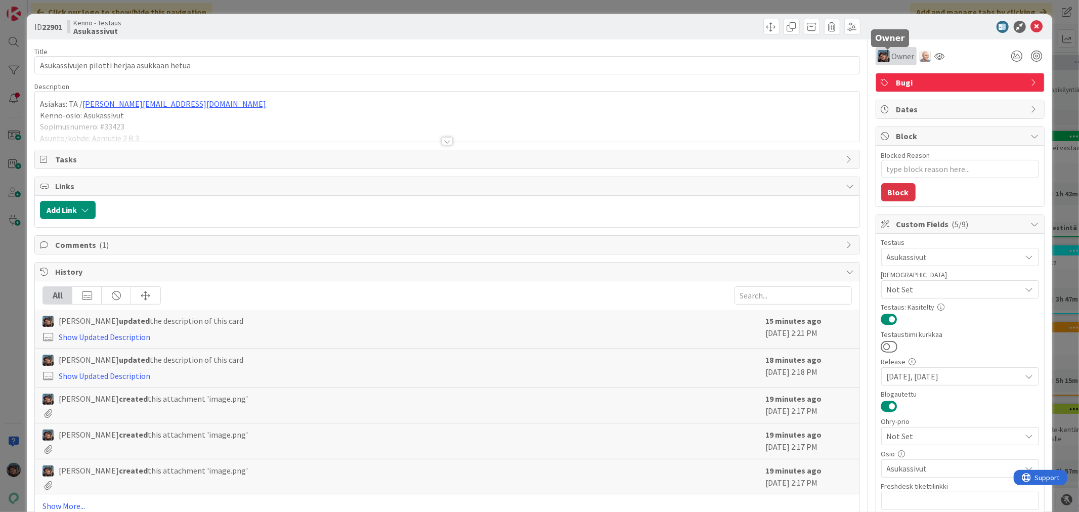
click at [891, 58] on span "Owner" at bounding box center [902, 56] width 23 height 12
type textarea "x"
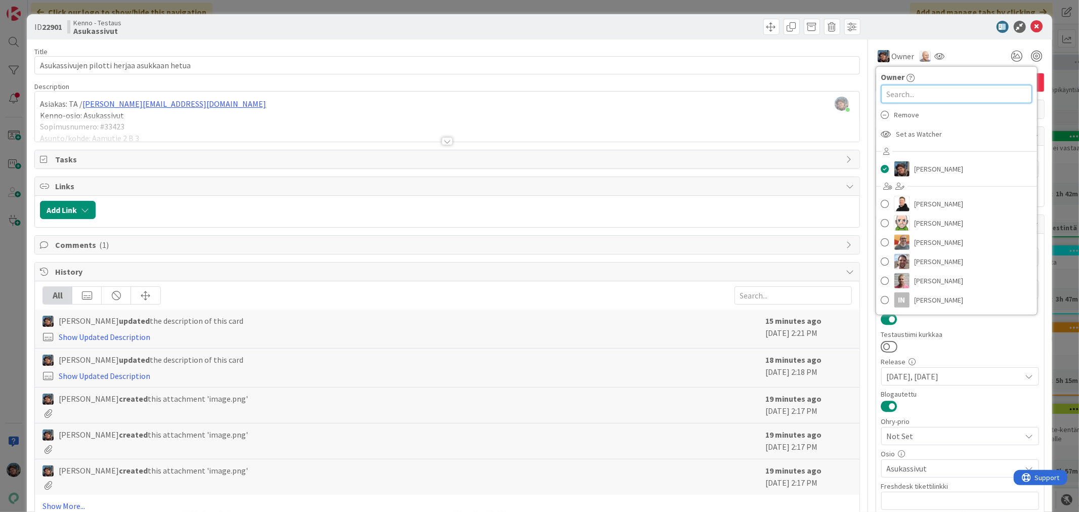
click at [906, 96] on input "text" at bounding box center [956, 94] width 151 height 18
type input "to"
click at [920, 241] on span "[PERSON_NAME]" at bounding box center [938, 242] width 49 height 15
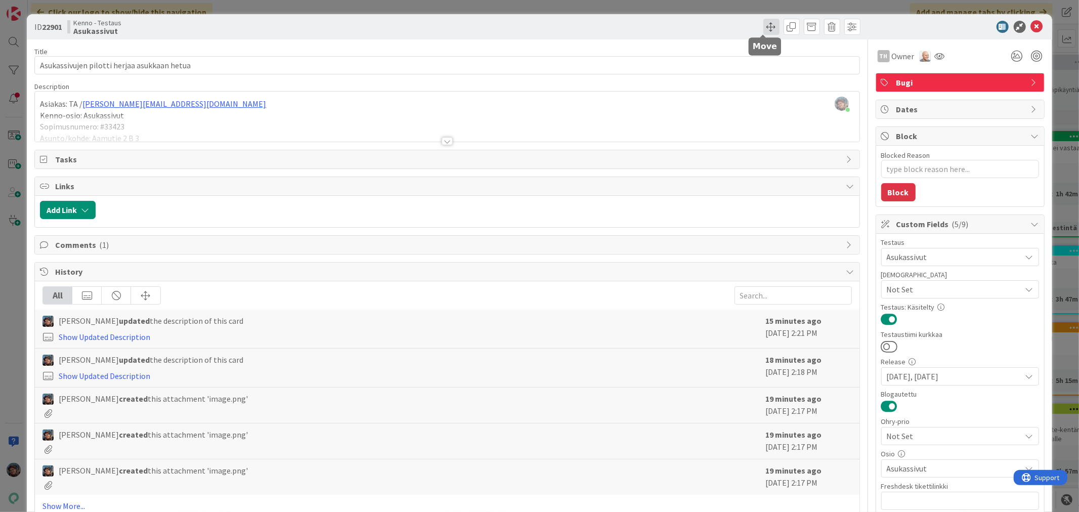
click at [765, 28] on span at bounding box center [771, 27] width 16 height 16
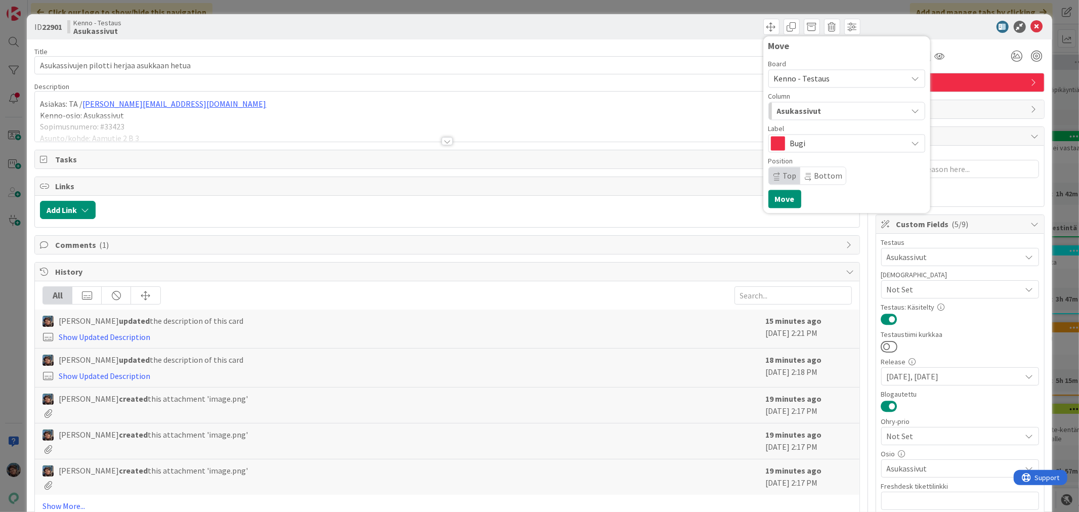
click at [813, 79] on span "Kenno - Testaus" at bounding box center [802, 78] width 56 height 10
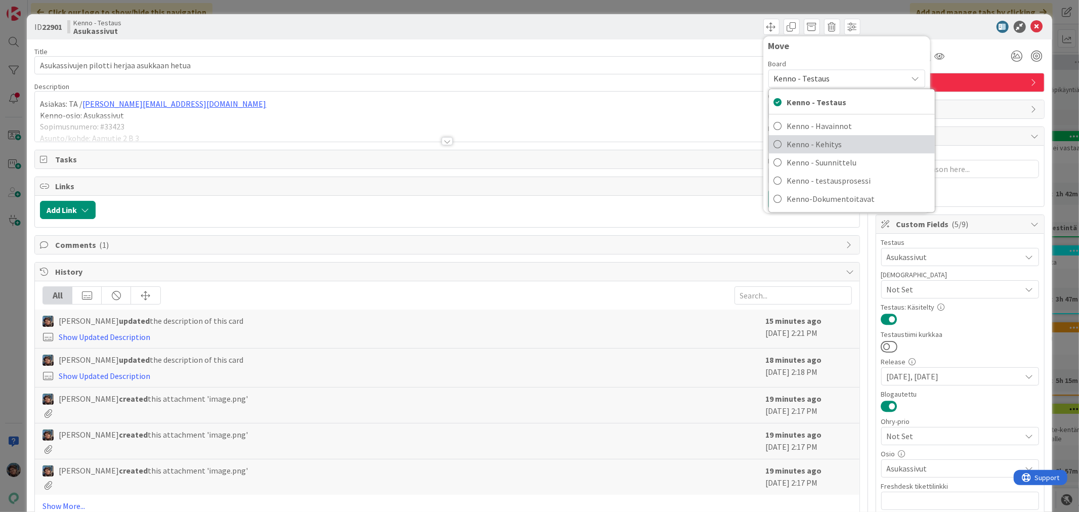
click at [814, 142] on span "Kenno - Kehitys" at bounding box center [858, 144] width 143 height 15
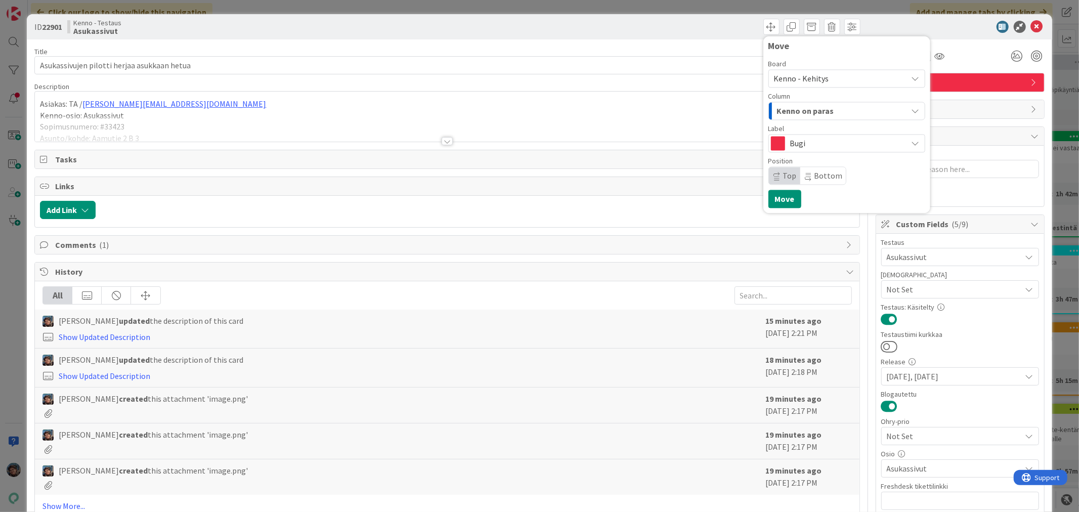
click at [822, 109] on span "Kenno on paras" at bounding box center [805, 110] width 57 height 13
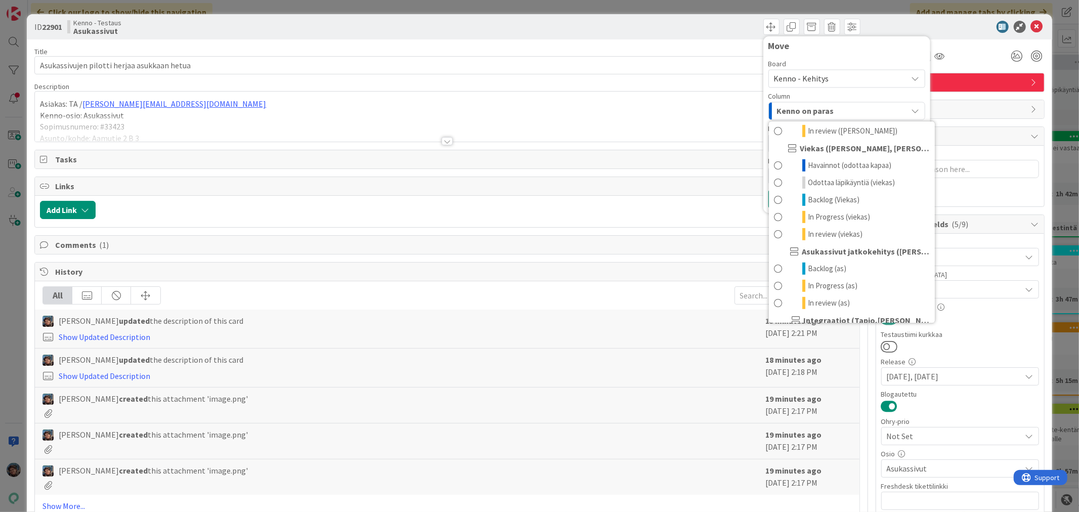
scroll to position [562, 0]
click at [847, 204] on span "Backlog (Viekas)" at bounding box center [834, 198] width 52 height 12
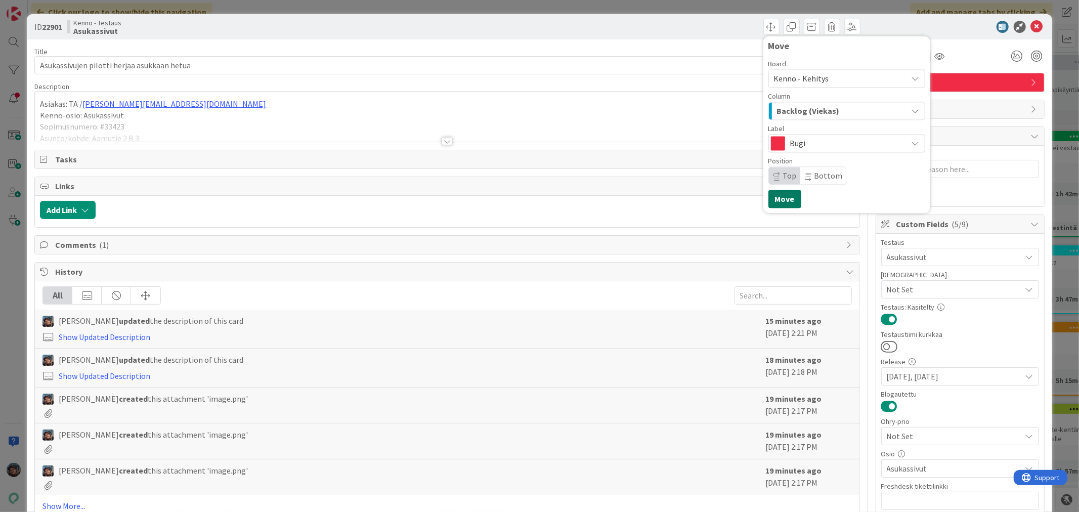
click at [783, 201] on button "Move" at bounding box center [784, 199] width 33 height 18
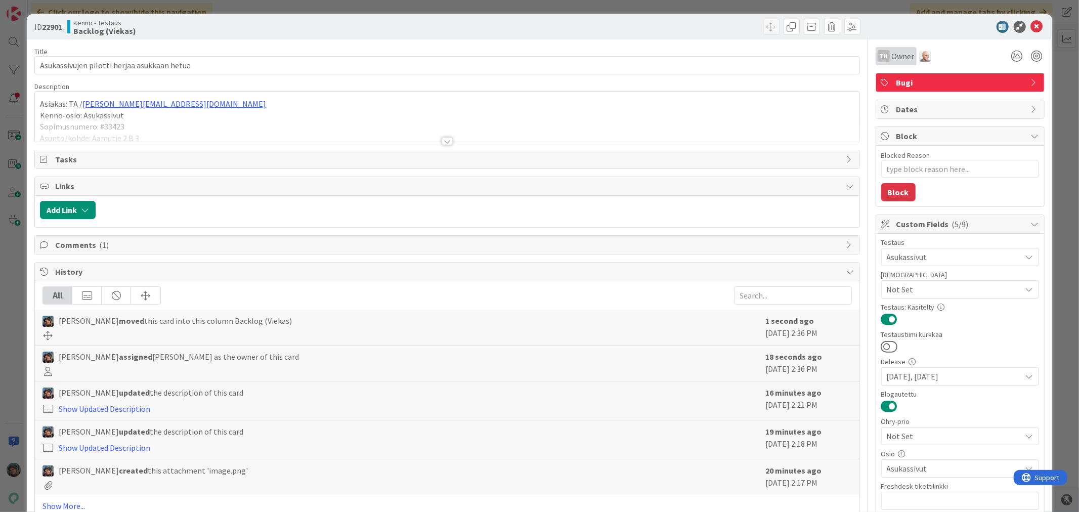
type textarea "x"
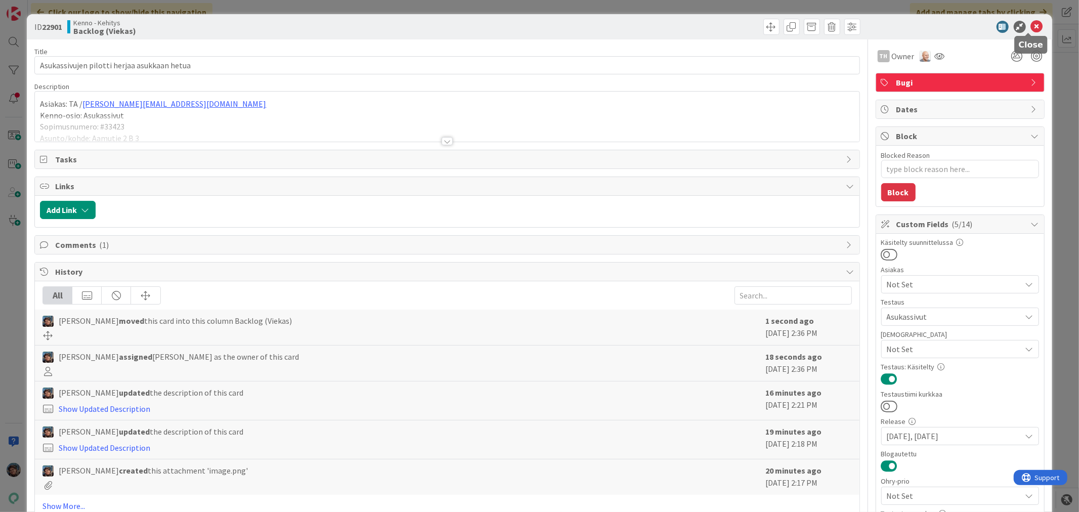
click at [1030, 24] on icon at bounding box center [1036, 27] width 12 height 12
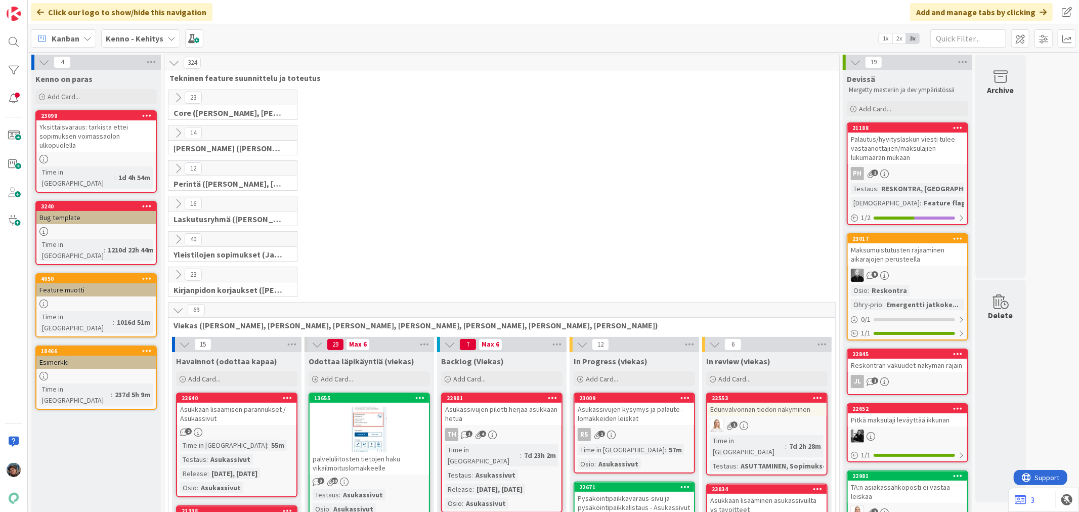
click at [521, 450] on div "7d 23h 2m" at bounding box center [539, 455] width 37 height 11
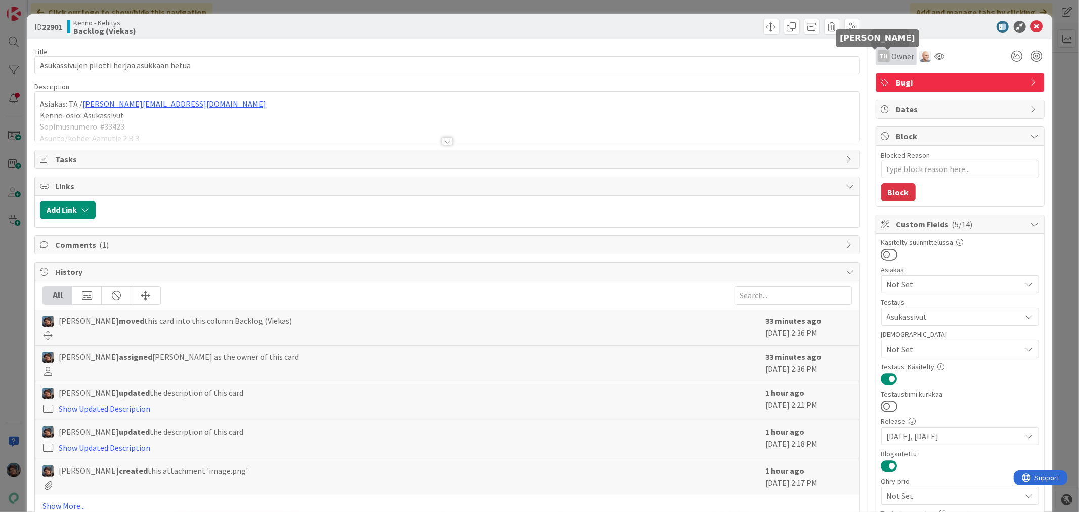
click at [878, 60] on div "TH" at bounding box center [883, 56] width 12 height 12
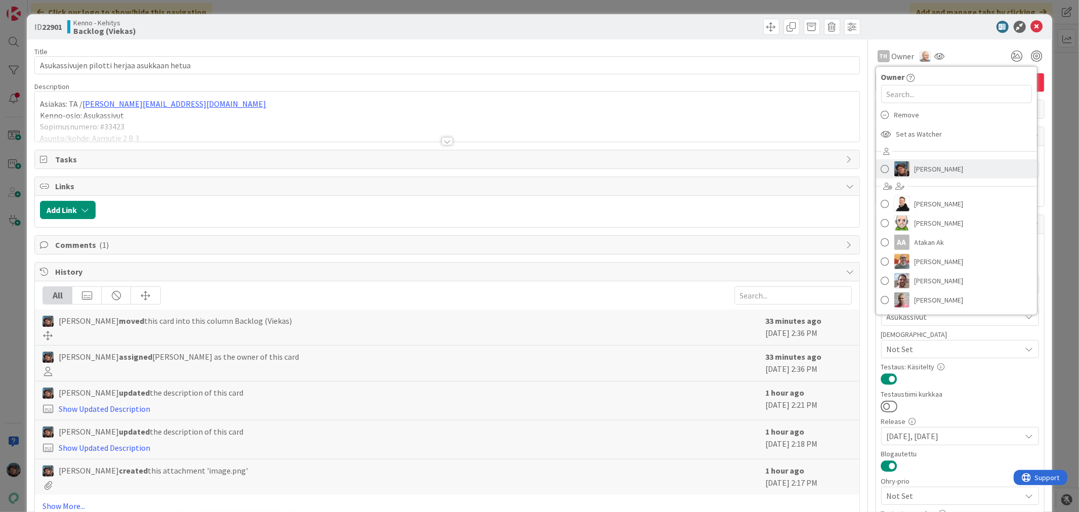
click at [914, 167] on span "[PERSON_NAME]" at bounding box center [938, 168] width 49 height 15
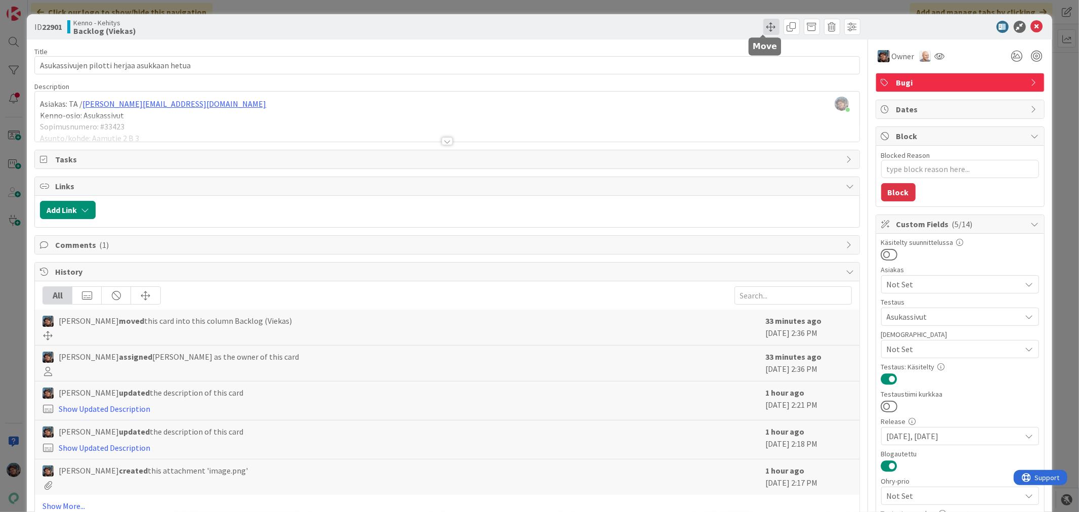
click at [763, 23] on span at bounding box center [771, 27] width 16 height 16
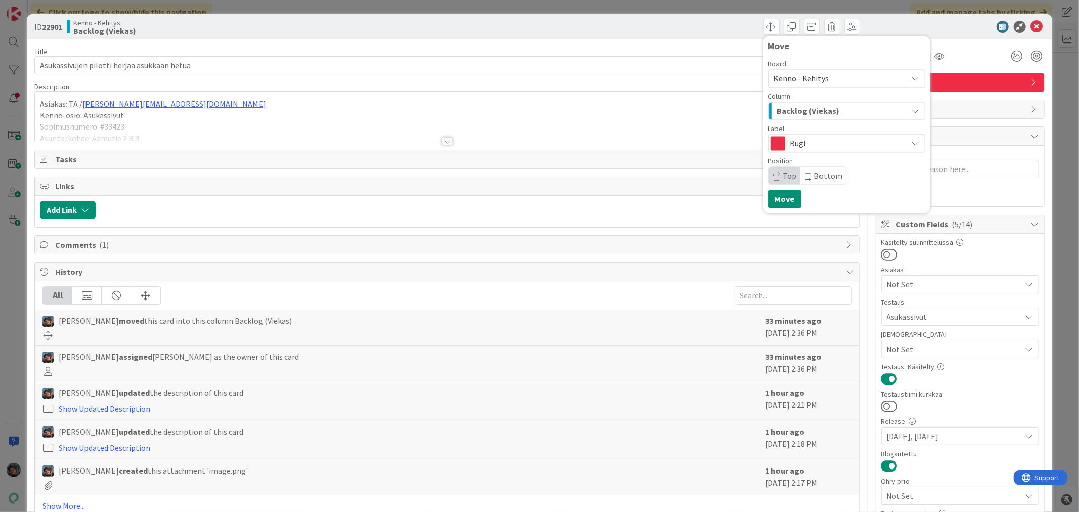
click at [802, 77] on span "Kenno - Kehitys" at bounding box center [801, 78] width 55 height 10
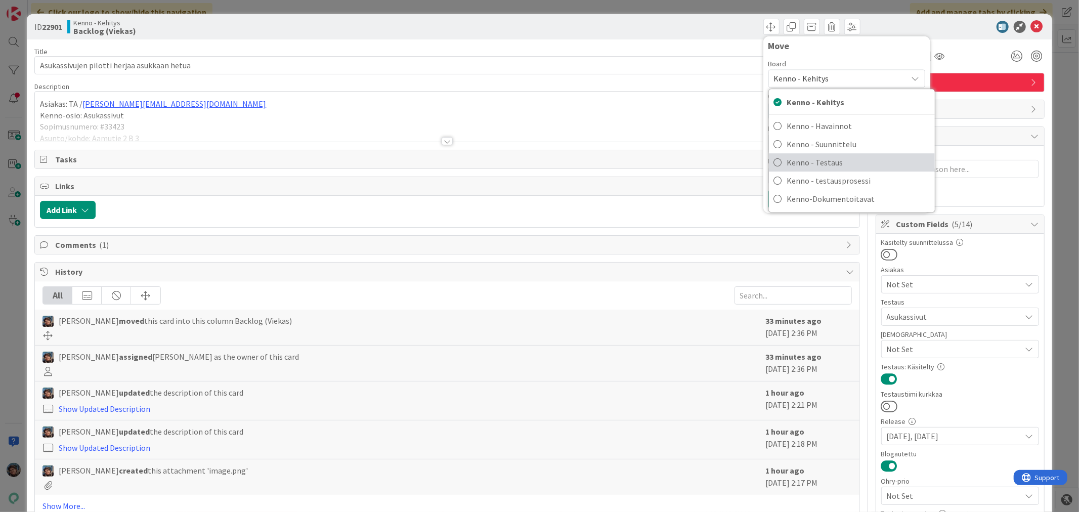
click at [835, 164] on span "Kenno - Testaus" at bounding box center [858, 162] width 143 height 15
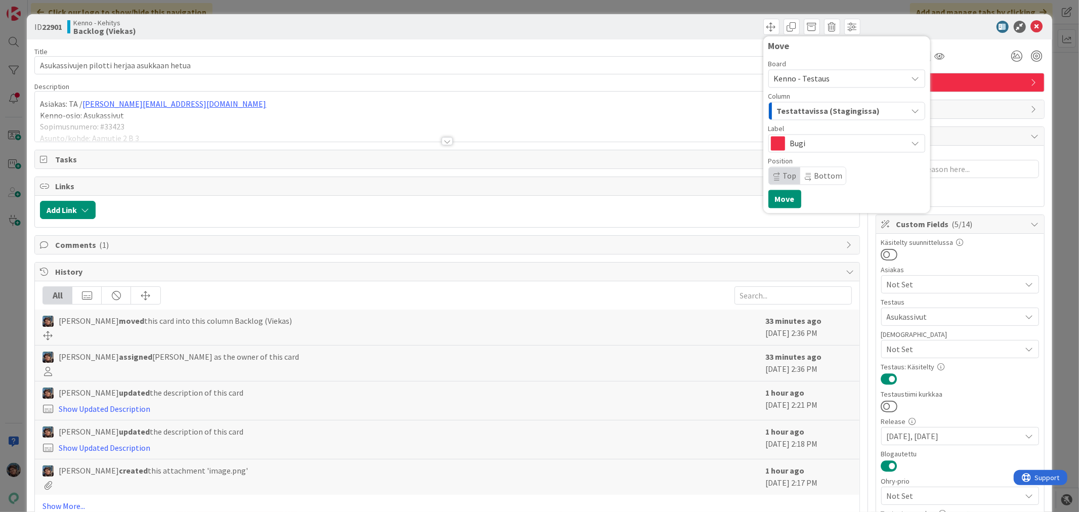
click at [832, 113] on span "Testattavissa (Stagingissa)" at bounding box center [828, 110] width 103 height 13
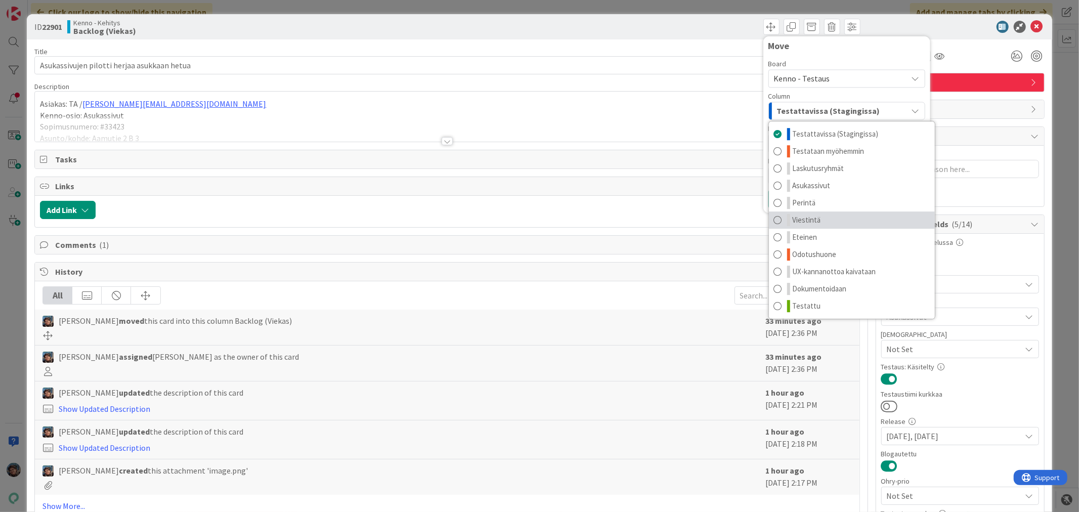
click at [812, 220] on link "Viestintä" at bounding box center [852, 219] width 166 height 17
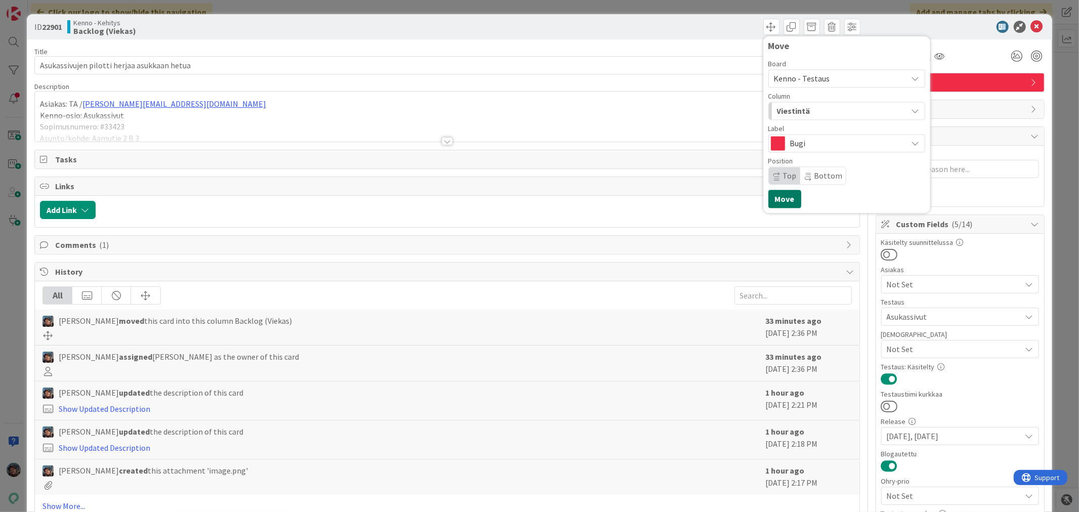
click at [774, 196] on button "Move" at bounding box center [784, 199] width 33 height 18
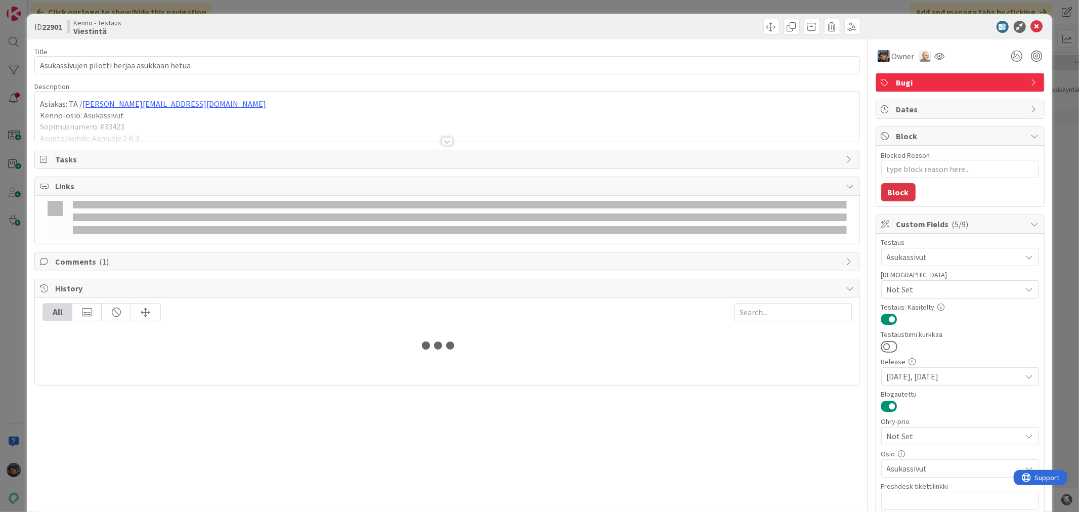
type textarea "x"
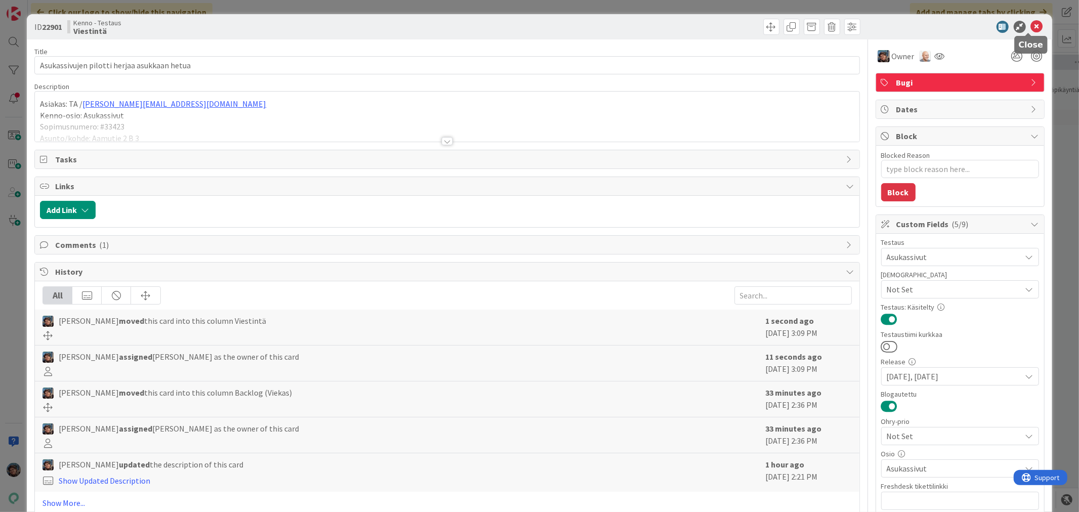
click at [1030, 27] on icon at bounding box center [1036, 27] width 12 height 12
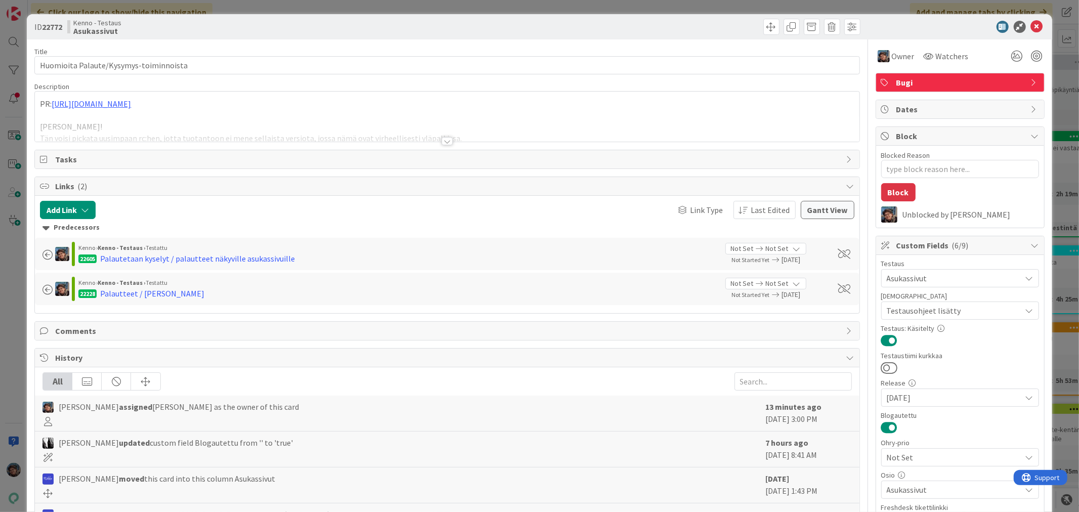
click at [441, 139] on div at bounding box center [446, 141] width 11 height 8
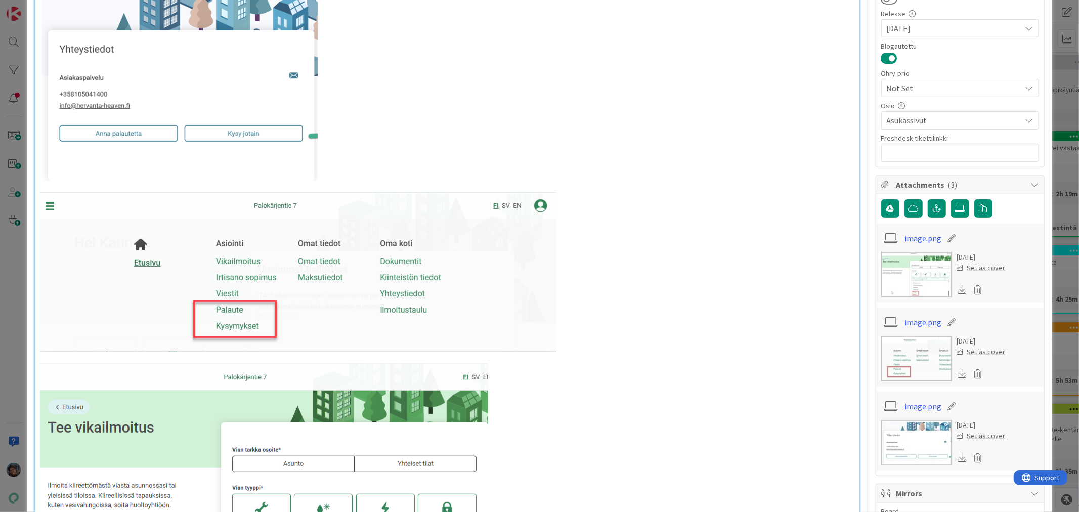
scroll to position [168, 0]
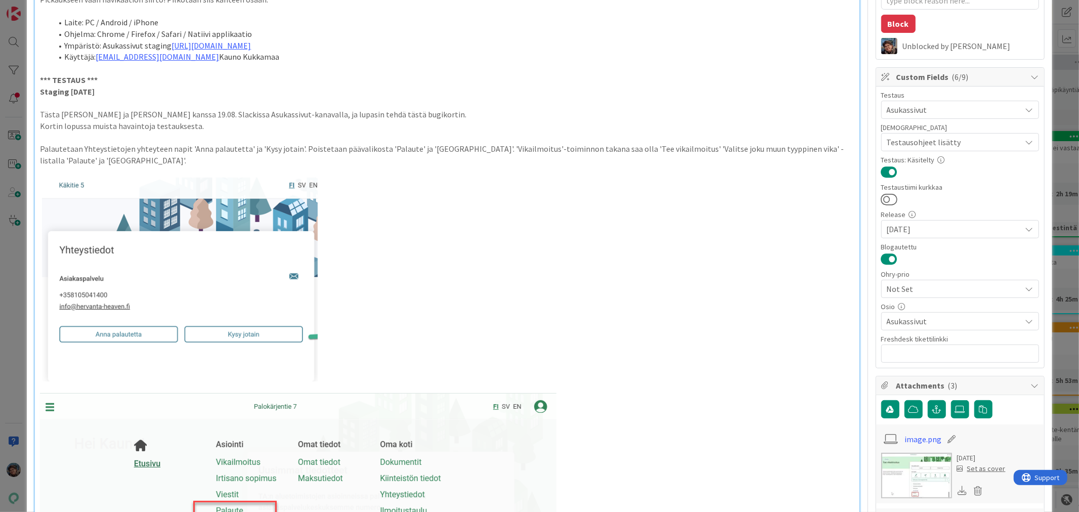
type textarea "x"
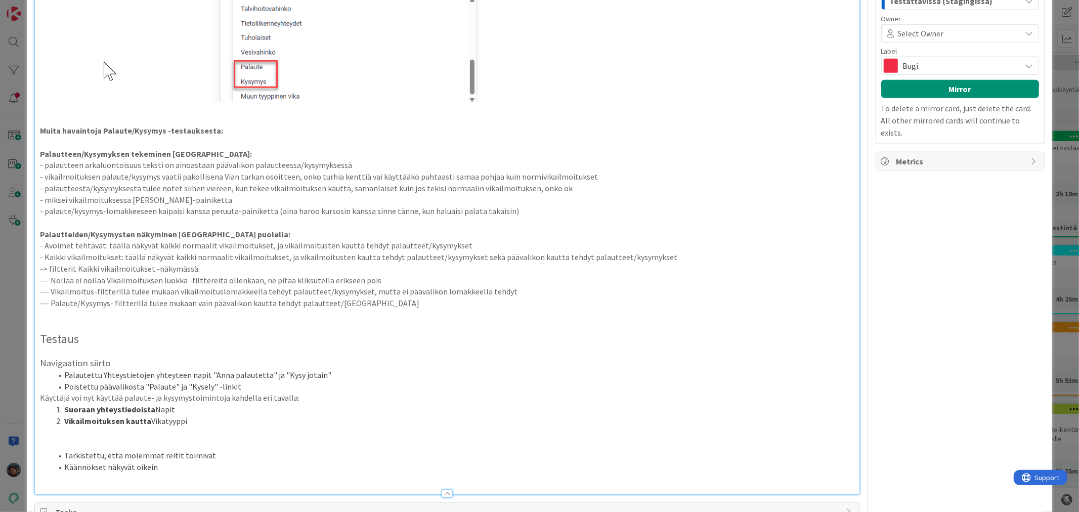
scroll to position [955, 0]
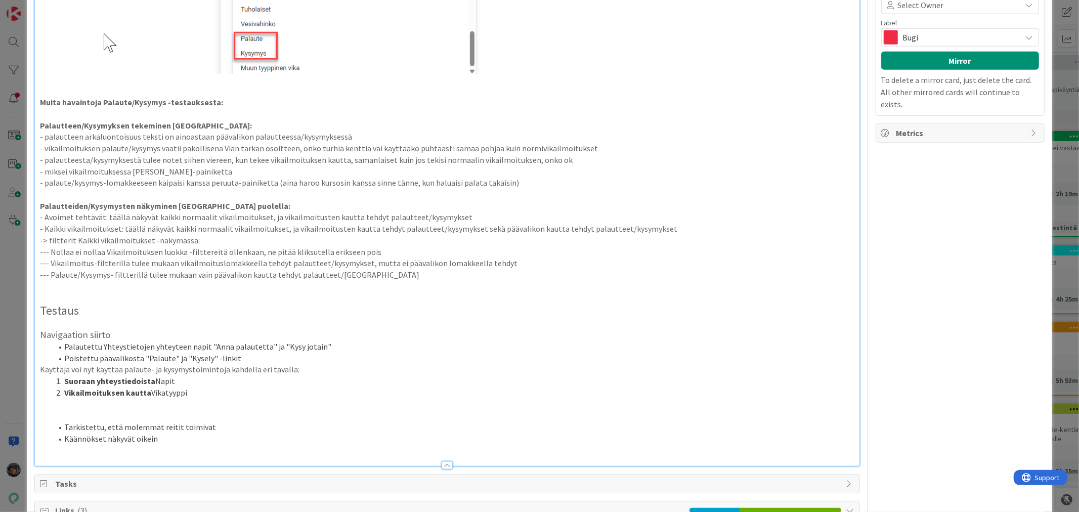
click at [177, 439] on li "Käännökset näkyvät oikein" at bounding box center [452, 439] width 801 height 12
drag, startPoint x: 114, startPoint y: 473, endPoint x: 34, endPoint y: 453, distance: 82.3
click at [72, 504] on p at bounding box center [447, 508] width 814 height 12
click at [58, 497] on p at bounding box center [447, 496] width 814 height 12
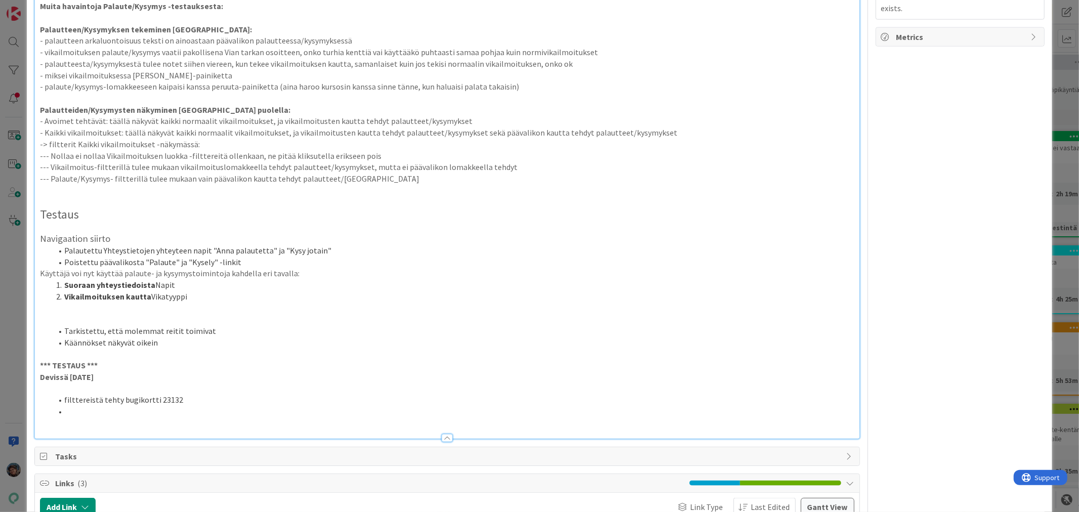
scroll to position [1011, 0]
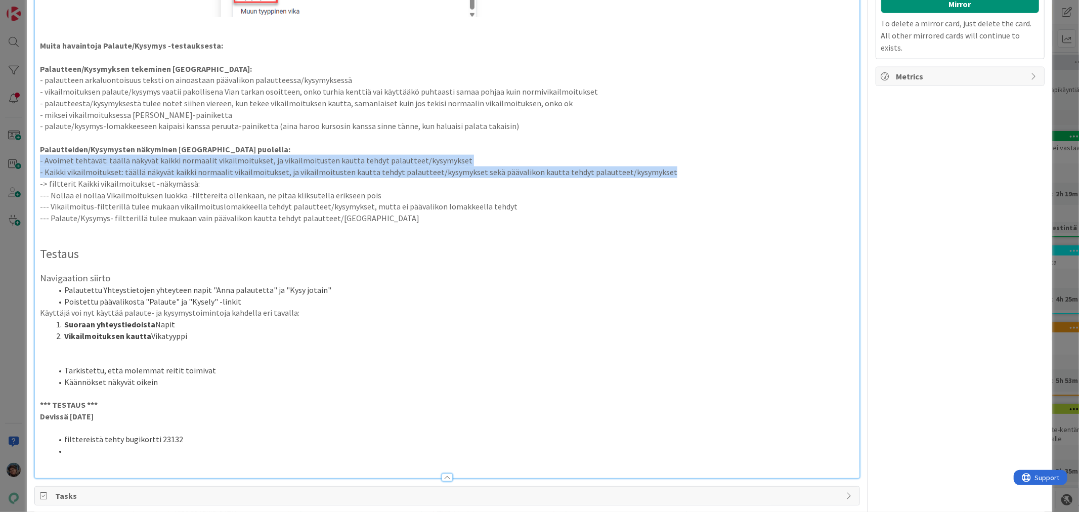
drag, startPoint x: 58, startPoint y: 153, endPoint x: 735, endPoint y: 177, distance: 677.5
copy div "- Avoimet tehtävät: täällä näkyvät kaikki normaalit vikailmoitukset, ja vikailm…"
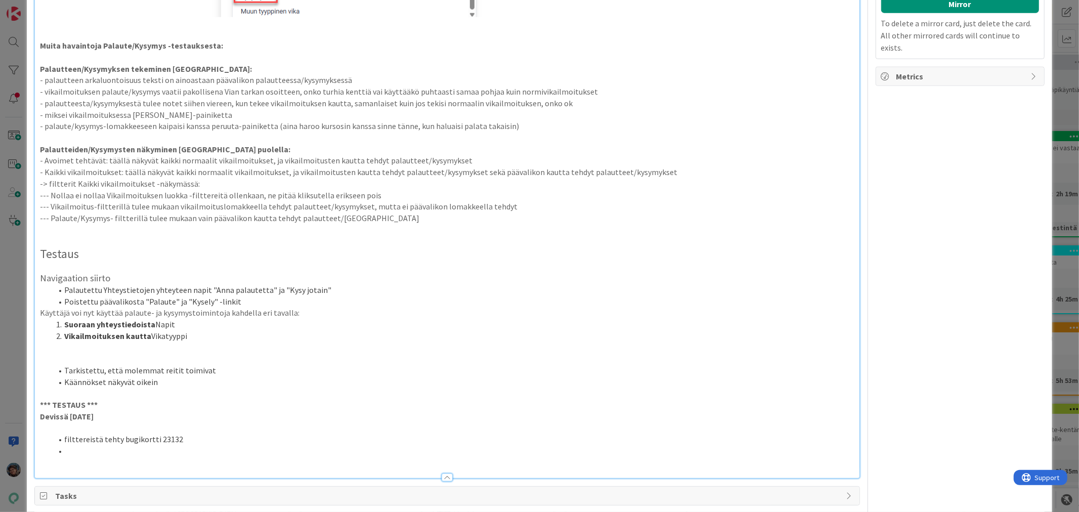
click at [79, 451] on li at bounding box center [452, 451] width 801 height 12
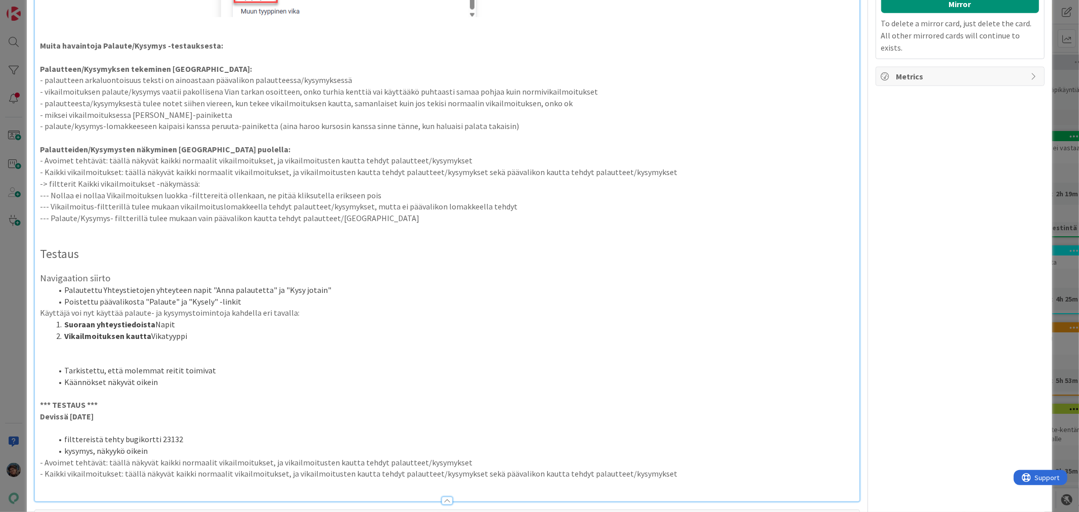
click at [153, 452] on li "kysymys, näkyykö oikein" at bounding box center [452, 451] width 801 height 12
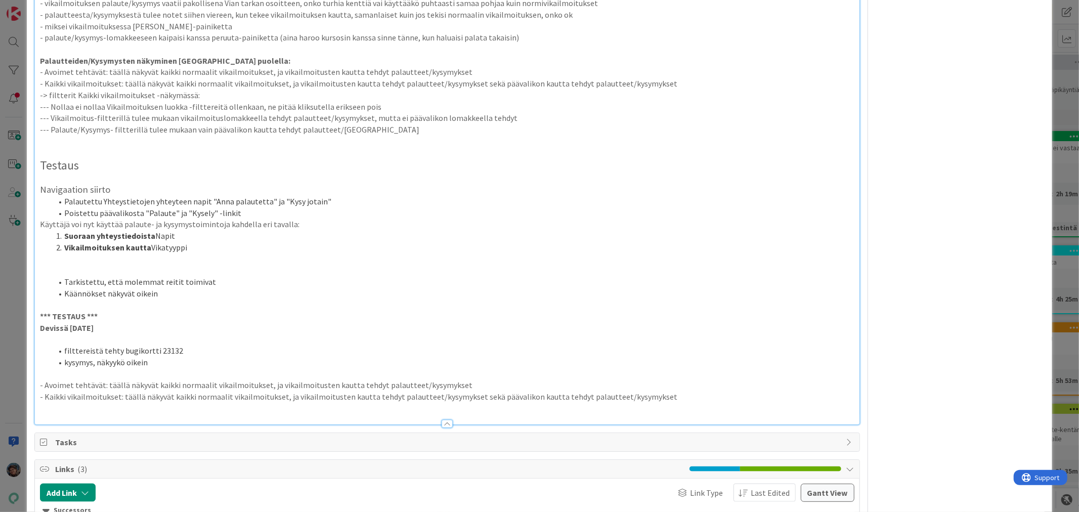
scroll to position [1180, 0]
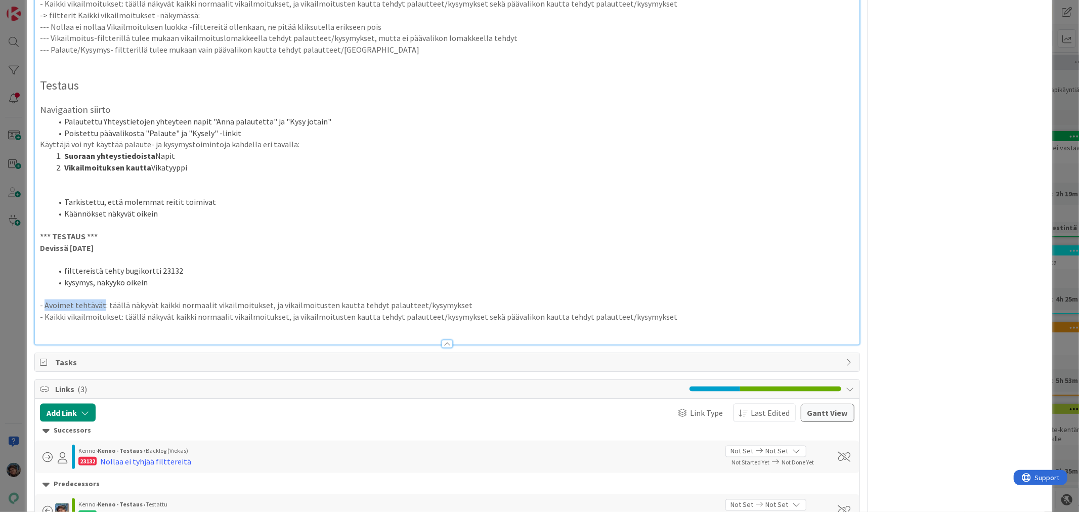
drag, startPoint x: 43, startPoint y: 305, endPoint x: 102, endPoint y: 304, distance: 58.2
click at [102, 304] on p "- Avoimet tehtävät: täällä näkyvät kaikki normaalit vikailmoitukset, ja vikailm…" at bounding box center [447, 305] width 814 height 12
drag, startPoint x: 44, startPoint y: 318, endPoint x: 119, endPoint y: 316, distance: 74.9
click at [119, 316] on p "- Kaikki vikailmoitukset: täällä näkyvät kaikki normaalit vikailmoitukset, ja v…" at bounding box center [447, 317] width 814 height 12
click at [159, 282] on li "kysymys, näkyykö oikein" at bounding box center [452, 283] width 801 height 12
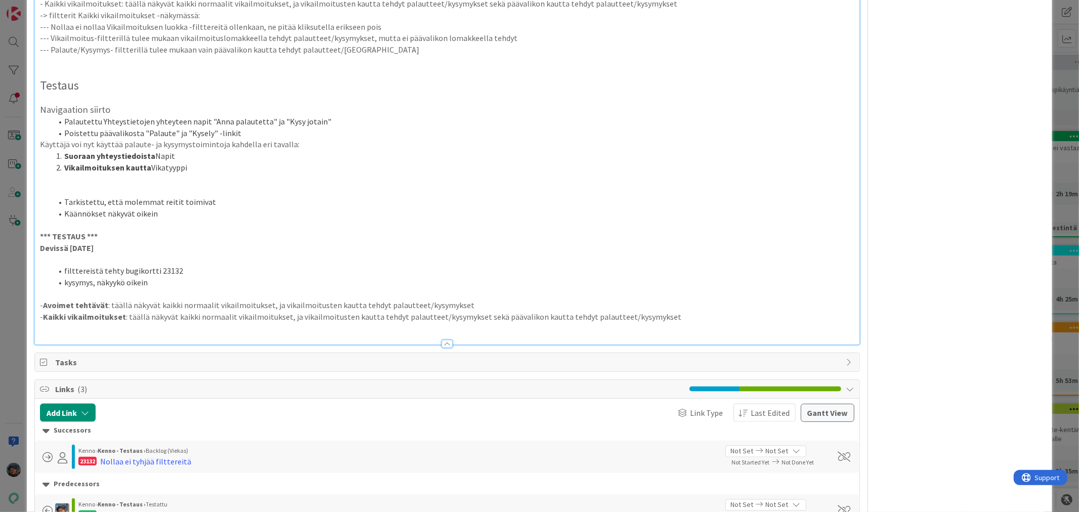
click at [180, 269] on li "filttereistä tehty bugikortti 23132" at bounding box center [452, 271] width 801 height 12
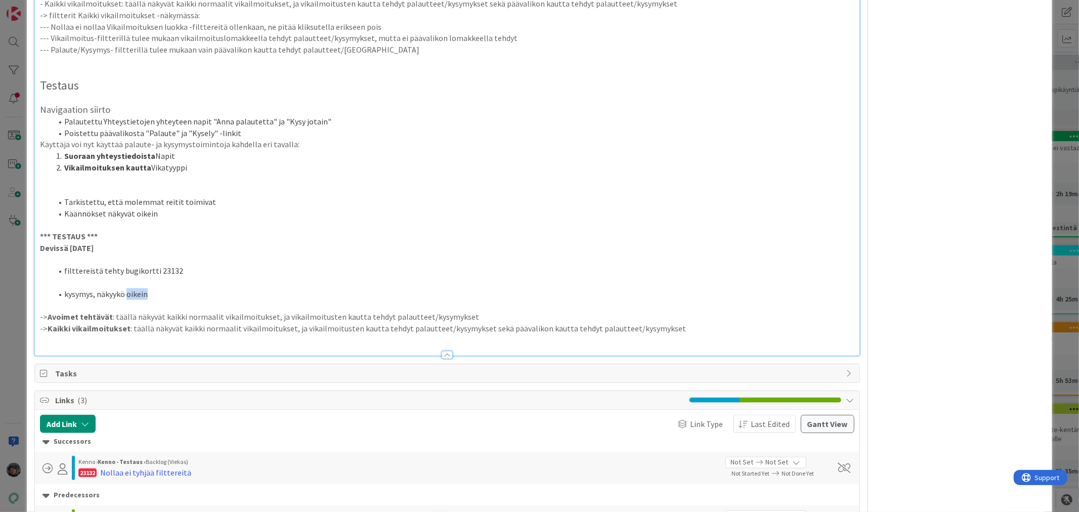
drag, startPoint x: 127, startPoint y: 293, endPoint x: 164, endPoint y: 292, distance: 37.4
click at [164, 292] on li "kysymys, näkyykö oikein" at bounding box center [452, 294] width 801 height 12
click at [172, 292] on li "kysymys, näkyykö Palautteet ja kysymykset näissä oikein:" at bounding box center [452, 294] width 801 height 12
drag, startPoint x: 518, startPoint y: 331, endPoint x: 558, endPoint y: 327, distance: 40.6
click at [555, 327] on p "-> Kaikki vikailmoitukset : täällä näkyvät kaikki normaalit vikailmoitukset, ja…" at bounding box center [447, 329] width 814 height 12
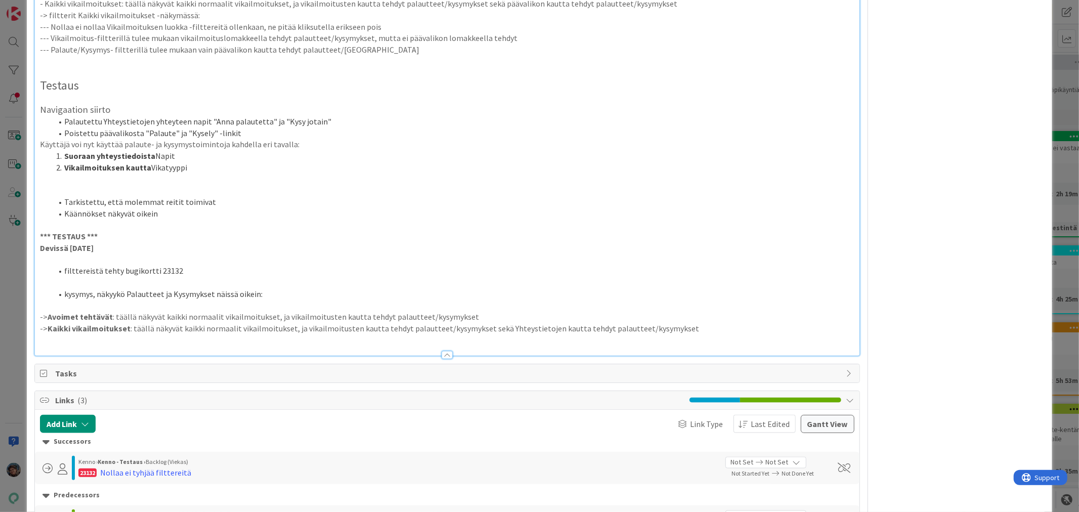
click at [263, 292] on li "kysymys, näkyykö Palautteet ja Kysymykset näissä oikein:" at bounding box center [452, 294] width 801 height 12
drag, startPoint x: 520, startPoint y: 293, endPoint x: 700, endPoint y: 290, distance: 180.5
click at [700, 290] on li "kysymys, näkyykö Palautteet ja Kysymykset näissä oikein, pitäisikö molempaa kau…" at bounding box center [452, 294] width 801 height 12
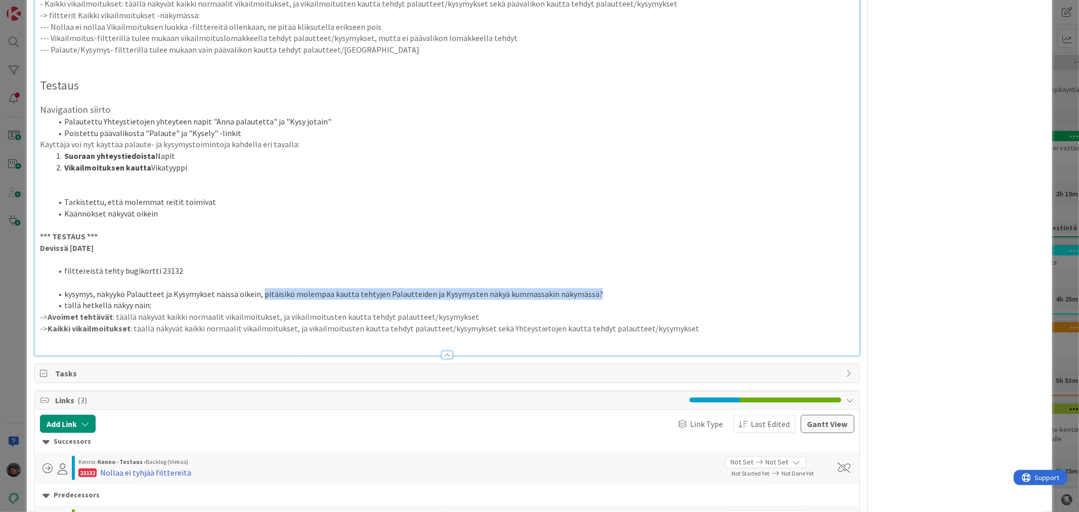
drag, startPoint x: 261, startPoint y: 292, endPoint x: 608, endPoint y: 296, distance: 347.4
click at [608, 296] on li "kysymys, näkyykö Palautteet ja Kysymykset näissä oikein, pitäisikö molempaa kau…" at bounding box center [452, 294] width 801 height 12
click at [638, 217] on li "Käännökset näkyvät oikein" at bounding box center [452, 214] width 801 height 12
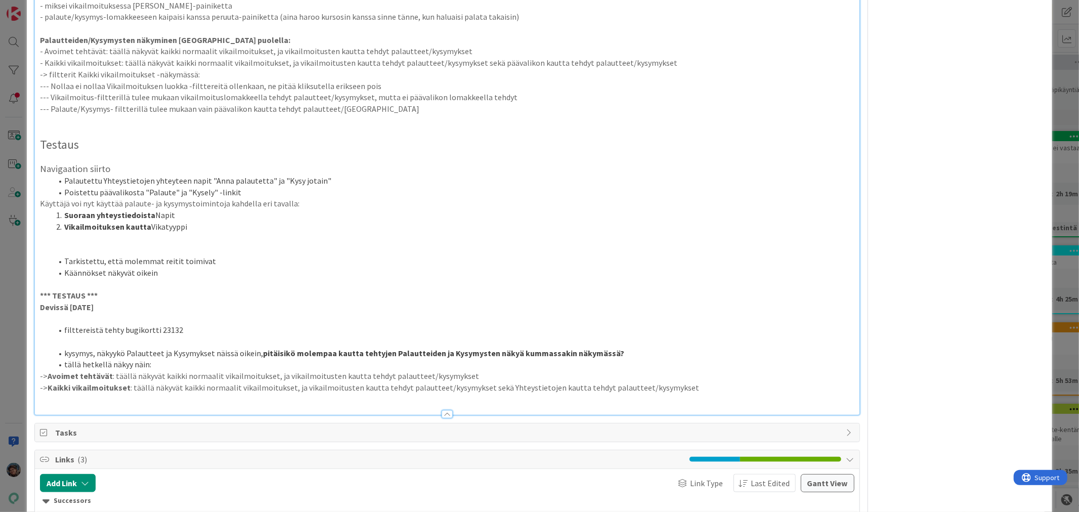
scroll to position [1124, 0]
click at [63, 319] on p at bounding box center [447, 316] width 814 height 12
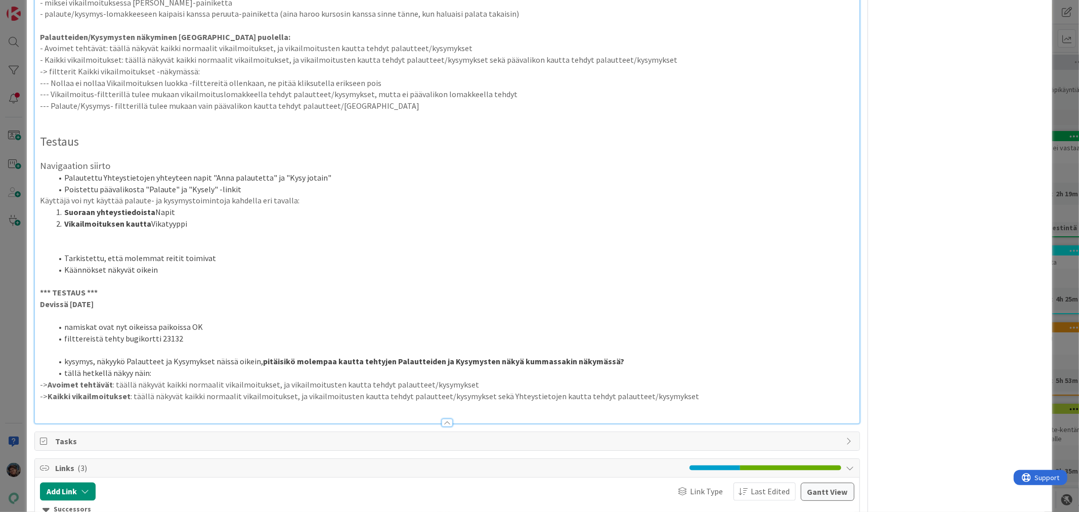
click at [100, 339] on li "filttereistä tehty bugikortti 23132" at bounding box center [452, 339] width 801 height 12
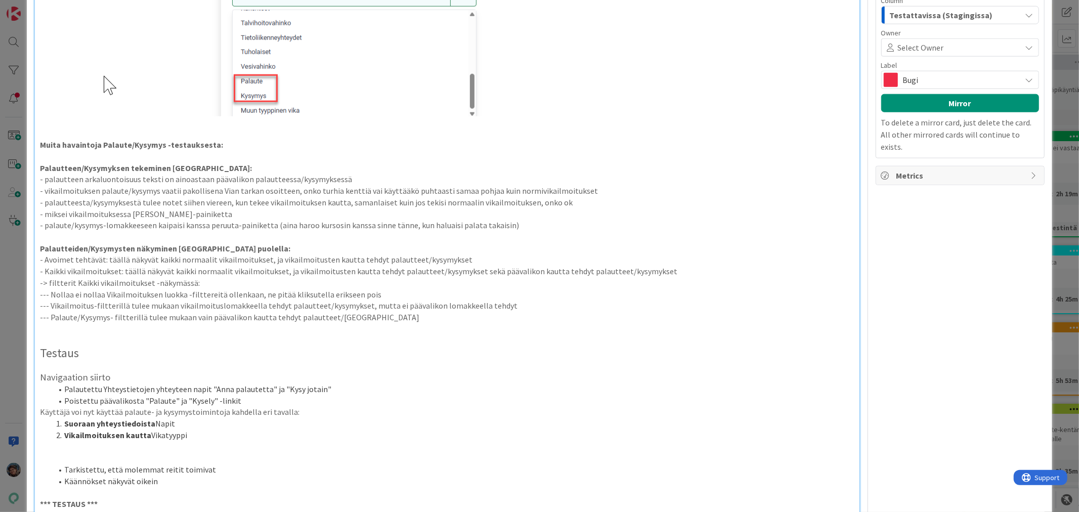
scroll to position [1011, 0]
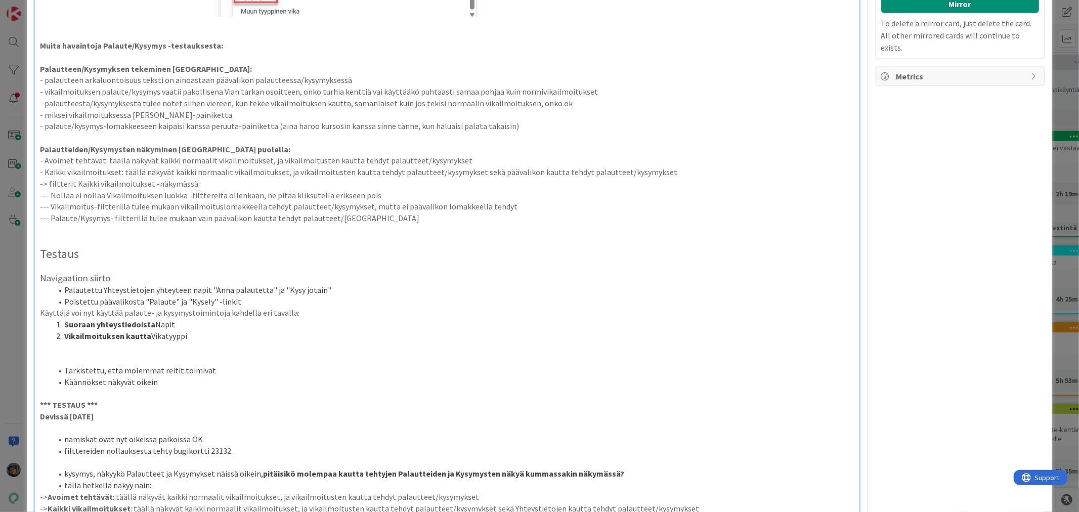
click at [204, 438] on li "namiskat ovat nyt oikeissa paikoissa OK" at bounding box center [452, 439] width 801 height 12
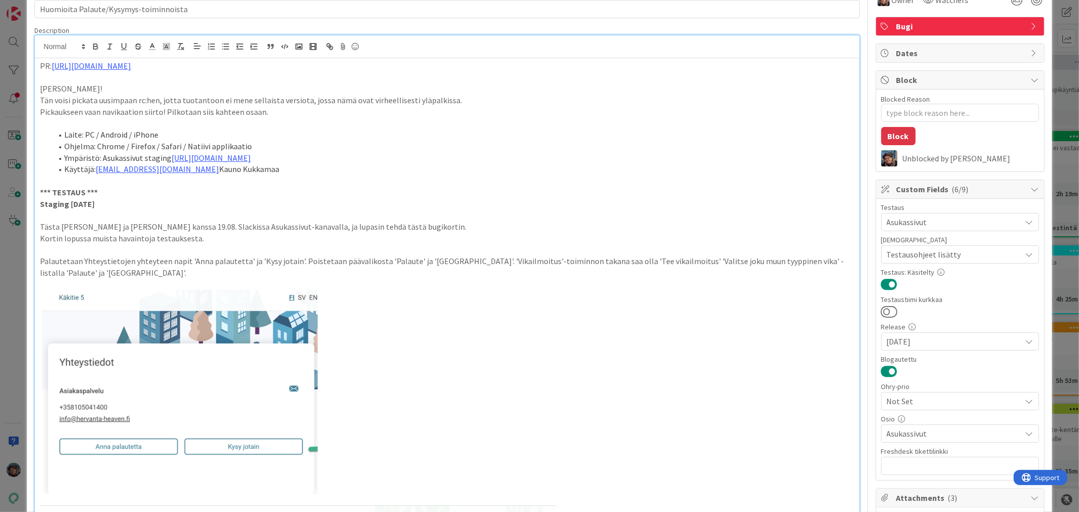
scroll to position [0, 0]
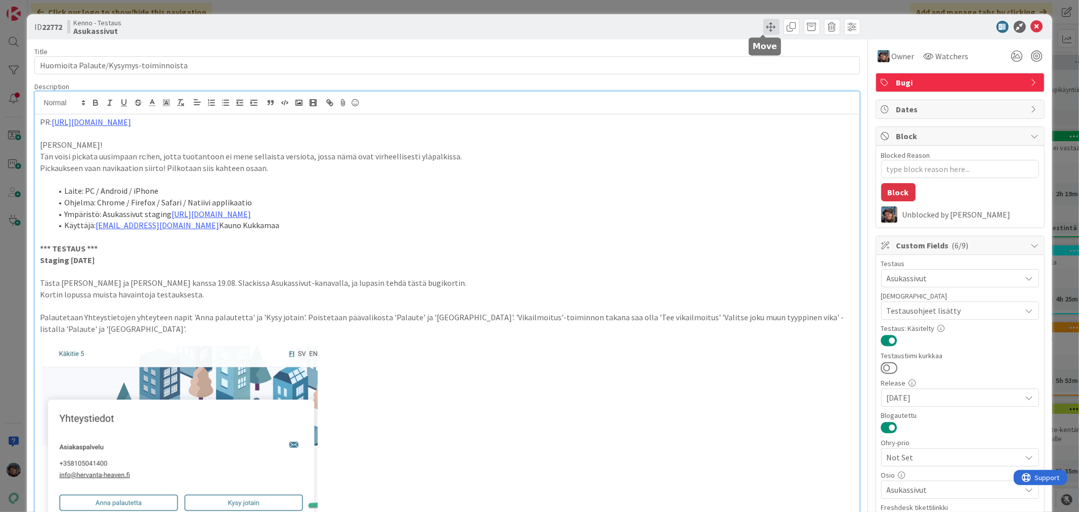
click at [764, 26] on span at bounding box center [771, 27] width 16 height 16
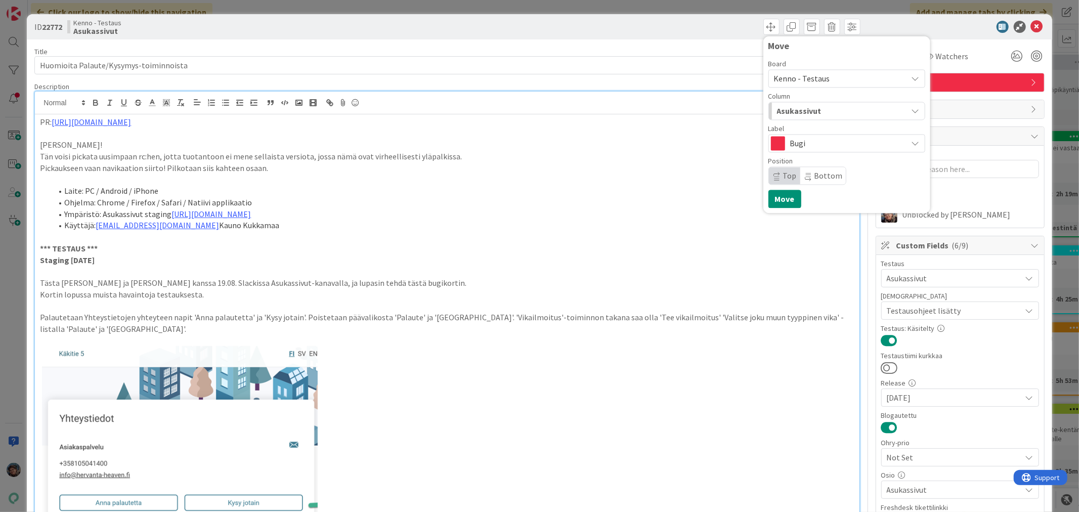
click at [793, 109] on span "Asukassivut" at bounding box center [799, 110] width 44 height 13
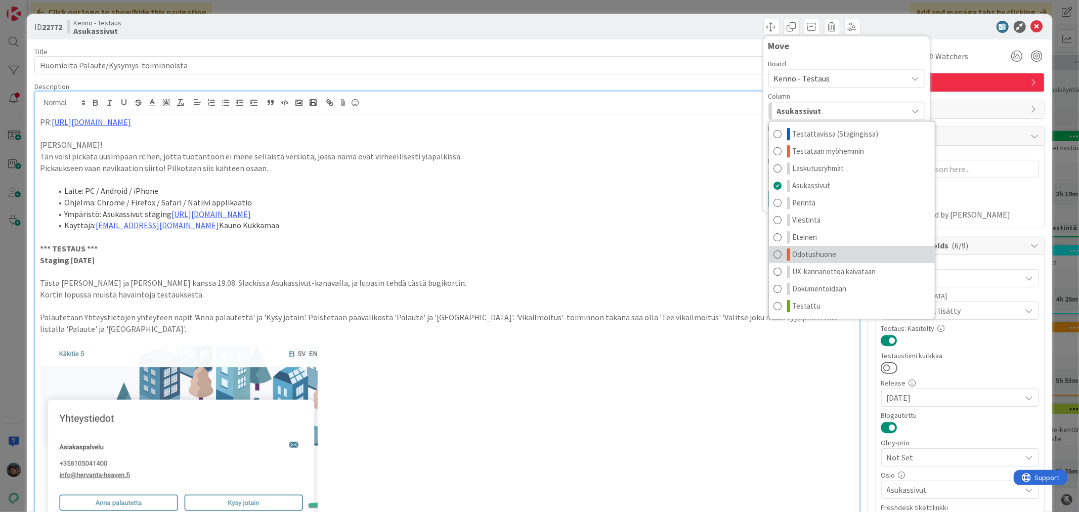
click at [842, 253] on link "Odotushuone" at bounding box center [852, 254] width 166 height 17
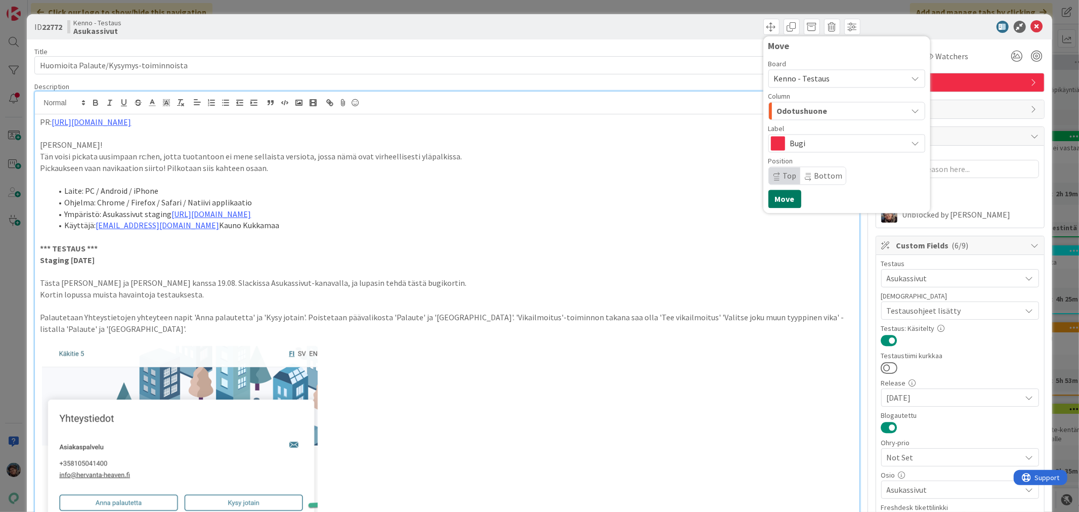
click at [779, 204] on button "Move" at bounding box center [784, 199] width 33 height 18
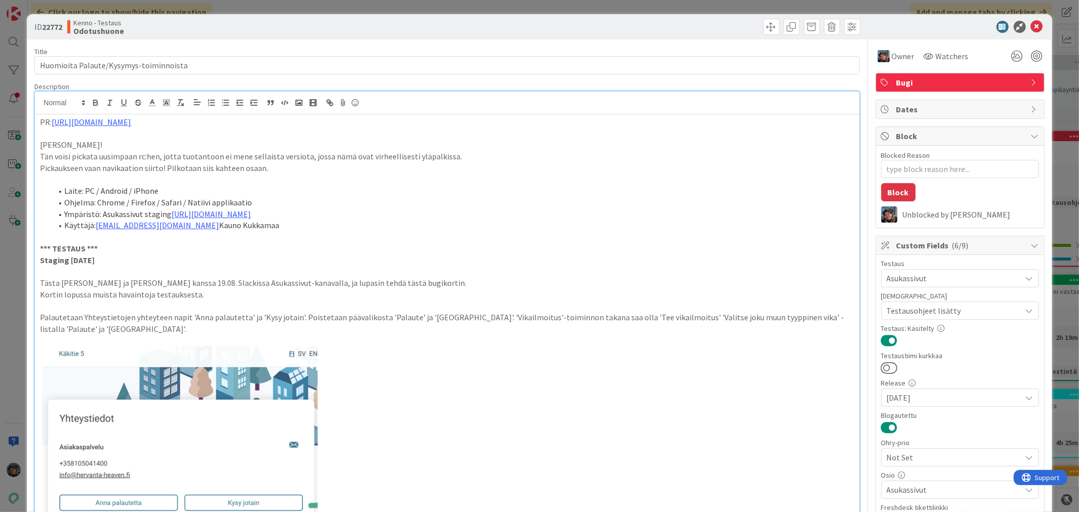
type textarea "x"
drag, startPoint x: 1028, startPoint y: 26, endPoint x: 1046, endPoint y: 35, distance: 19.5
click at [1030, 26] on icon at bounding box center [1036, 27] width 12 height 12
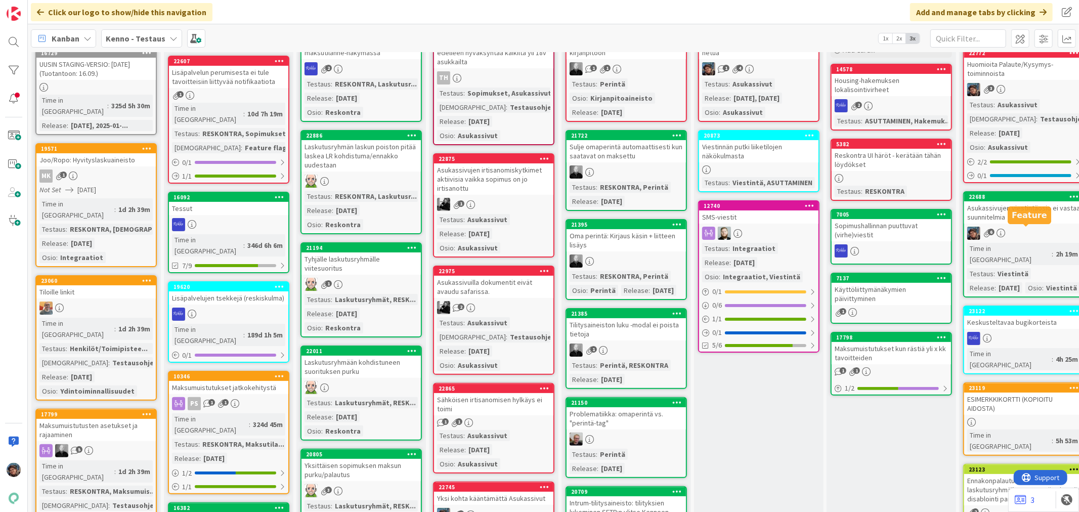
scroll to position [281, 0]
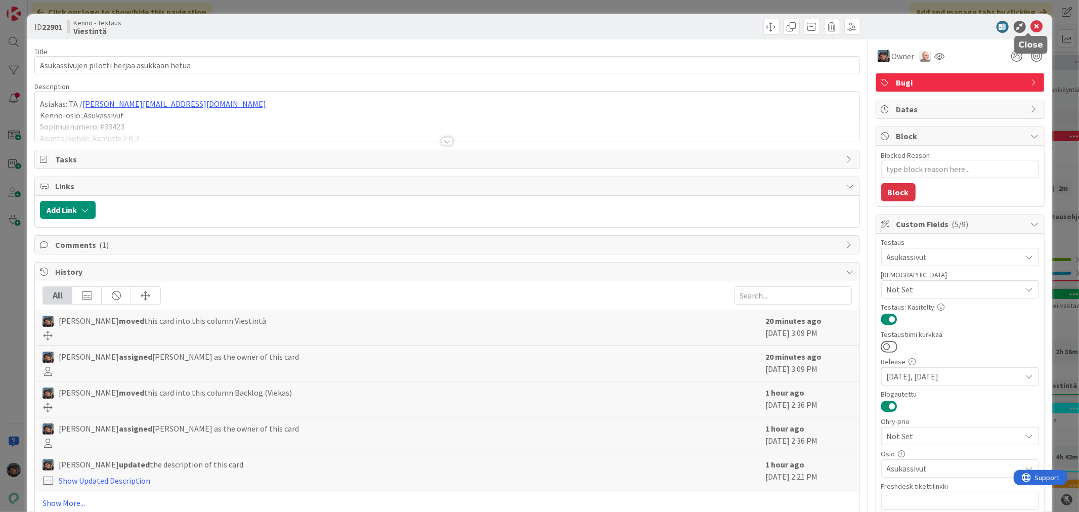
click at [1030, 26] on icon at bounding box center [1036, 27] width 12 height 12
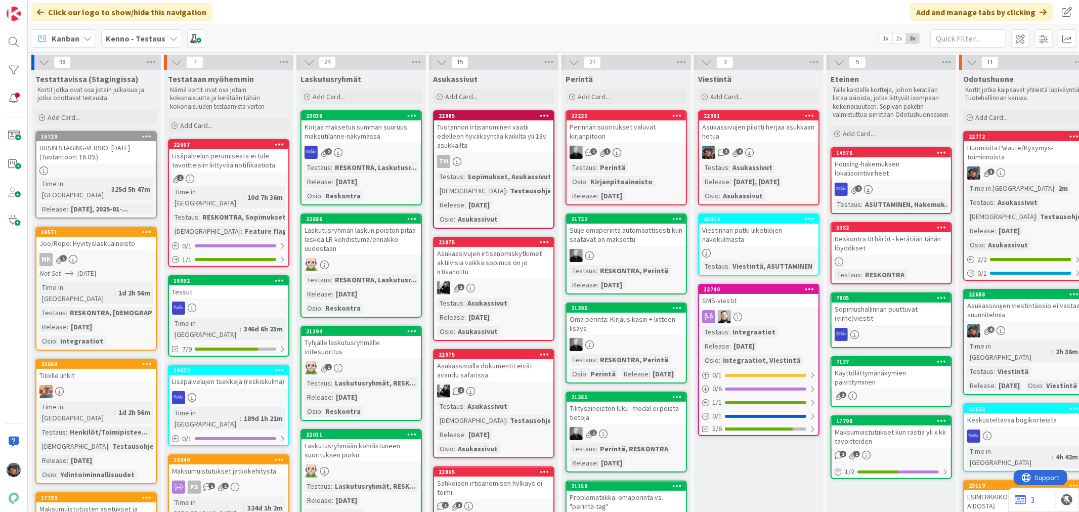
click at [780, 143] on link "22901 Asukassivujen pilotti herjaa asukkaan hetua 1 4 Testaus : Asukassivut Rel…" at bounding box center [758, 157] width 121 height 95
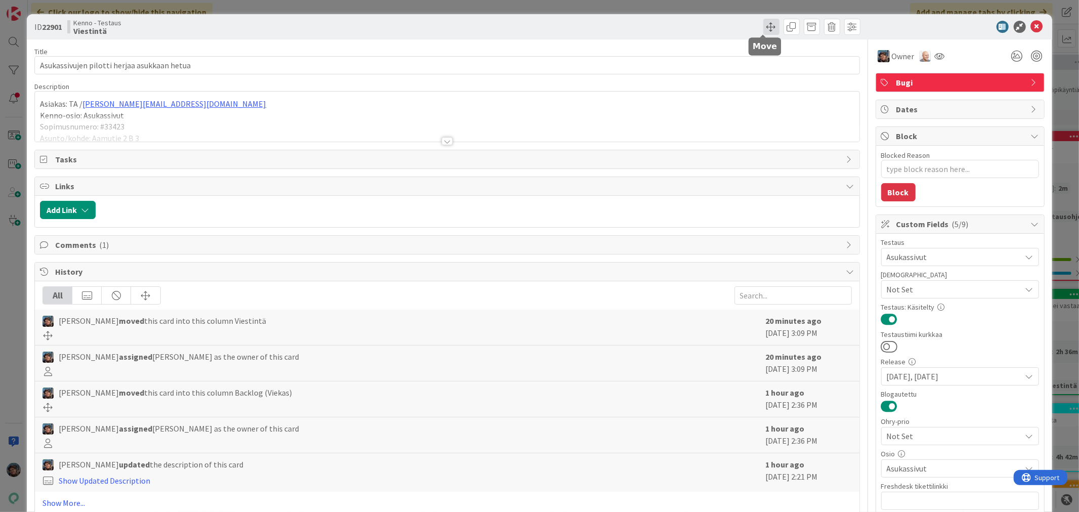
click at [763, 24] on span at bounding box center [771, 27] width 16 height 16
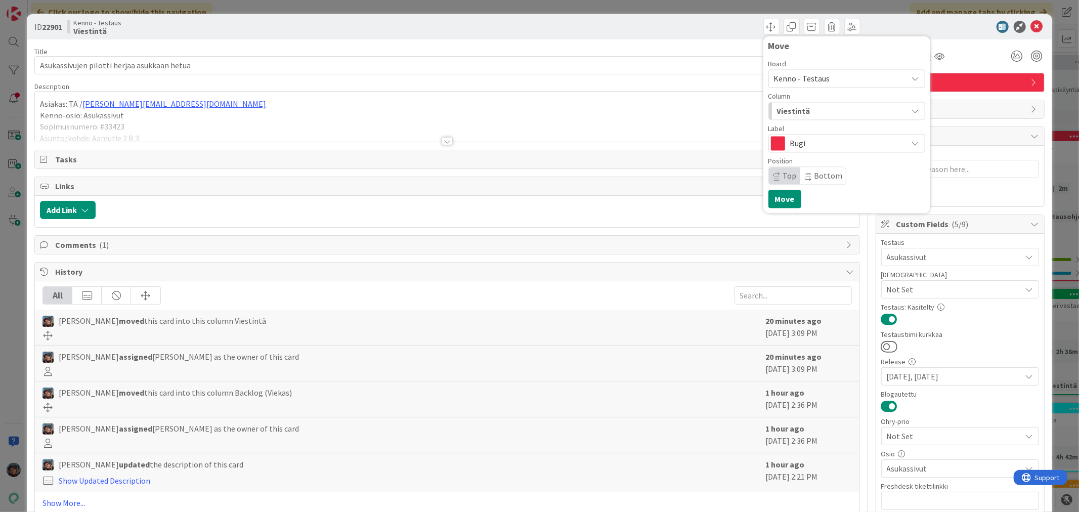
click at [810, 77] on span "Kenno - Testaus" at bounding box center [802, 78] width 56 height 10
click at [820, 113] on div "Viestintä" at bounding box center [840, 111] width 133 height 16
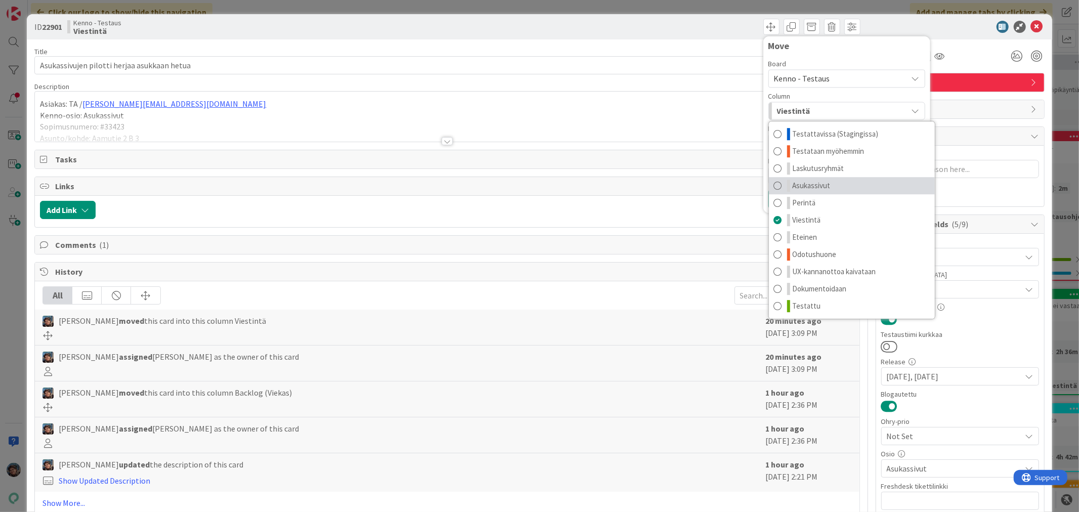
click at [814, 183] on span "Asukassivut" at bounding box center [811, 186] width 38 height 12
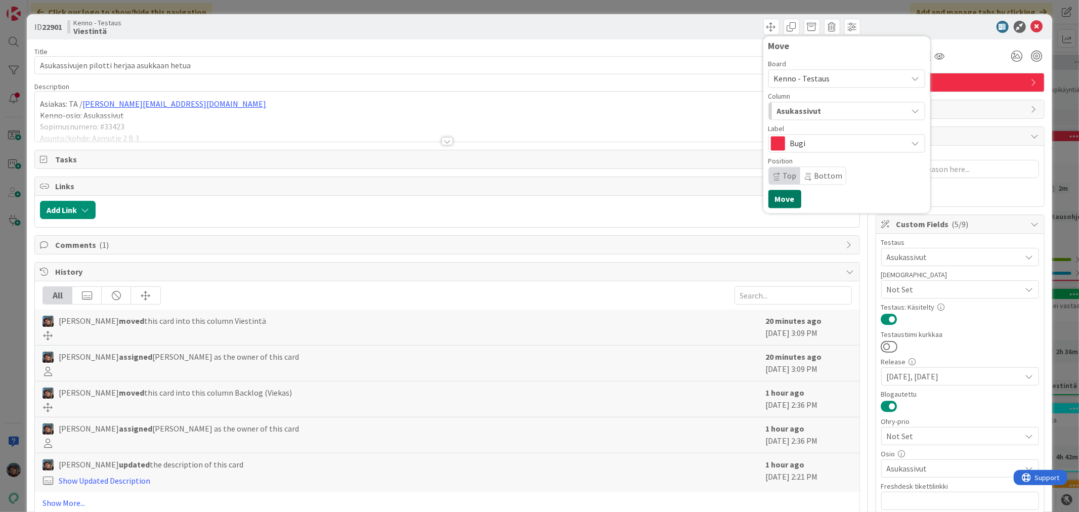
click at [779, 196] on button "Move" at bounding box center [784, 199] width 33 height 18
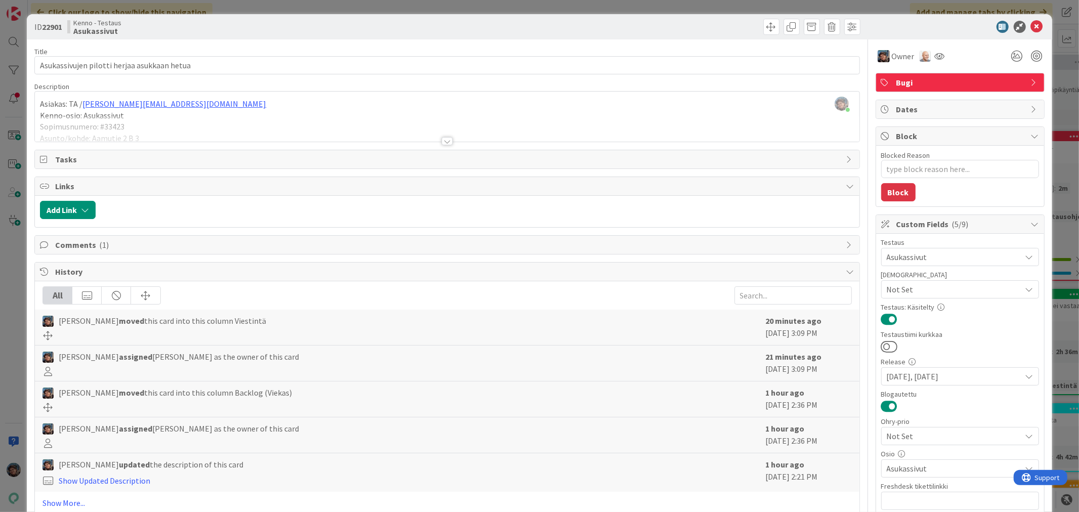
type textarea "x"
click at [1030, 24] on icon at bounding box center [1036, 27] width 12 height 12
